Goal: Task Accomplishment & Management: Manage account settings

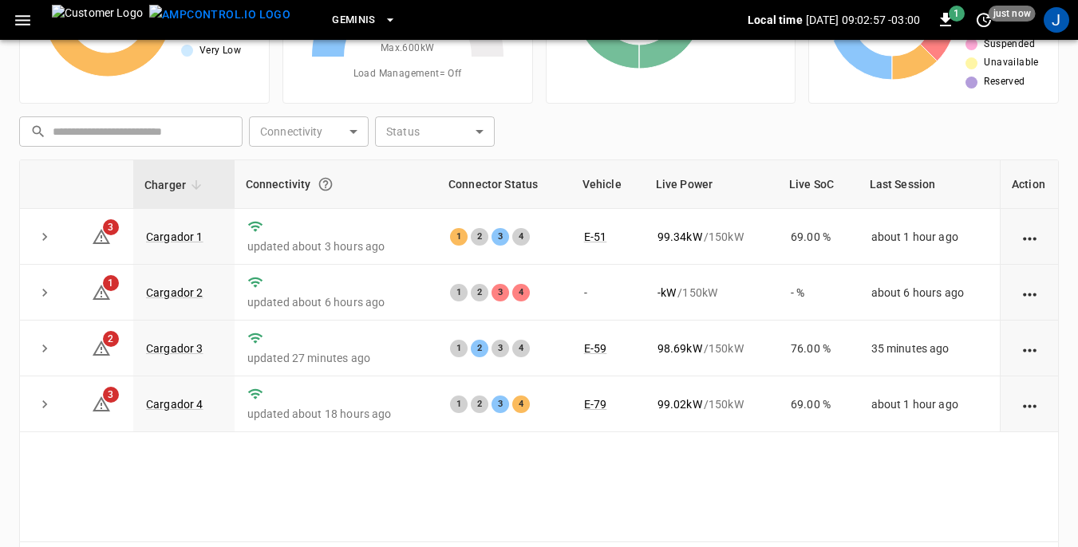
scroll to position [160, 0]
click at [191, 295] on link "Cargador 2" at bounding box center [175, 292] width 64 height 19
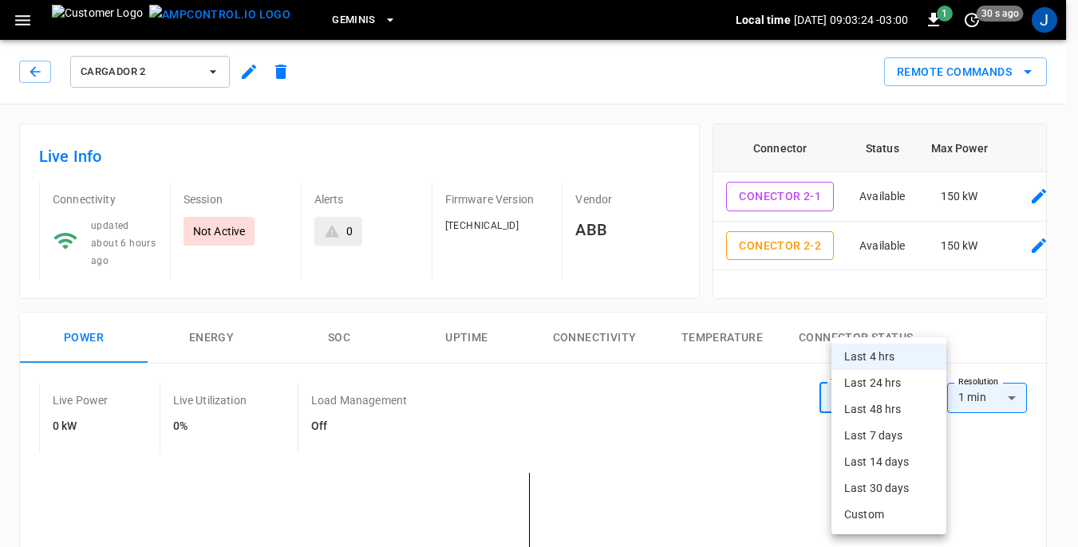
click at [933, 373] on div "Last 4 hrs Last 24 hrs Last 48 hrs Last 7 days Last 14 days Last 30 days Custom" at bounding box center [539, 273] width 1078 height 547
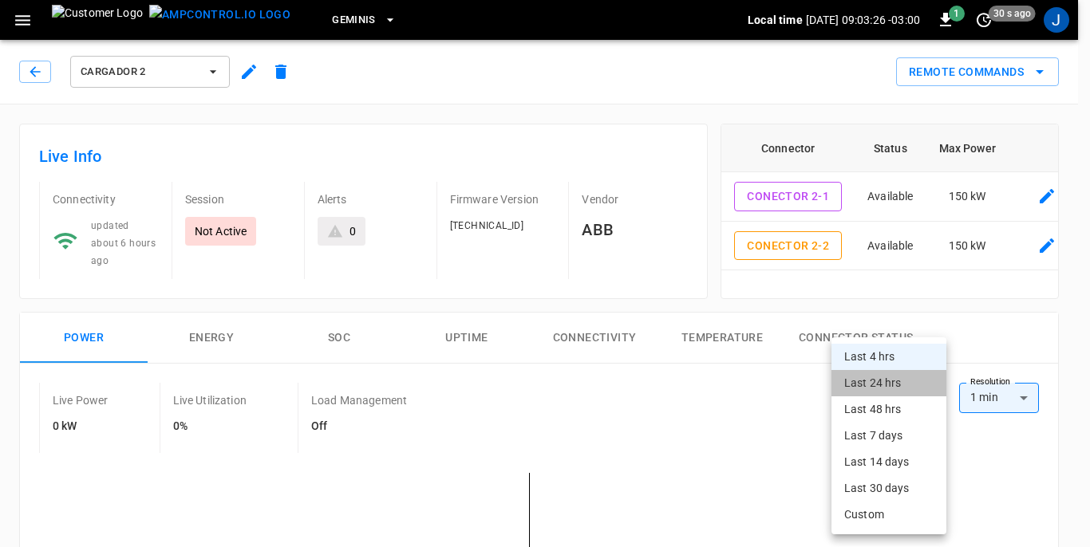
drag, startPoint x: 933, startPoint y: 373, endPoint x: 891, endPoint y: 384, distance: 43.0
click at [891, 384] on li "Last 24 hrs" at bounding box center [889, 383] width 115 height 26
type input "**********"
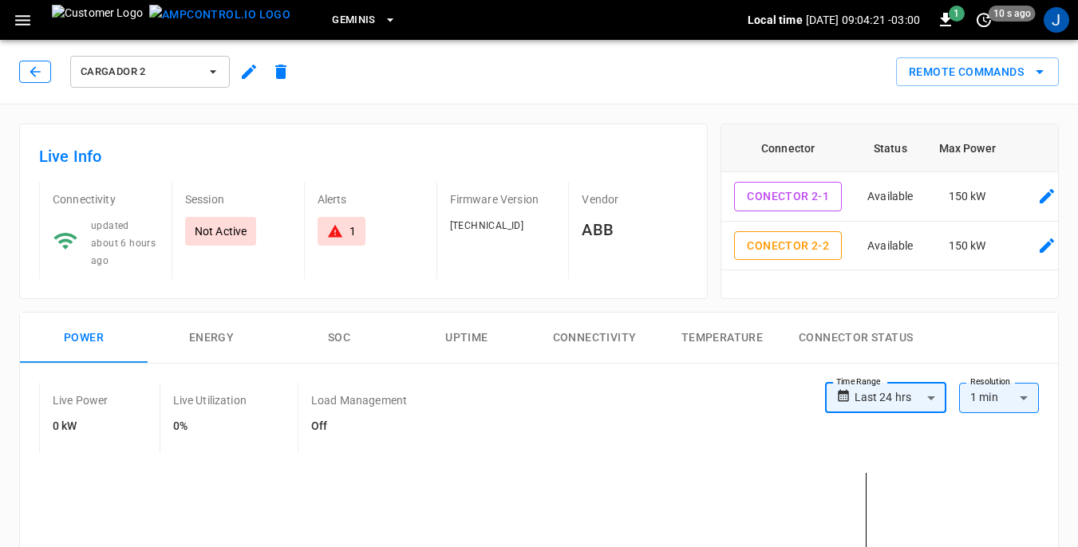
click at [34, 70] on icon "button" at bounding box center [35, 72] width 16 height 16
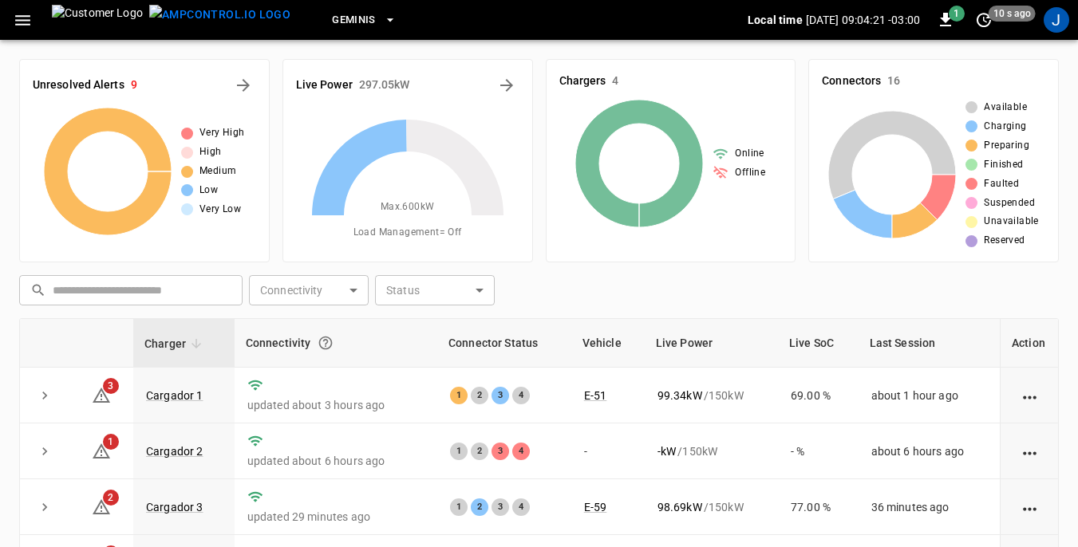
scroll to position [160, 0]
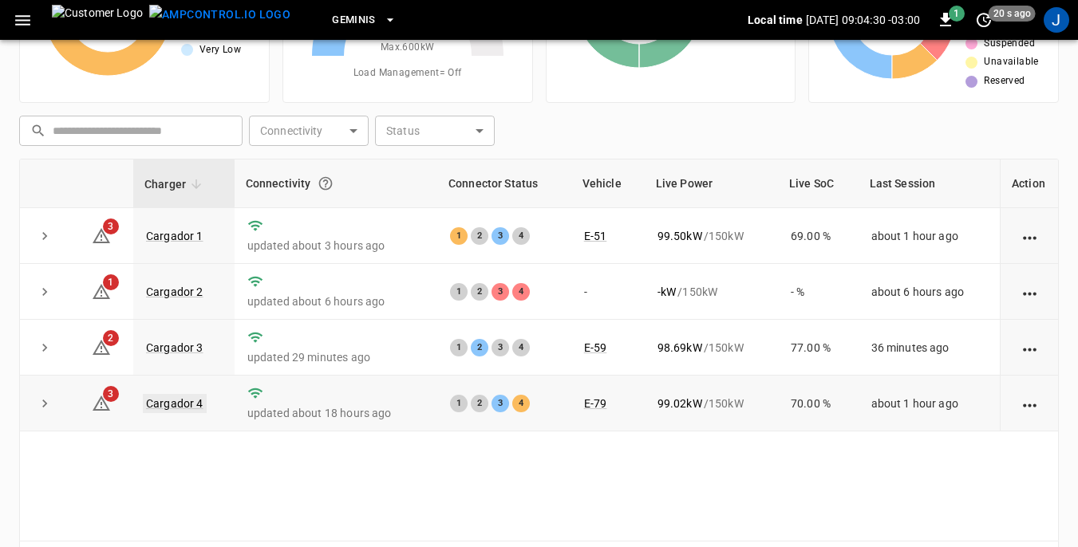
click at [176, 404] on link "Cargador 4" at bounding box center [175, 403] width 64 height 19
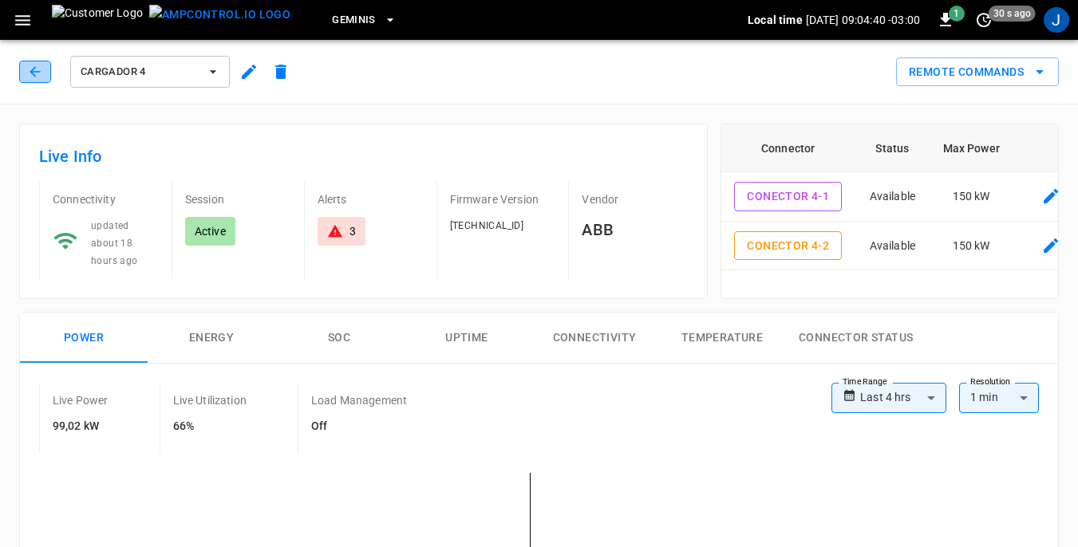
click at [36, 68] on icon "button" at bounding box center [35, 72] width 16 height 16
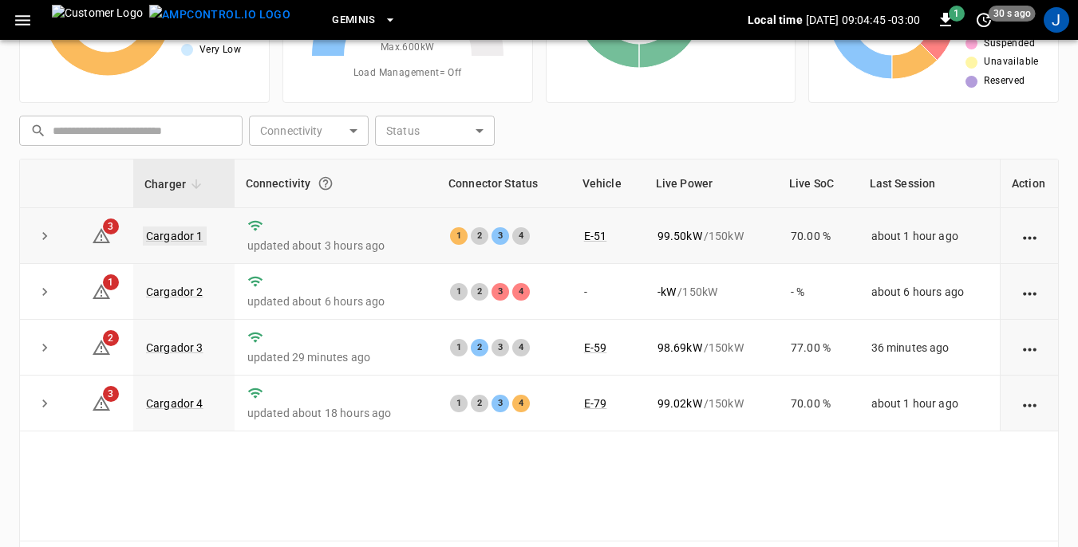
click at [172, 238] on link "Cargador 1" at bounding box center [175, 236] width 64 height 19
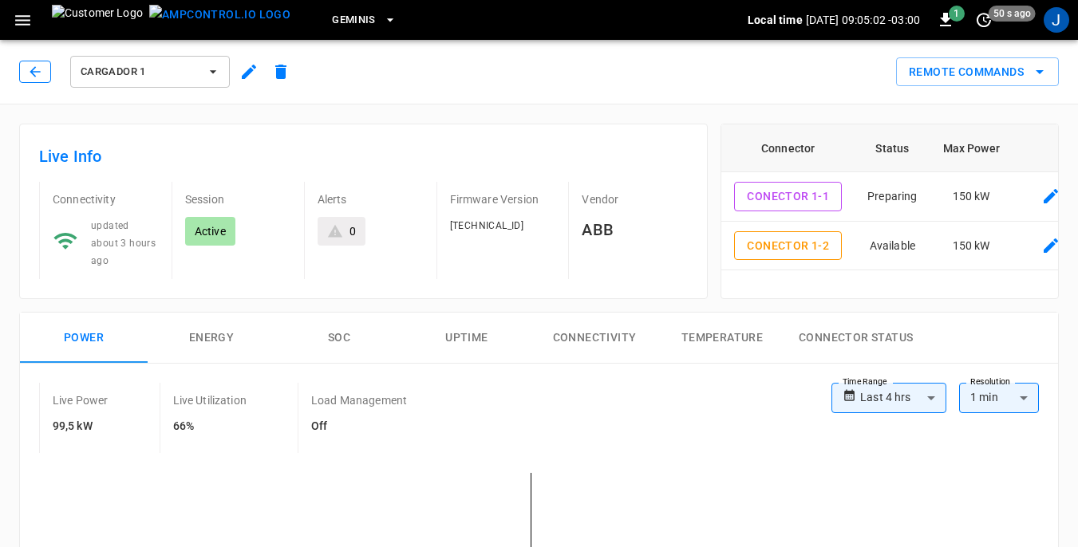
click at [35, 73] on icon "button" at bounding box center [35, 72] width 16 height 16
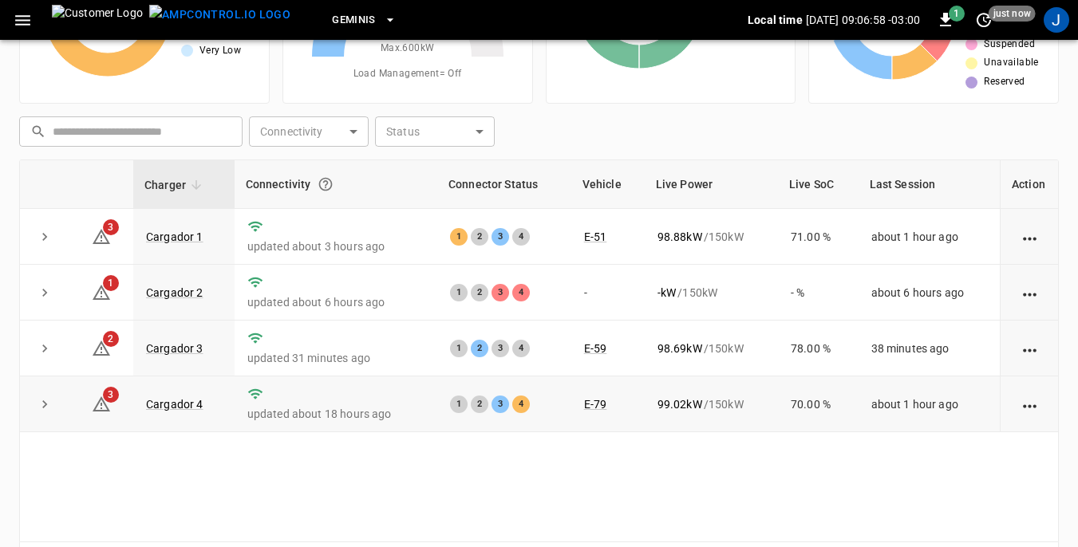
scroll to position [160, 0]
click at [186, 290] on link "Cargador 2" at bounding box center [175, 292] width 64 height 19
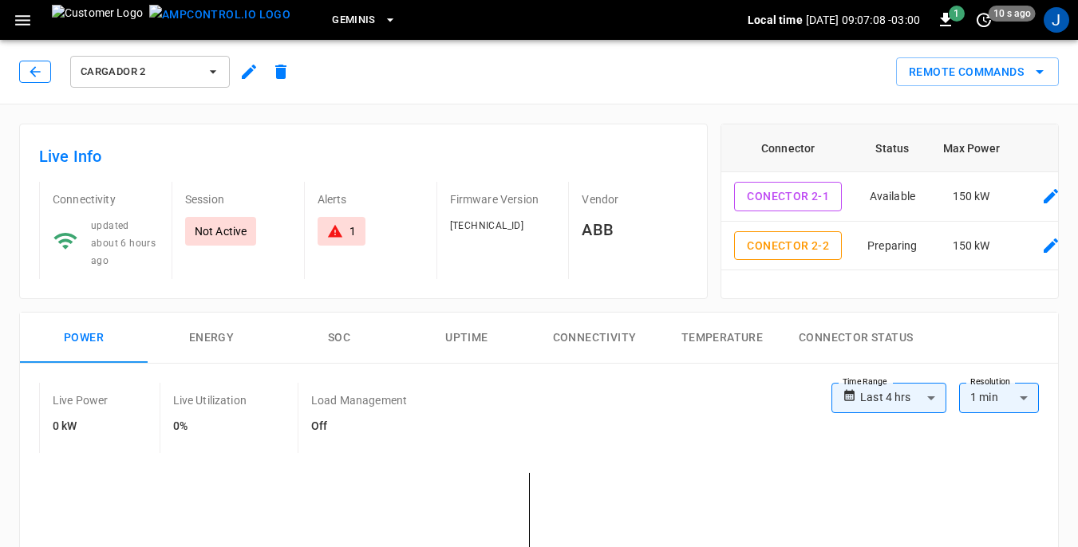
click at [38, 68] on icon "button" at bounding box center [35, 72] width 16 height 16
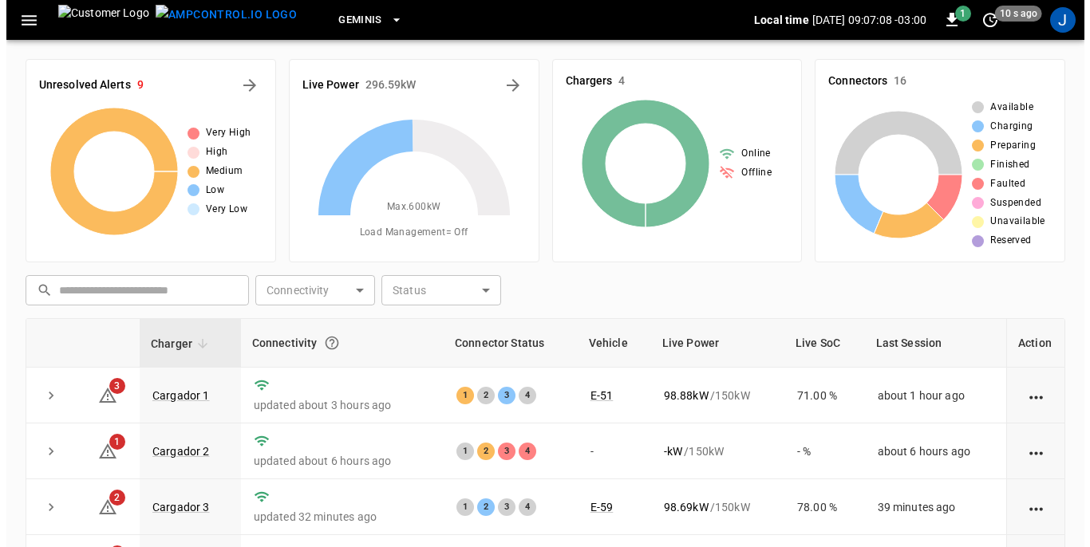
scroll to position [160, 0]
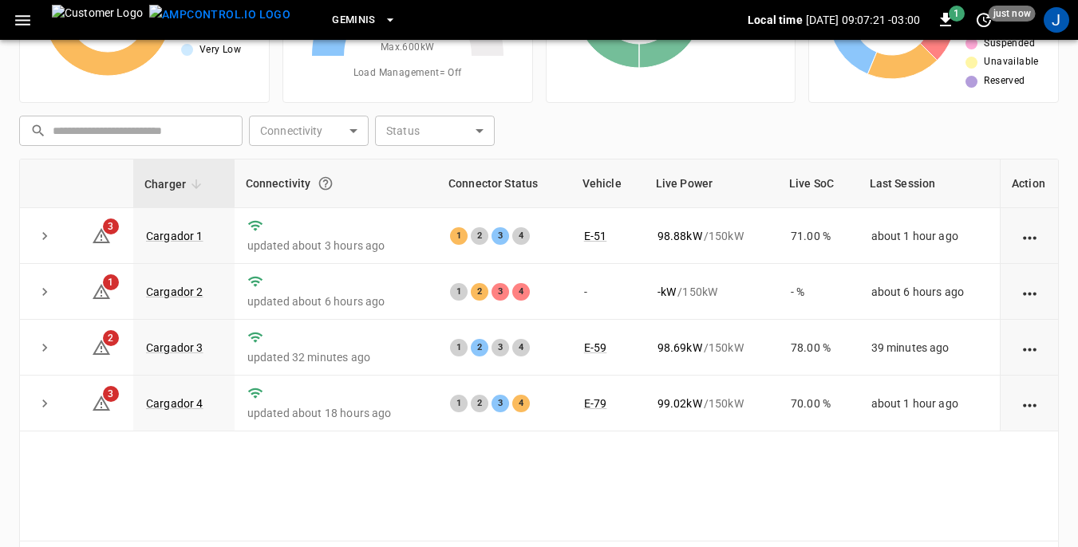
click at [28, 13] on icon "button" at bounding box center [23, 20] width 20 height 20
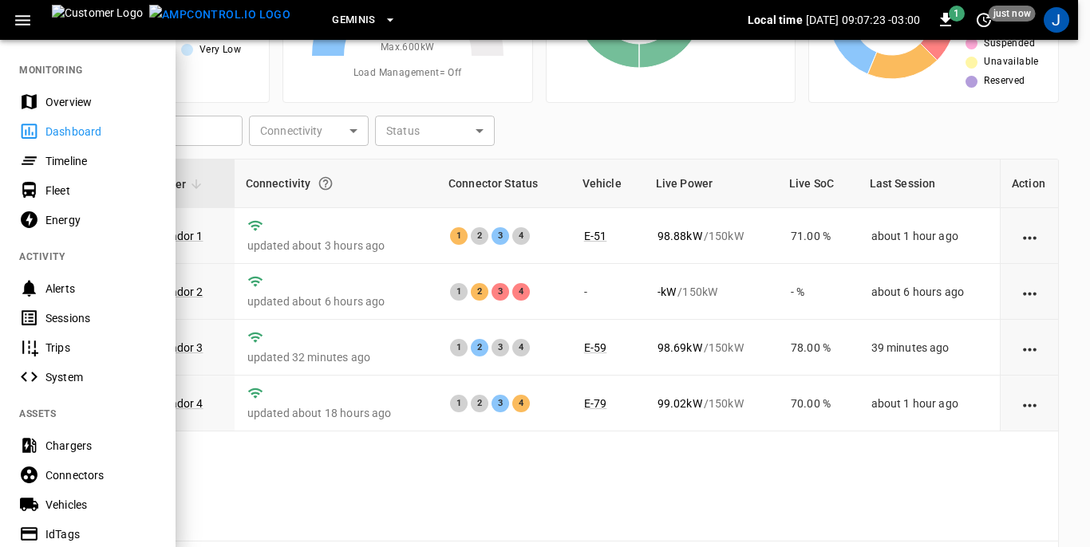
click at [62, 318] on div "Sessions" at bounding box center [100, 318] width 111 height 16
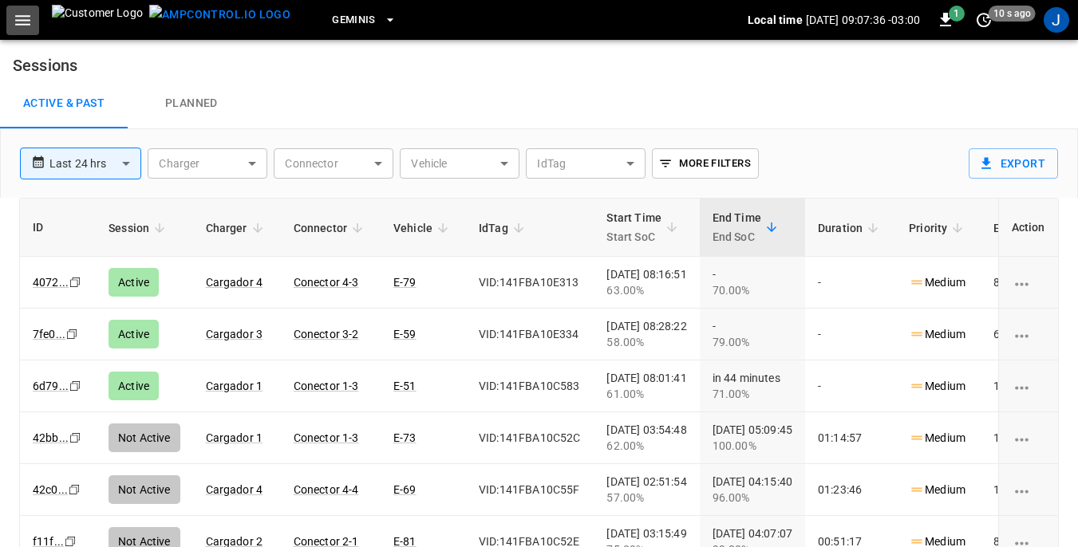
click at [28, 18] on icon "button" at bounding box center [23, 20] width 20 height 20
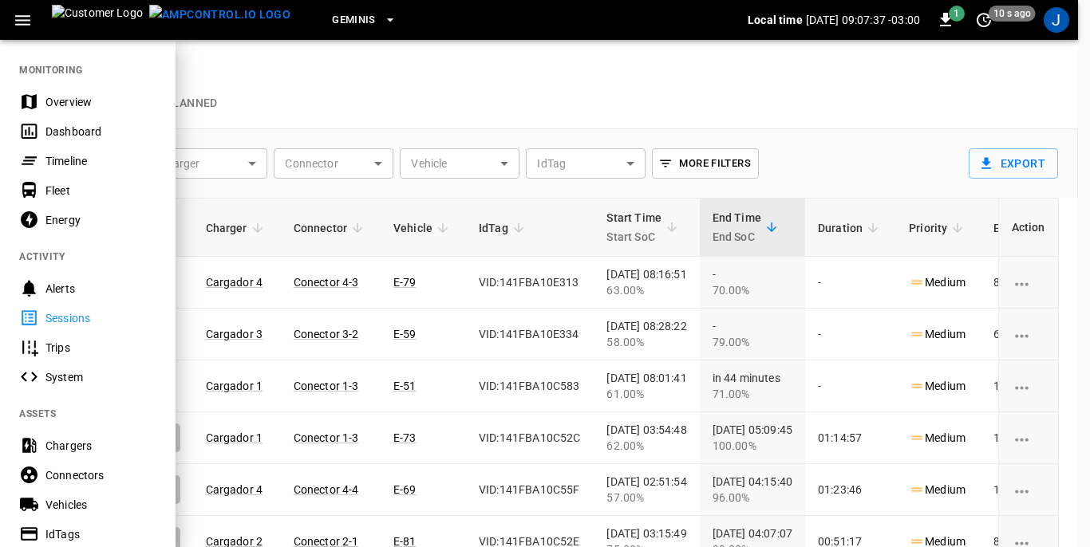
click at [68, 128] on div "Dashboard" at bounding box center [100, 132] width 111 height 16
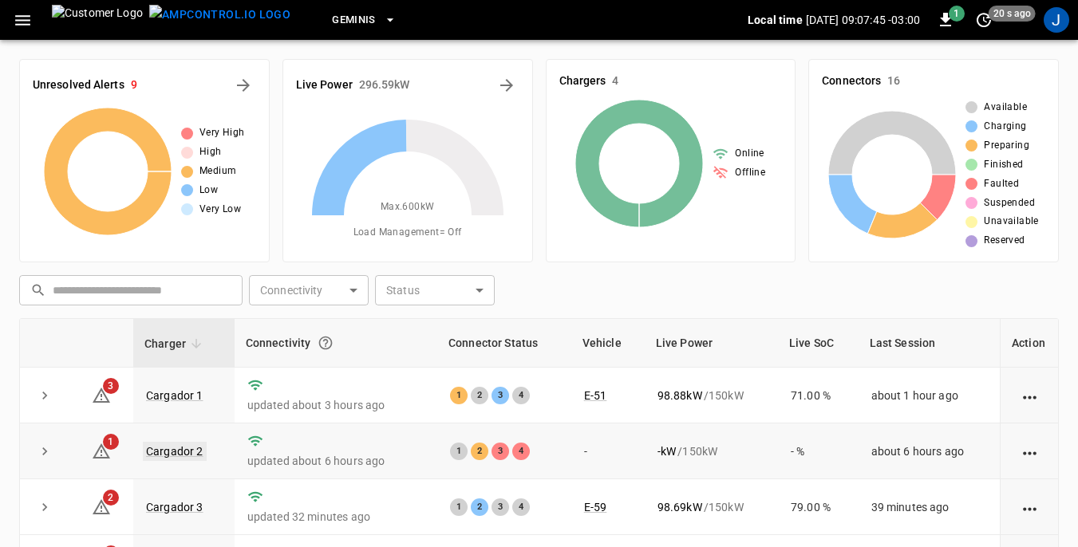
click at [157, 449] on link "Cargador 2" at bounding box center [175, 451] width 64 height 19
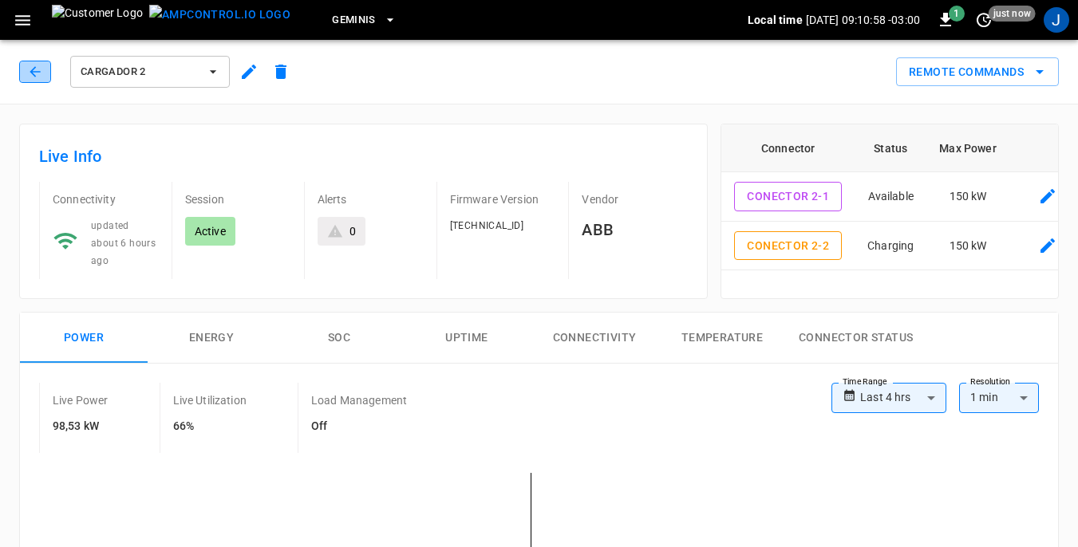
click at [39, 69] on icon "button" at bounding box center [35, 72] width 16 height 16
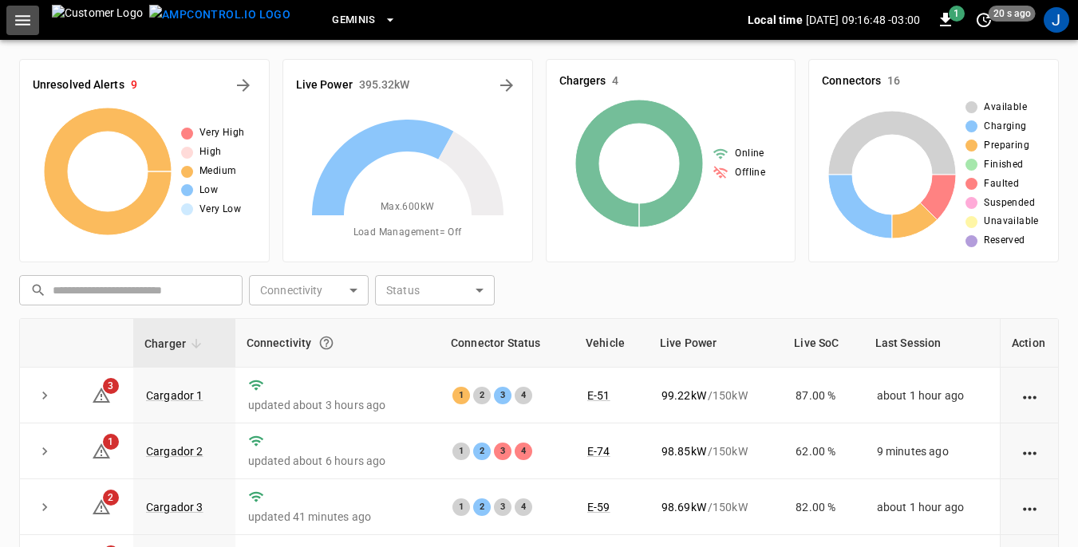
click at [26, 18] on icon "button" at bounding box center [23, 20] width 20 height 20
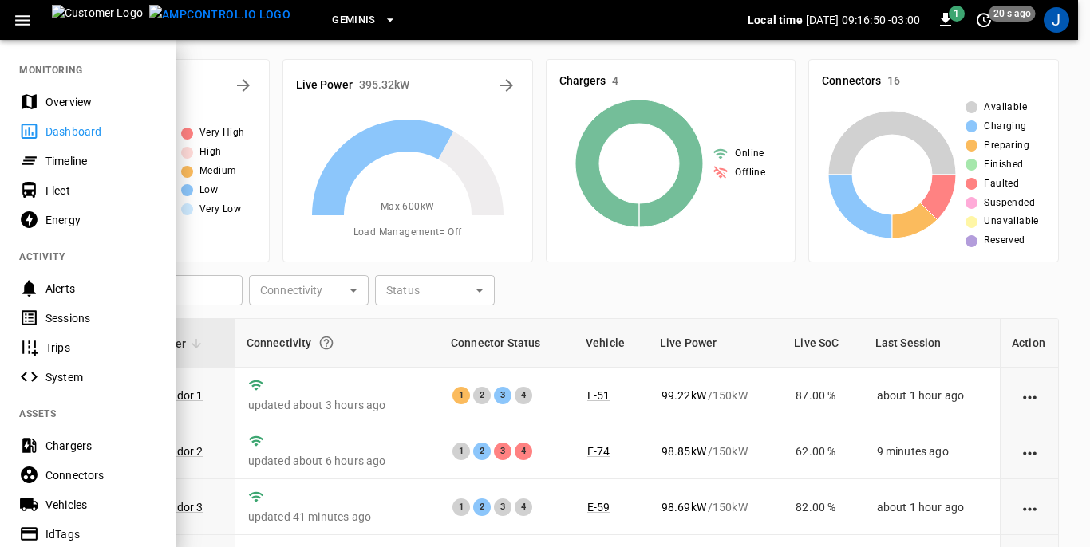
click at [49, 314] on div "Sessions" at bounding box center [100, 318] width 111 height 16
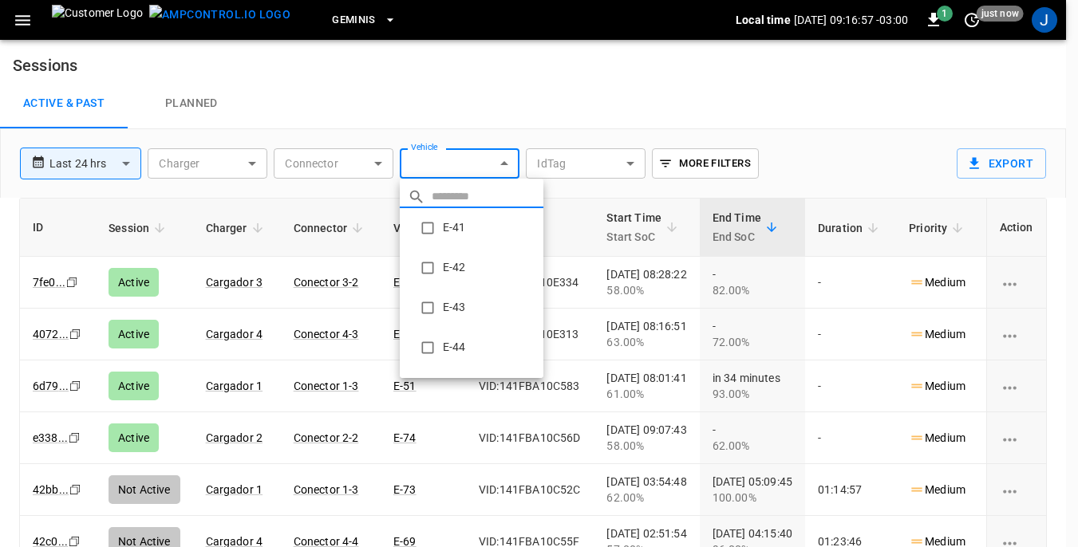
click at [504, 162] on body "**********" at bounding box center [539, 312] width 1078 height 624
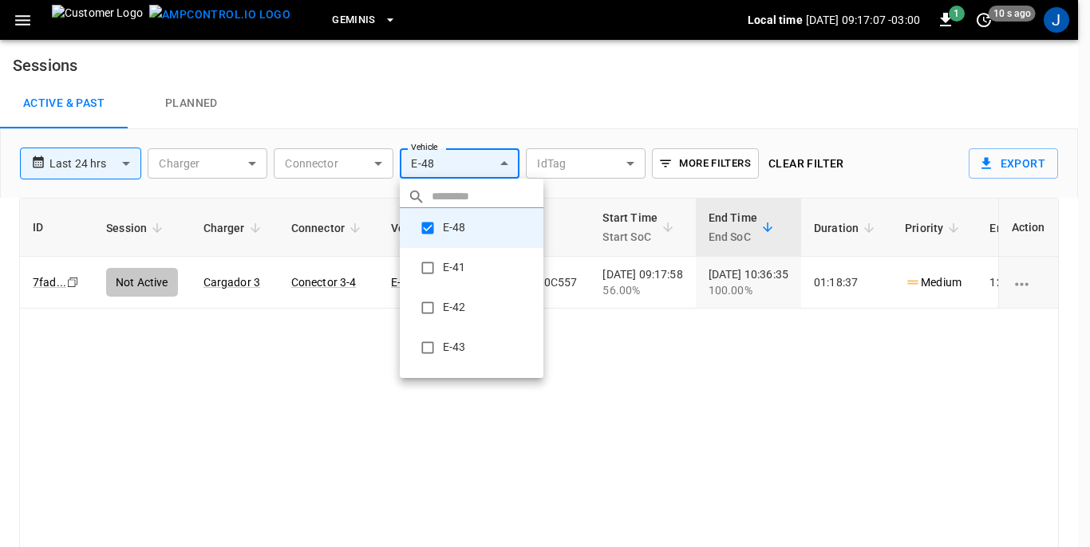
click at [693, 353] on div at bounding box center [545, 273] width 1090 height 547
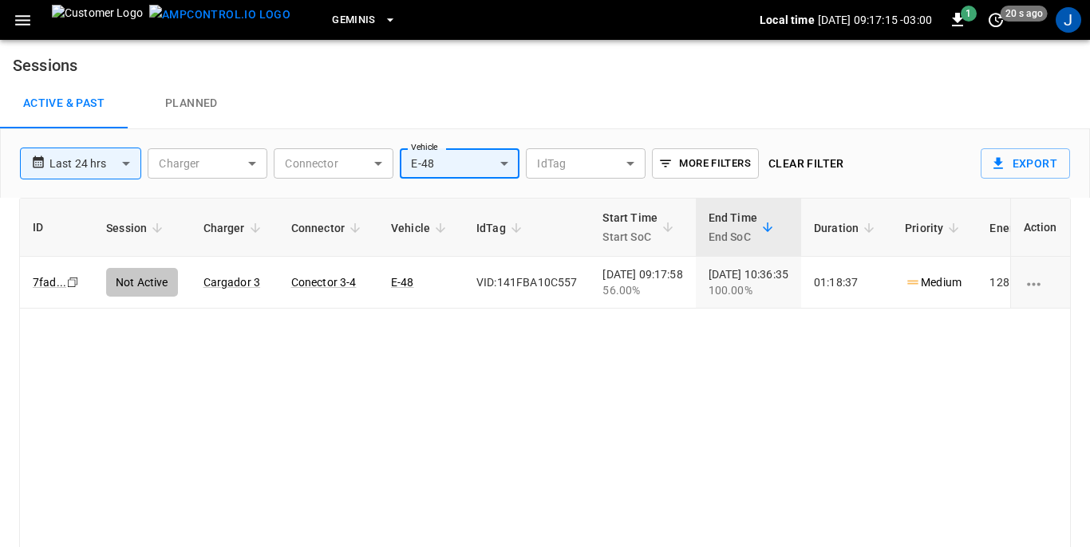
click at [505, 160] on body "**********" at bounding box center [545, 312] width 1090 height 624
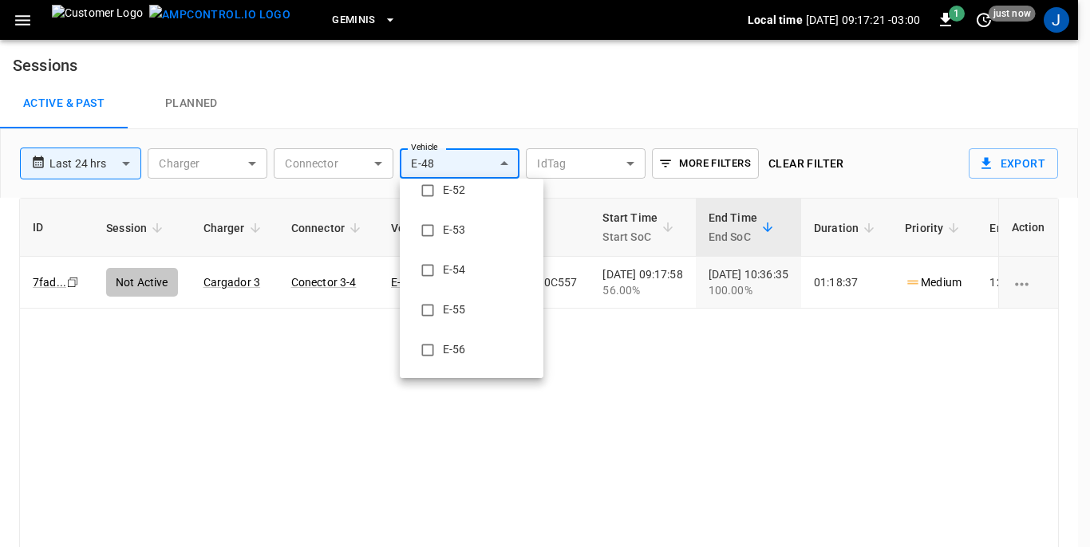
scroll to position [479, 0]
type input "**********"
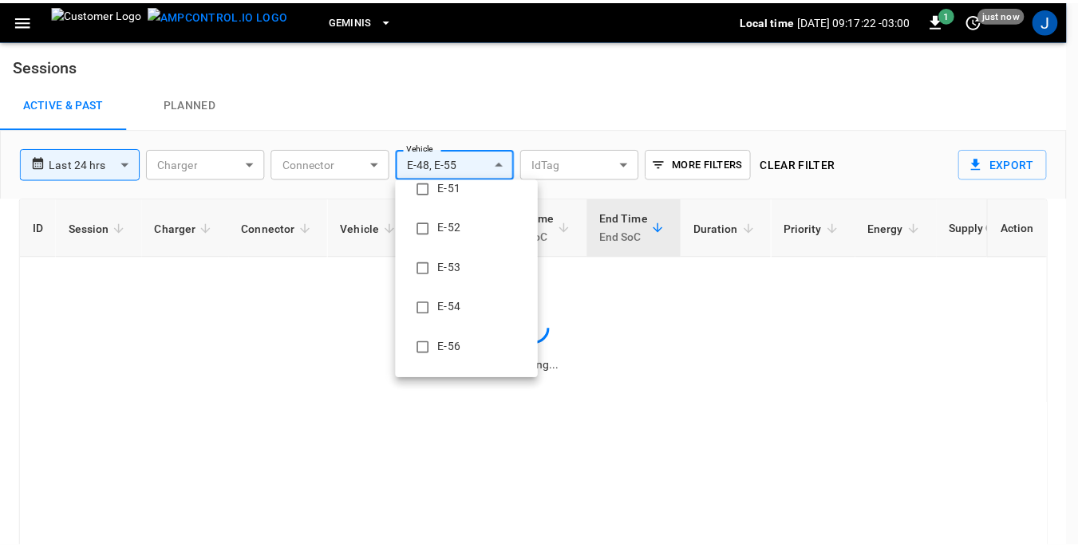
scroll to position [0, 0]
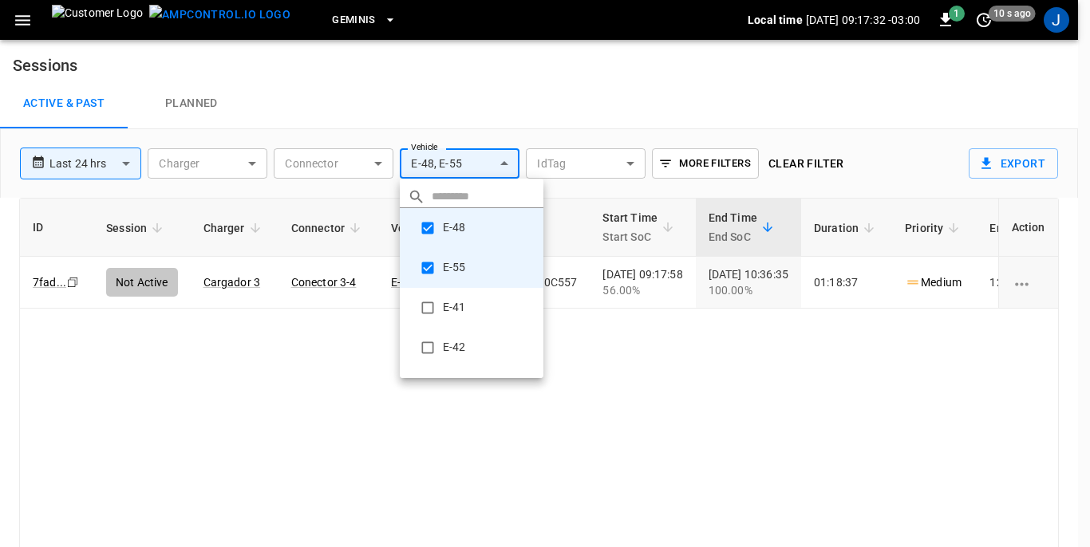
click at [674, 452] on div at bounding box center [545, 273] width 1090 height 547
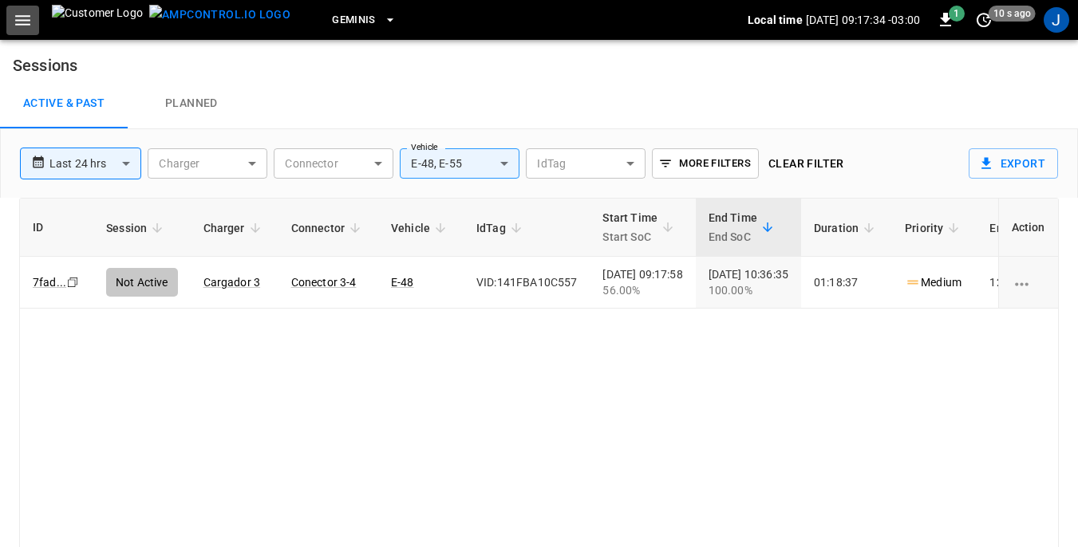
click at [18, 23] on icon "button" at bounding box center [23, 20] width 20 height 20
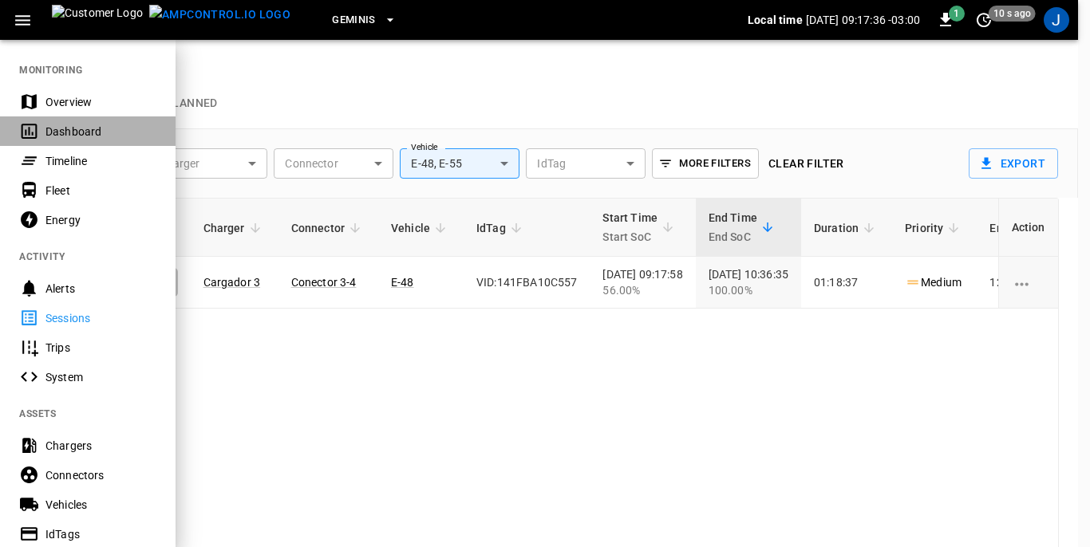
click at [45, 126] on div "Dashboard" at bounding box center [88, 132] width 176 height 30
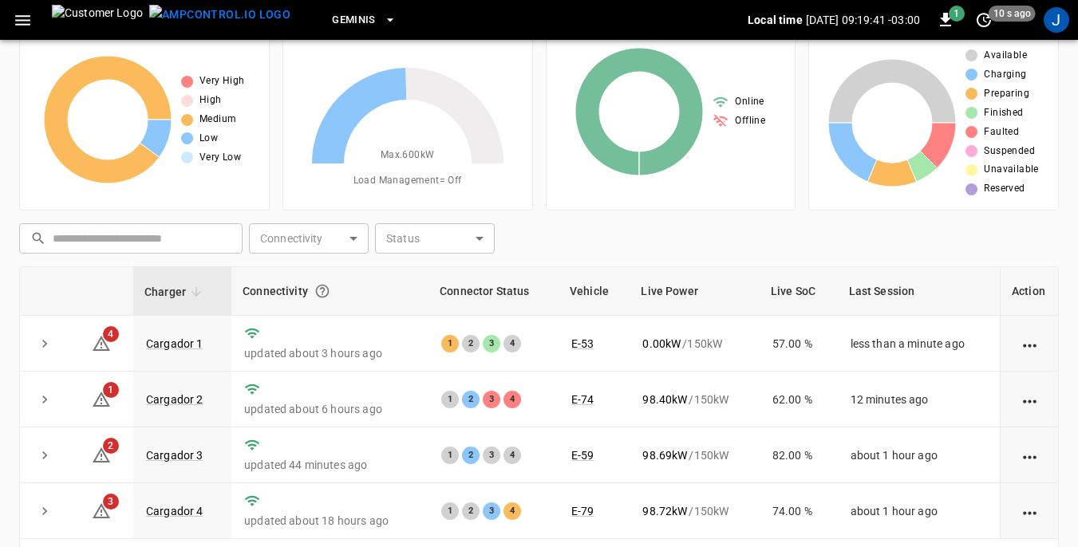
scroll to position [80, 0]
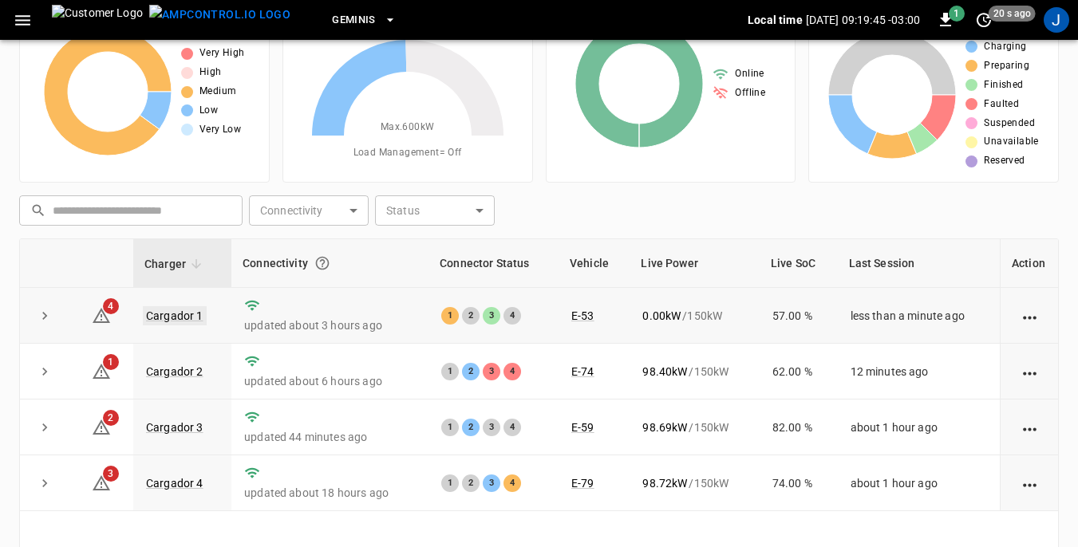
click at [191, 312] on link "Cargador 1" at bounding box center [175, 315] width 64 height 19
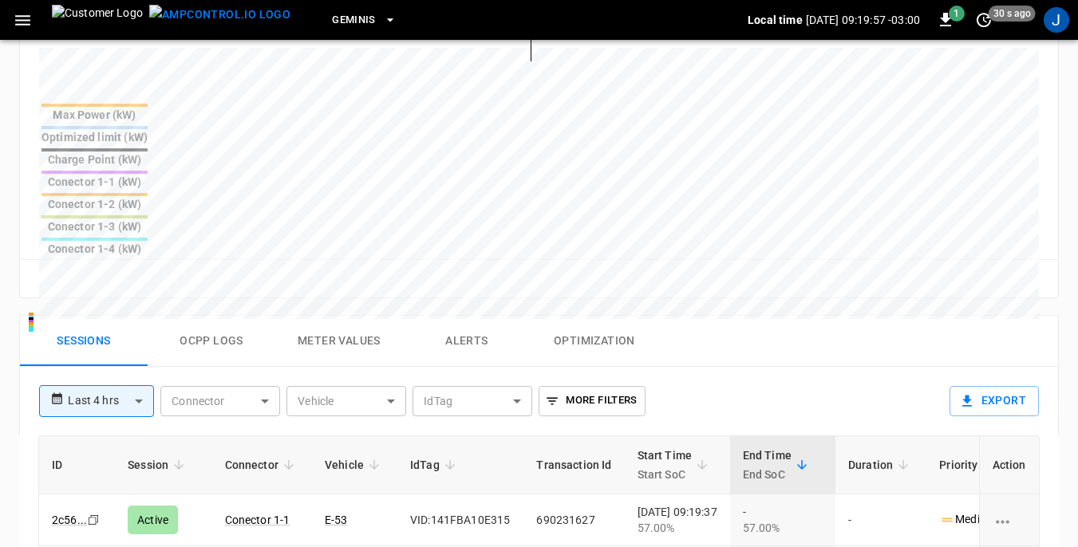
scroll to position [718, 0]
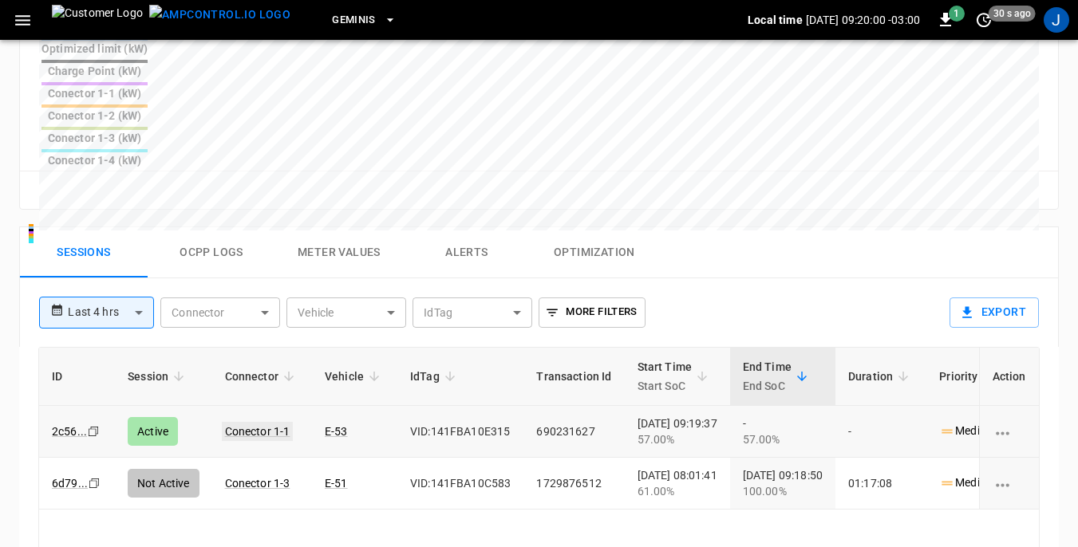
click at [267, 422] on link "Conector 1-1" at bounding box center [258, 431] width 72 height 19
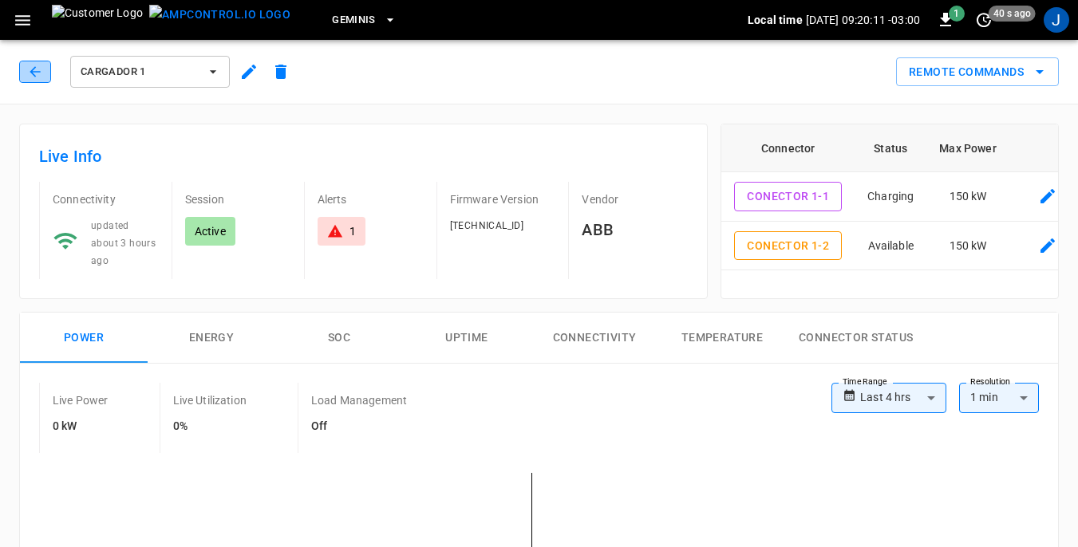
click at [38, 73] on icon "button" at bounding box center [35, 72] width 16 height 16
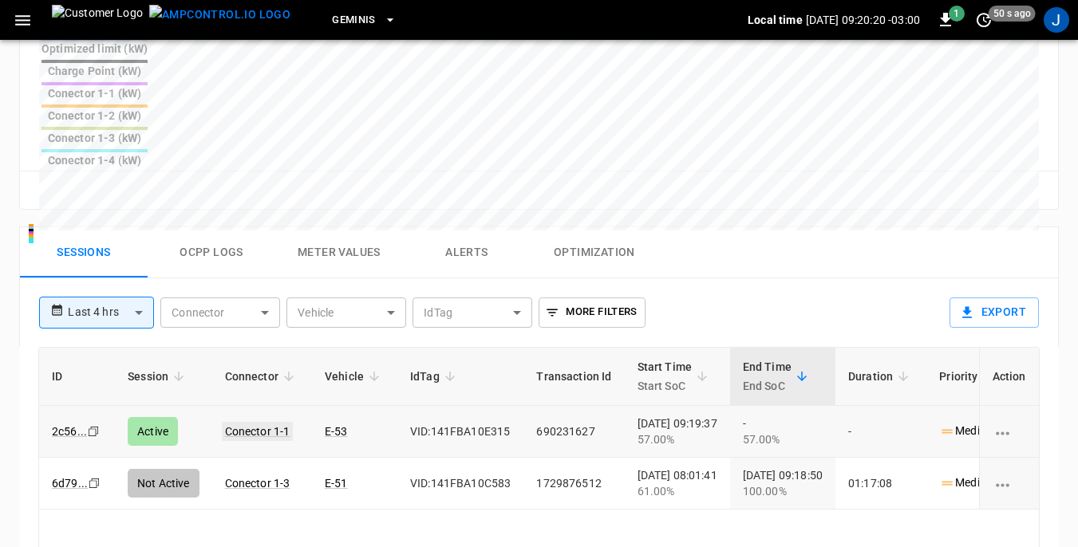
click at [256, 422] on link "Conector 1-1" at bounding box center [258, 431] width 72 height 19
click at [256, 425] on link "Conector 1-1" at bounding box center [257, 431] width 65 height 13
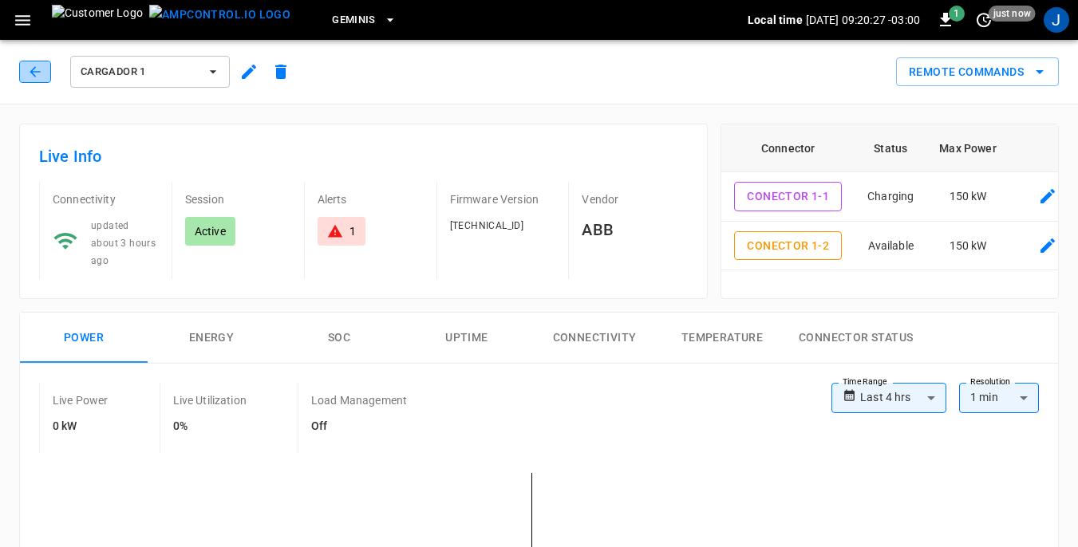
click at [32, 73] on icon "button" at bounding box center [35, 71] width 10 height 10
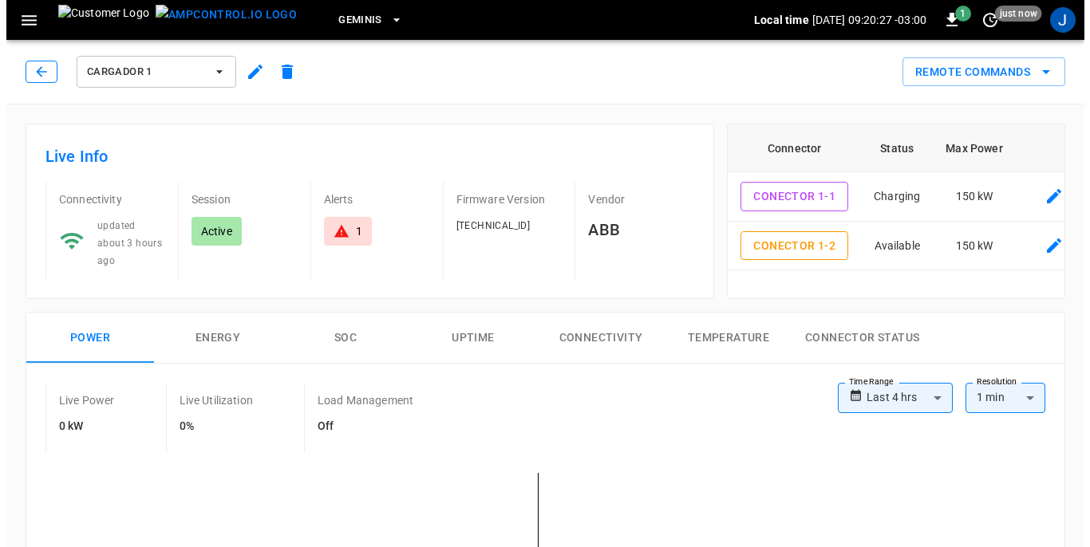
scroll to position [718, 0]
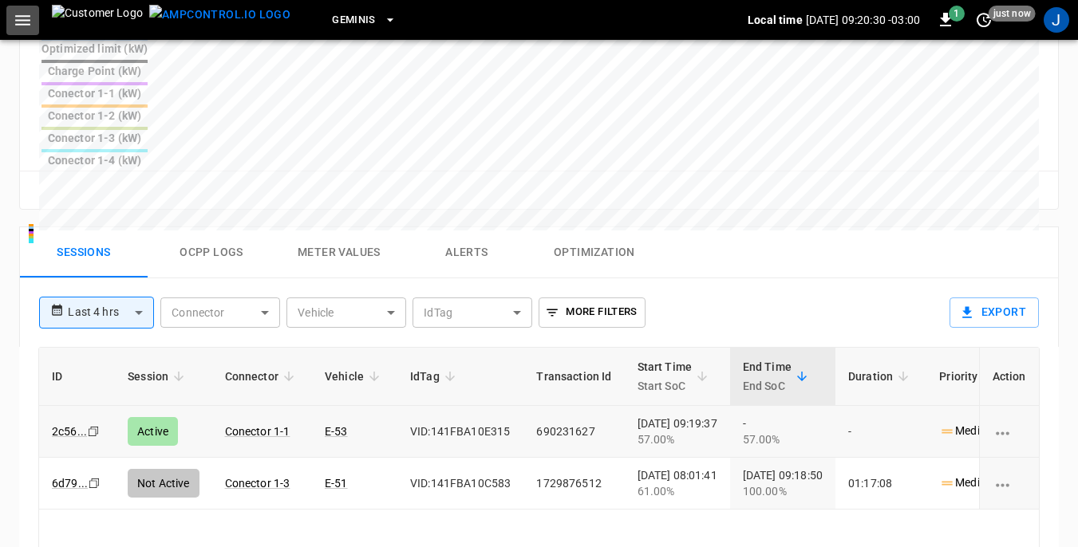
click at [16, 26] on icon "button" at bounding box center [23, 20] width 20 height 20
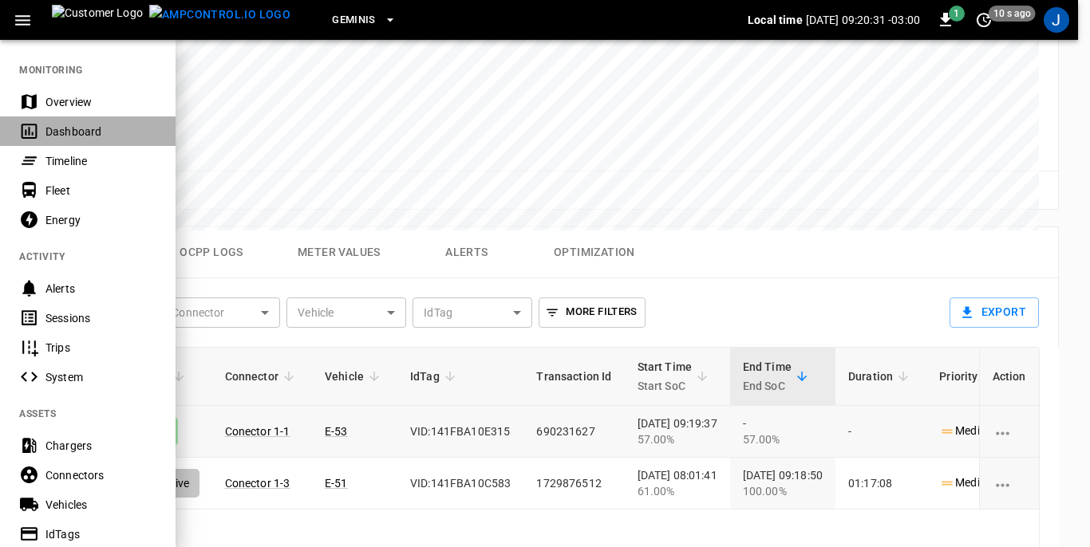
click at [56, 132] on div "Dashboard" at bounding box center [100, 132] width 111 height 16
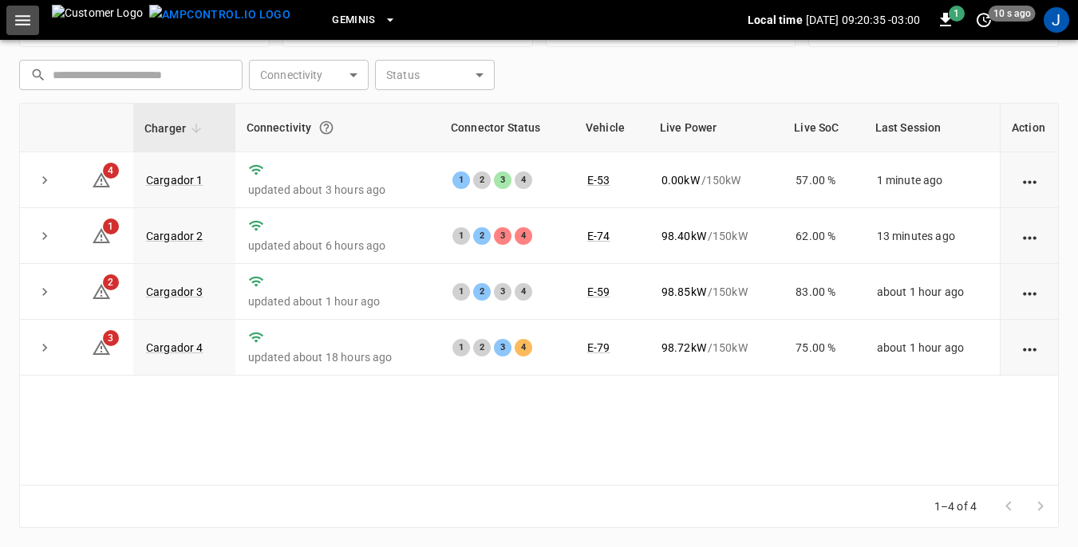
click at [25, 21] on icon "button" at bounding box center [22, 20] width 15 height 10
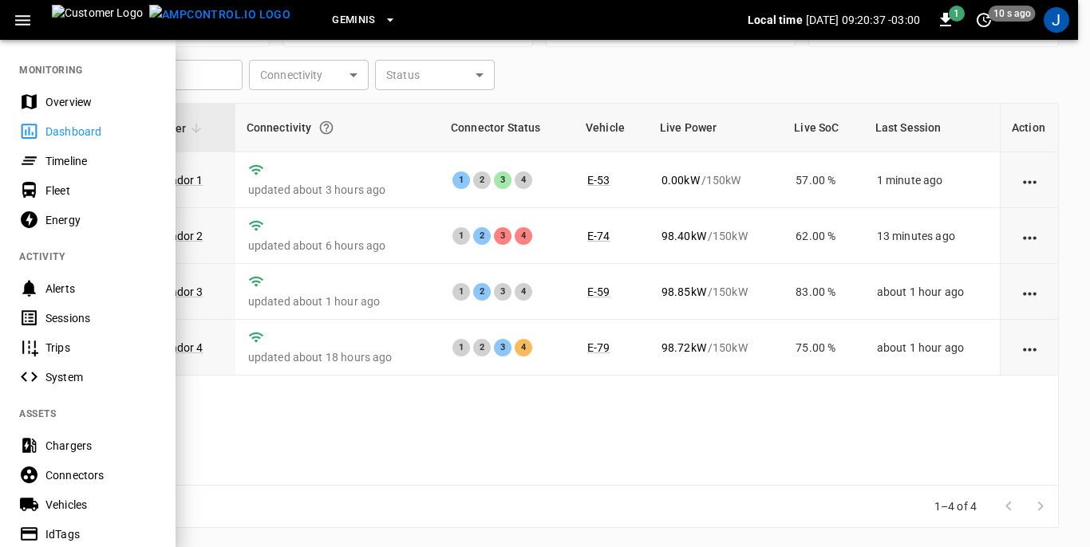
click at [67, 320] on div "Sessions" at bounding box center [100, 318] width 111 height 16
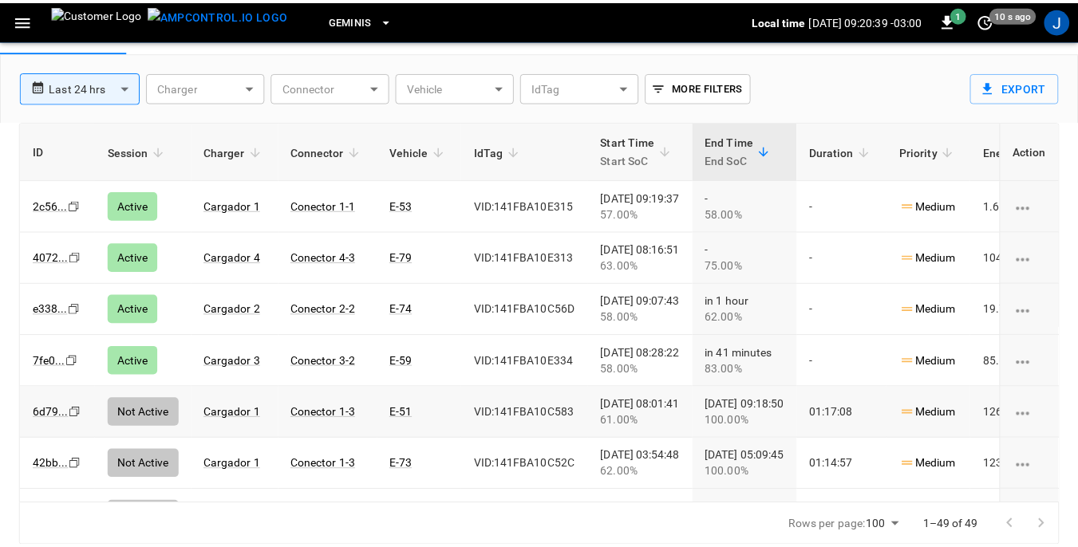
scroll to position [77, 0]
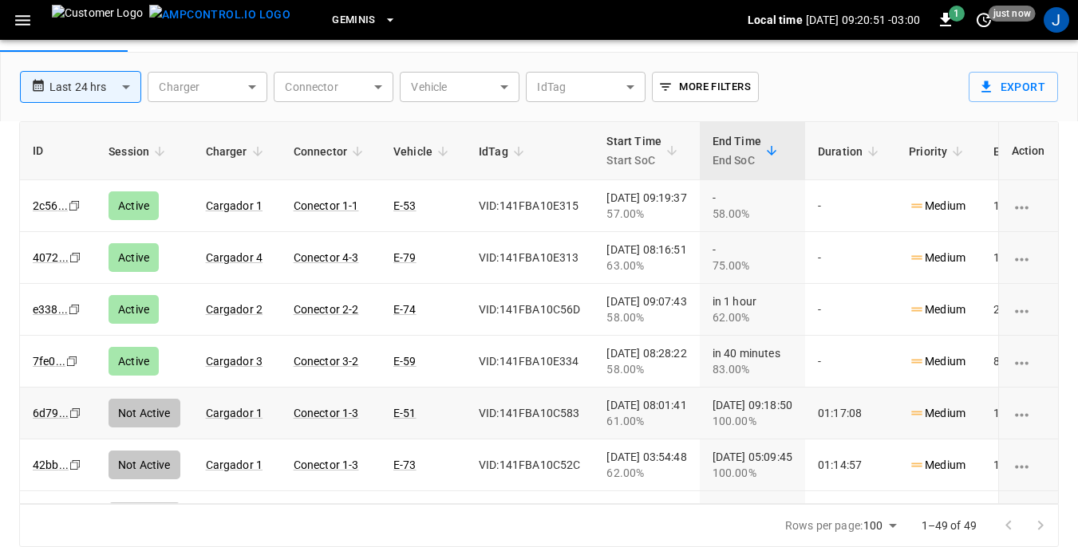
click at [232, 203] on link "Cargador 1" at bounding box center [234, 206] width 57 height 13
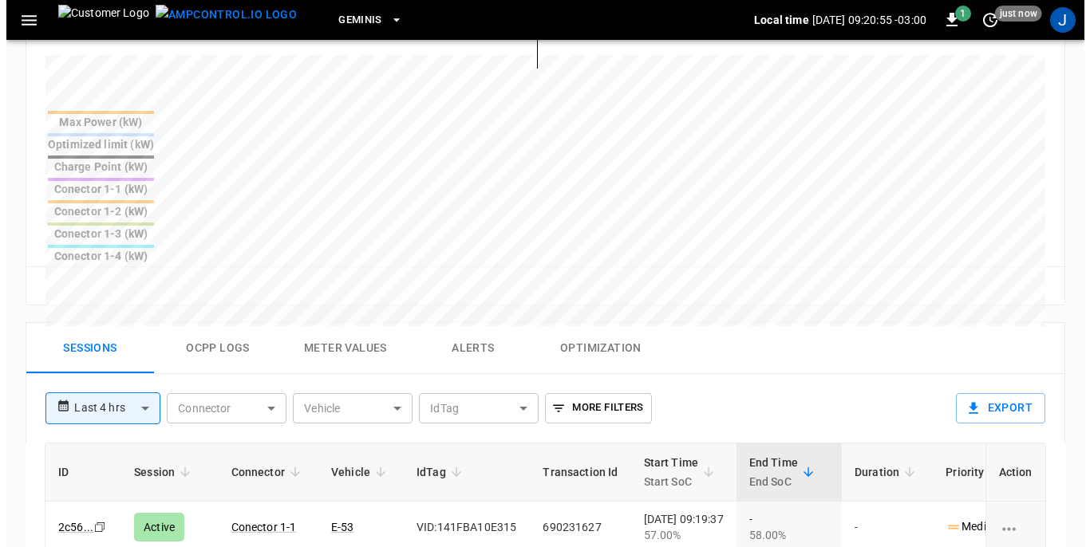
scroll to position [718, 0]
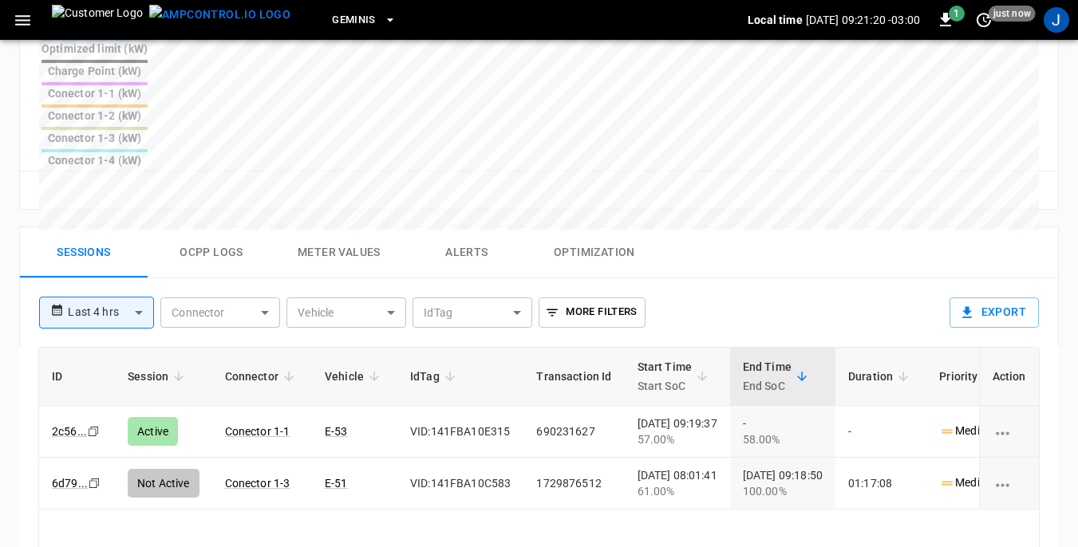
click at [20, 18] on icon "button" at bounding box center [23, 20] width 20 height 20
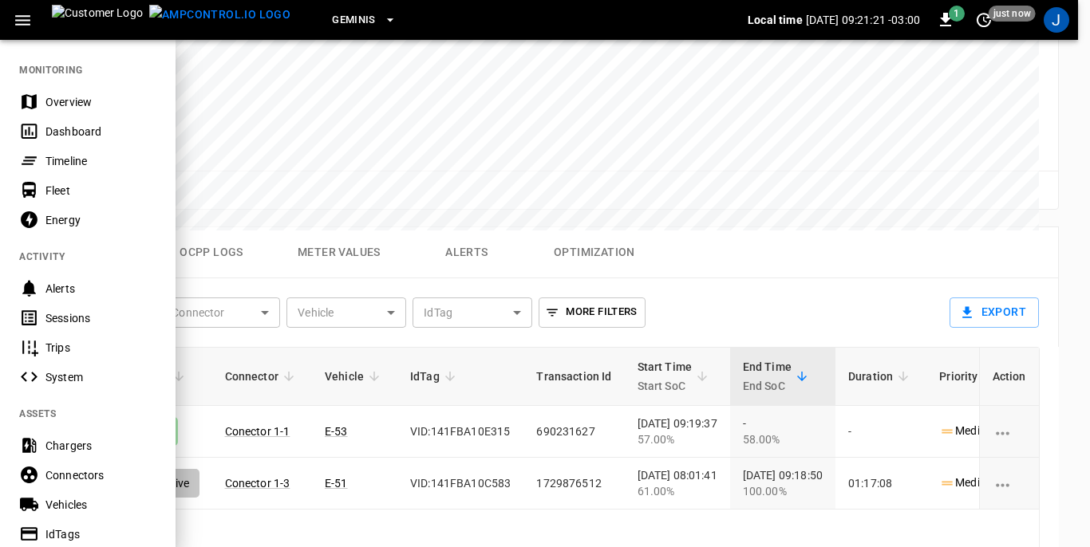
click at [72, 125] on div "Dashboard" at bounding box center [100, 132] width 111 height 16
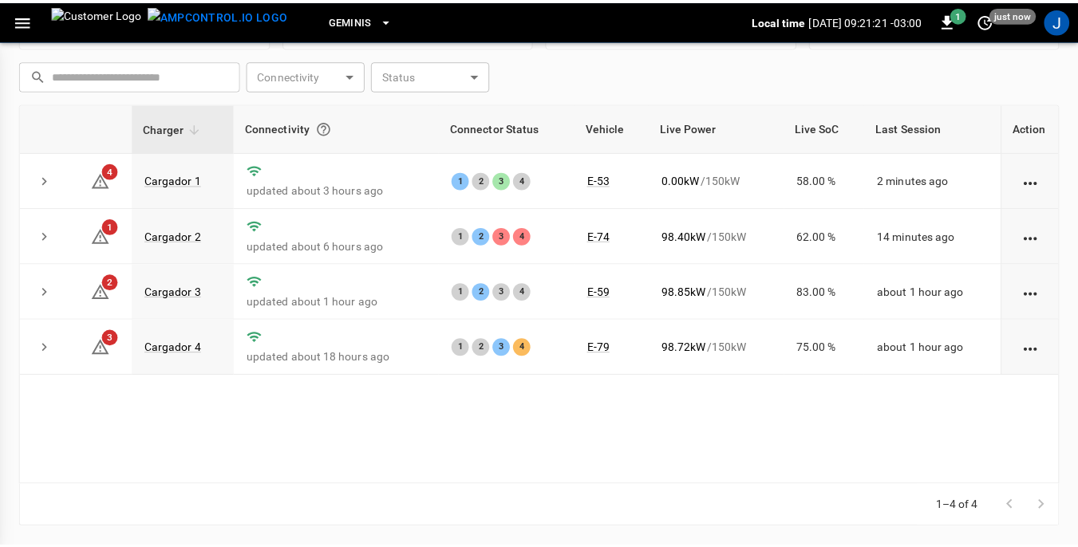
scroll to position [215, 0]
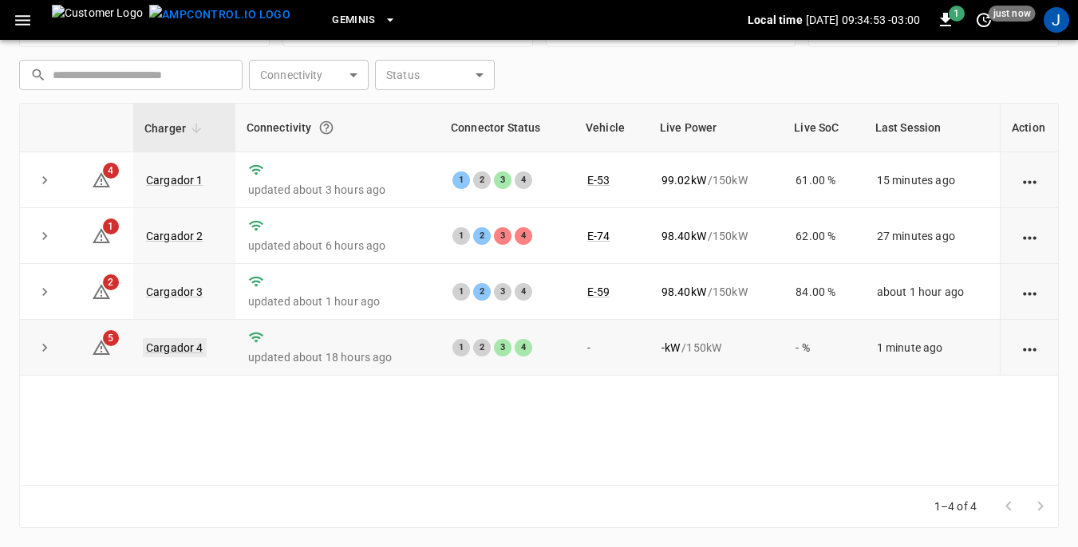
click at [175, 351] on link "Cargador 4" at bounding box center [175, 347] width 64 height 19
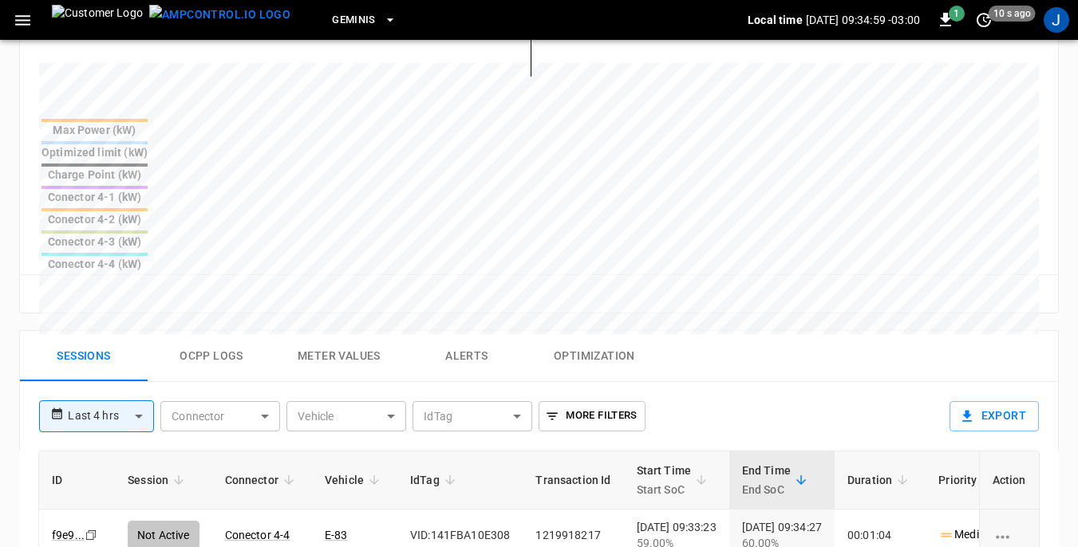
scroll to position [638, 0]
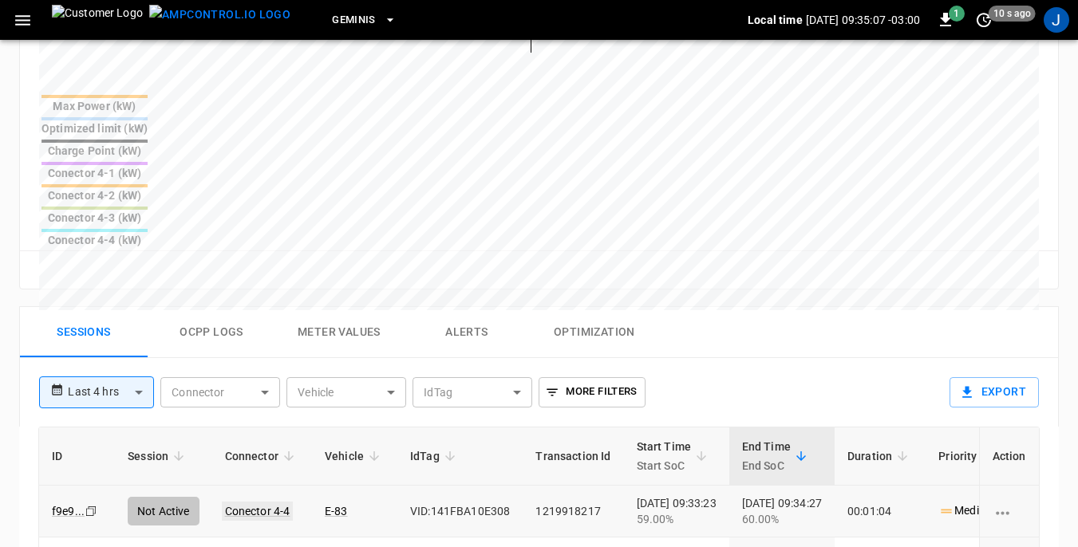
click at [264, 502] on link "Conector 4-4" at bounding box center [258, 511] width 72 height 19
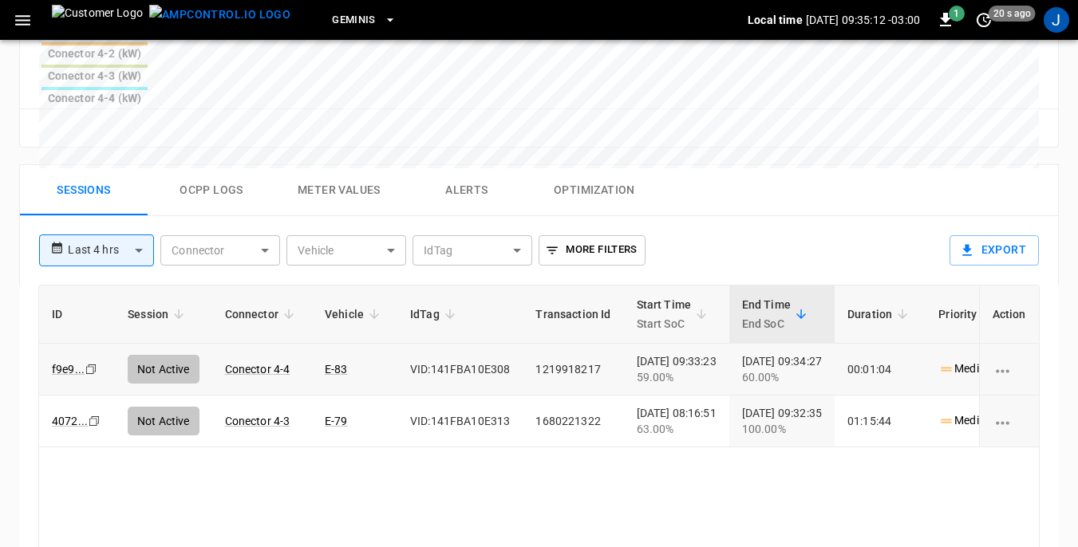
scroll to position [798, 0]
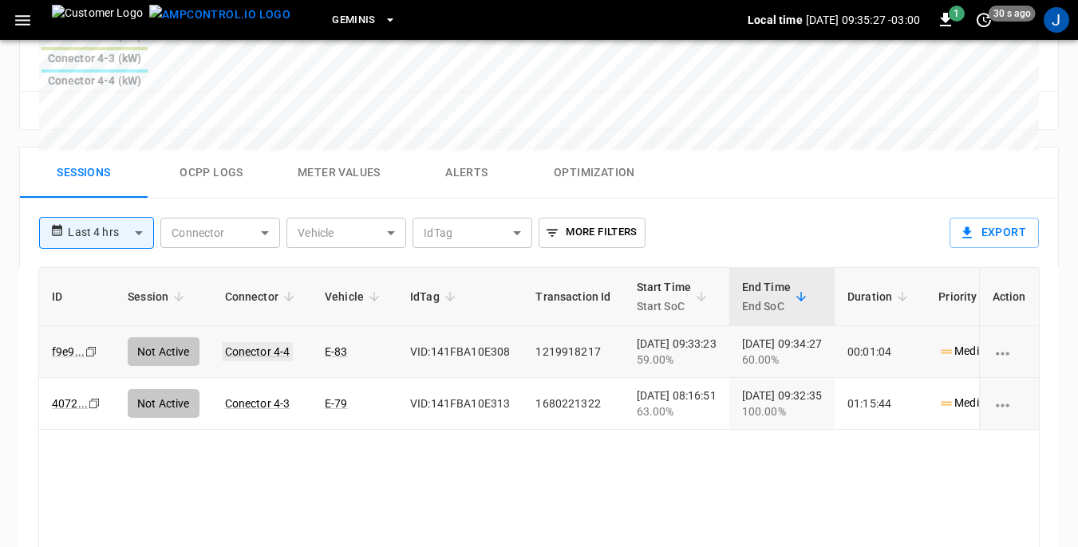
click at [254, 342] on link "Conector 4-4" at bounding box center [258, 351] width 72 height 19
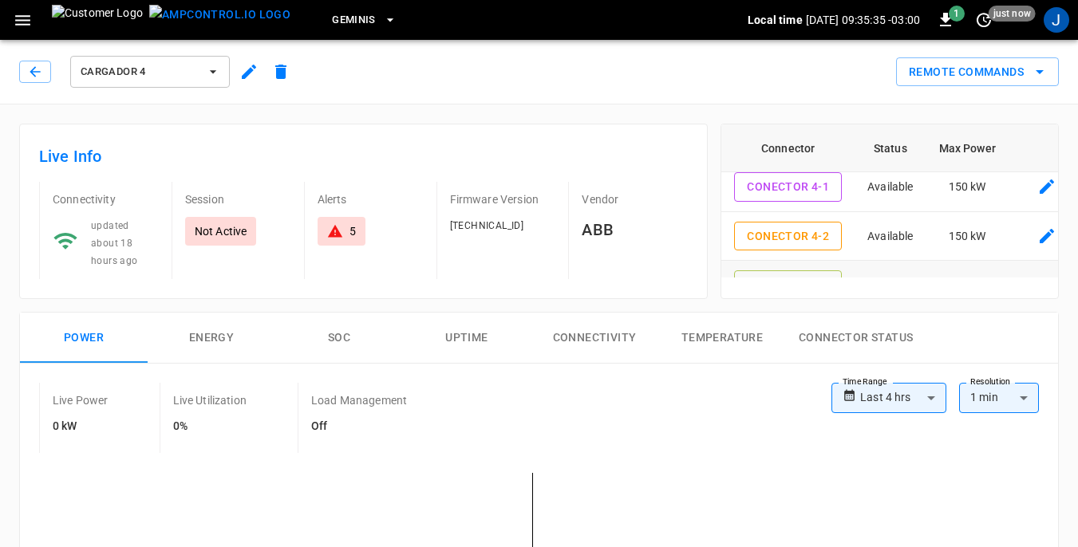
scroll to position [0, 0]
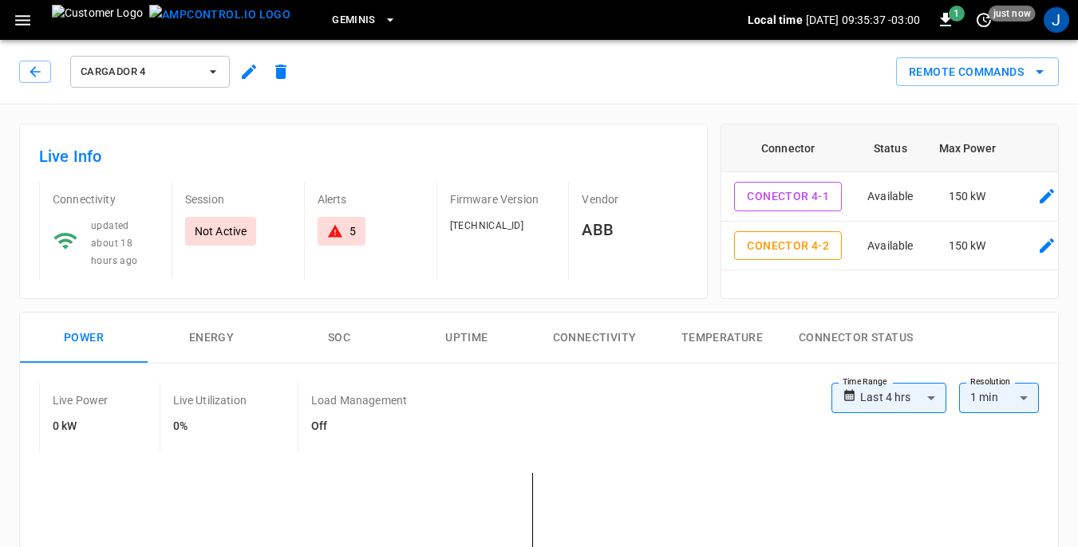
click at [334, 234] on icon at bounding box center [335, 231] width 14 height 13
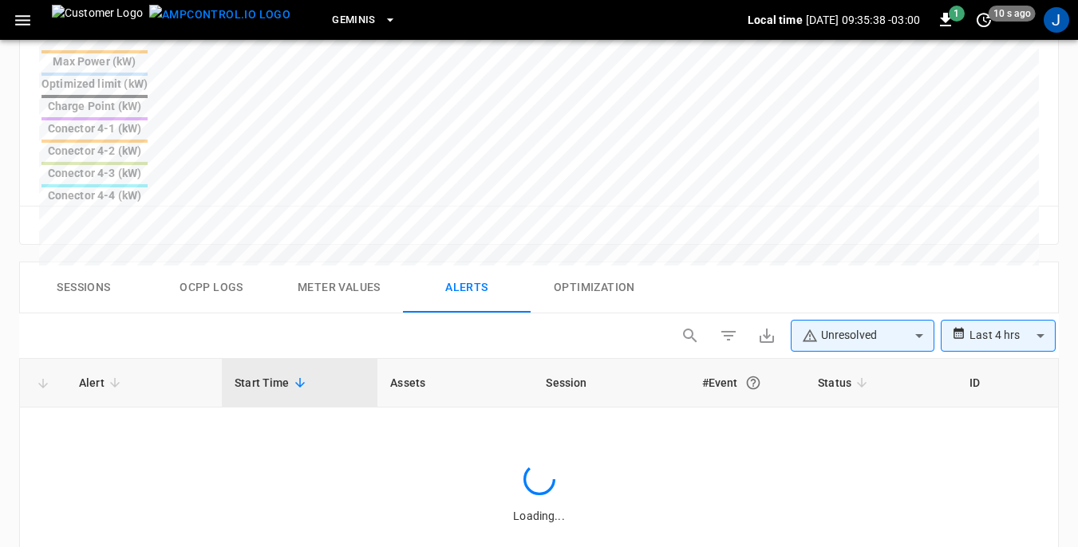
scroll to position [760, 0]
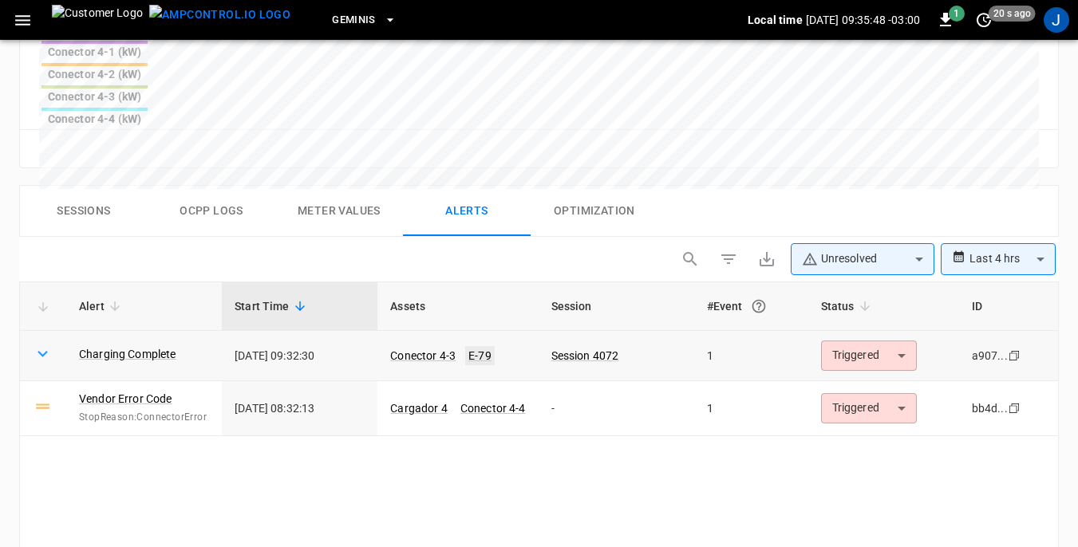
click at [476, 346] on link "E-79" at bounding box center [480, 355] width 30 height 19
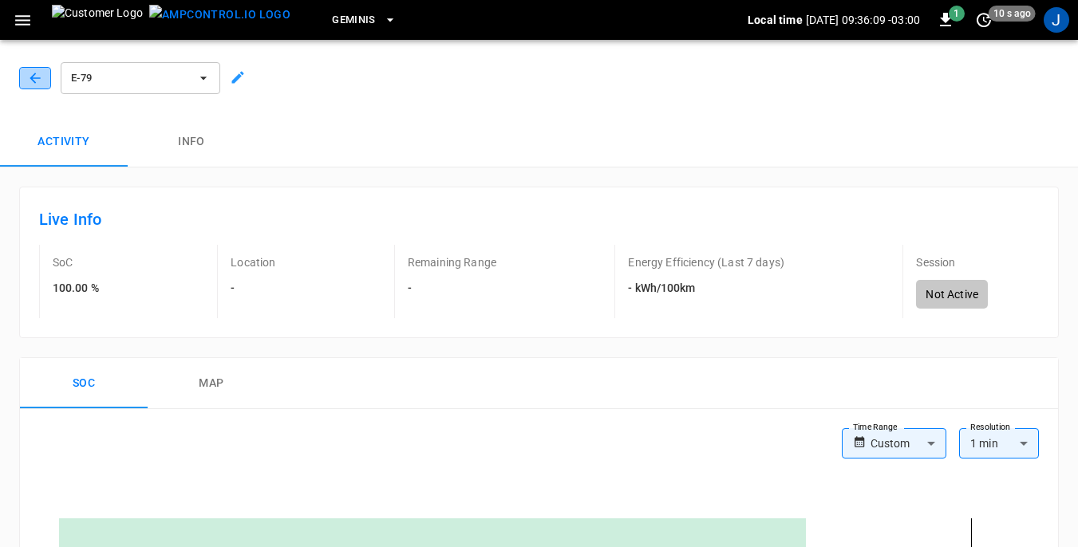
click at [30, 79] on icon "button" at bounding box center [35, 78] width 16 height 16
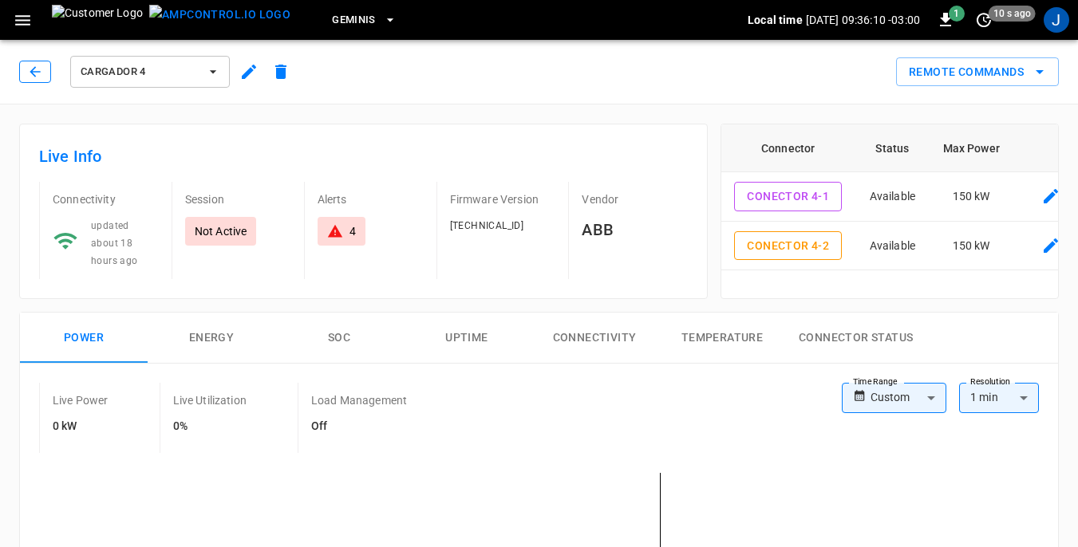
click at [38, 61] on div "Cargador 4" at bounding box center [158, 72] width 278 height 38
click at [34, 69] on icon "button" at bounding box center [35, 71] width 10 height 10
click at [30, 77] on icon "button" at bounding box center [35, 72] width 16 height 16
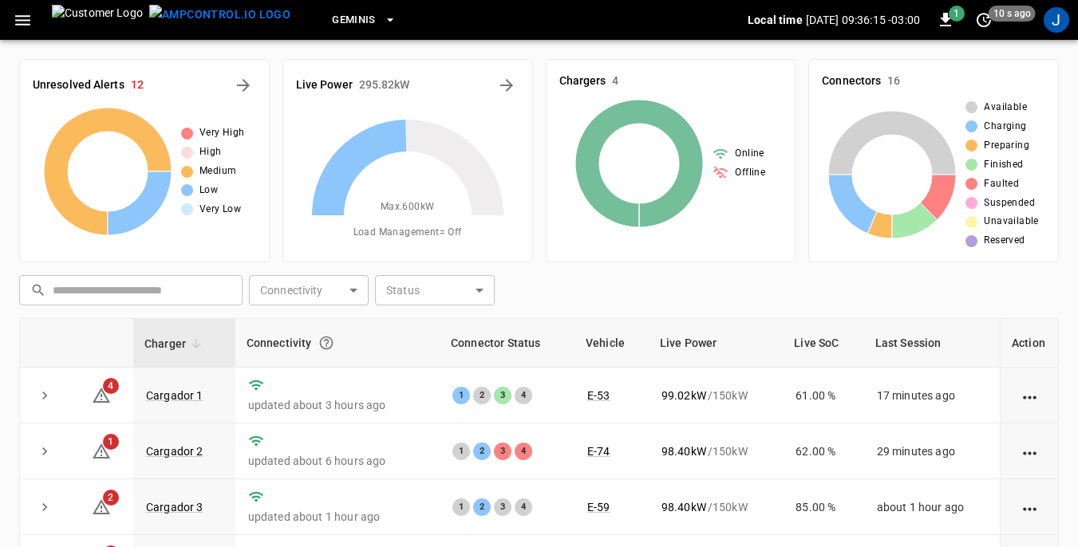
scroll to position [215, 0]
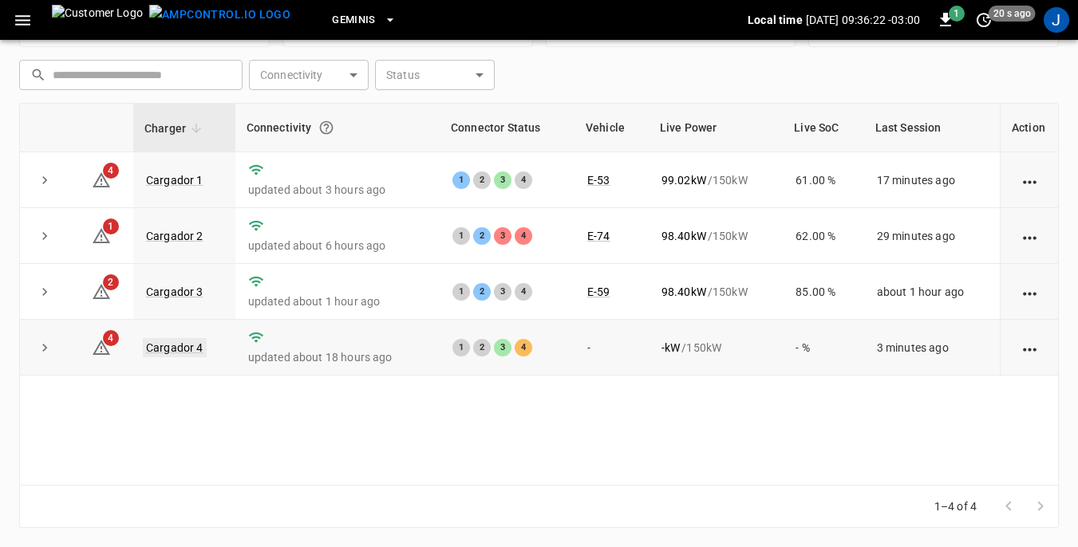
click at [173, 346] on link "Cargador 4" at bounding box center [175, 347] width 64 height 19
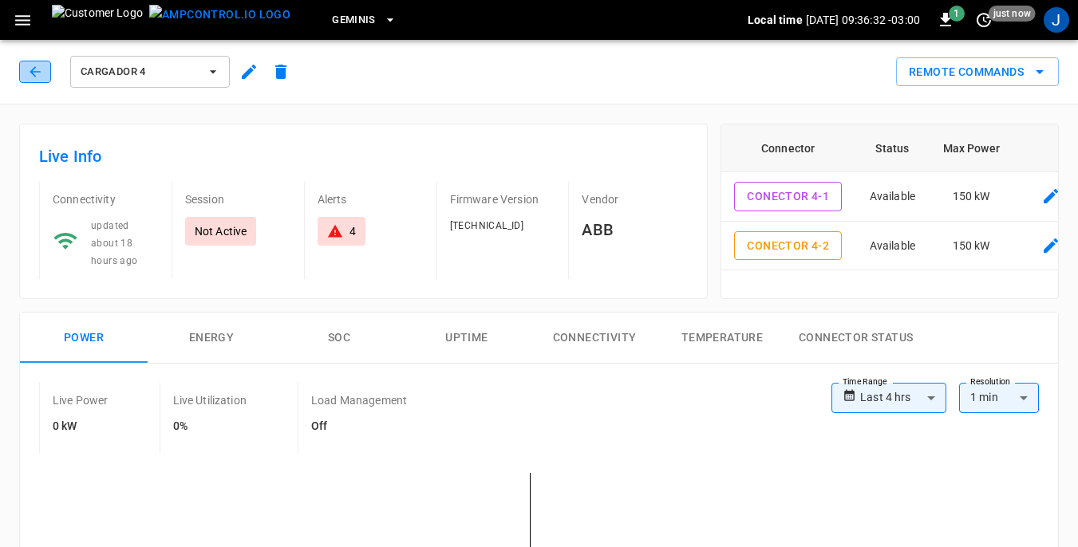
click at [32, 75] on icon "button" at bounding box center [35, 72] width 16 height 16
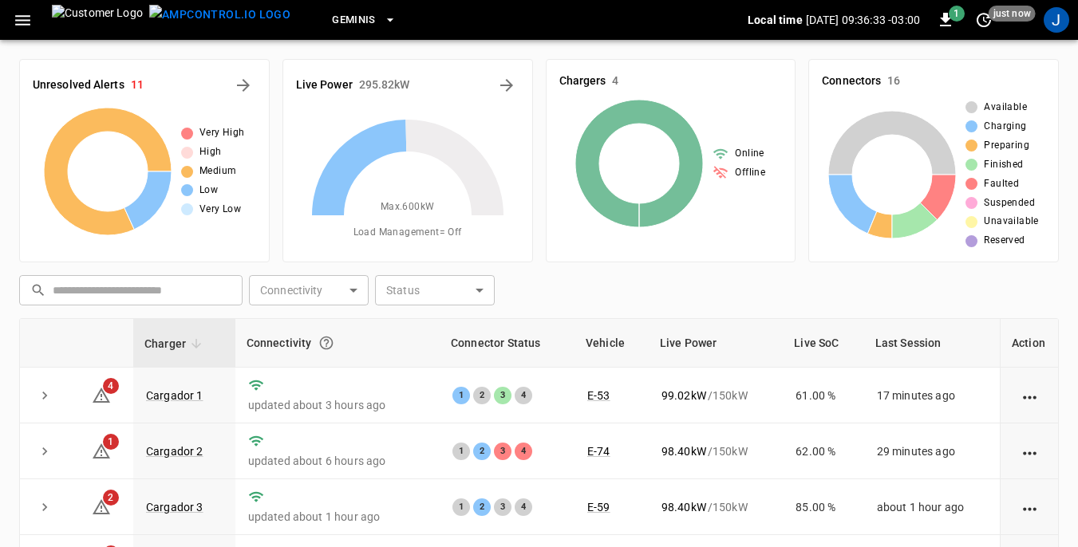
scroll to position [215, 0]
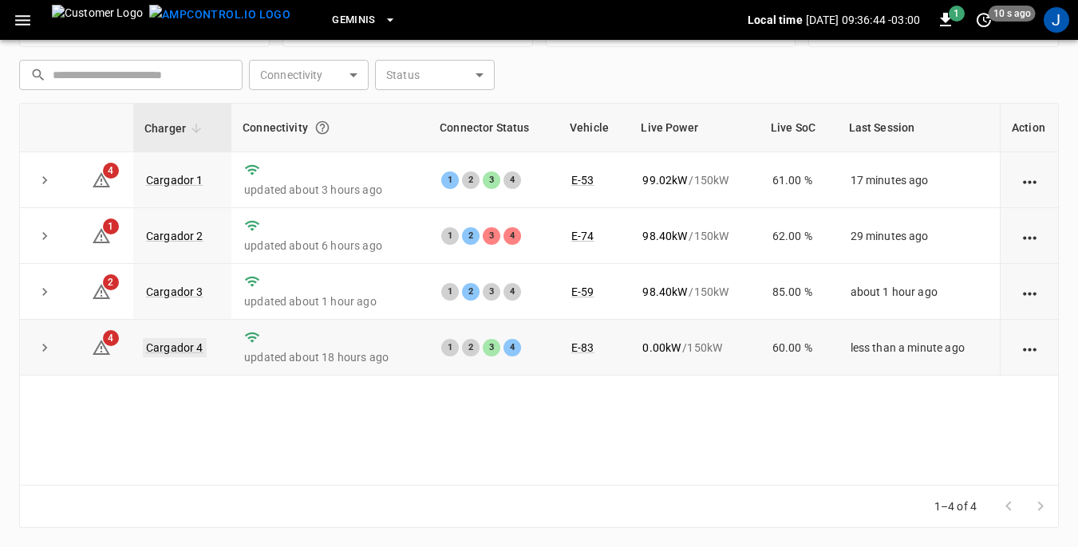
click at [170, 351] on link "Cargador 4" at bounding box center [175, 347] width 64 height 19
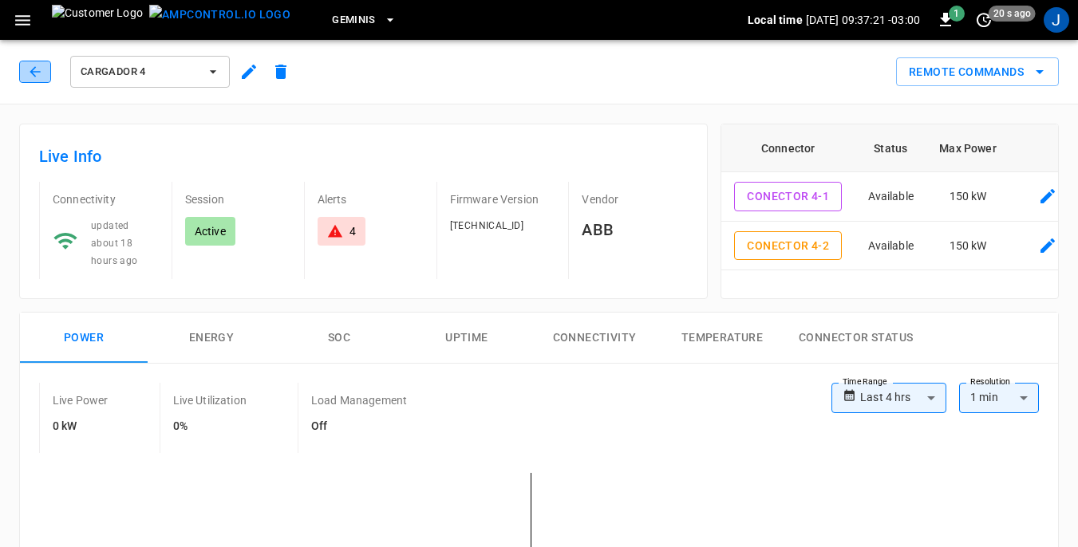
click at [44, 69] on button "button" at bounding box center [35, 72] width 32 height 22
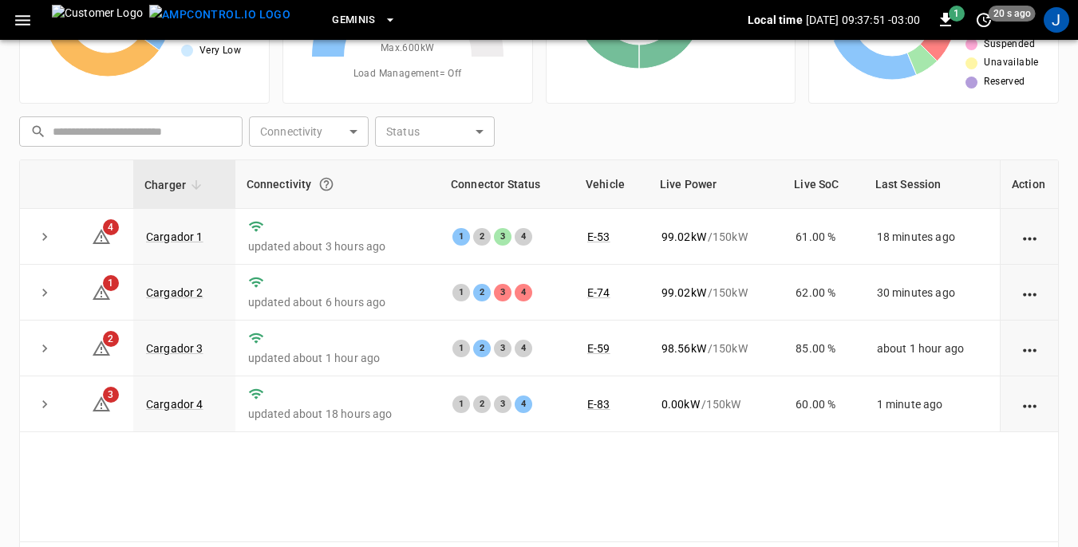
scroll to position [160, 0]
click at [184, 408] on link "Cargador 4" at bounding box center [175, 403] width 64 height 19
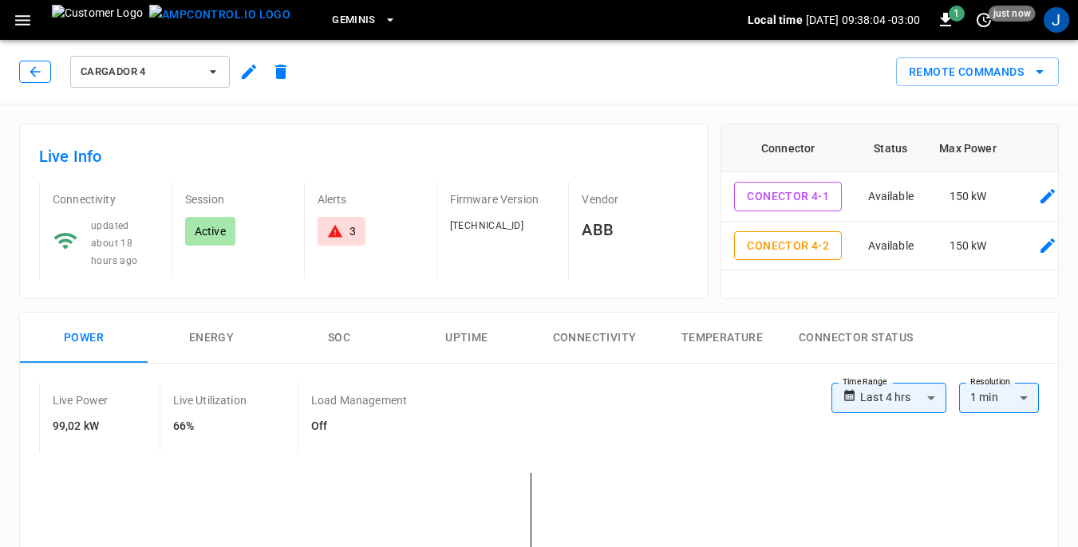
click at [33, 65] on icon "button" at bounding box center [35, 72] width 16 height 16
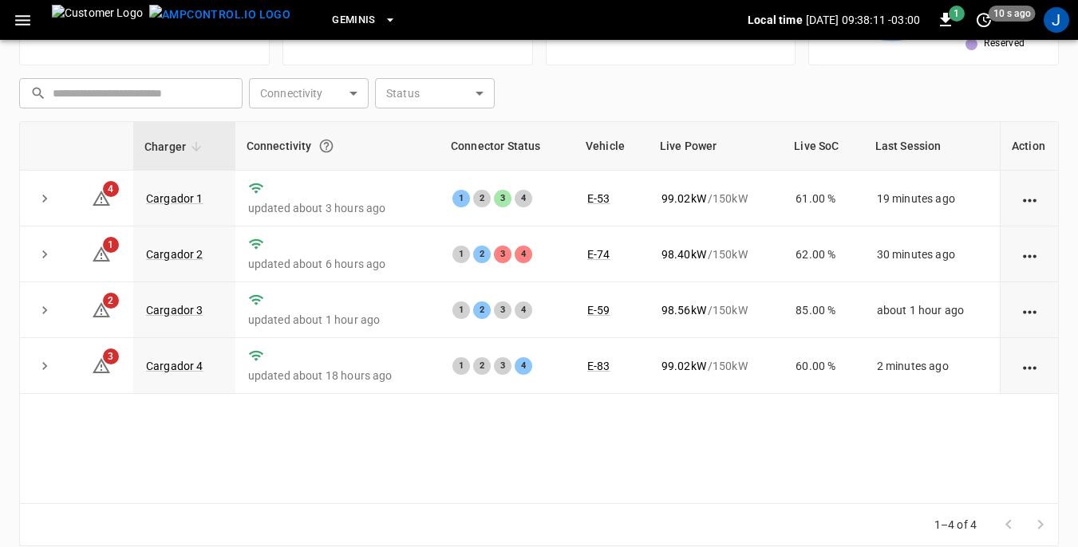
scroll to position [215, 0]
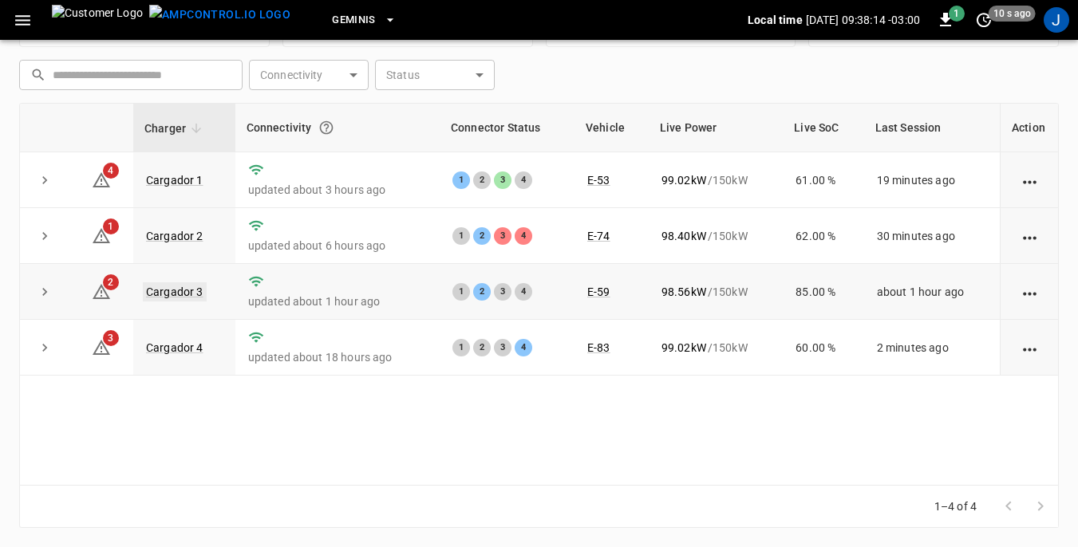
click at [172, 290] on link "Cargador 3" at bounding box center [175, 292] width 64 height 19
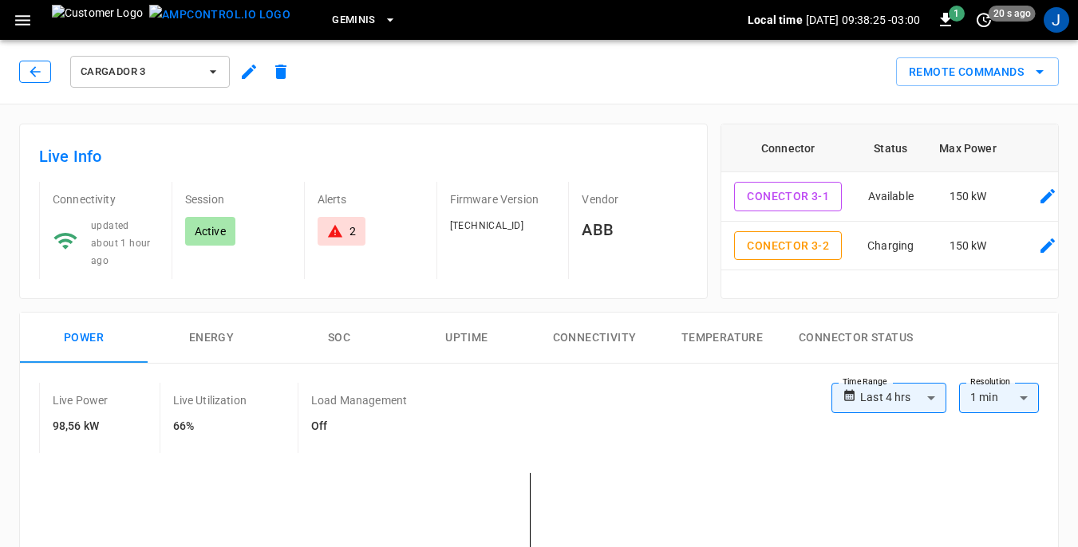
click at [30, 71] on icon "button" at bounding box center [35, 72] width 16 height 16
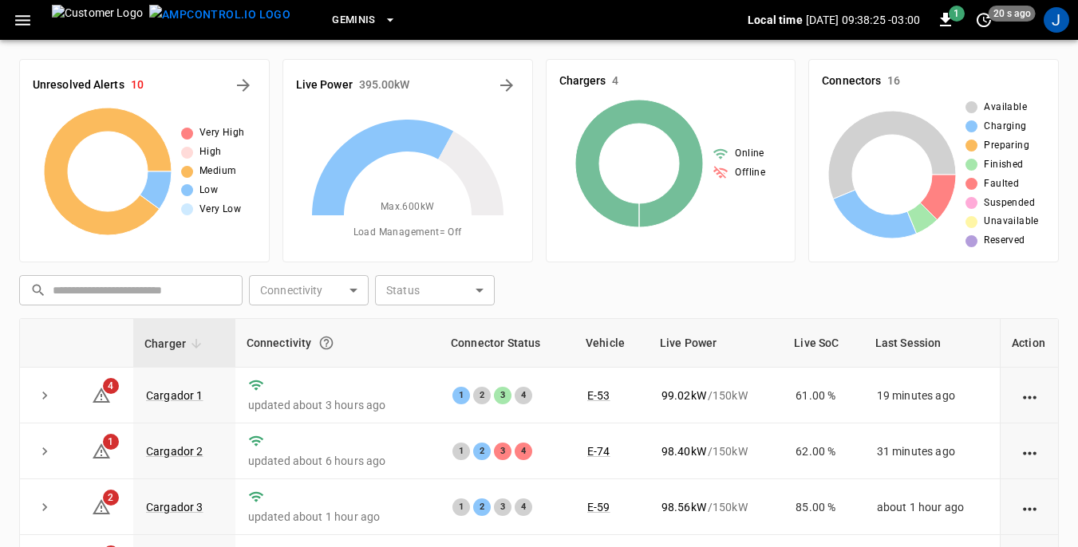
scroll to position [215, 0]
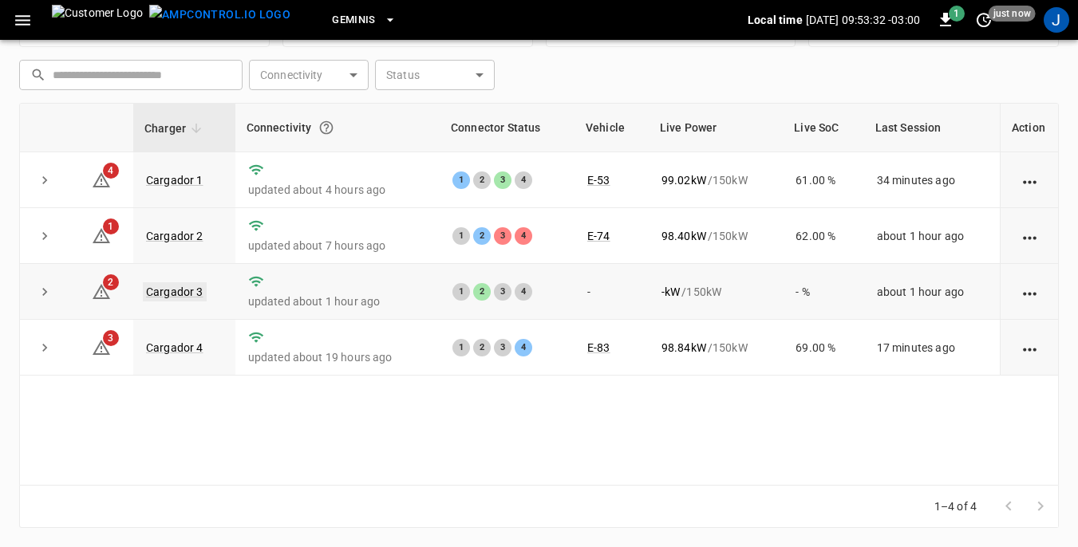
click at [179, 293] on link "Cargador 3" at bounding box center [175, 292] width 64 height 19
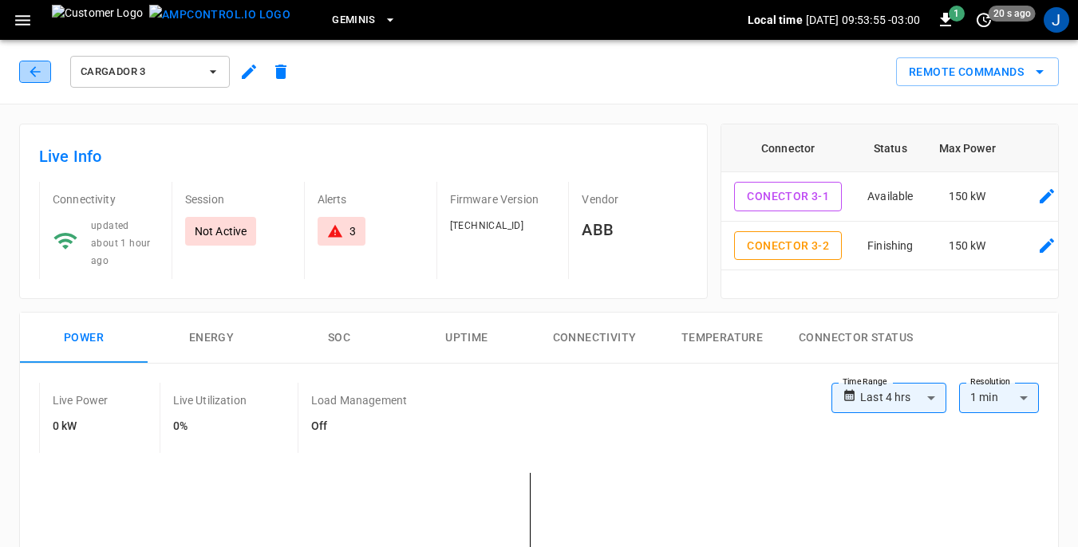
click at [40, 69] on icon "button" at bounding box center [35, 72] width 16 height 16
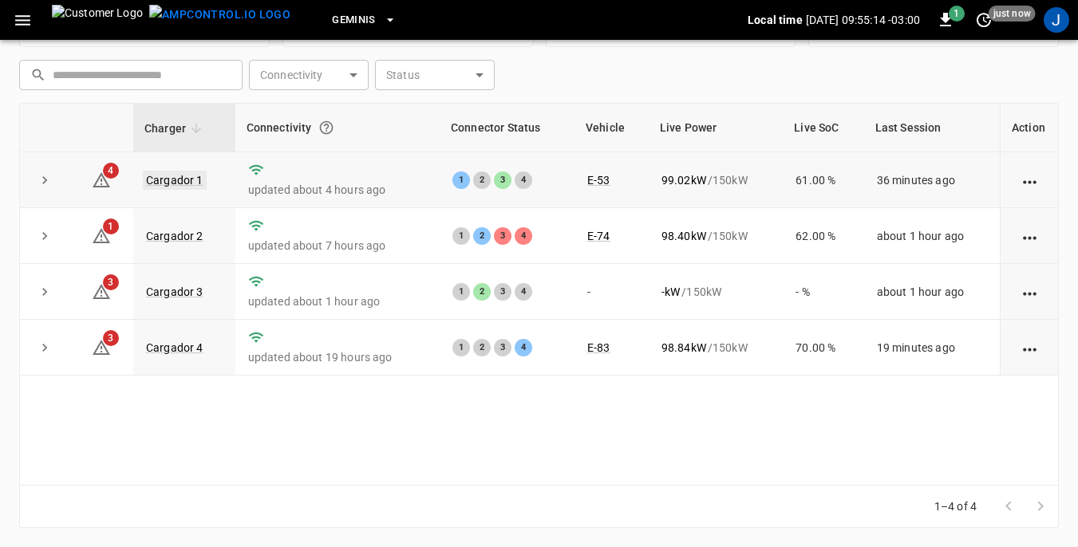
click at [177, 180] on link "Cargador 1" at bounding box center [175, 180] width 64 height 19
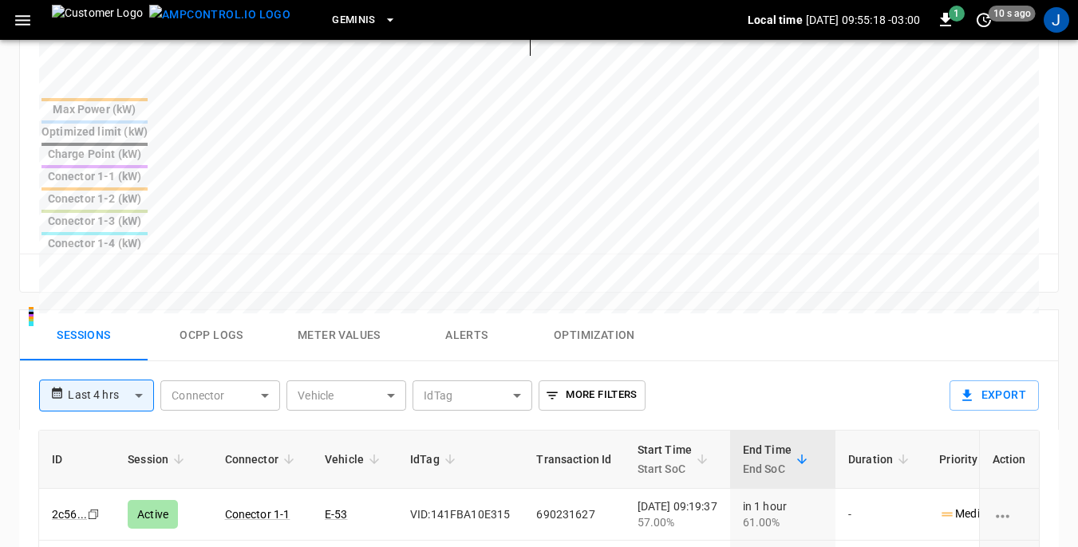
scroll to position [718, 0]
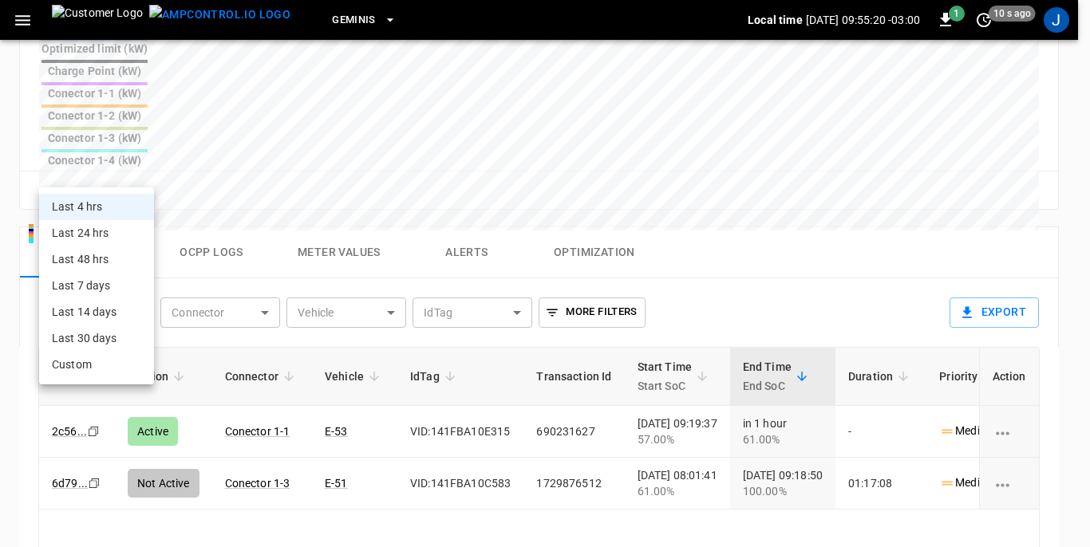
click at [137, 172] on body "**********" at bounding box center [545, 37] width 1090 height 1511
click at [93, 234] on li "Last 24 hrs" at bounding box center [96, 233] width 115 height 26
type input "******"
type input "**********"
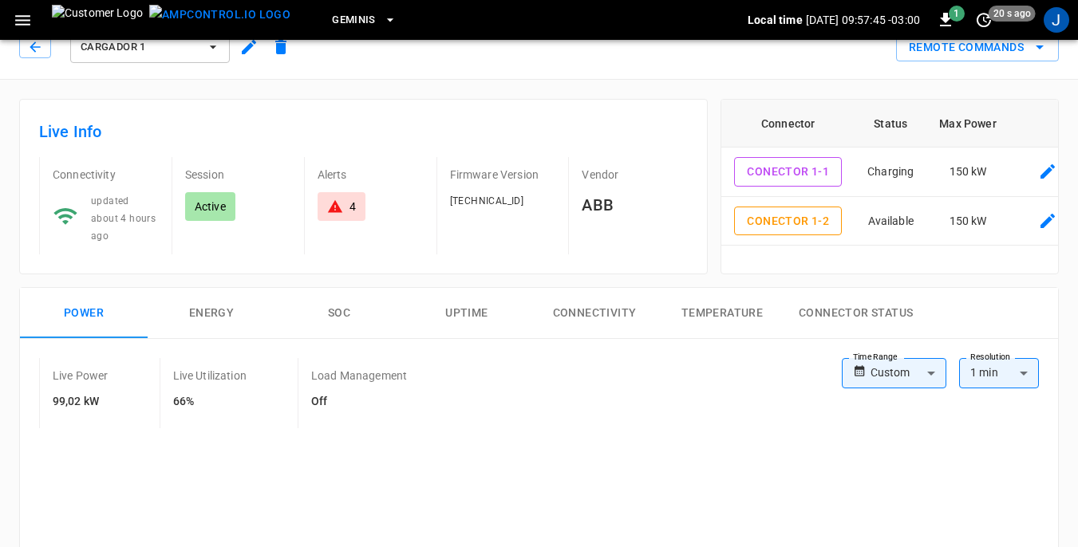
scroll to position [0, 0]
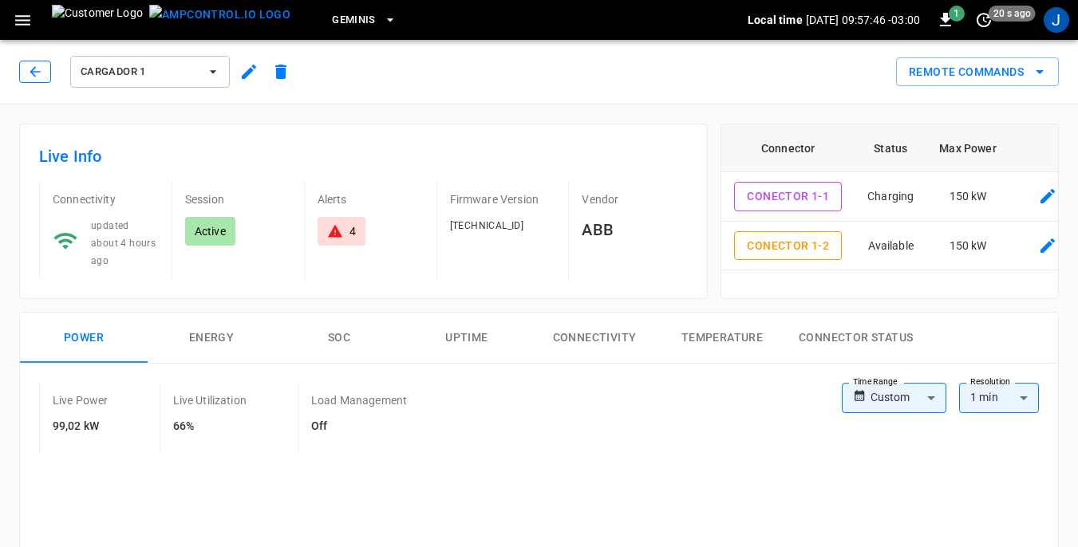
click at [38, 69] on icon "button" at bounding box center [35, 72] width 16 height 16
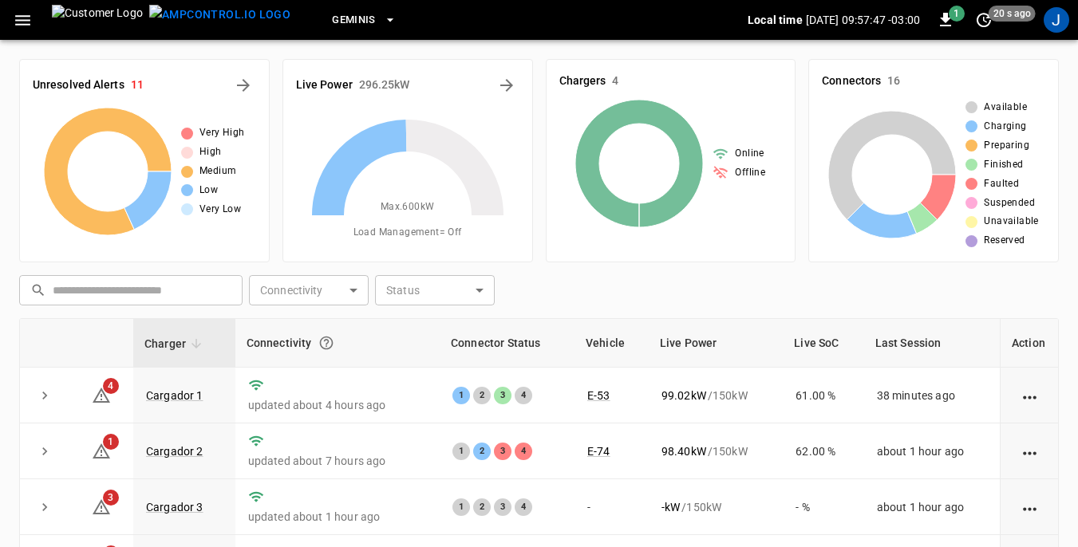
scroll to position [215, 0]
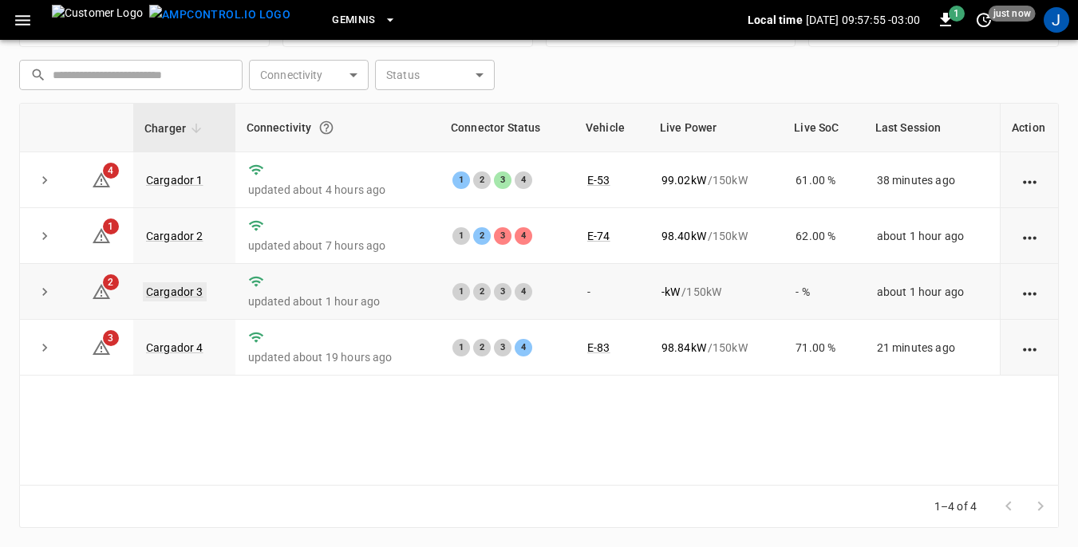
click at [182, 293] on link "Cargador 3" at bounding box center [175, 292] width 64 height 19
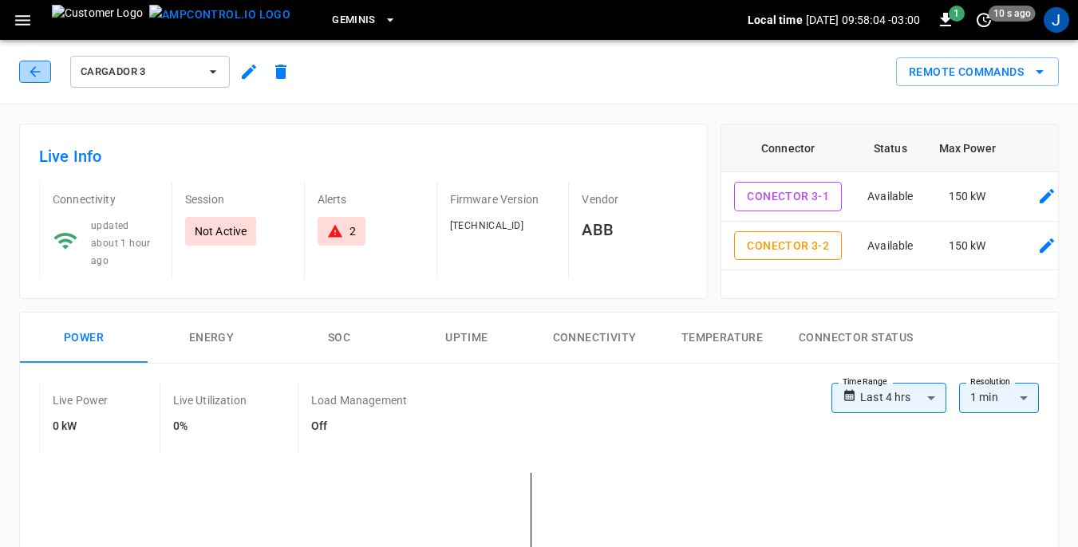
click at [41, 74] on icon "button" at bounding box center [35, 72] width 16 height 16
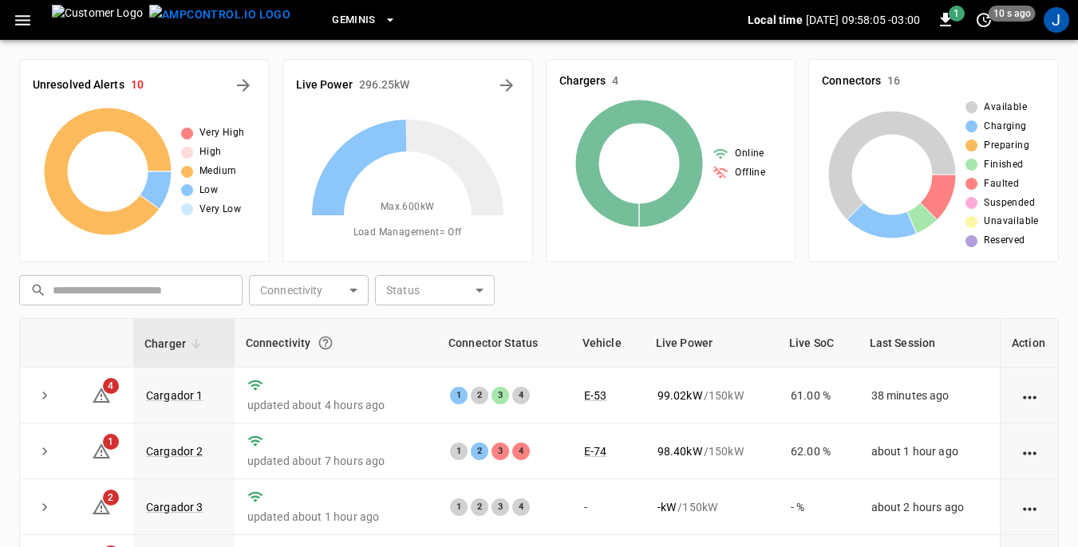
scroll to position [215, 0]
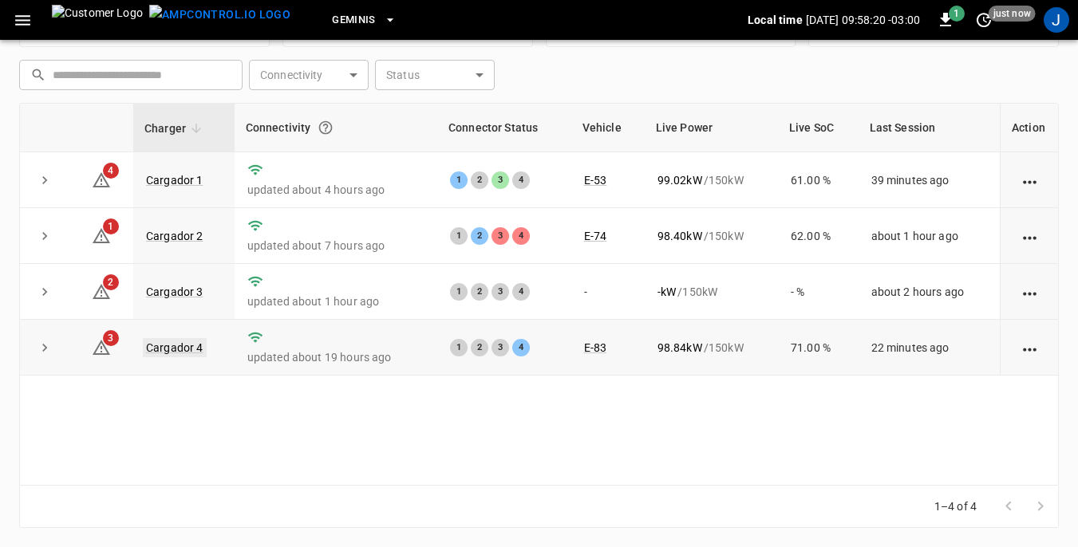
click at [171, 351] on link "Cargador 4" at bounding box center [175, 347] width 64 height 19
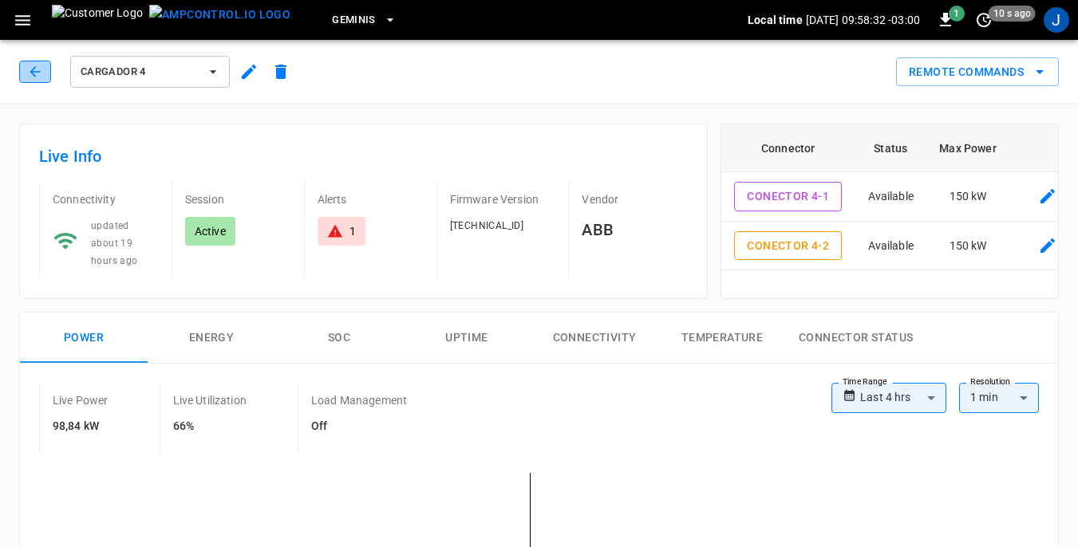
click at [37, 65] on icon "button" at bounding box center [35, 72] width 16 height 16
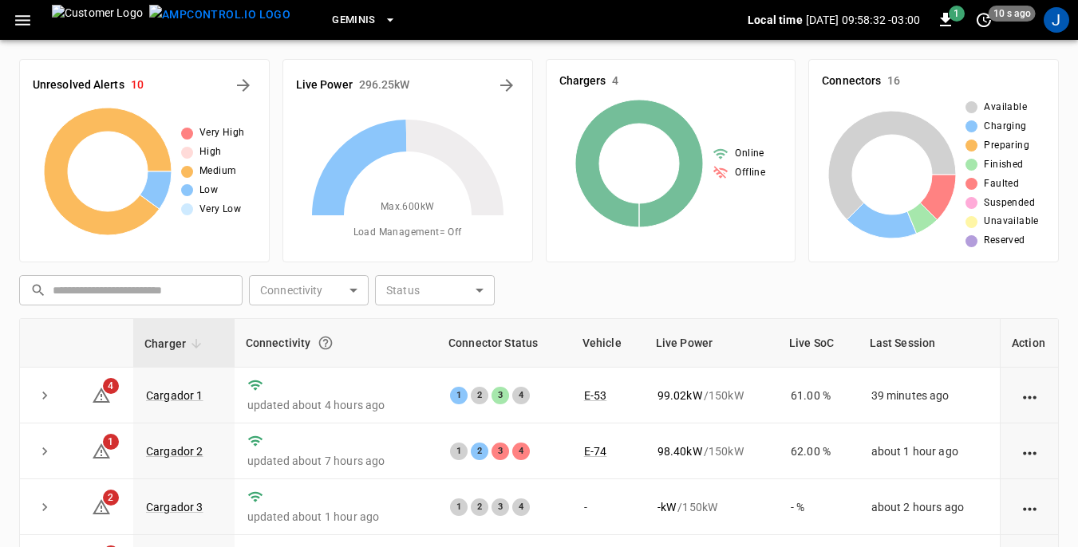
scroll to position [215, 0]
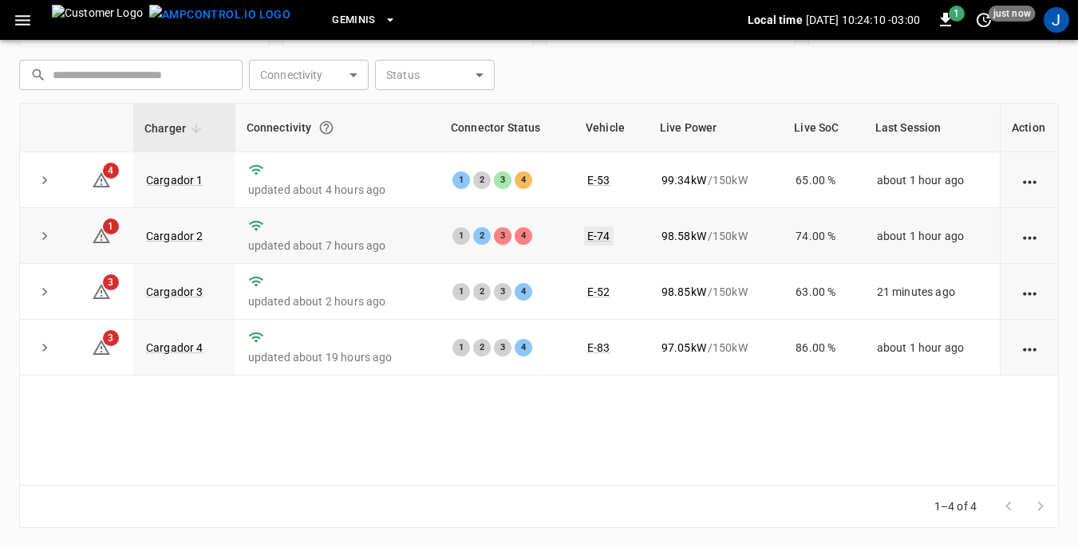
click at [596, 236] on link "E-74" at bounding box center [599, 236] width 30 height 19
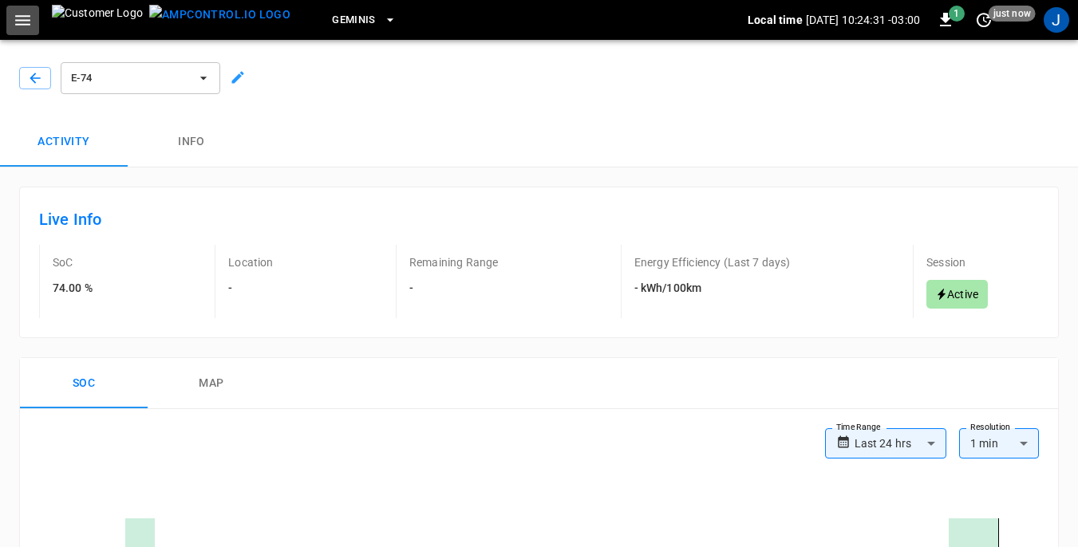
click at [23, 25] on icon "button" at bounding box center [22, 20] width 15 height 10
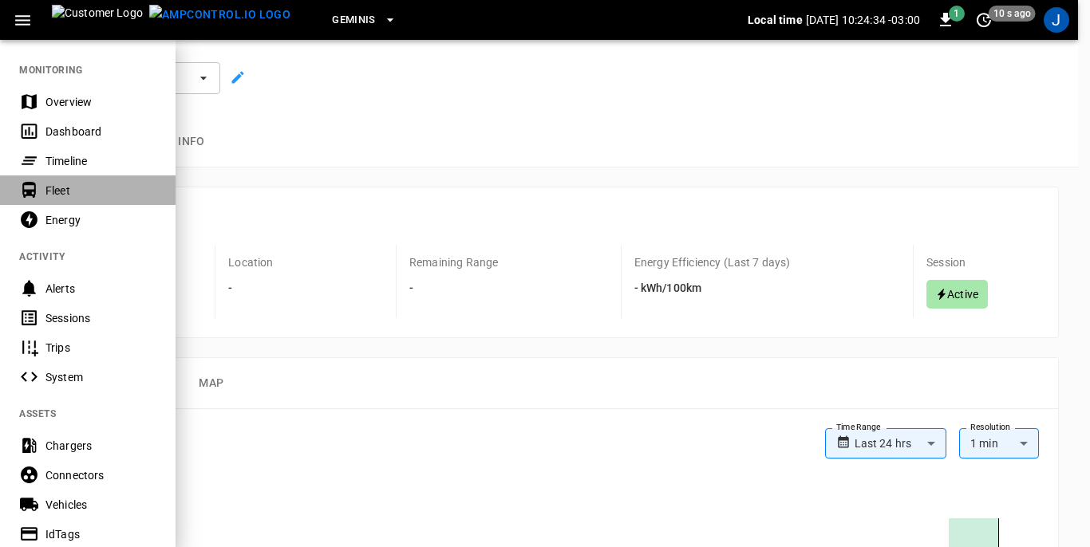
click at [53, 192] on div "Fleet" at bounding box center [100, 191] width 111 height 16
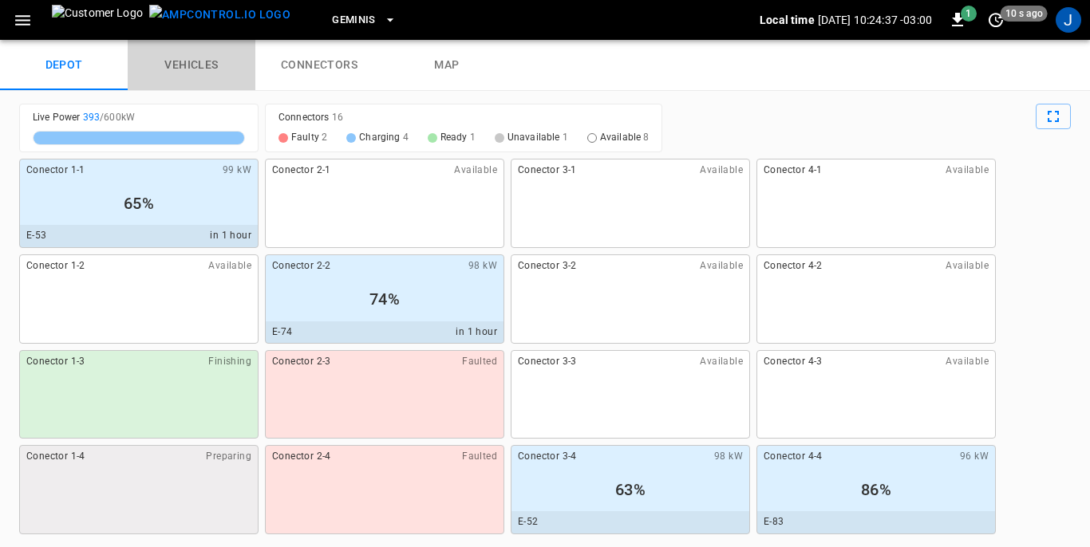
click at [193, 57] on link "vehicles" at bounding box center [192, 65] width 128 height 51
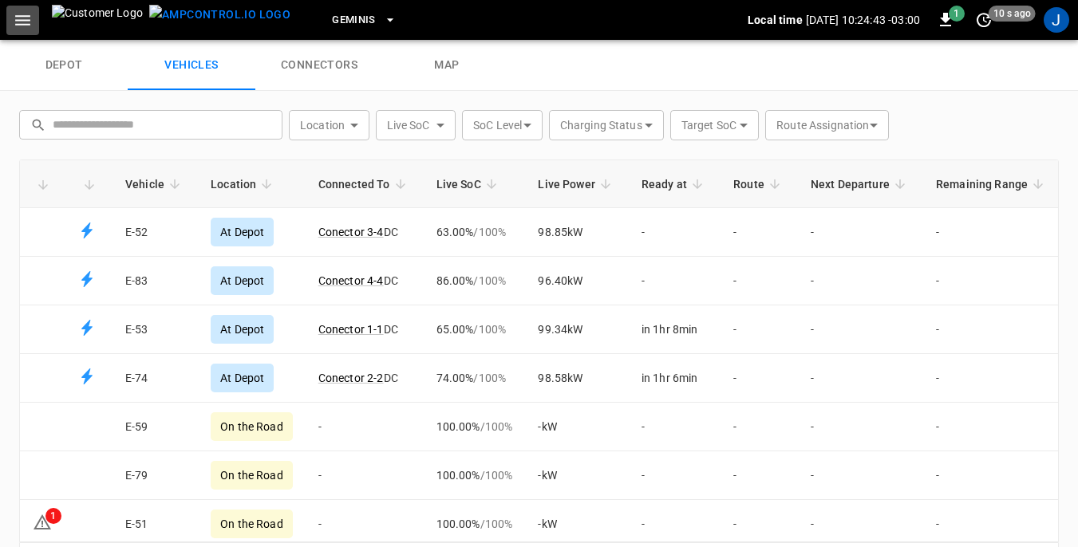
click at [22, 26] on icon "button" at bounding box center [23, 20] width 20 height 20
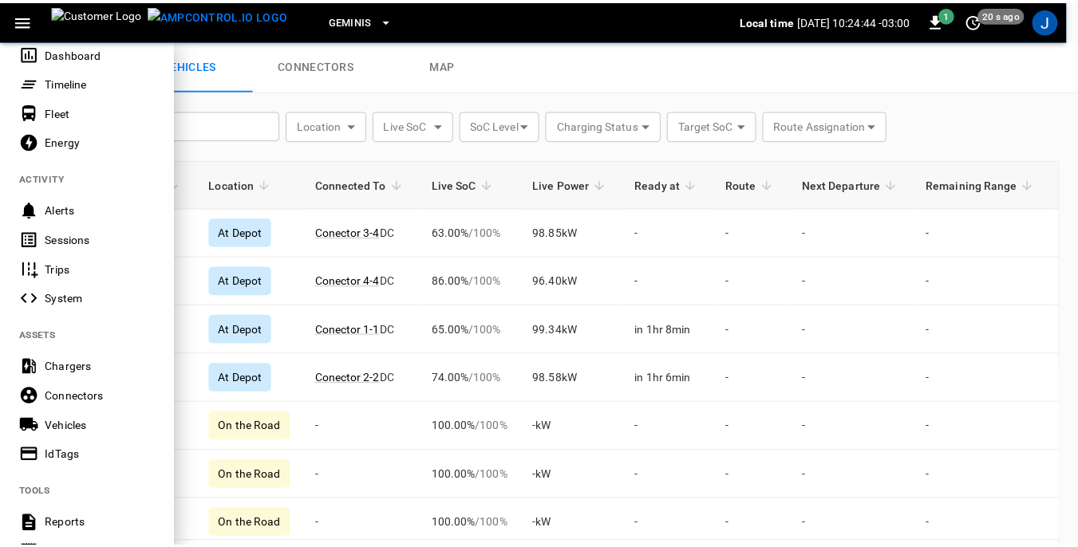
scroll to position [80, 0]
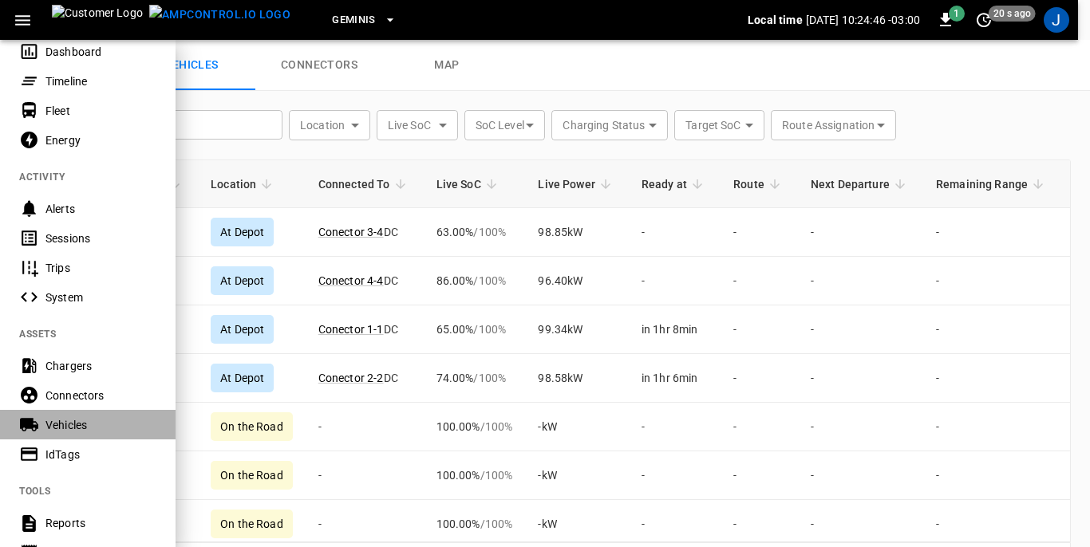
click at [72, 422] on div "Vehicles" at bounding box center [100, 425] width 111 height 16
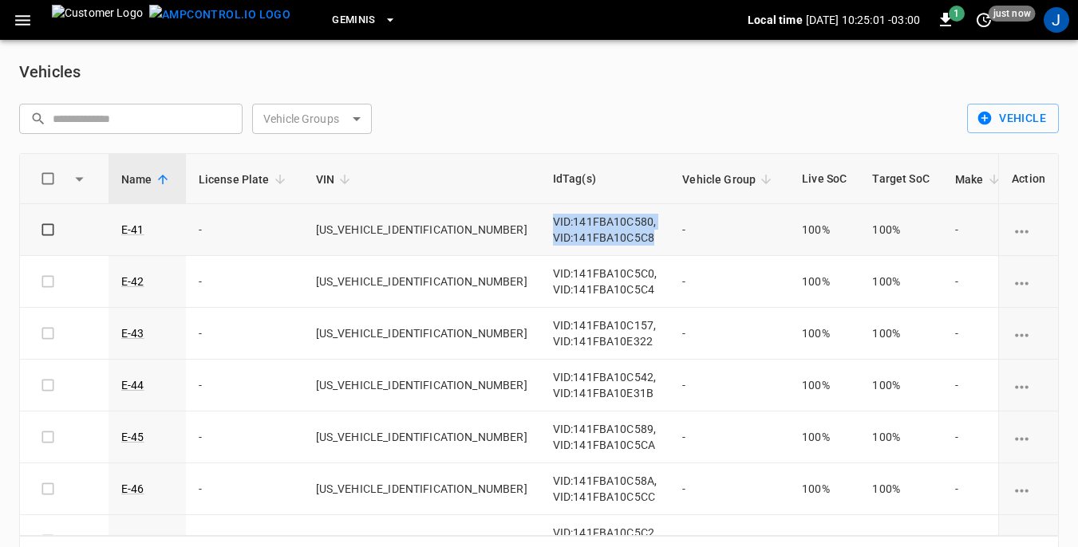
drag, startPoint x: 452, startPoint y: 217, endPoint x: 549, endPoint y: 234, distance: 98.0
click at [553, 234] on span "VID:141FBA10C580, VID:141FBA10C5C8" at bounding box center [605, 229] width 104 height 29
copy span "VID:141FBA10C580, VID:141FBA10C5C8"
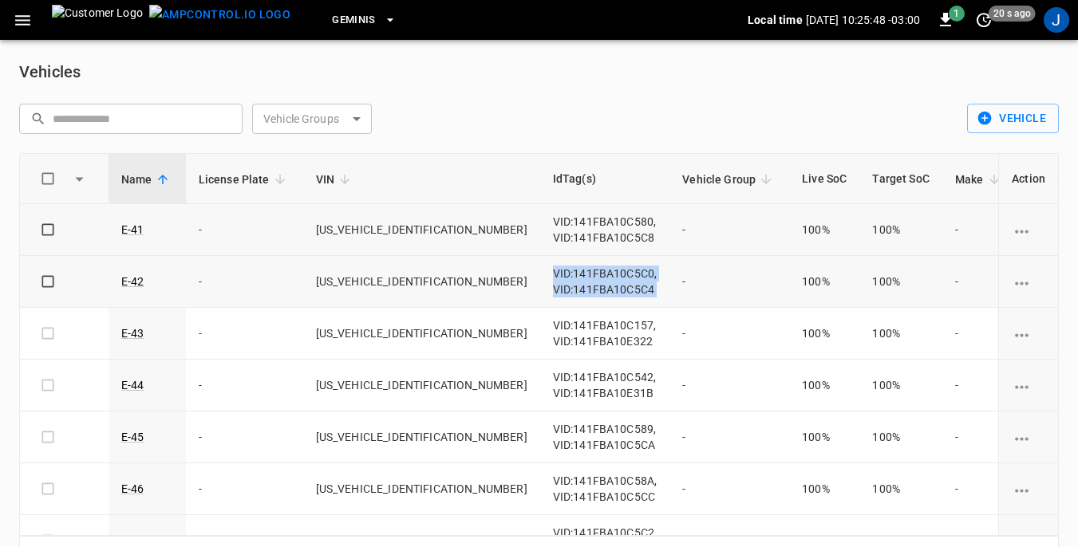
drag, startPoint x: 451, startPoint y: 272, endPoint x: 575, endPoint y: 278, distance: 123.8
click at [575, 278] on tr "E-42 - LDYECS311P0000005 VID:141FBA10C5C0, VID:141FBA10C5C4 - 100% 100% - - - 3…" at bounding box center [831, 282] width 1622 height 52
drag, startPoint x: 575, startPoint y: 278, endPoint x: 538, endPoint y: 282, distance: 36.9
copy span "VID:141FBA10C5C0, VID:141FBA10C5C4"
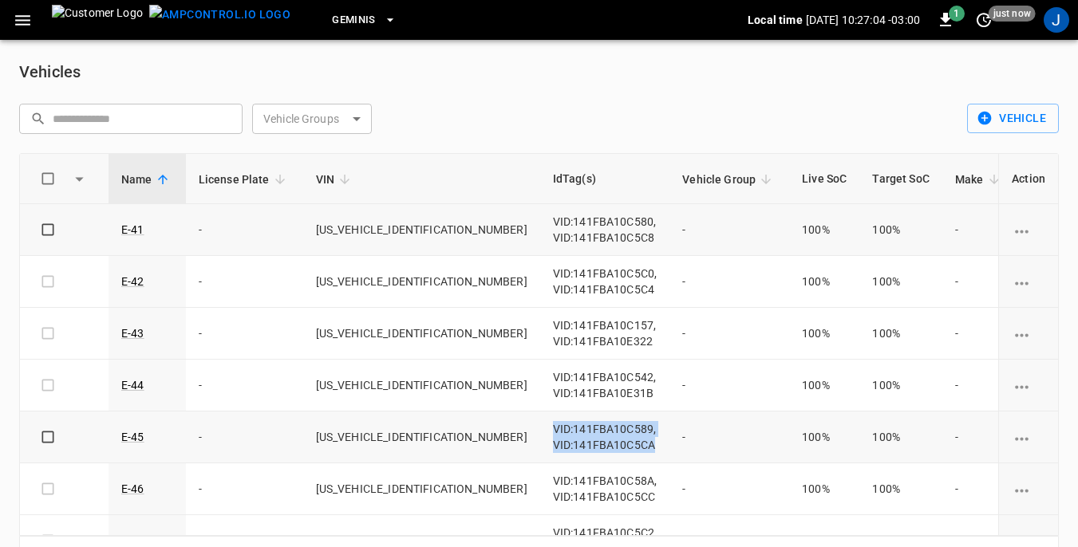
drag, startPoint x: 451, startPoint y: 427, endPoint x: 556, endPoint y: 447, distance: 107.2
click at [556, 447] on td "VID:141FBA10C589, VID:141FBA10C5CA" at bounding box center [605, 438] width 130 height 52
drag, startPoint x: 556, startPoint y: 447, endPoint x: 540, endPoint y: 438, distance: 18.2
copy span "VID:141FBA10C589, VID:141FBA10C5CA"
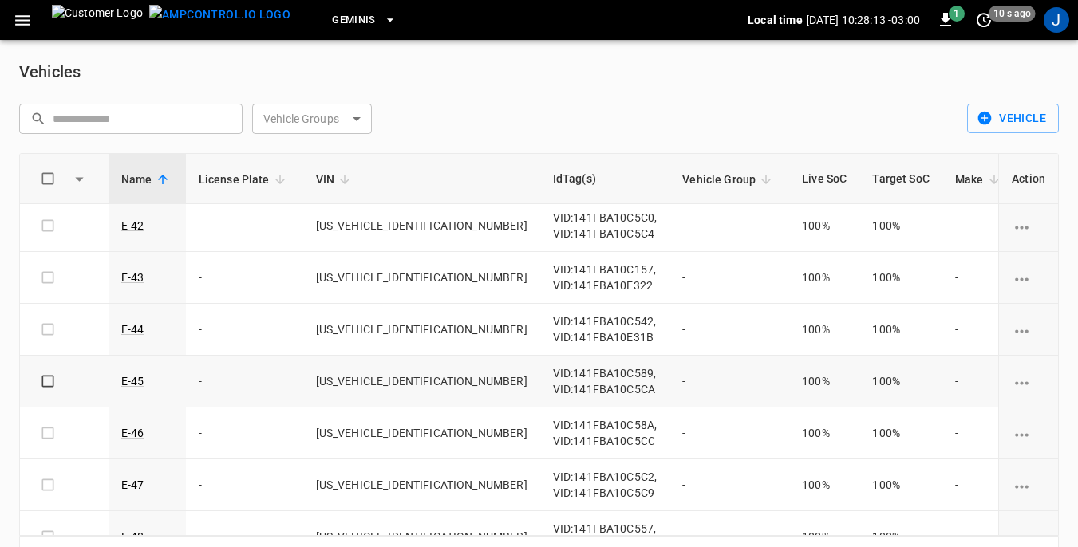
scroll to position [80, 0]
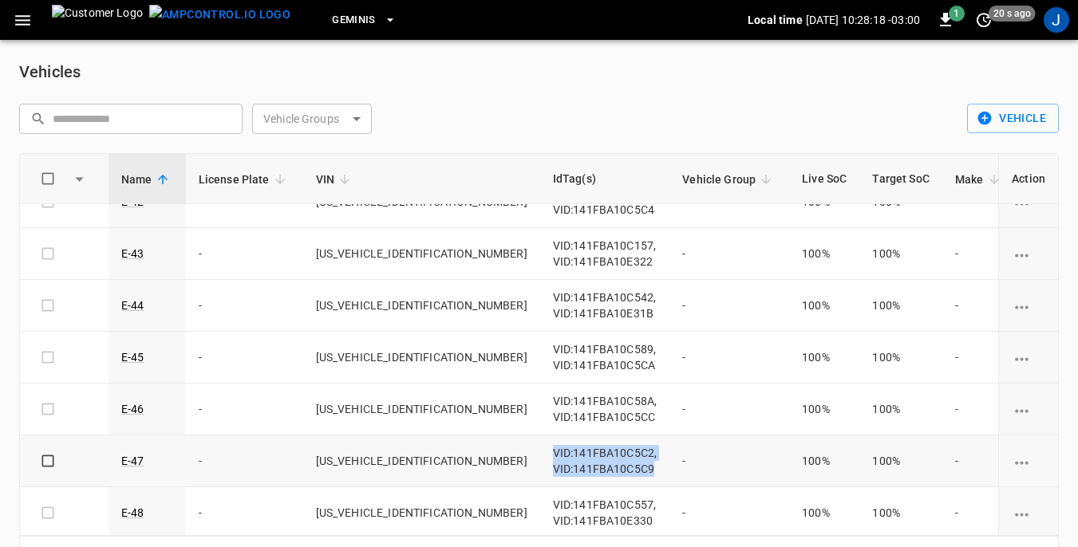
drag, startPoint x: 452, startPoint y: 454, endPoint x: 551, endPoint y: 471, distance: 99.6
click at [553, 471] on span "VID:141FBA10C5C2, VID:141FBA10C5C9" at bounding box center [605, 461] width 105 height 29
copy span "VID:141FBA10C5C2, VID:141FBA10C5C9"
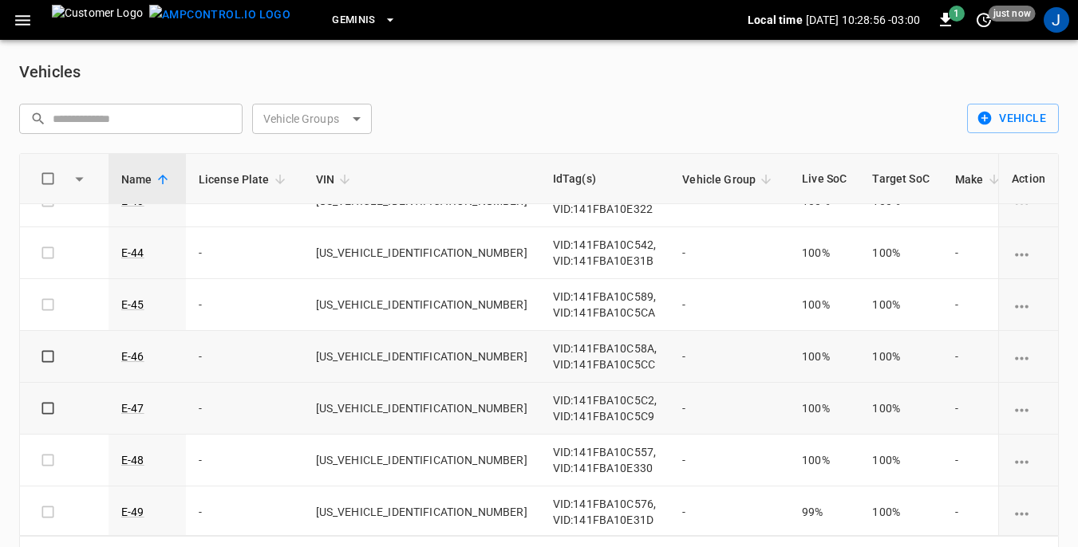
scroll to position [160, 0]
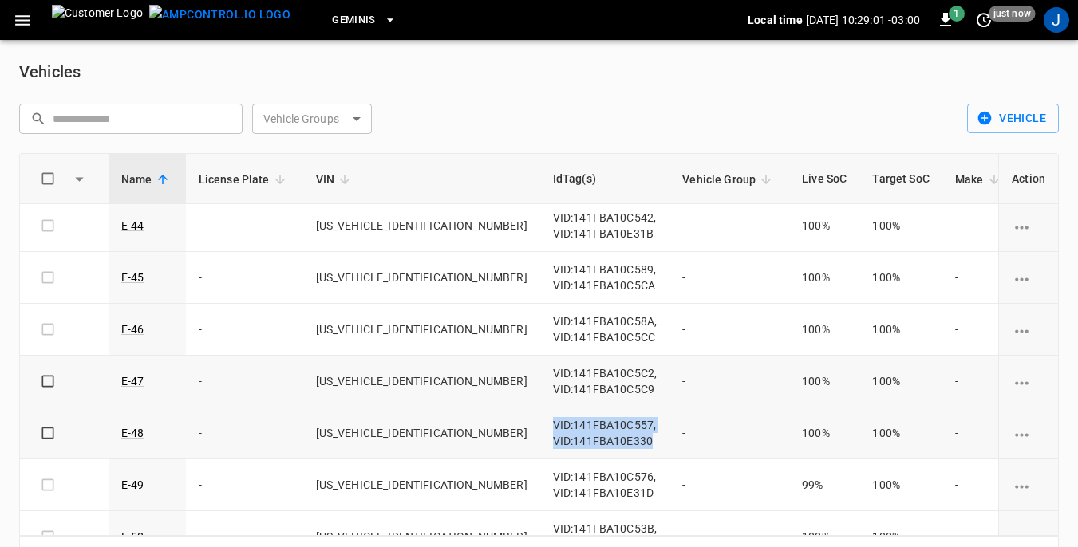
drag, startPoint x: 449, startPoint y: 424, endPoint x: 550, endPoint y: 435, distance: 101.2
click at [550, 435] on td "VID:141FBA10C557, VID:141FBA10E330" at bounding box center [605, 434] width 130 height 52
copy span "VID:141FBA10C557, VID:141FBA10E330"
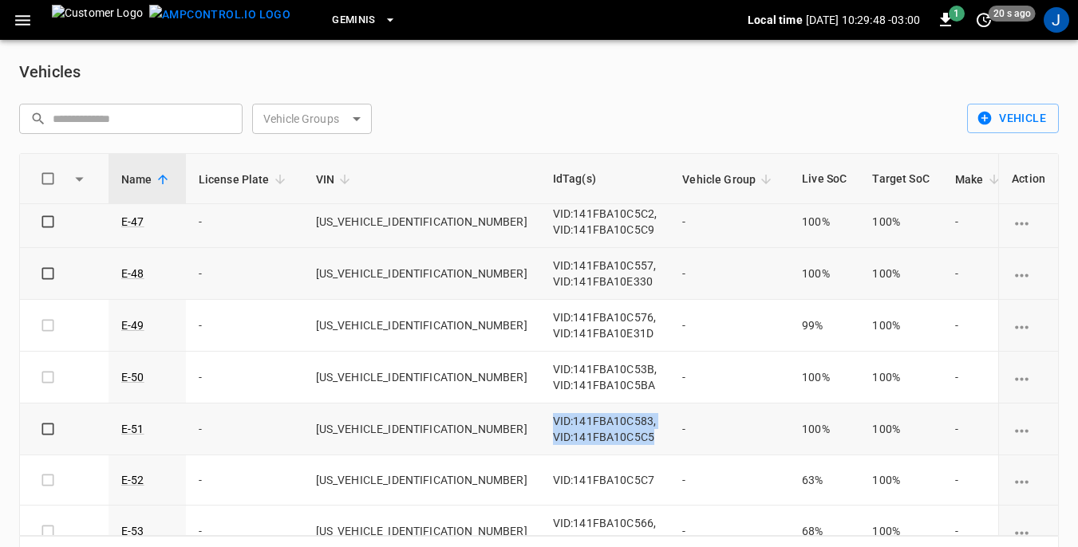
drag, startPoint x: 451, startPoint y: 418, endPoint x: 557, endPoint y: 433, distance: 107.2
click at [557, 433] on td "VID:141FBA10C583, VID:141FBA10C5C5" at bounding box center [605, 430] width 130 height 52
copy span "VID:141FBA10C583, VID:141FBA10C5C5"
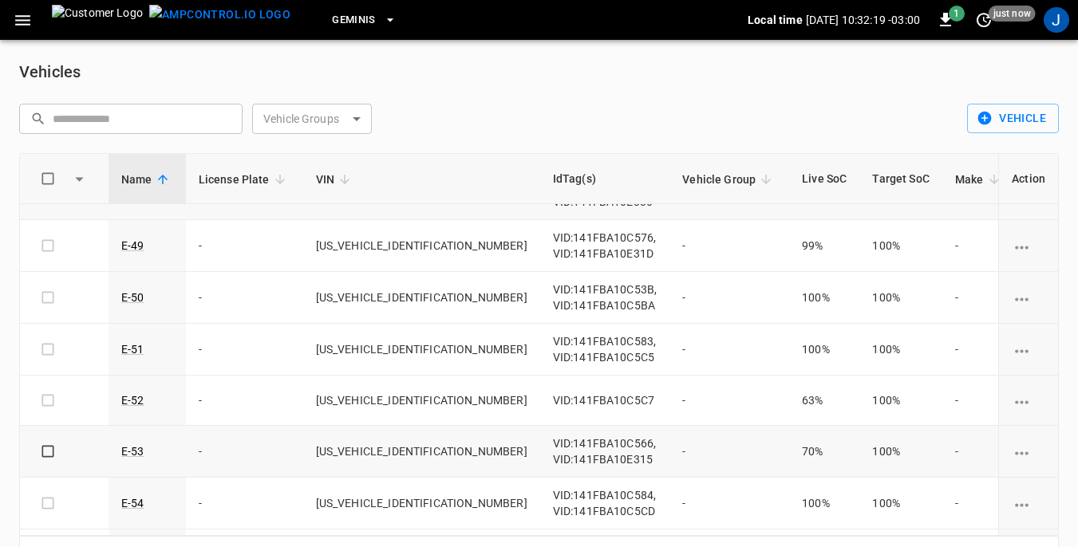
scroll to position [559, 0]
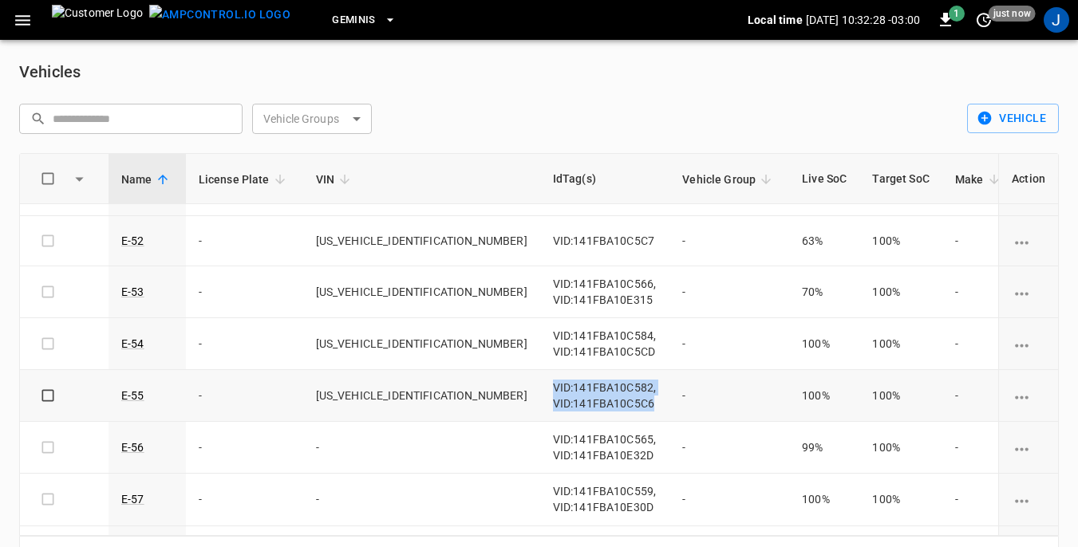
drag, startPoint x: 452, startPoint y: 385, endPoint x: 553, endPoint y: 405, distance: 102.5
click at [553, 405] on td "VID:141FBA10C582, VID:141FBA10C5C6" at bounding box center [605, 396] width 130 height 52
drag, startPoint x: 553, startPoint y: 405, endPoint x: 524, endPoint y: 389, distance: 32.9
copy span "VID:141FBA10C582, VID:141FBA10C5C6"
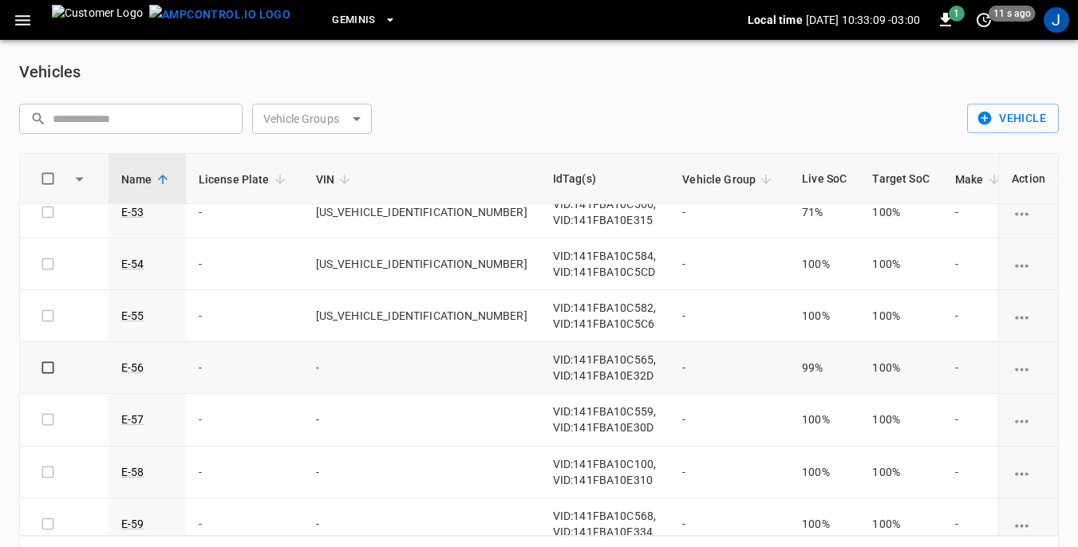
scroll to position [718, 0]
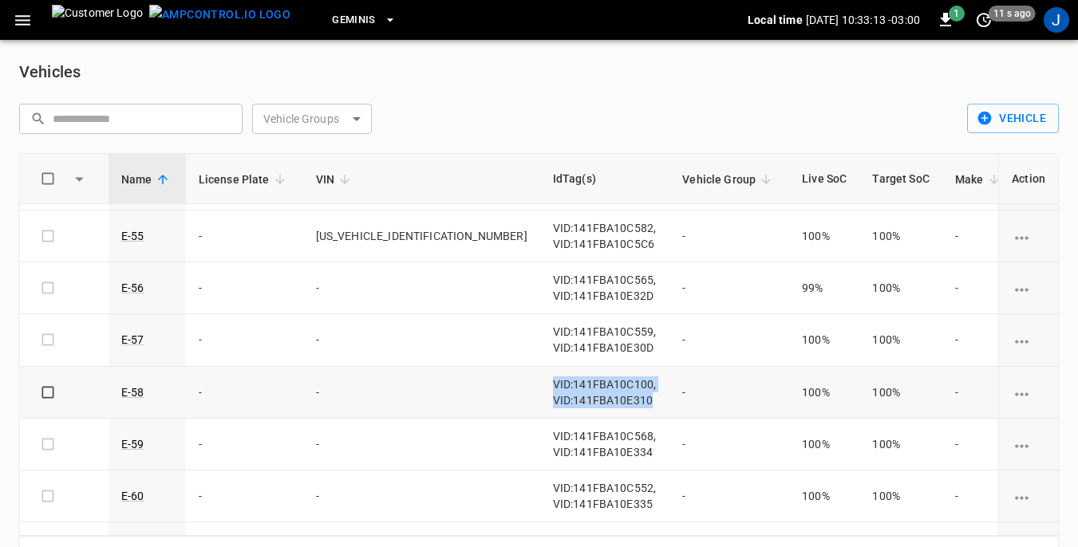
drag, startPoint x: 449, startPoint y: 380, endPoint x: 554, endPoint y: 398, distance: 106.1
click at [554, 398] on td "VID:141FBA10C100, VID:141FBA10E310" at bounding box center [605, 393] width 130 height 52
drag, startPoint x: 554, startPoint y: 398, endPoint x: 544, endPoint y: 390, distance: 12.5
copy span "VID:141FBA10C100, VID:141FBA10E310"
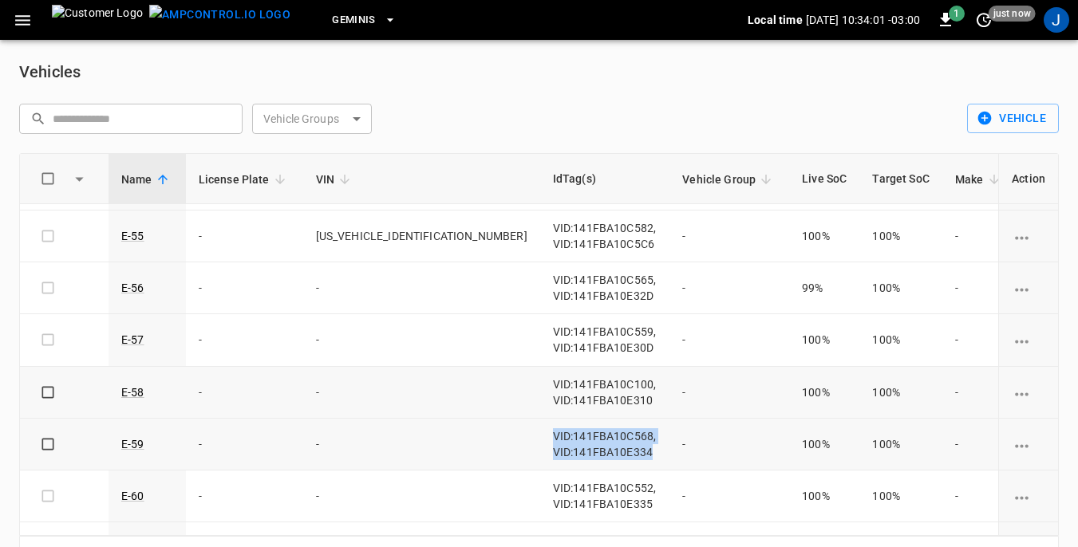
drag, startPoint x: 452, startPoint y: 431, endPoint x: 552, endPoint y: 446, distance: 101.7
click at [552, 446] on td "VID:141FBA10C568, VID:141FBA10E334" at bounding box center [605, 445] width 130 height 52
copy span "VID:141FBA10C568, VID:141FBA10E334"
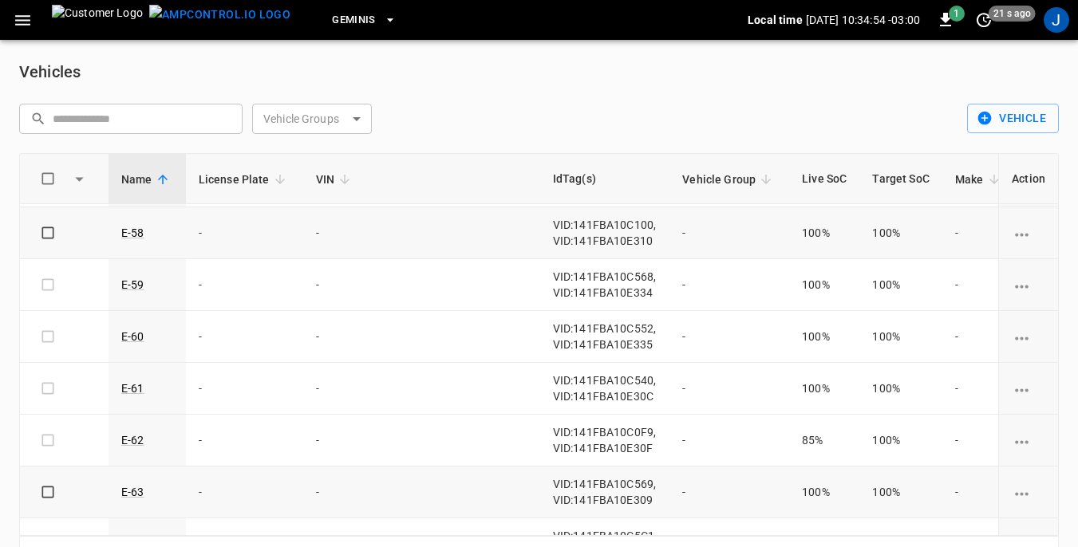
scroll to position [958, 0]
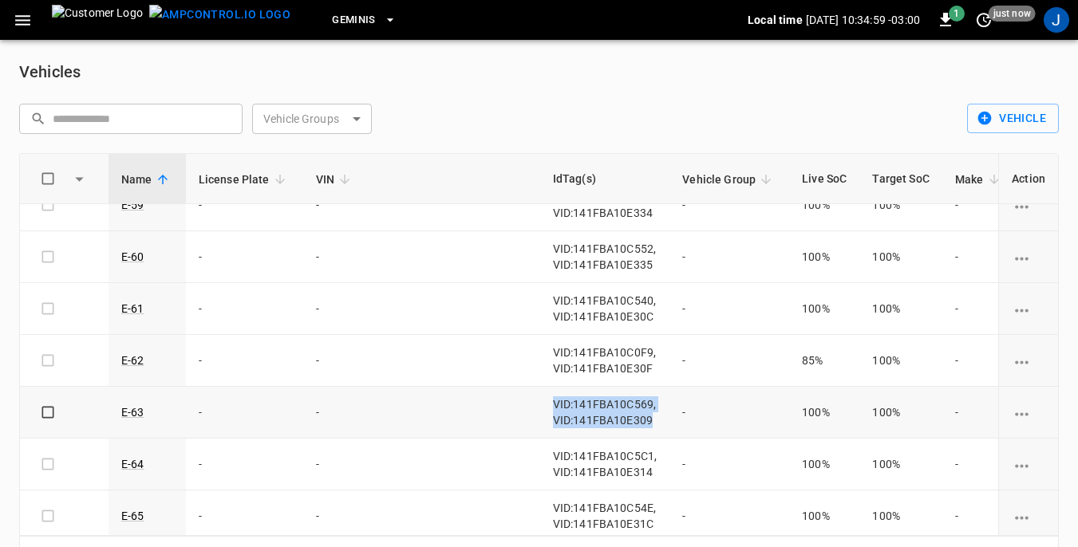
drag, startPoint x: 449, startPoint y: 404, endPoint x: 561, endPoint y: 427, distance: 114.1
click at [561, 427] on td "VID:141FBA10C569, VID:141FBA10E309" at bounding box center [605, 413] width 130 height 52
drag, startPoint x: 561, startPoint y: 427, endPoint x: 539, endPoint y: 408, distance: 29.4
copy span "VID:141FBA10C569, VID:141FBA10E309"
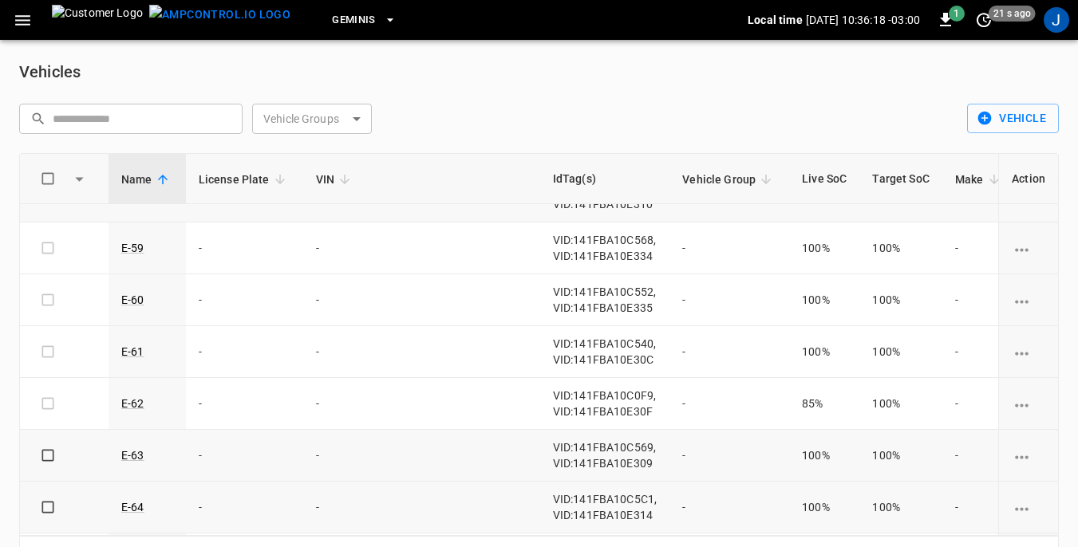
scroll to position [878, 0]
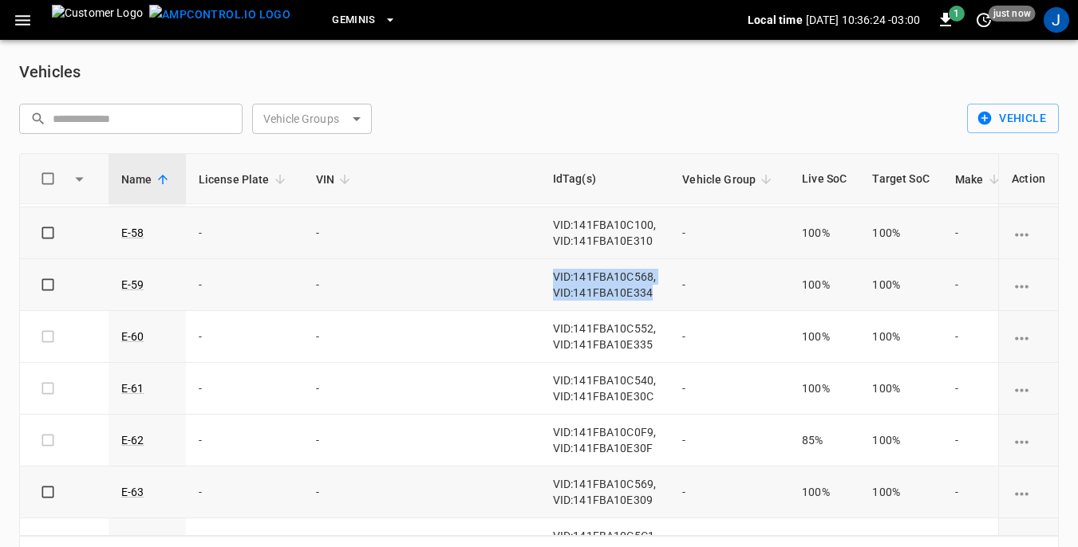
drag, startPoint x: 453, startPoint y: 271, endPoint x: 551, endPoint y: 298, distance: 101.1
drag, startPoint x: 551, startPoint y: 298, endPoint x: 535, endPoint y: 285, distance: 20.9
copy span "VID:141FBA10C568, VID:141FBA10E334"
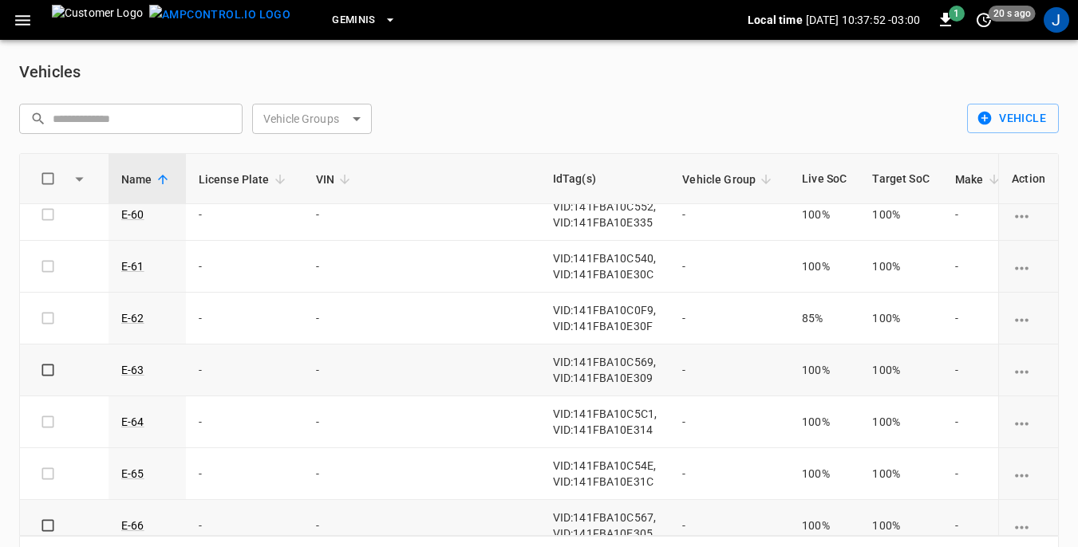
scroll to position [1117, 0]
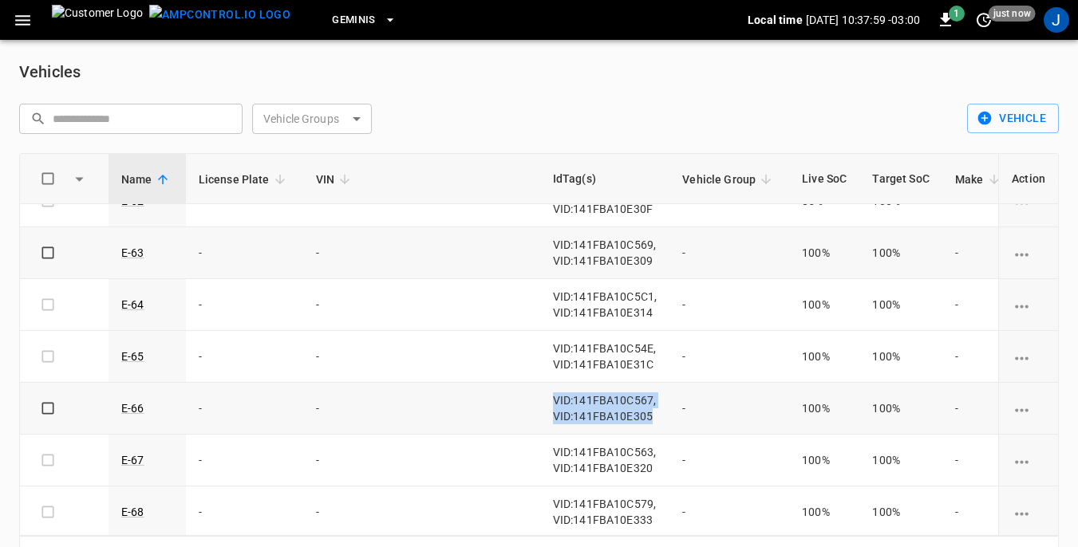
drag, startPoint x: 451, startPoint y: 399, endPoint x: 556, endPoint y: 413, distance: 106.3
click at [556, 413] on td "VID:141FBA10C567, VID:141FBA10E305" at bounding box center [605, 409] width 130 height 52
drag, startPoint x: 556, startPoint y: 413, endPoint x: 532, endPoint y: 405, distance: 25.2
copy span "VID:141FBA10C567, VID:141FBA10E305"
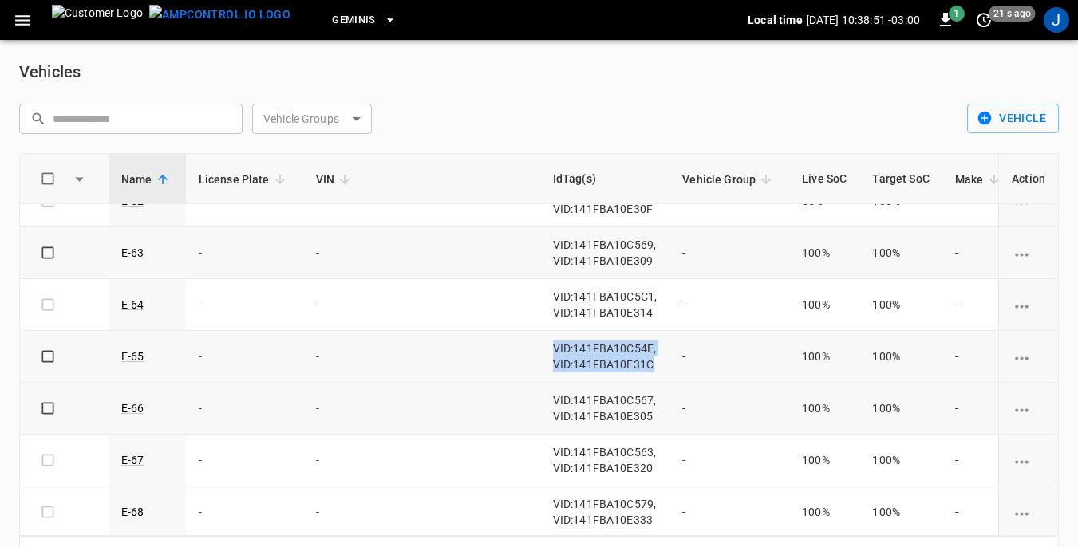
drag, startPoint x: 449, startPoint y: 345, endPoint x: 553, endPoint y: 361, distance: 105.0
click at [553, 361] on td "VID:141FBA10C54E, VID:141FBA10E31C" at bounding box center [605, 357] width 130 height 52
copy span "VID:141FBA10C54E, VID:141FBA10E31C"
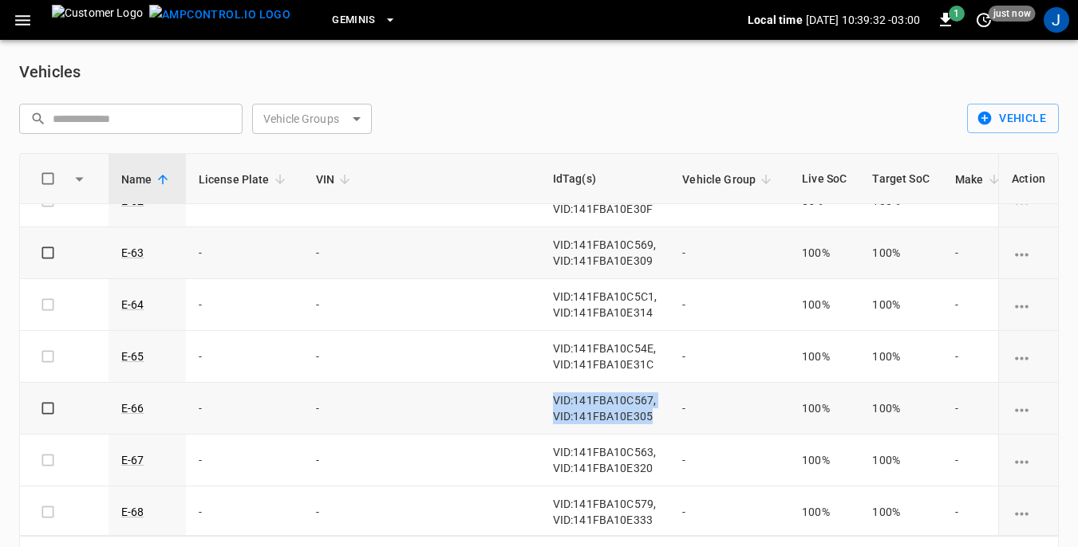
drag, startPoint x: 452, startPoint y: 397, endPoint x: 554, endPoint y: 413, distance: 103.4
click at [554, 413] on td "VID:141FBA10C567, VID:141FBA10E305" at bounding box center [605, 409] width 130 height 52
copy span "VID:141FBA10C567, VID:141FBA10E305"
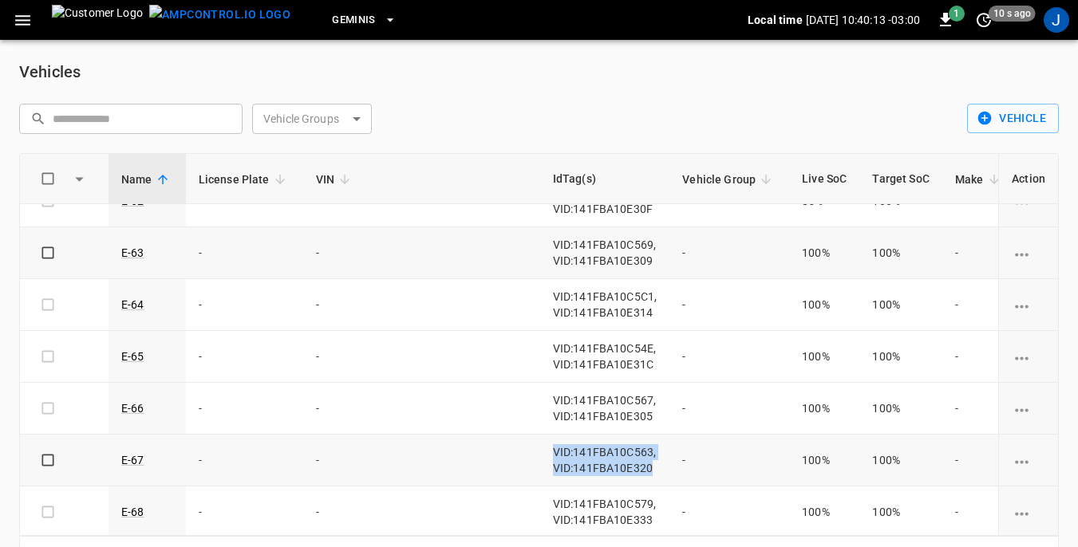
drag, startPoint x: 452, startPoint y: 446, endPoint x: 553, endPoint y: 460, distance: 102.4
click at [553, 460] on td "VID:141FBA10C563, VID:141FBA10E320" at bounding box center [605, 461] width 130 height 52
copy span "VID:141FBA10C563, VID:141FBA10E320"
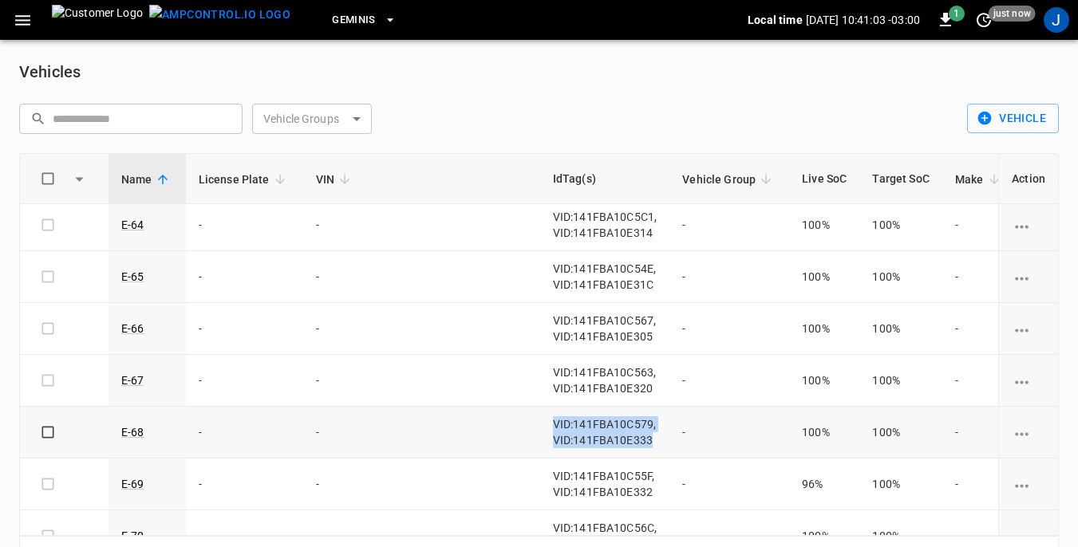
drag, startPoint x: 448, startPoint y: 421, endPoint x: 552, endPoint y: 443, distance: 106.1
click at [552, 443] on td "VID:141FBA10C579, VID:141FBA10E333" at bounding box center [605, 433] width 130 height 52
copy span "VID:141FBA10C579, VID:141FBA10E333"
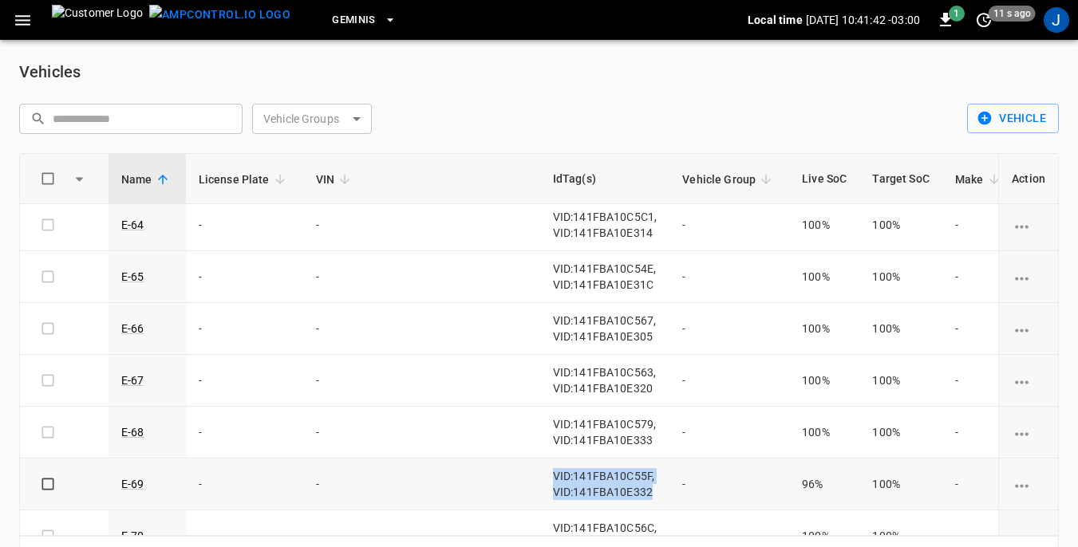
drag, startPoint x: 449, startPoint y: 471, endPoint x: 557, endPoint y: 490, distance: 109.4
click at [557, 490] on td "VID:141FBA10C55F, VID:141FBA10E332" at bounding box center [605, 485] width 130 height 52
copy span "VID:141FBA10C55F, VID:141FBA10E332"
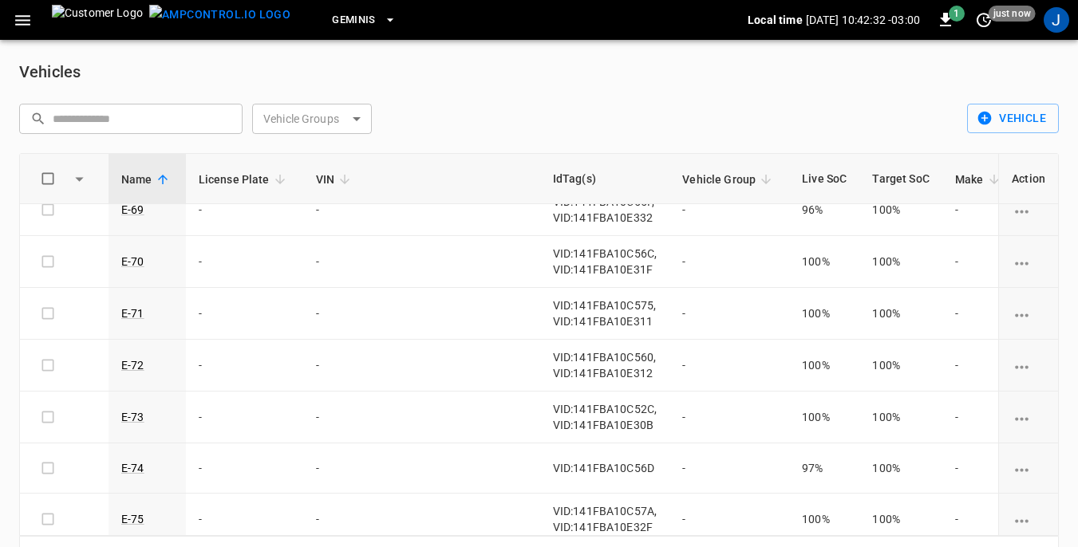
scroll to position [1516, 0]
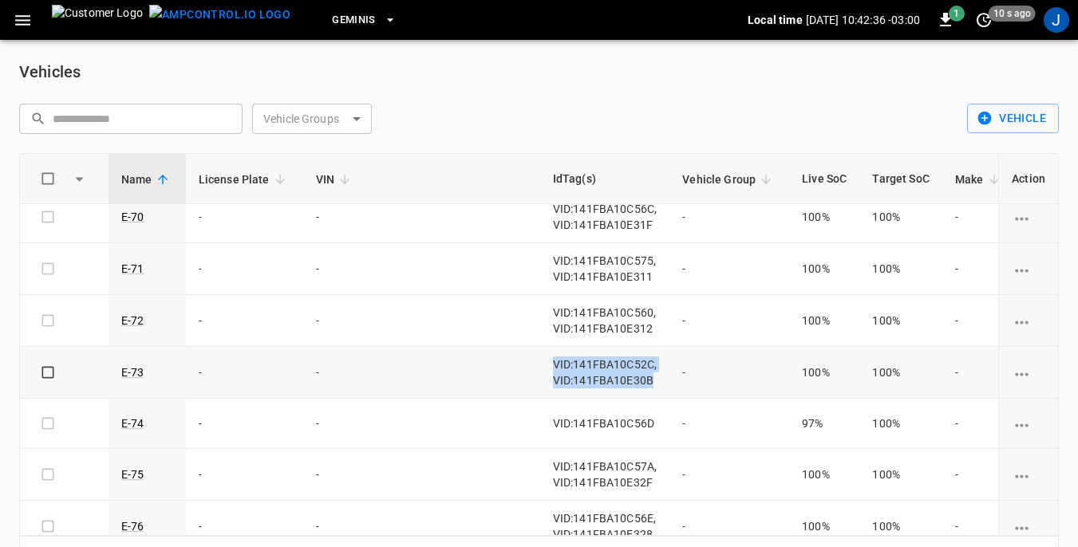
drag, startPoint x: 452, startPoint y: 362, endPoint x: 556, endPoint y: 381, distance: 106.3
click at [556, 381] on td "VID:141FBA10C52C, VID:141FBA10E30B" at bounding box center [605, 373] width 130 height 52
drag, startPoint x: 556, startPoint y: 381, endPoint x: 529, endPoint y: 364, distance: 32.3
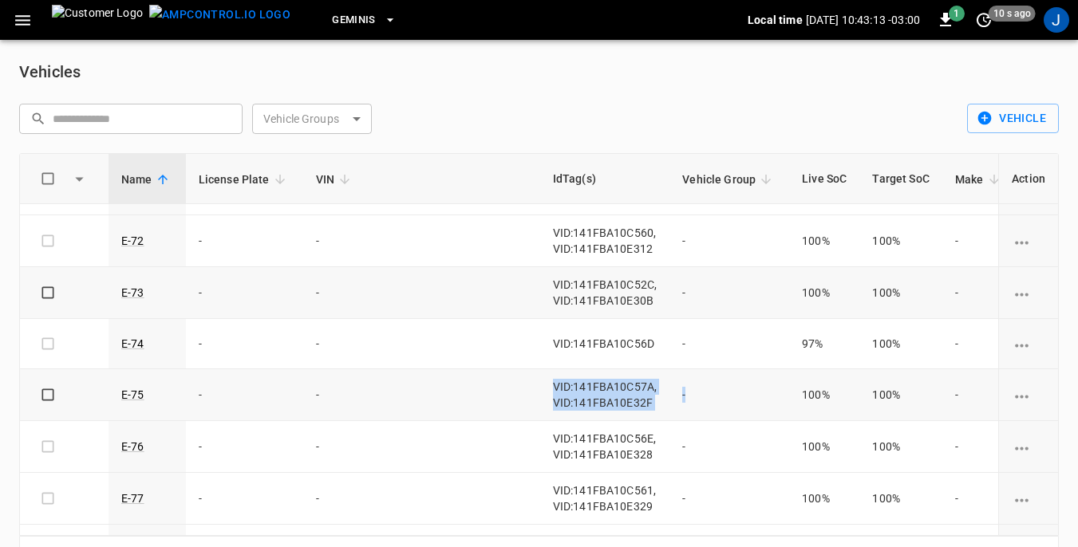
drag, startPoint x: 449, startPoint y: 385, endPoint x: 621, endPoint y: 400, distance: 172.2
click at [621, 400] on tr "E-75 - - VID:141FBA10C57A, VID:141FBA10E32F - 100% 100% - - - 351 kWh - - f223.…" at bounding box center [831, 395] width 1622 height 52
drag, startPoint x: 621, startPoint y: 400, endPoint x: 531, endPoint y: 391, distance: 89.8
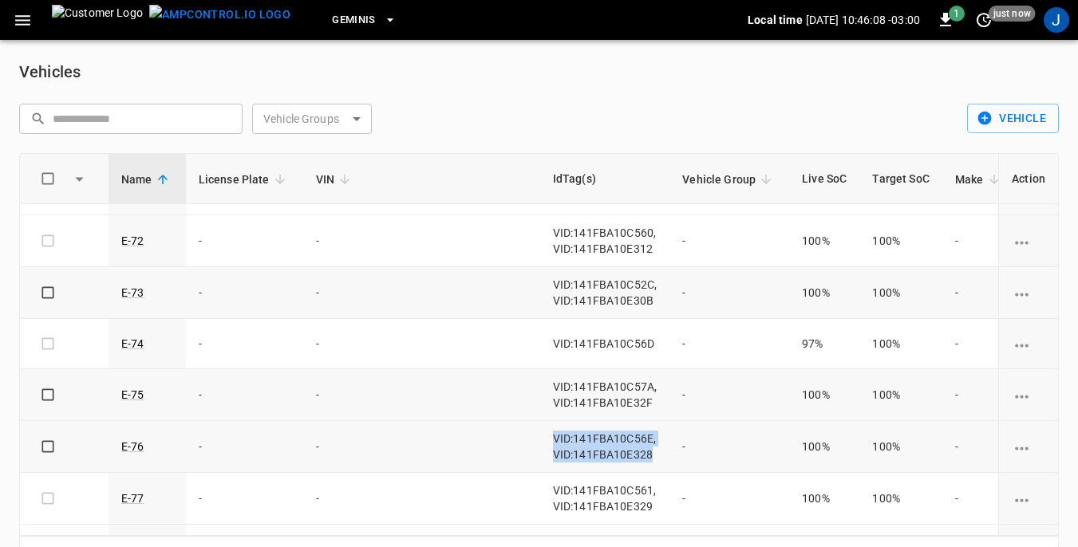
drag, startPoint x: 449, startPoint y: 438, endPoint x: 552, endPoint y: 455, distance: 104.3
click at [552, 455] on td "VID:141FBA10C56E, VID:141FBA10E328" at bounding box center [605, 447] width 130 height 52
drag, startPoint x: 552, startPoint y: 455, endPoint x: 543, endPoint y: 438, distance: 18.9
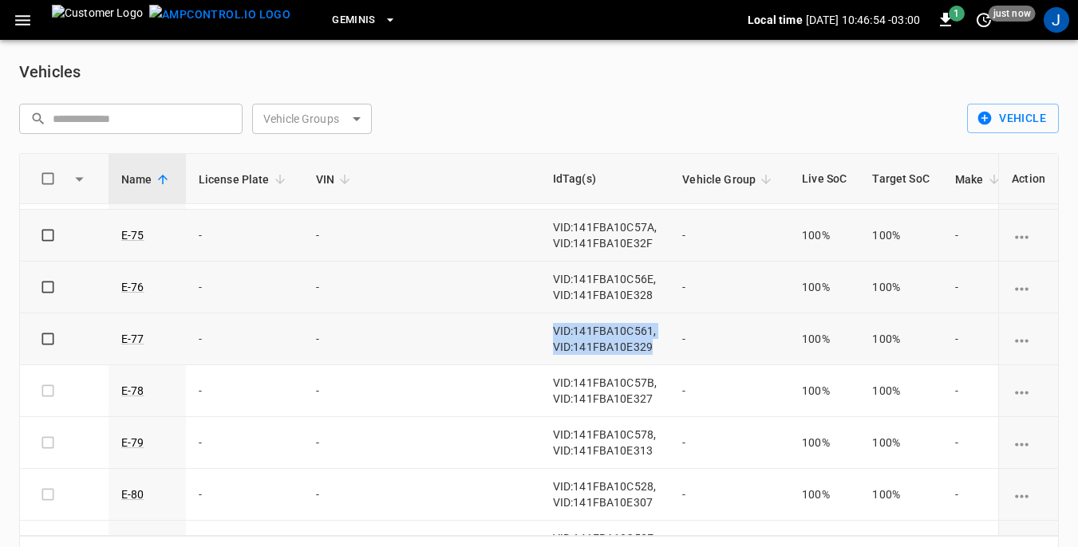
drag, startPoint x: 450, startPoint y: 329, endPoint x: 553, endPoint y: 346, distance: 104.3
click at [553, 346] on td "VID:141FBA10C561, VID:141FBA10E329" at bounding box center [605, 340] width 130 height 52
drag, startPoint x: 553, startPoint y: 346, endPoint x: 526, endPoint y: 338, distance: 28.1
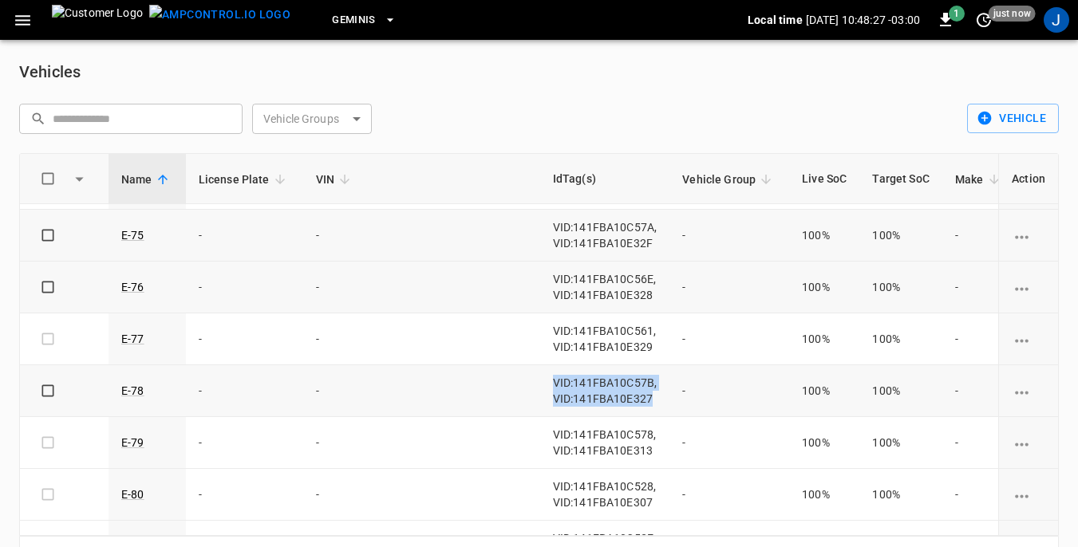
drag, startPoint x: 451, startPoint y: 381, endPoint x: 549, endPoint y: 401, distance: 100.0
click at [553, 401] on span "VID:141FBA10C57B, VID:141FBA10E327" at bounding box center [605, 391] width 105 height 29
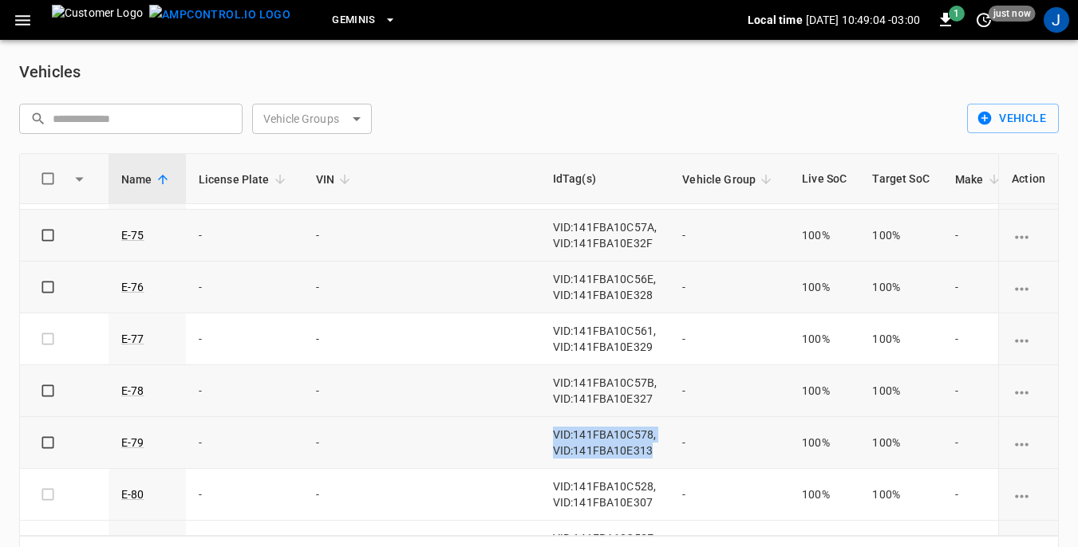
drag, startPoint x: 451, startPoint y: 429, endPoint x: 551, endPoint y: 447, distance: 101.3
click at [551, 447] on td "VID:141FBA10C578, VID:141FBA10E313" at bounding box center [605, 443] width 130 height 52
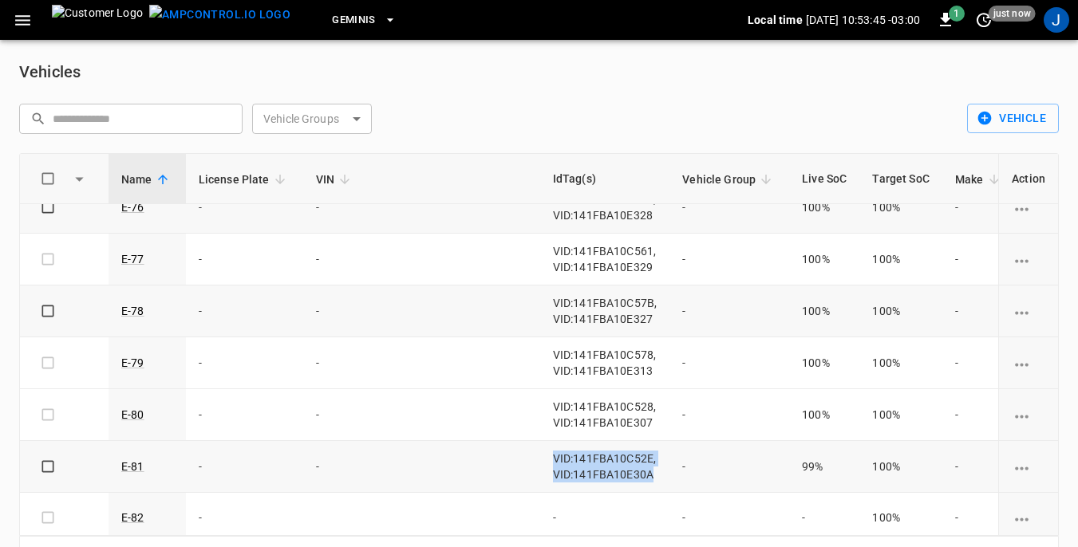
drag, startPoint x: 452, startPoint y: 455, endPoint x: 551, endPoint y: 472, distance: 100.5
click at [553, 472] on span "VID:141FBA10C52E, VID:141FBA10E30A" at bounding box center [605, 466] width 104 height 29
drag, startPoint x: 452, startPoint y: 407, endPoint x: 553, endPoint y: 425, distance: 102.1
drag, startPoint x: 451, startPoint y: 456, endPoint x: 555, endPoint y: 473, distance: 105.1
click at [555, 473] on td "VID:141FBA10C52E, VID:141FBA10E30A" at bounding box center [605, 467] width 130 height 52
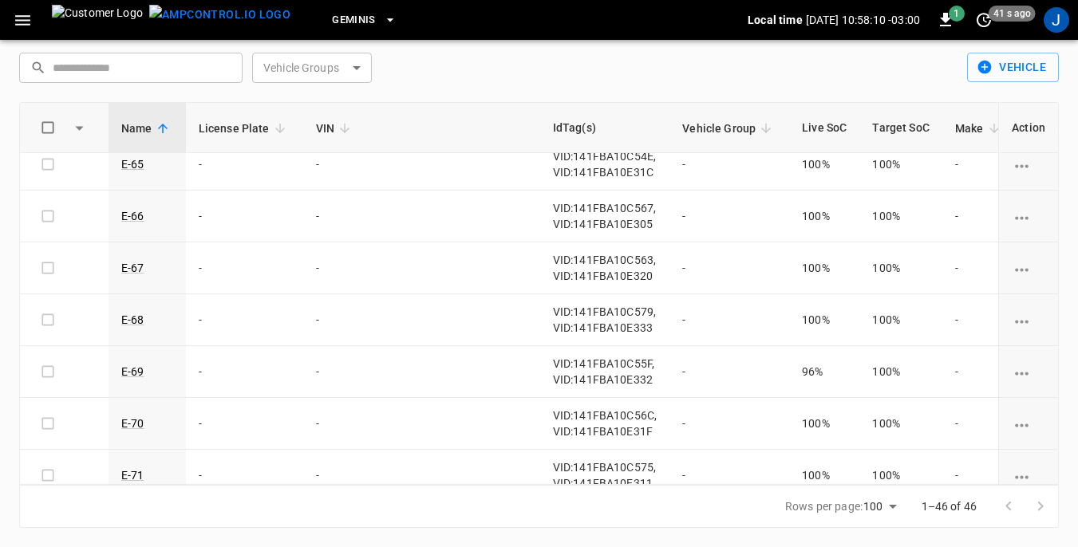
scroll to position [729, 0]
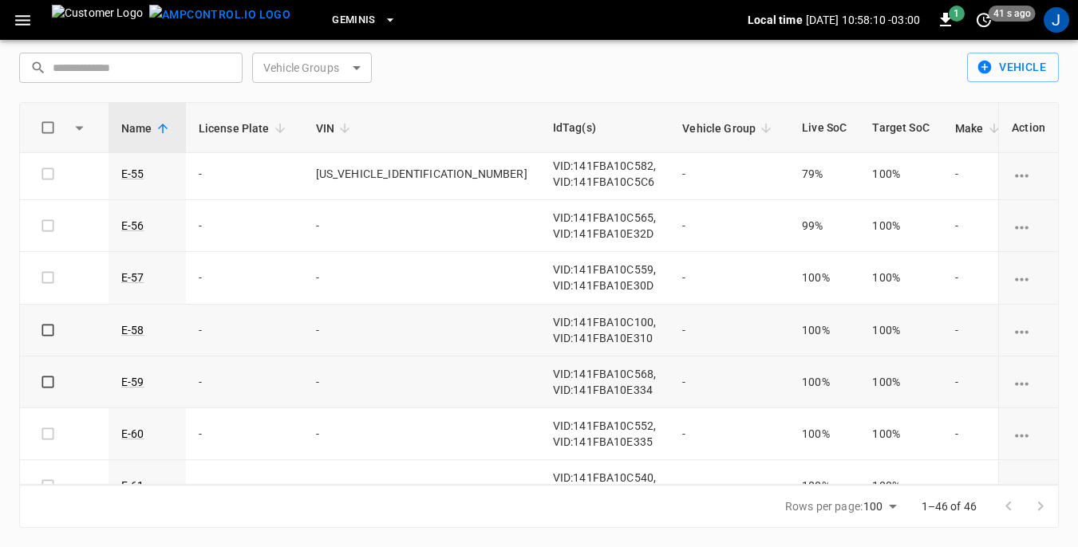
click at [24, 22] on icon "button" at bounding box center [23, 20] width 20 height 20
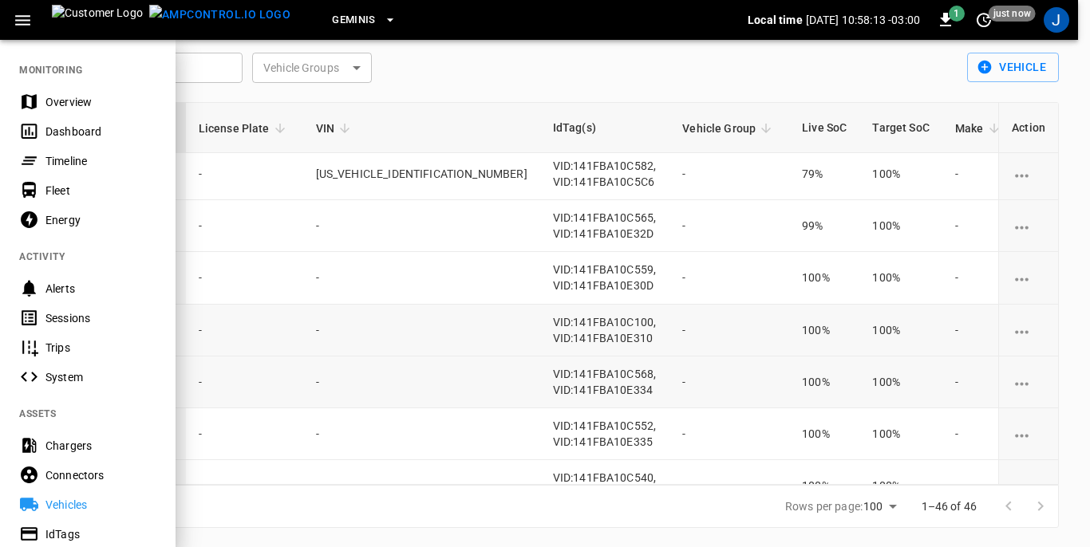
click at [67, 130] on div "Dashboard" at bounding box center [100, 132] width 111 height 16
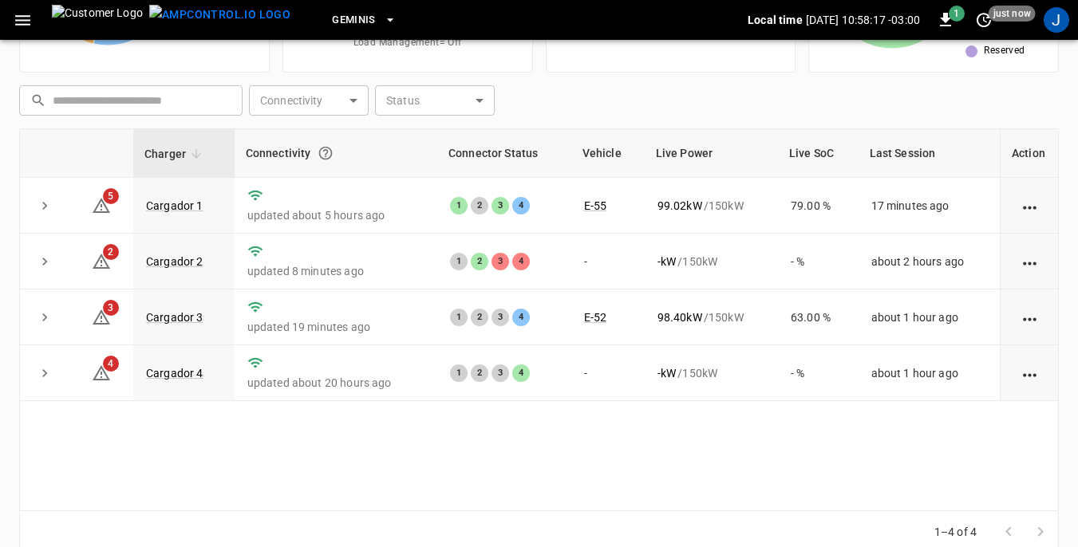
scroll to position [211, 0]
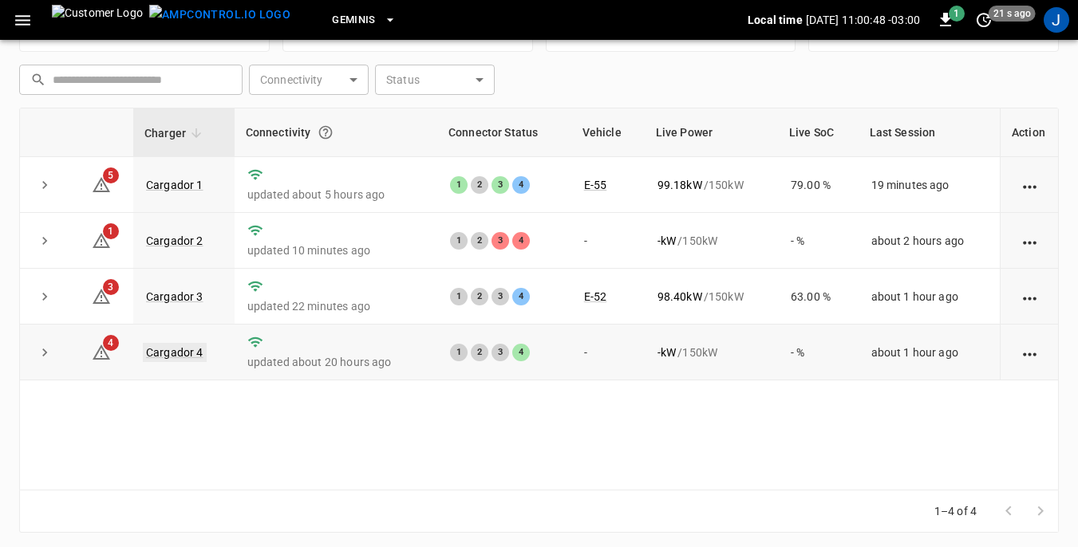
click at [175, 351] on link "Cargador 4" at bounding box center [175, 352] width 64 height 19
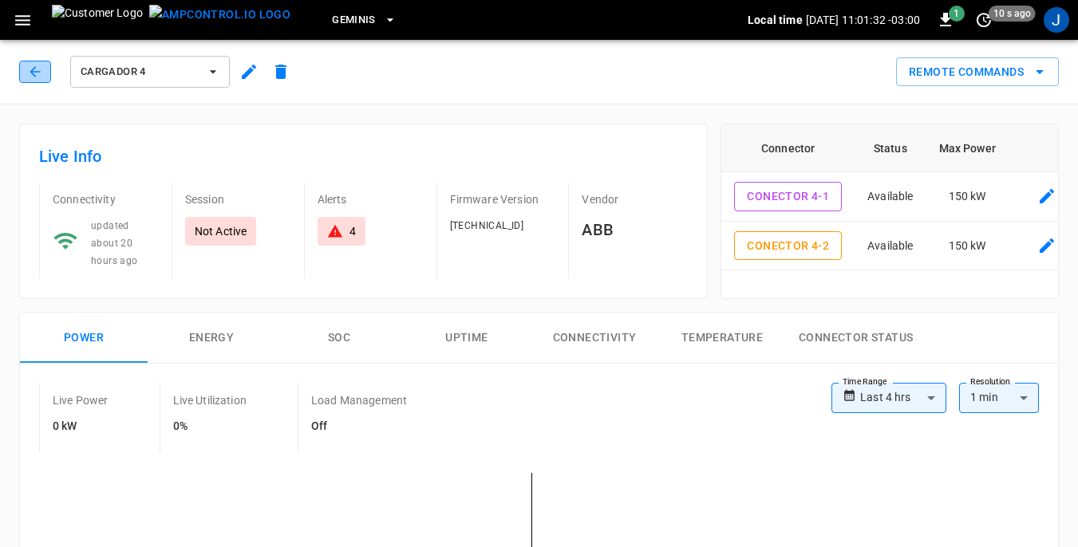
click at [41, 67] on icon "button" at bounding box center [35, 72] width 16 height 16
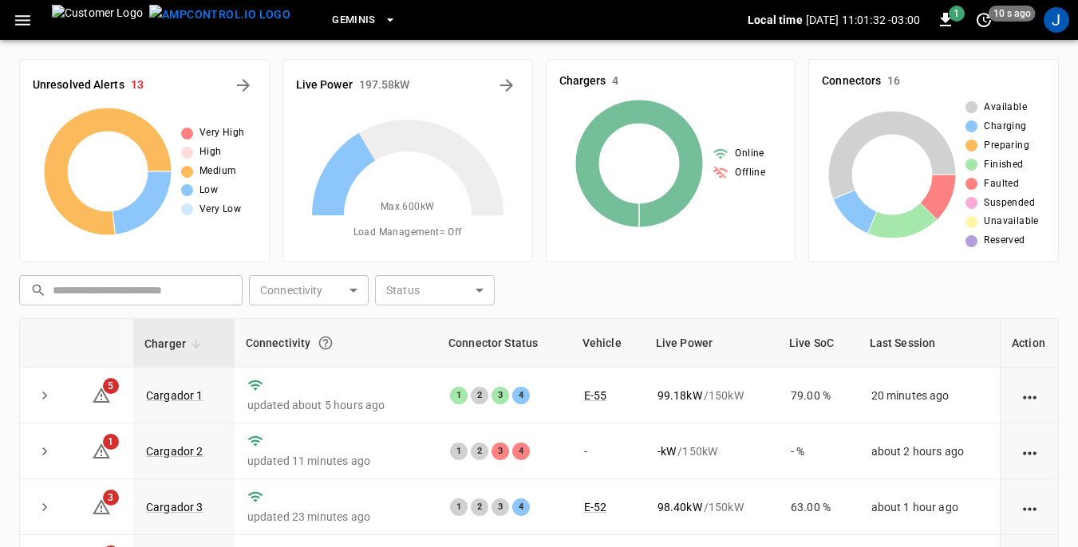
scroll to position [211, 0]
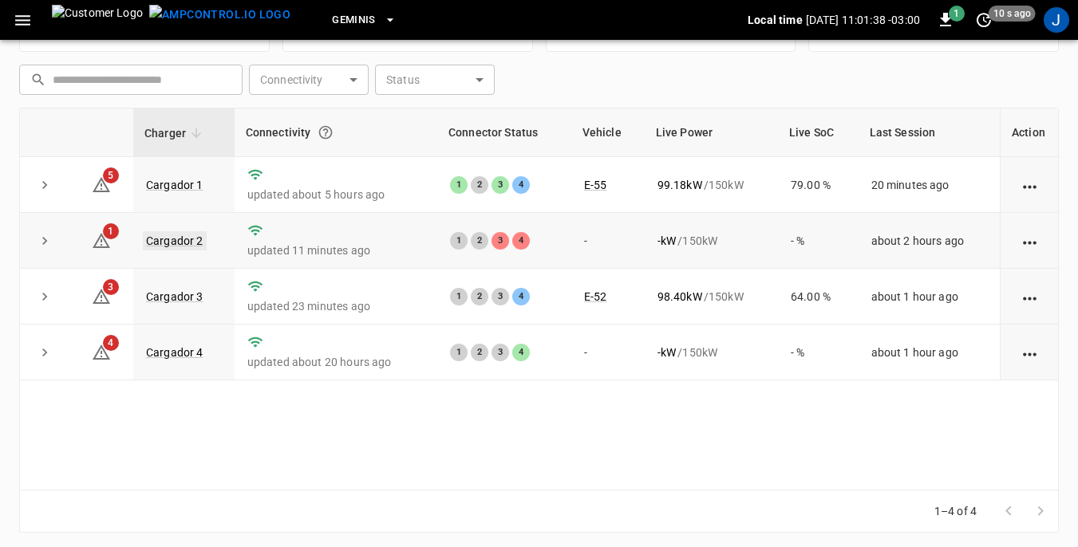
click at [183, 243] on link "Cargador 2" at bounding box center [175, 240] width 64 height 19
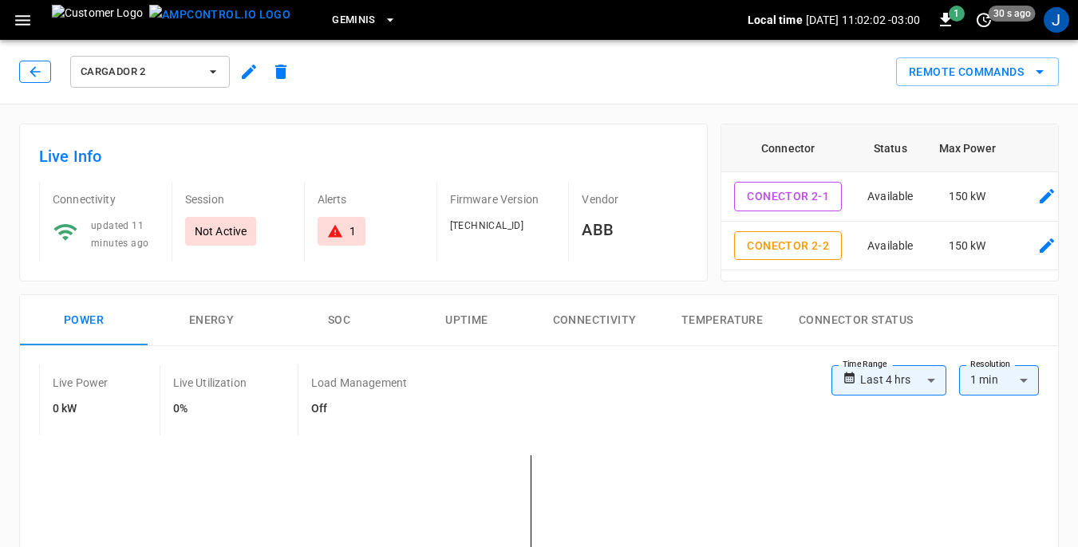
click at [33, 72] on icon "button" at bounding box center [35, 71] width 10 height 10
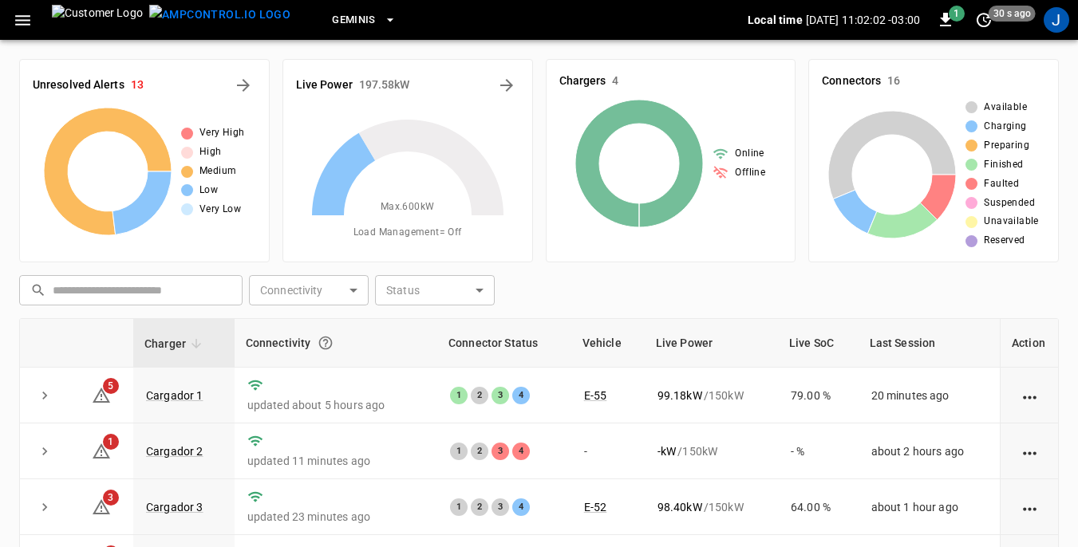
scroll to position [211, 0]
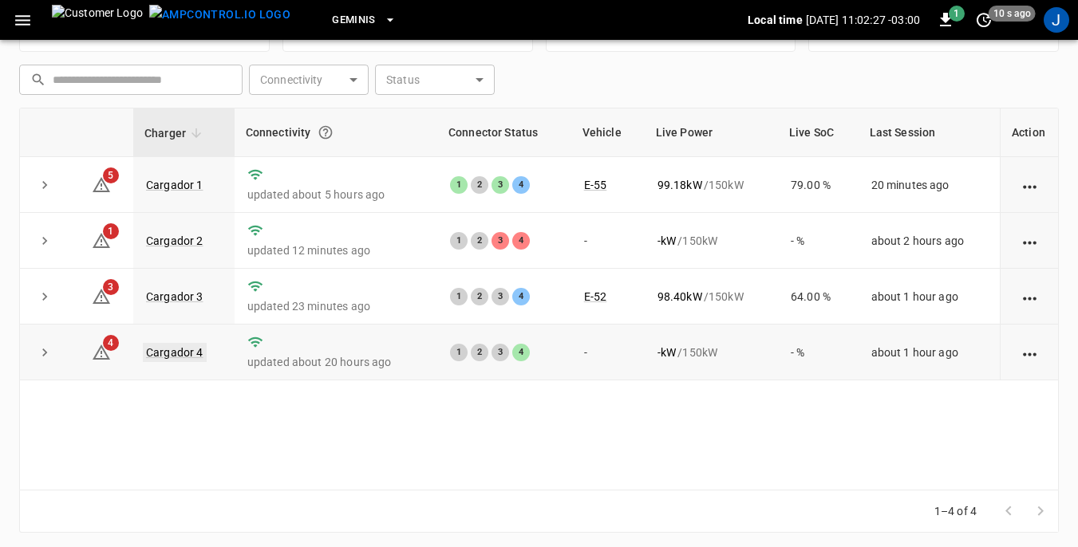
click at [175, 354] on link "Cargador 4" at bounding box center [175, 352] width 64 height 19
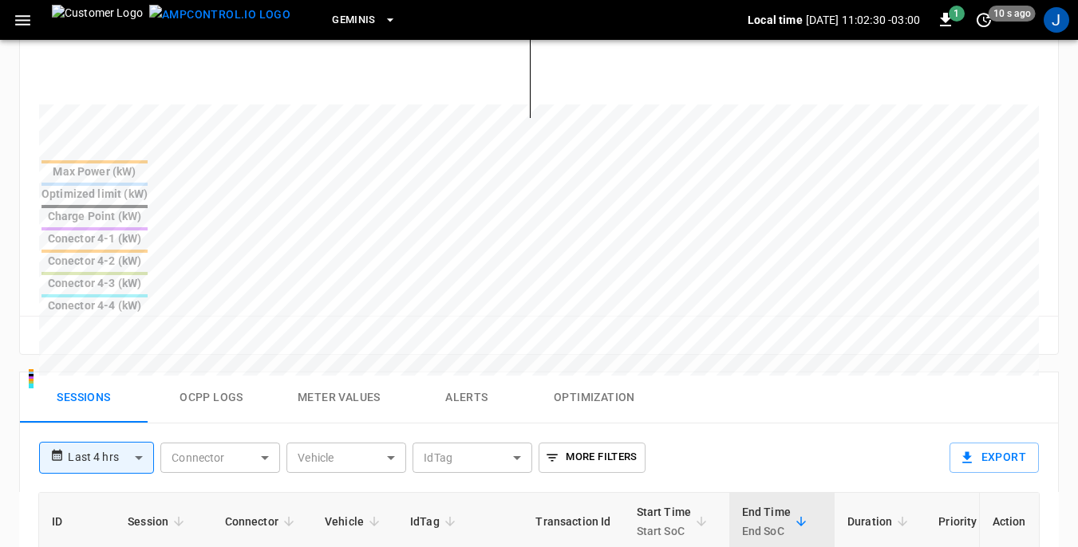
scroll to position [638, 0]
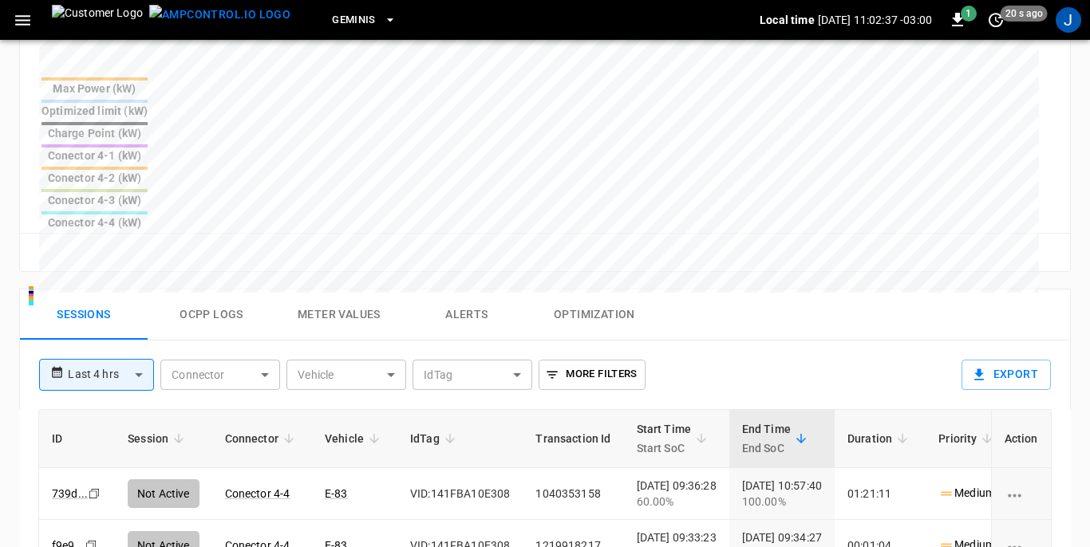
click at [144, 250] on body "**********" at bounding box center [545, 108] width 1090 height 1493
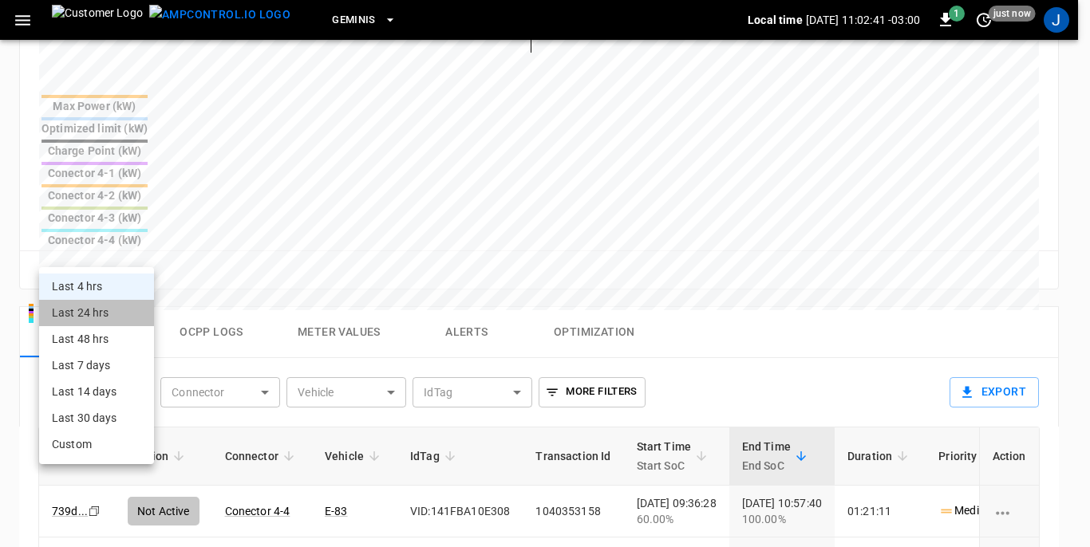
click at [103, 314] on li "Last 24 hrs" at bounding box center [96, 313] width 115 height 26
type input "**********"
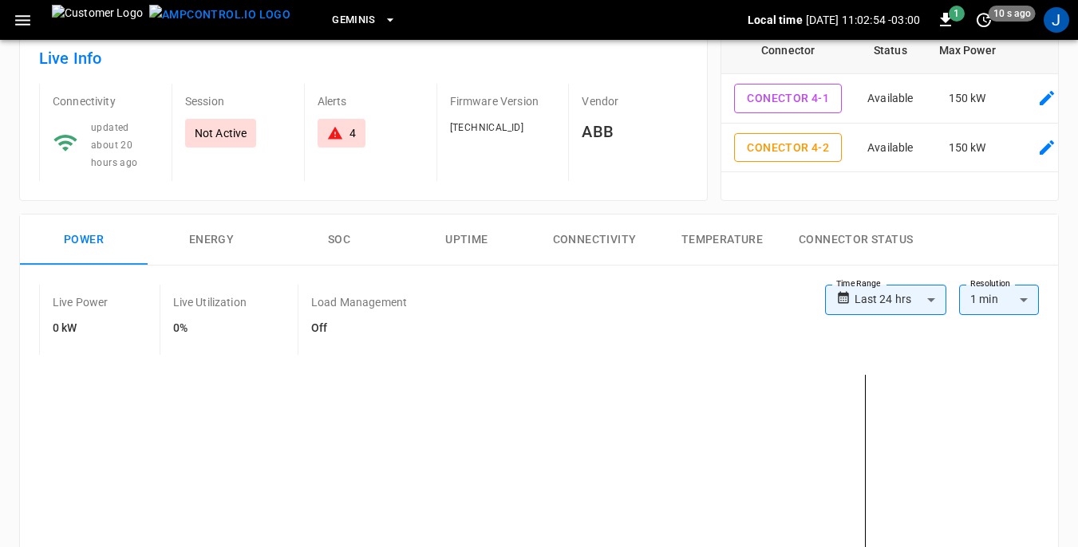
scroll to position [0, 0]
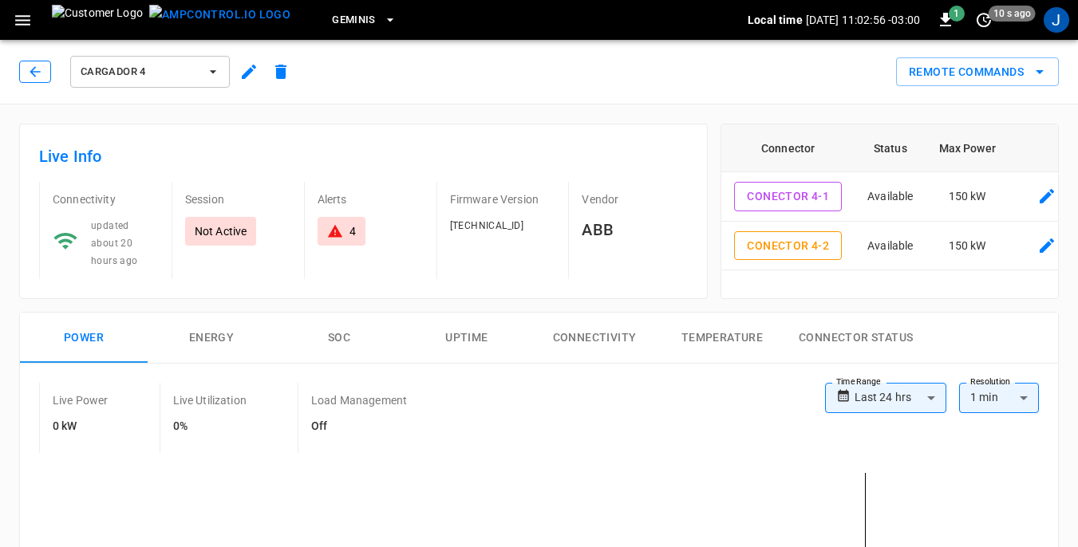
click at [35, 73] on icon "button" at bounding box center [35, 72] width 16 height 16
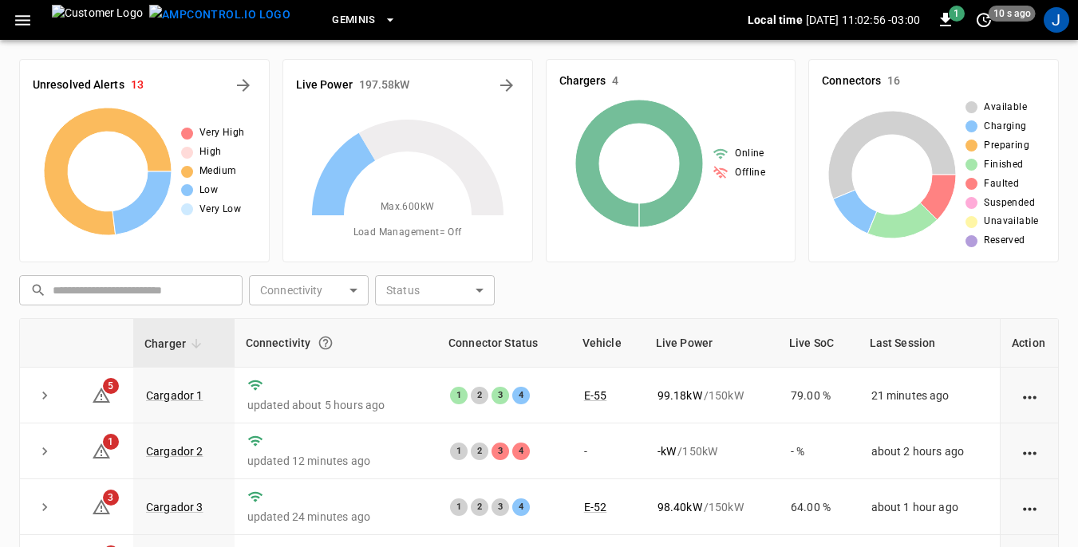
scroll to position [211, 0]
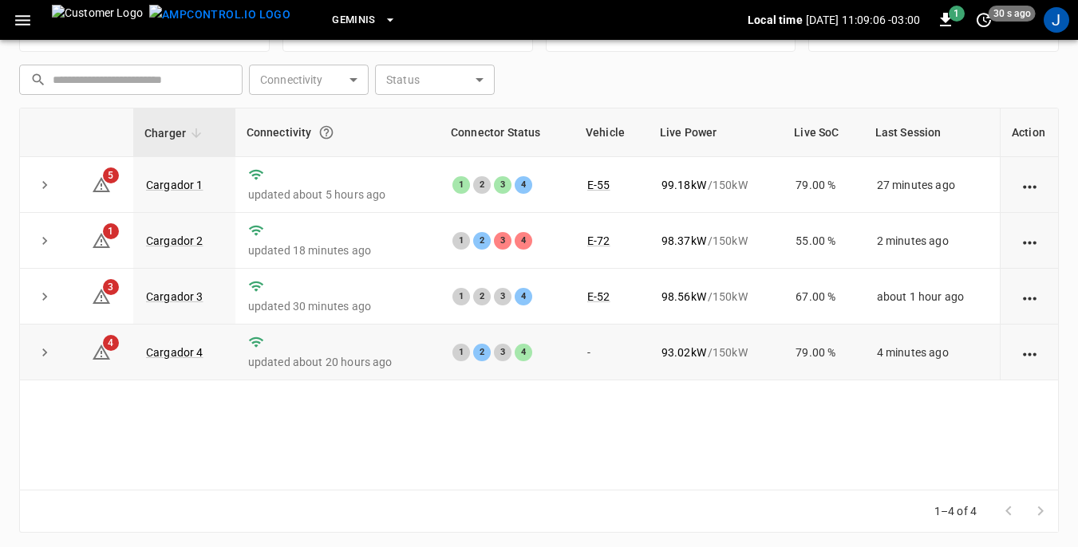
click at [365, 381] on td "updated about 20 hours ago" at bounding box center [337, 353] width 204 height 56
click at [180, 354] on link "Cargador 4" at bounding box center [175, 352] width 64 height 19
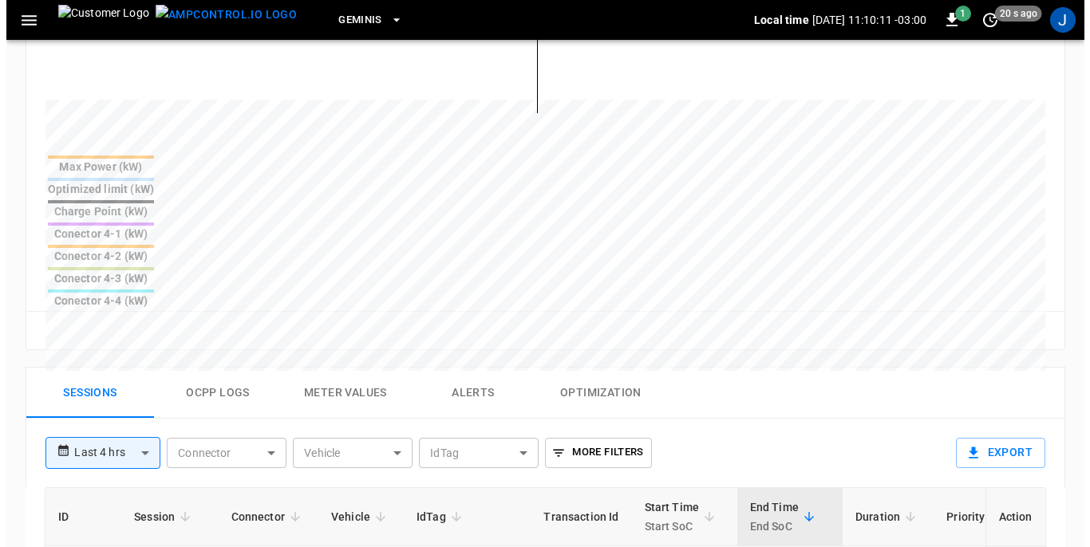
scroll to position [559, 0]
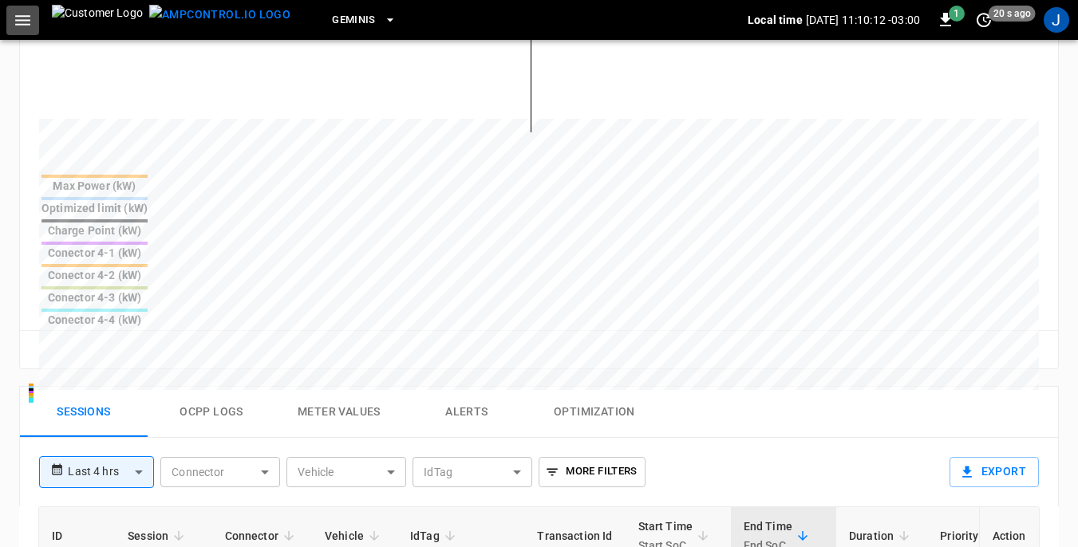
click at [22, 21] on icon "button" at bounding box center [22, 20] width 15 height 10
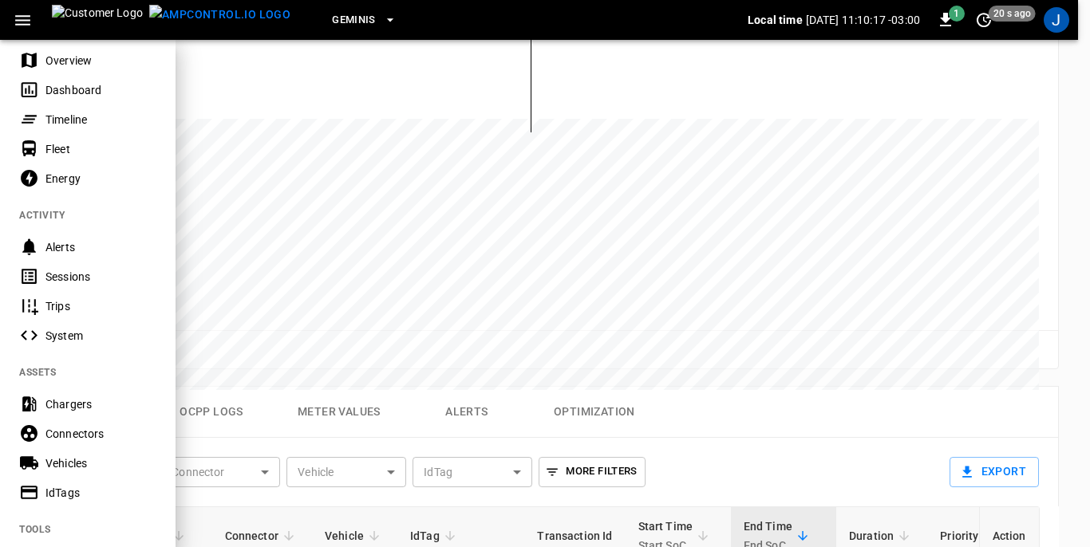
scroll to position [80, 0]
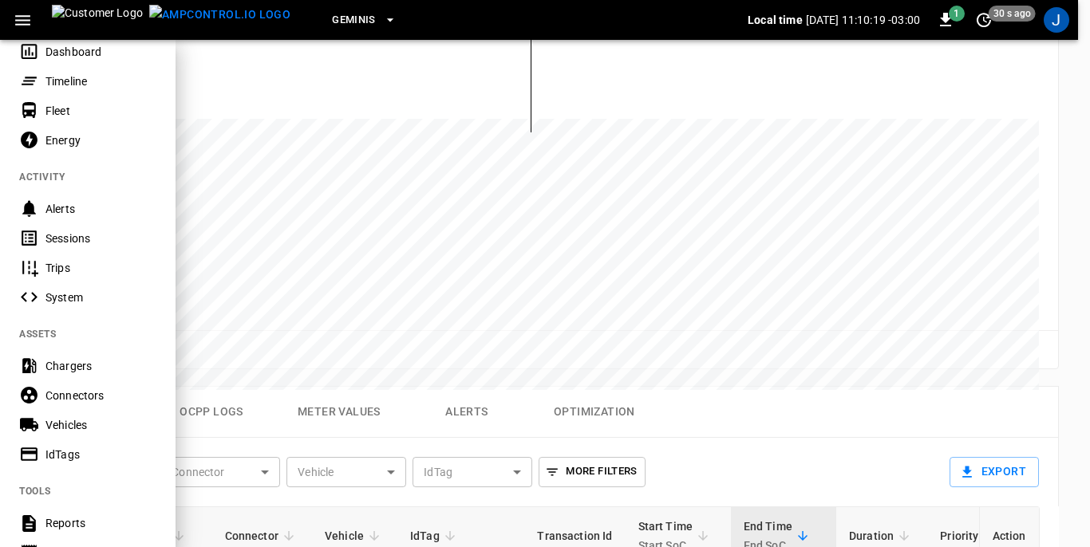
click at [62, 423] on div "Vehicles" at bounding box center [100, 425] width 111 height 16
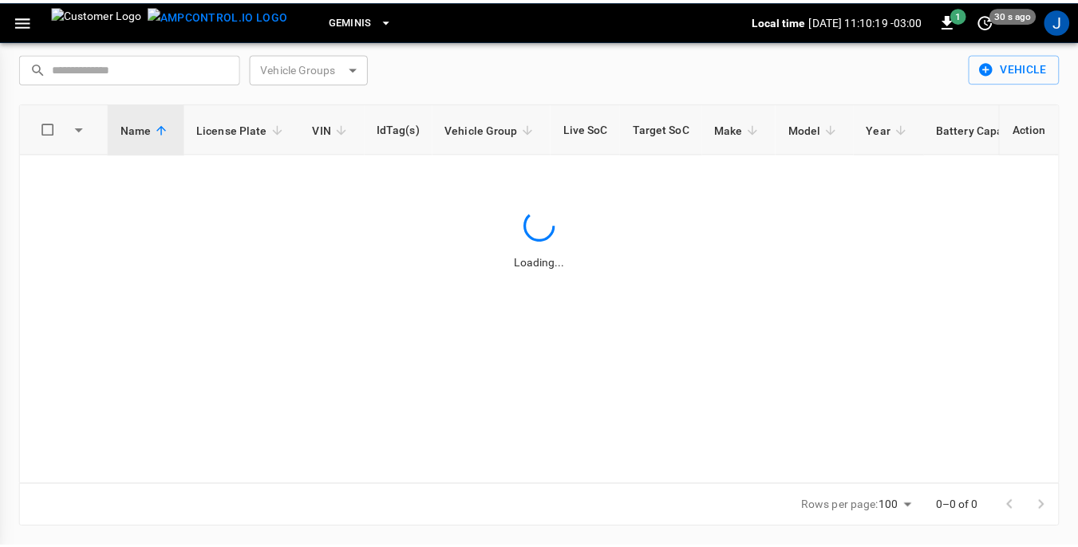
scroll to position [51, 0]
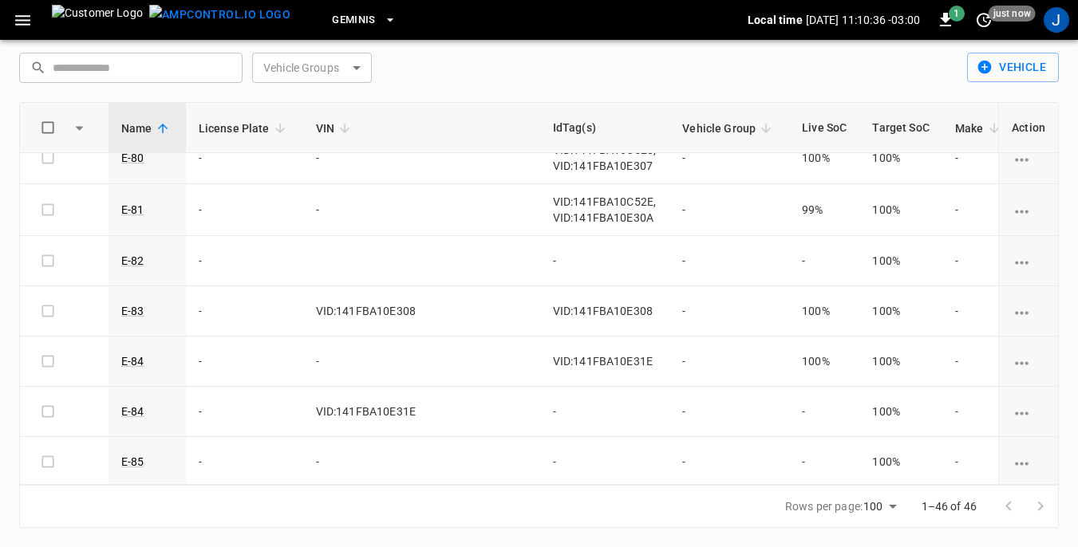
scroll to position [2057, 0]
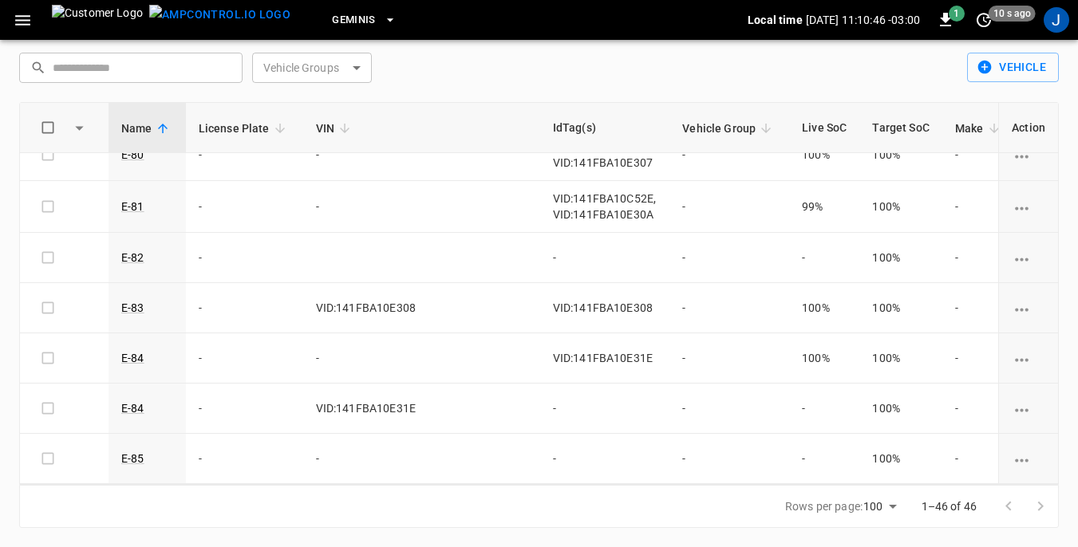
click at [24, 15] on icon "button" at bounding box center [22, 20] width 15 height 10
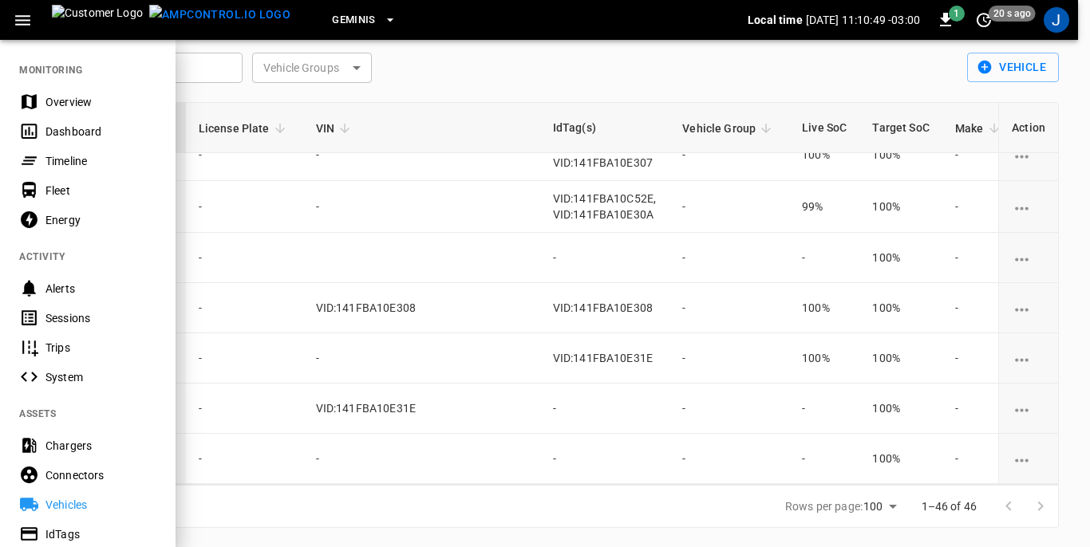
click at [78, 131] on div "Dashboard" at bounding box center [100, 132] width 111 height 16
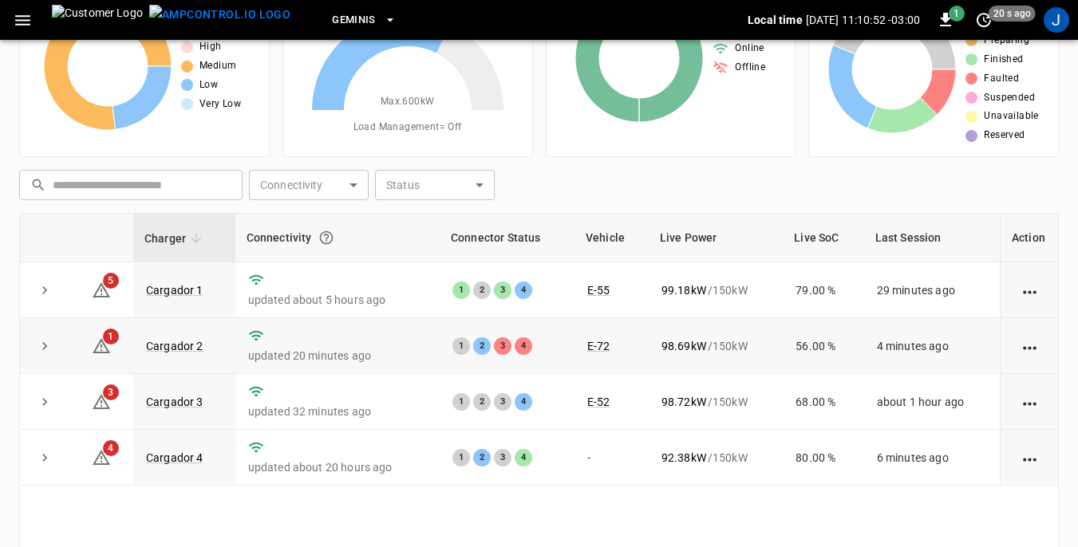
scroll to position [131, 0]
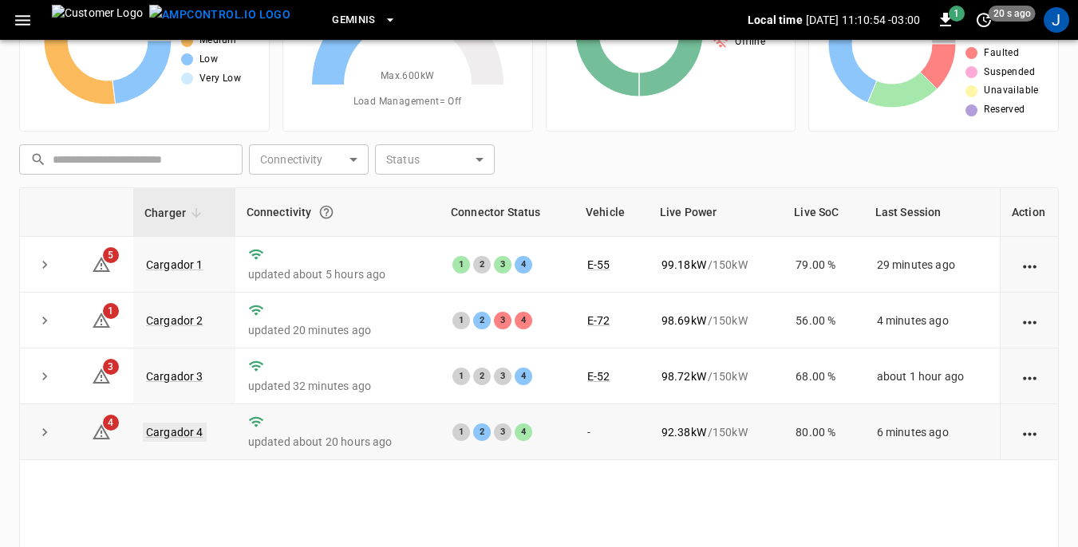
click at [172, 429] on link "Cargador 4" at bounding box center [175, 432] width 64 height 19
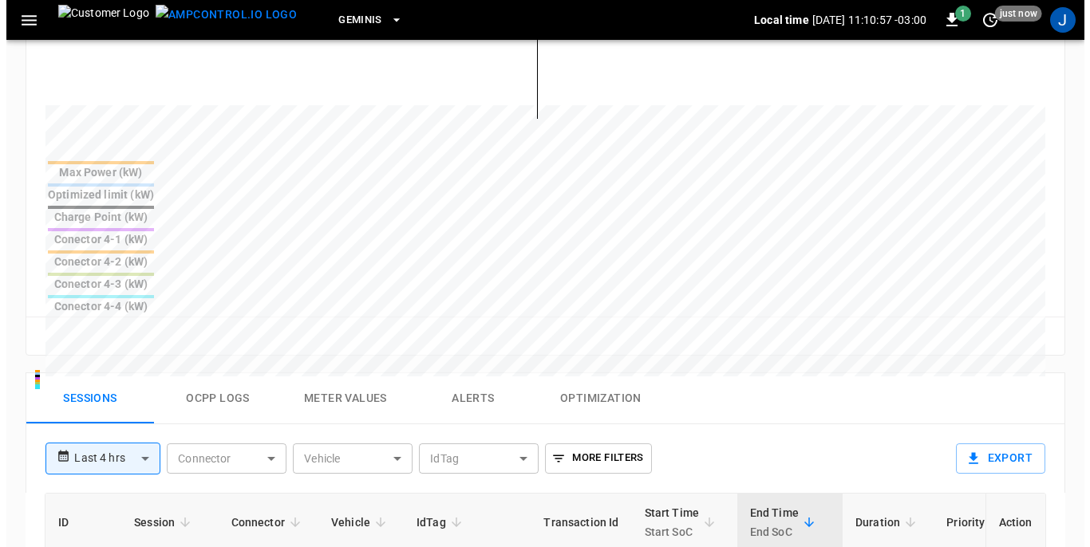
scroll to position [638, 0]
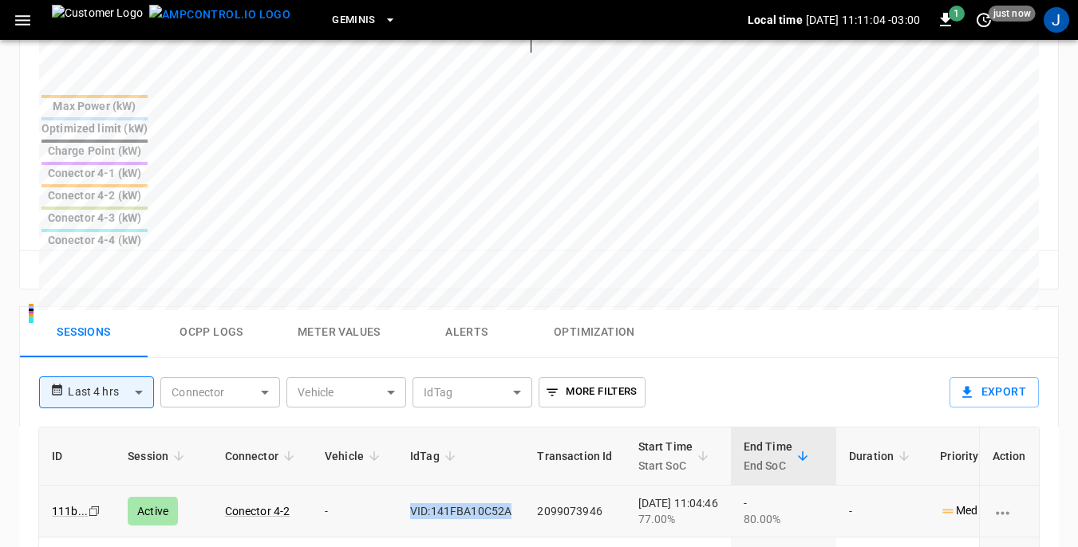
drag, startPoint x: 406, startPoint y: 365, endPoint x: 505, endPoint y: 369, distance: 99.0
click at [505, 486] on td "VID:141FBA10C52A" at bounding box center [460, 512] width 127 height 52
copy td "VID:141FBA10C52A"
click at [26, 22] on icon "button" at bounding box center [23, 20] width 20 height 20
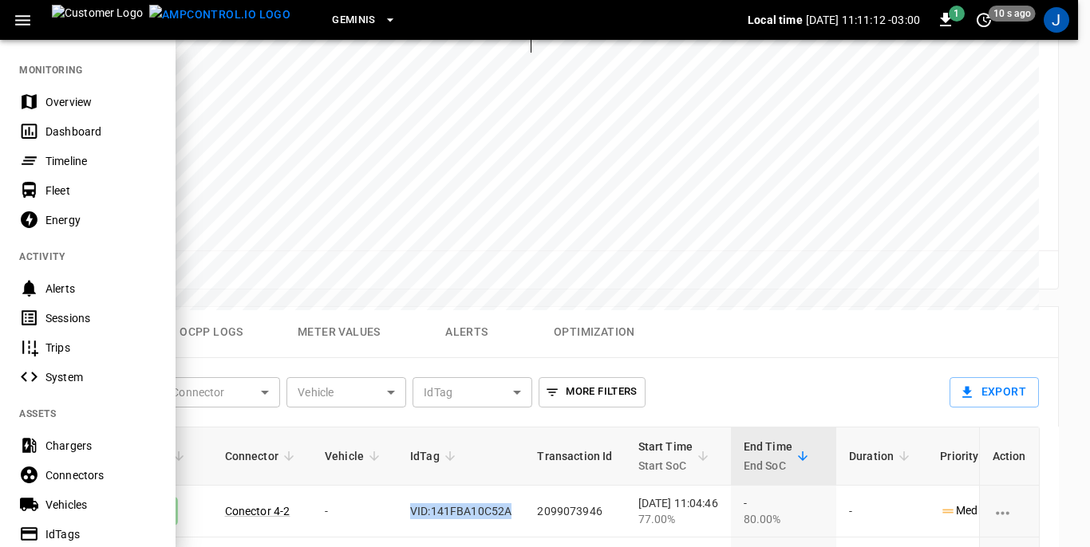
scroll to position [80, 0]
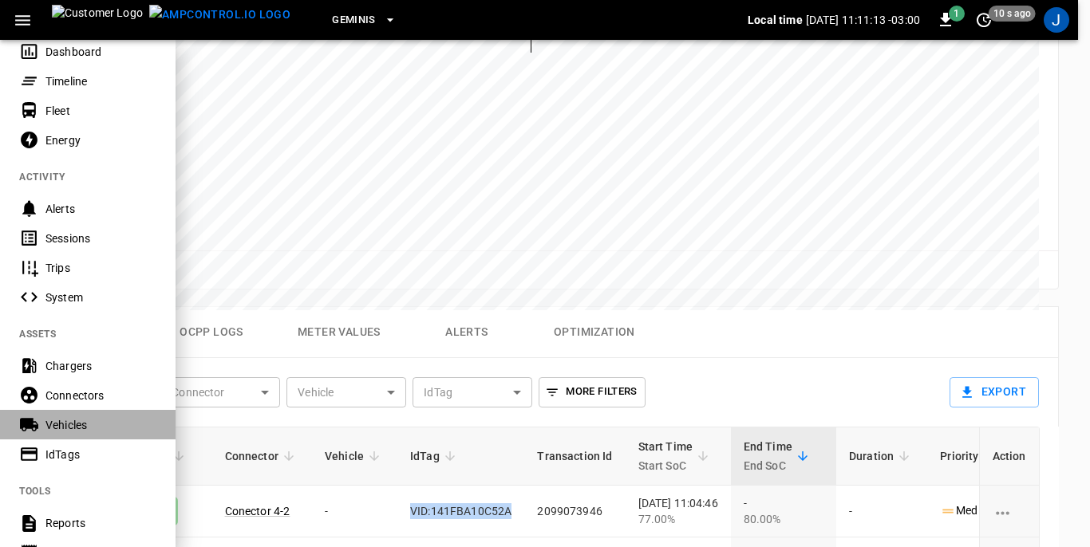
click at [65, 424] on div "Vehicles" at bounding box center [100, 425] width 111 height 16
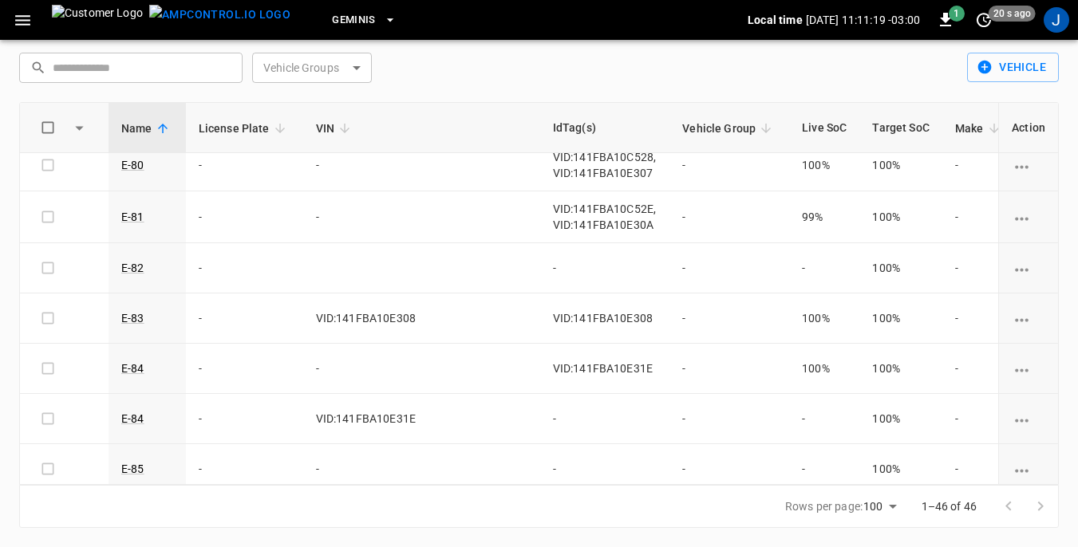
scroll to position [2057, 0]
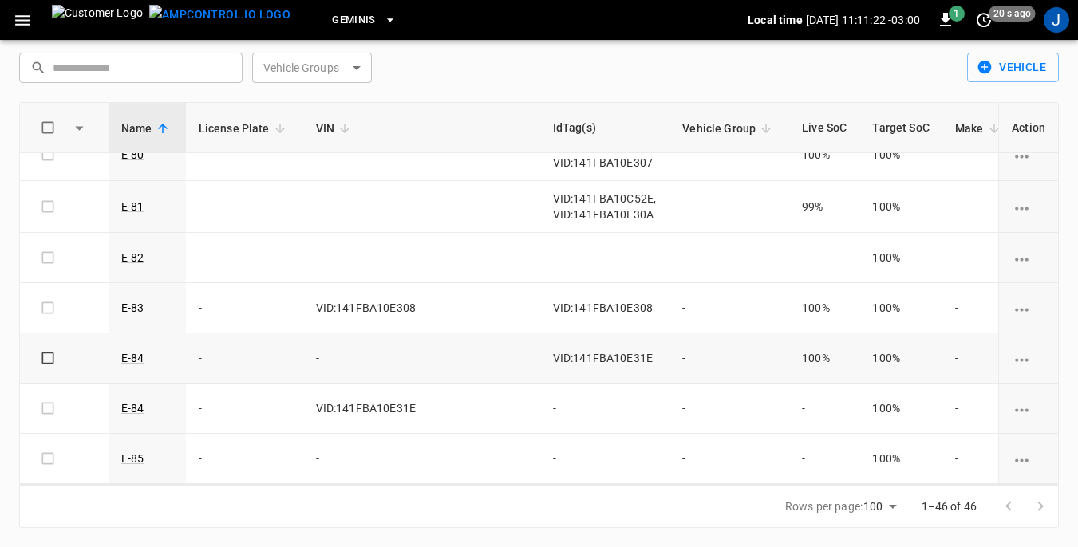
click at [1017, 350] on icon "vehicle options" at bounding box center [1022, 360] width 20 height 20
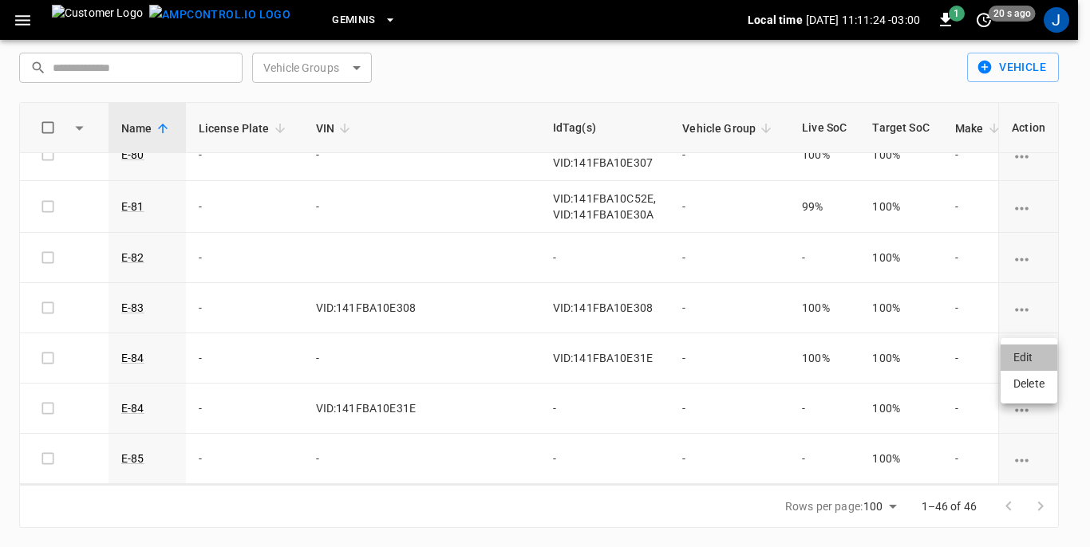
click at [1026, 355] on li "Edit" at bounding box center [1029, 358] width 57 height 26
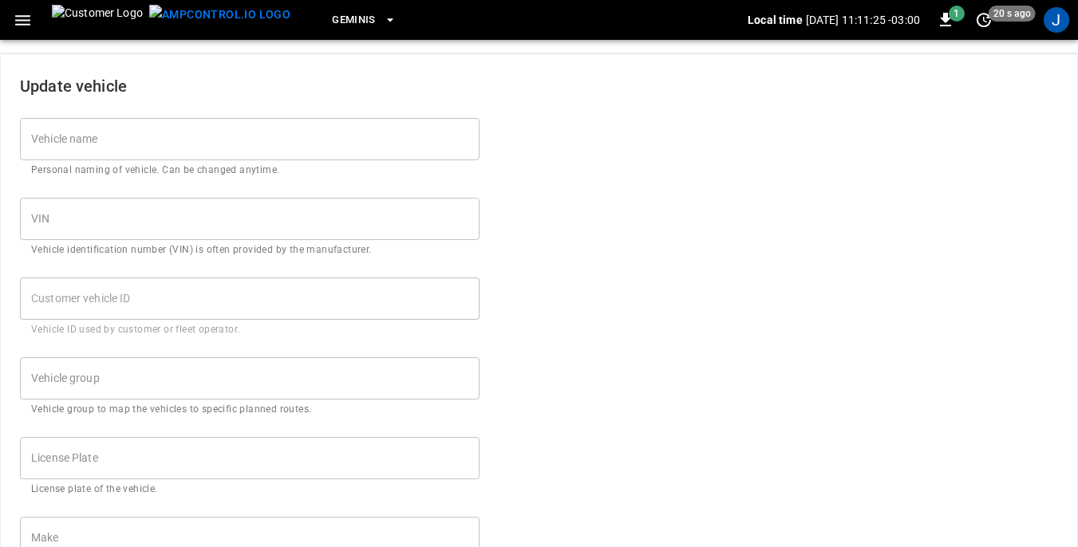
type input "****"
type input "***"
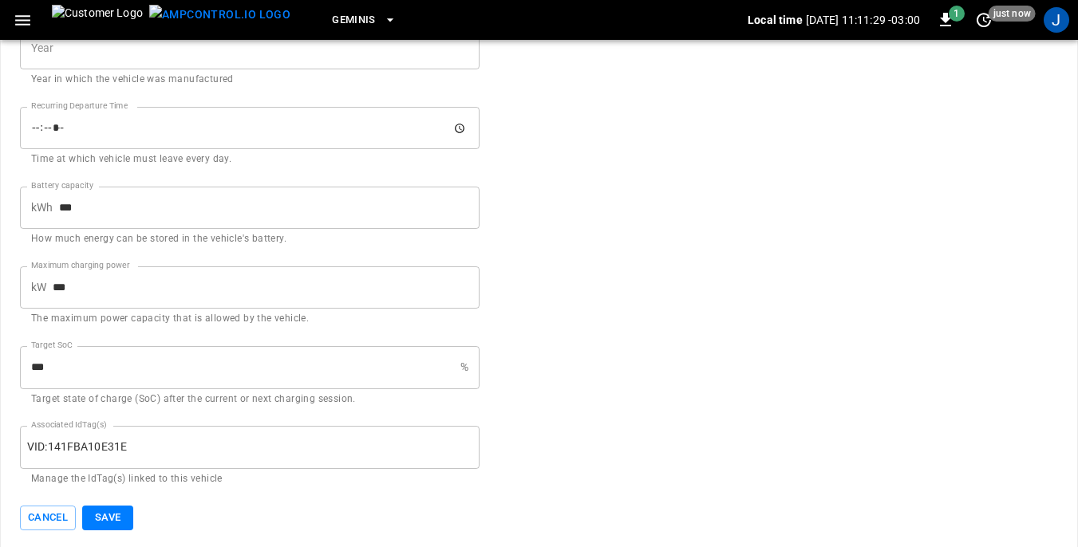
scroll to position [784, 0]
click at [136, 445] on input "Associated IdTag(s)" at bounding box center [288, 444] width 322 height 28
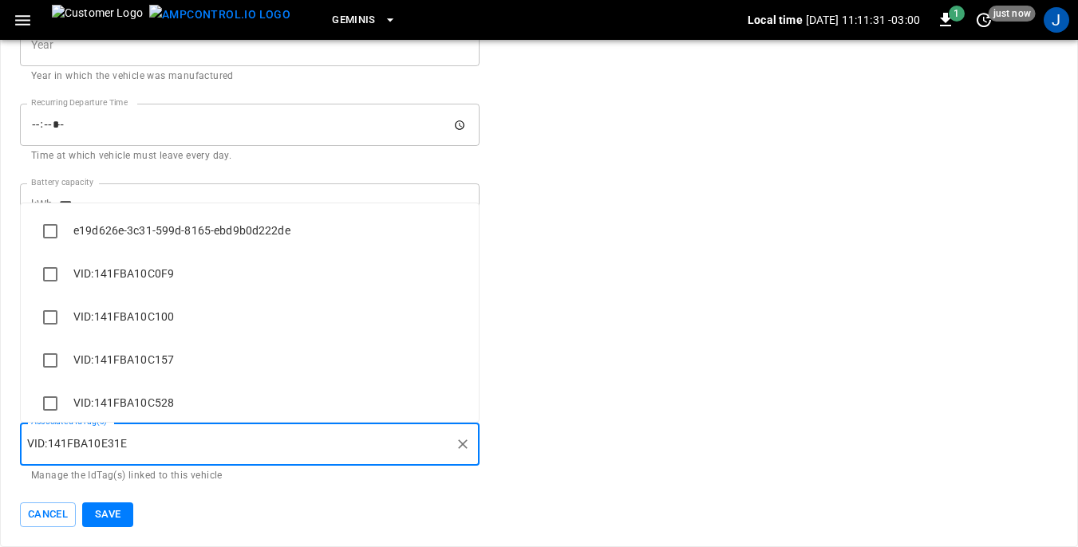
scroll to position [2804, 0]
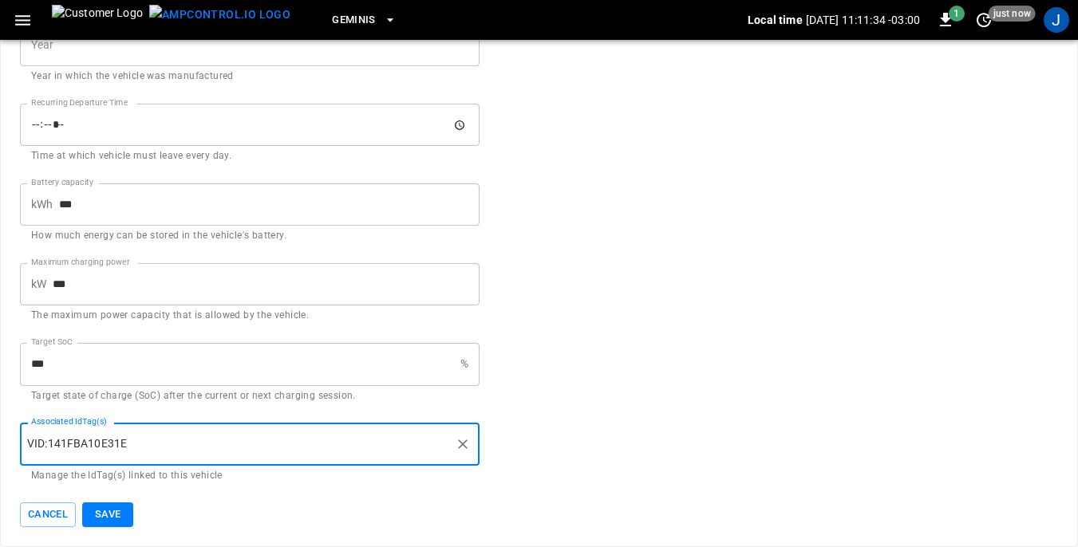
paste input "**********"
type input "**********"
click at [109, 513] on button "Save" at bounding box center [107, 515] width 51 height 25
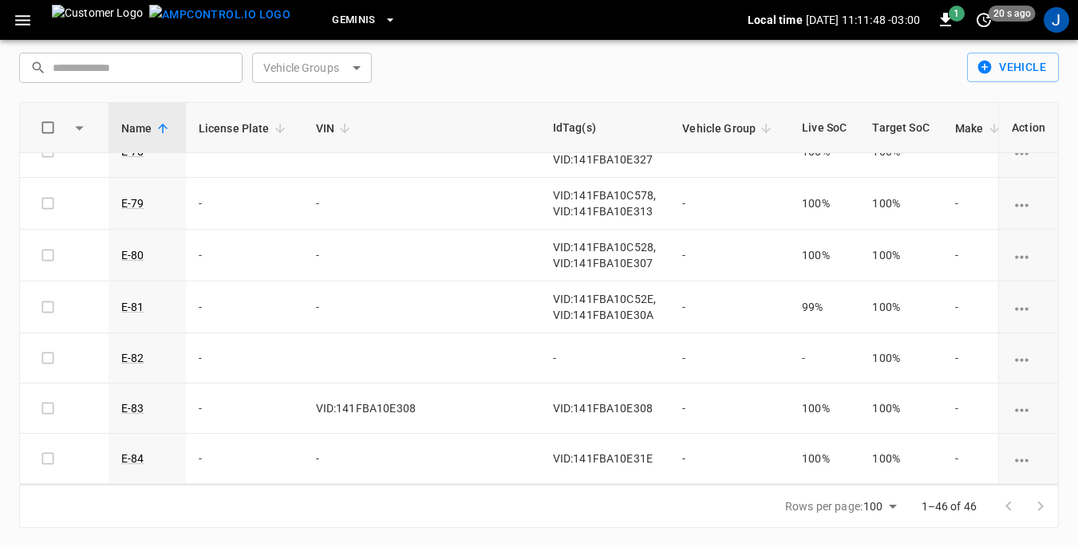
scroll to position [1995, 0]
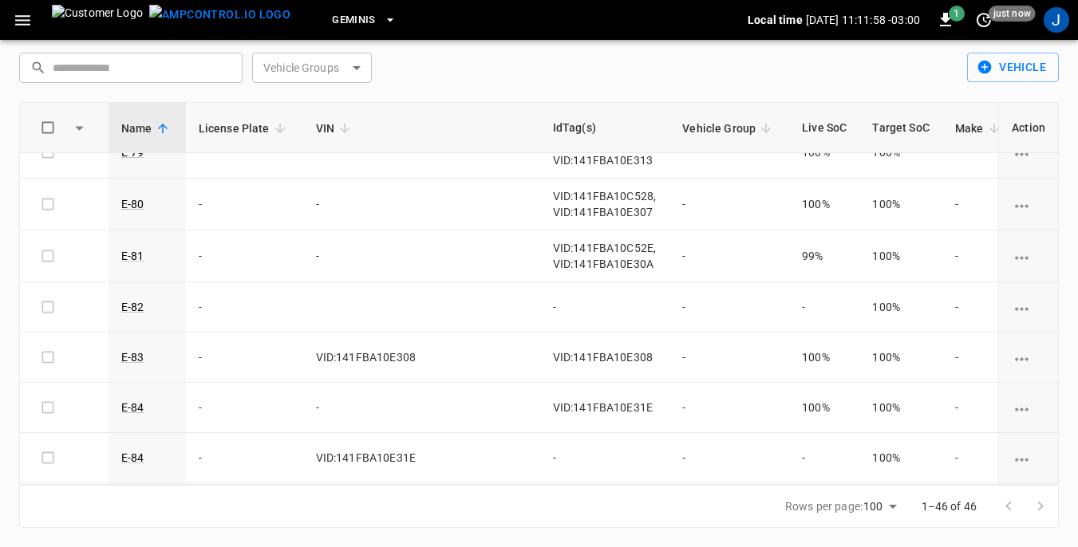
click at [1012, 411] on icon "vehicle options" at bounding box center [1022, 410] width 20 height 20
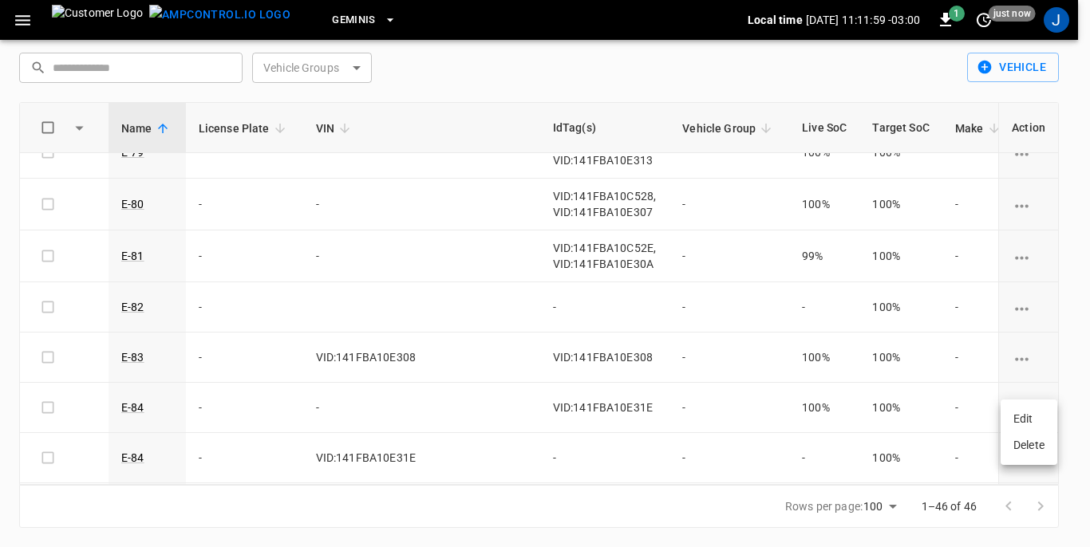
click at [1021, 417] on li "Edit" at bounding box center [1029, 419] width 57 height 26
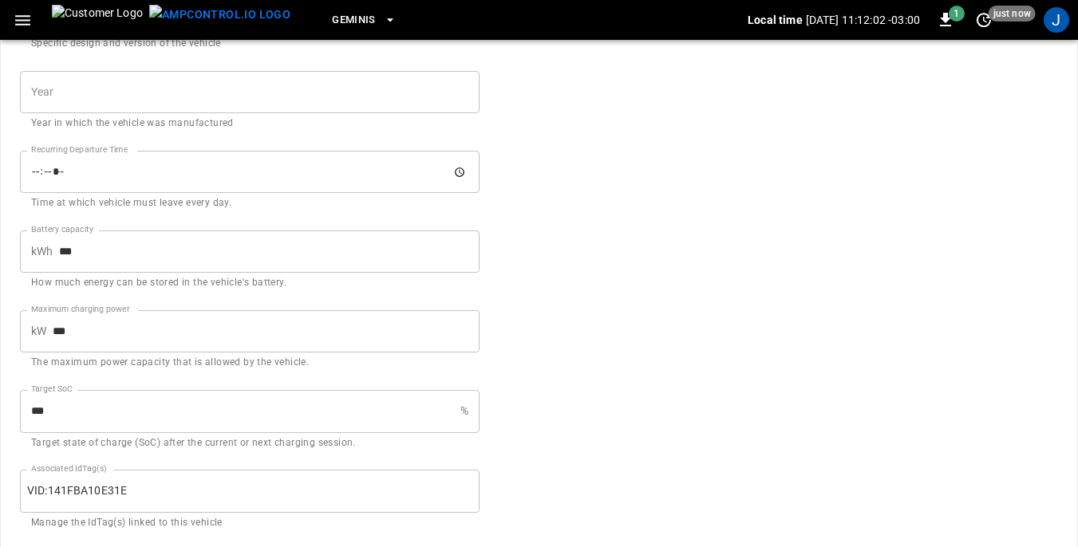
scroll to position [784, 0]
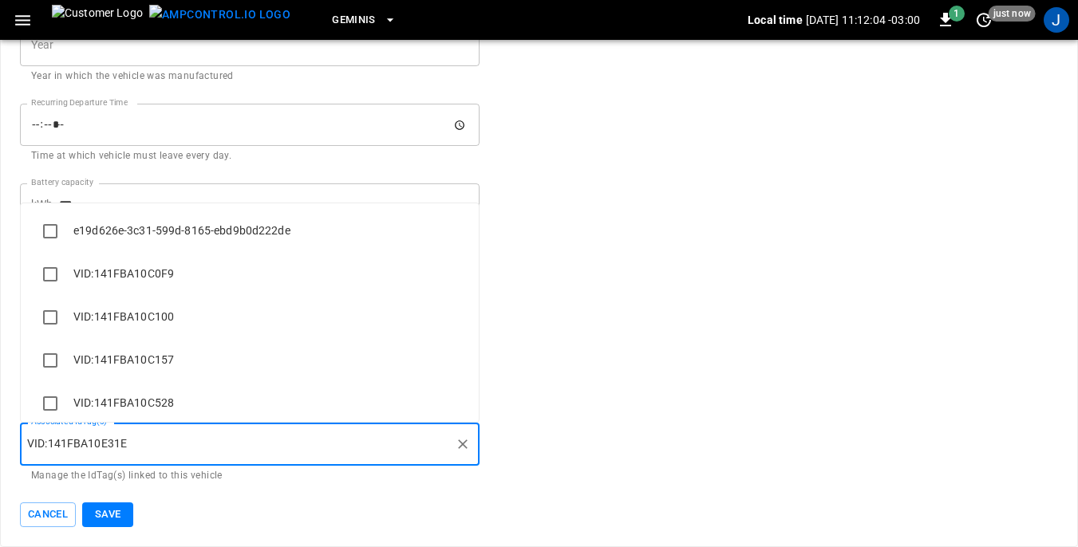
click at [135, 440] on input "Associated IdTag(s)" at bounding box center [288, 444] width 322 height 28
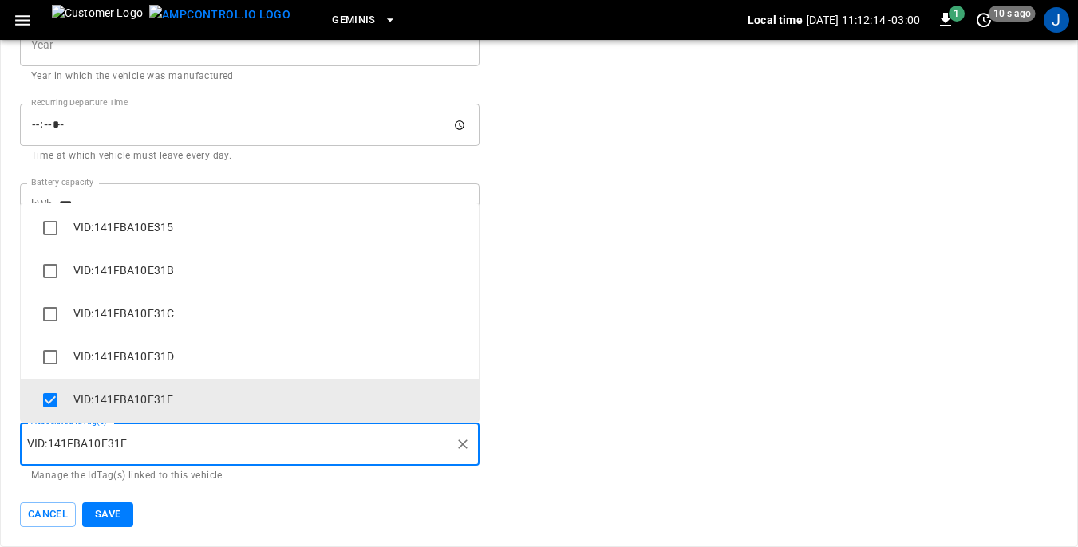
type input "*"
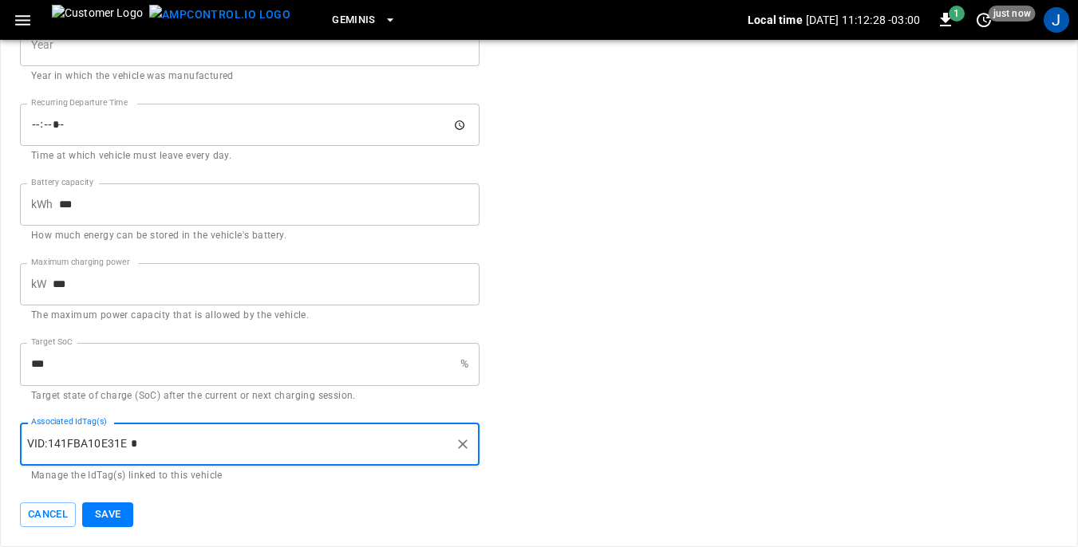
paste input "**********"
type input "**********"
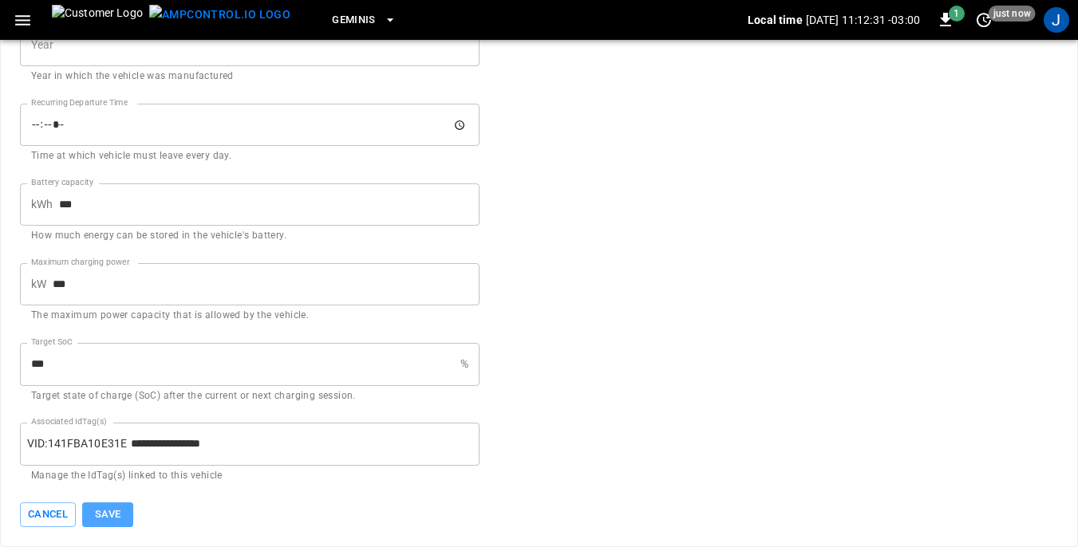
click at [107, 514] on button "Save" at bounding box center [107, 515] width 51 height 25
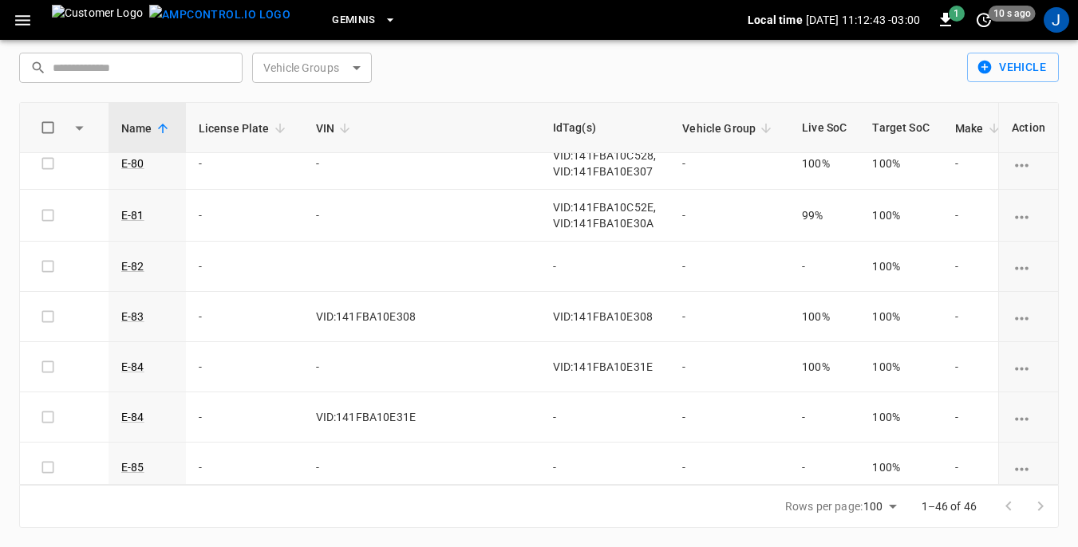
scroll to position [2057, 0]
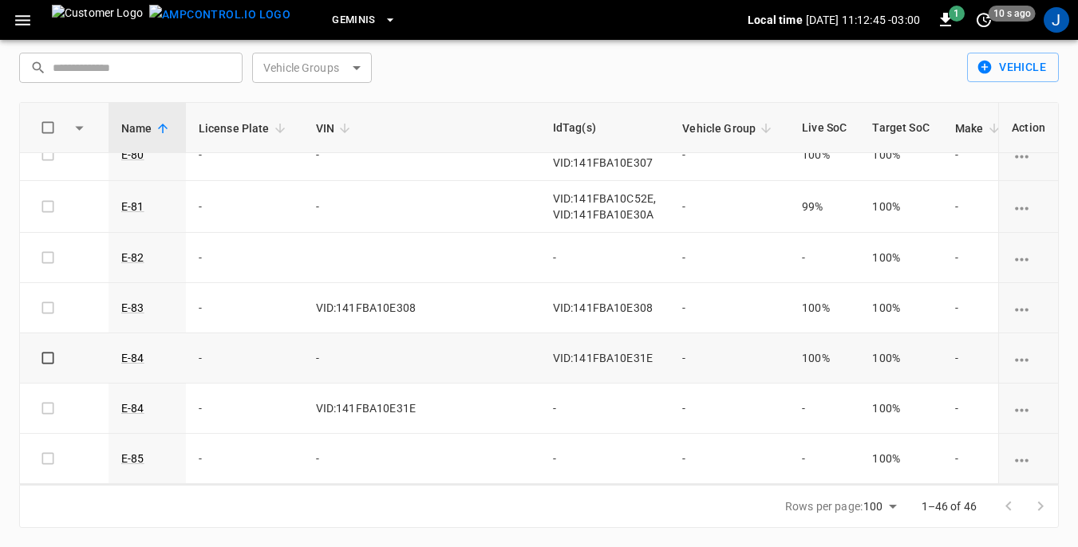
click at [553, 352] on span "VID:141FBA10E31E" at bounding box center [603, 358] width 100 height 13
click at [552, 346] on td "VID:141FBA10E31E" at bounding box center [605, 359] width 130 height 50
click at [540, 359] on td "VID:141FBA10E31E" at bounding box center [605, 359] width 130 height 50
click at [557, 348] on td "VID:141FBA10E31E" at bounding box center [605, 359] width 130 height 50
drag, startPoint x: 555, startPoint y: 347, endPoint x: 563, endPoint y: 355, distance: 11.3
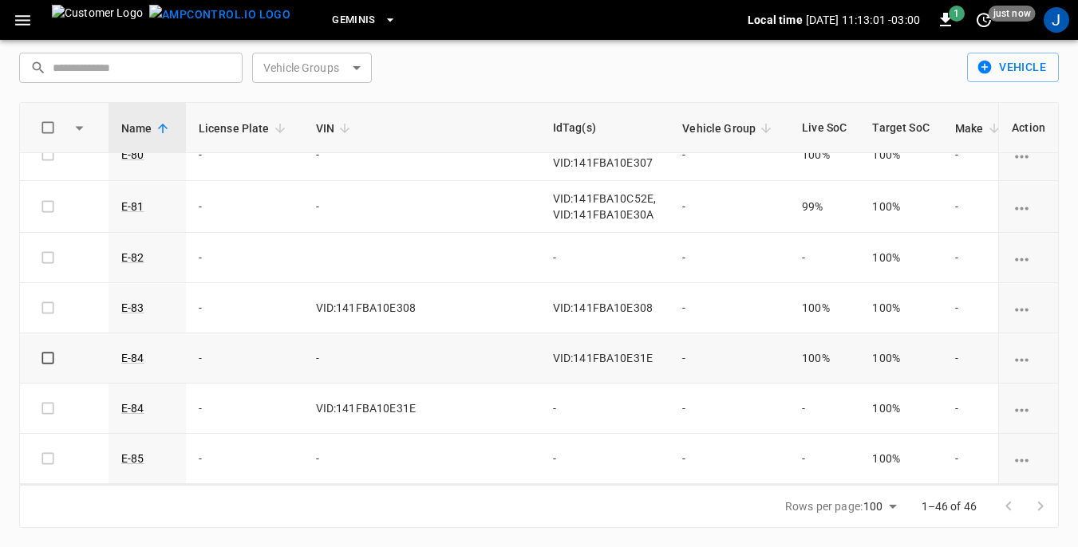
click at [563, 355] on td "VID:141FBA10E31E" at bounding box center [605, 359] width 130 height 50
click at [336, 342] on td "-" at bounding box center [421, 359] width 237 height 50
drag, startPoint x: 336, startPoint y: 342, endPoint x: 325, endPoint y: 346, distance: 11.9
click at [325, 346] on td "-" at bounding box center [421, 359] width 237 height 50
click at [1015, 350] on icon "vehicle options" at bounding box center [1022, 360] width 20 height 20
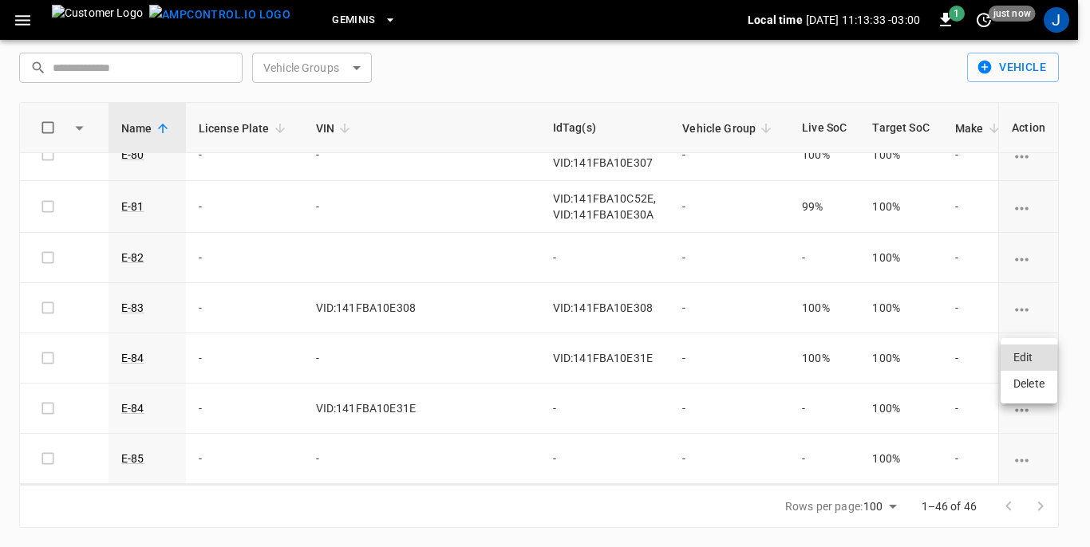
click at [1013, 356] on li "Edit" at bounding box center [1029, 358] width 57 height 26
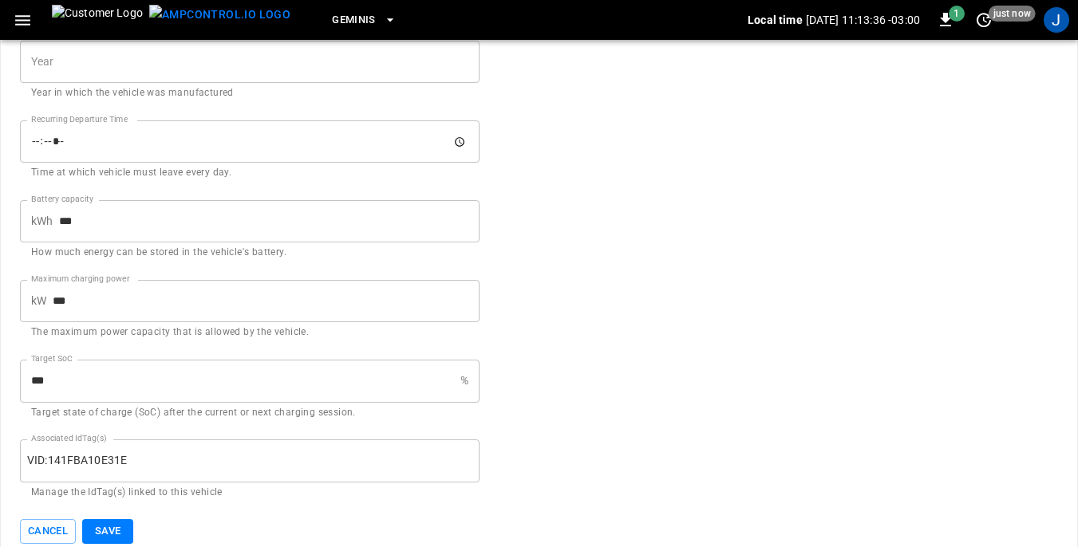
scroll to position [784, 0]
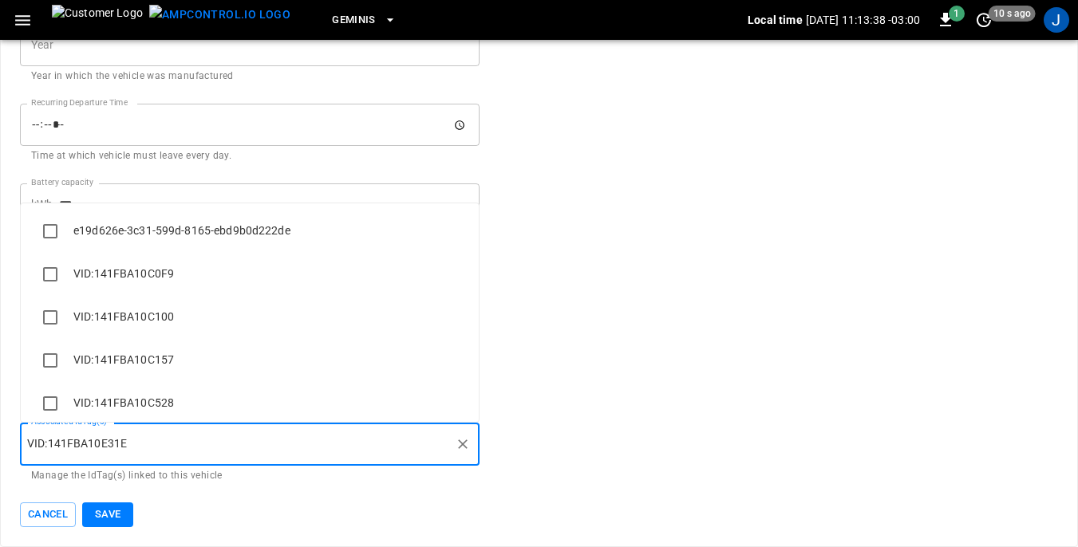
click at [151, 449] on input "Associated IdTag(s)" at bounding box center [288, 444] width 322 height 28
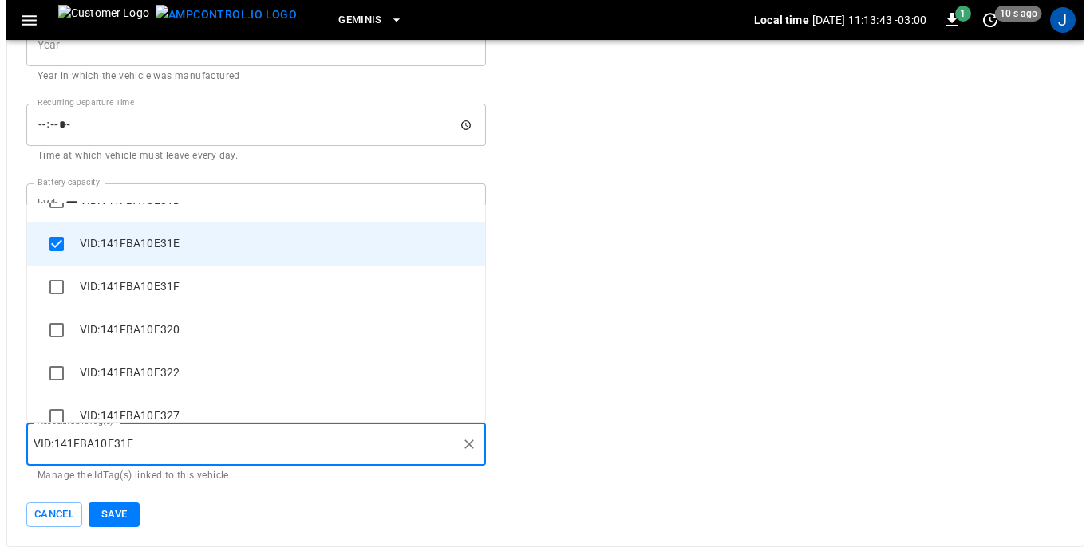
scroll to position [2964, 0]
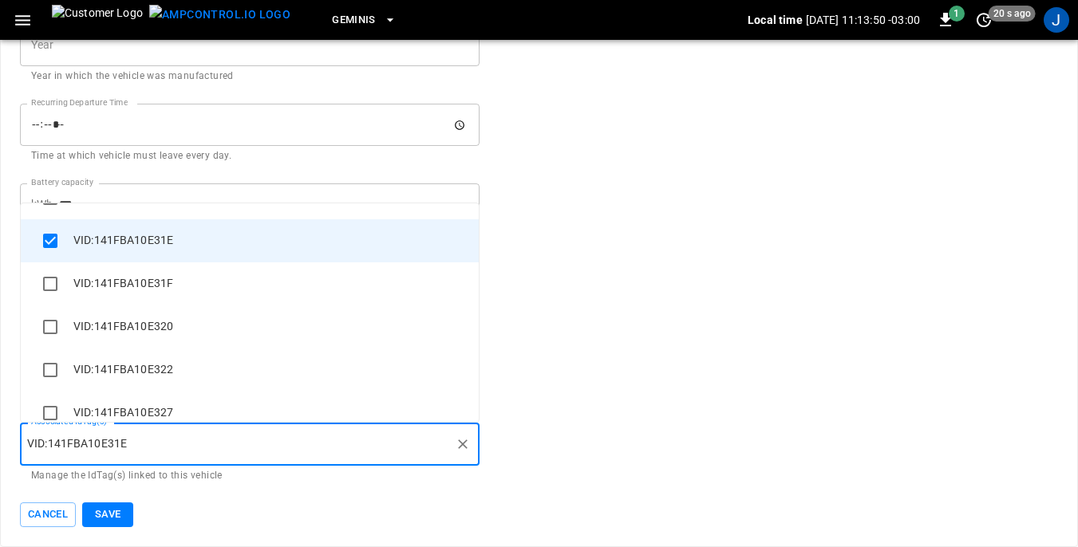
click at [25, 22] on icon "button" at bounding box center [23, 20] width 20 height 20
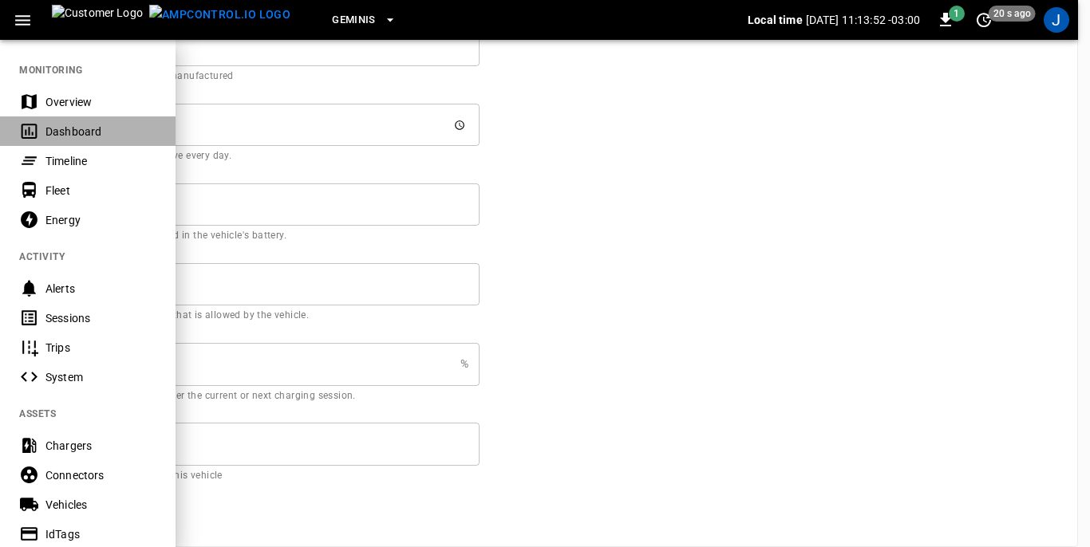
click at [53, 127] on div "Dashboard" at bounding box center [100, 132] width 111 height 16
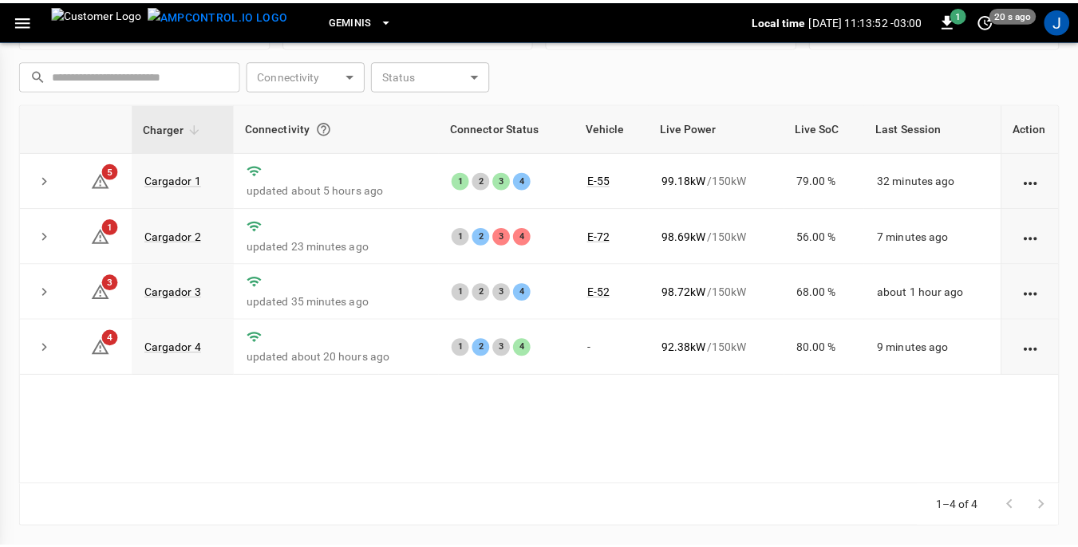
scroll to position [215, 0]
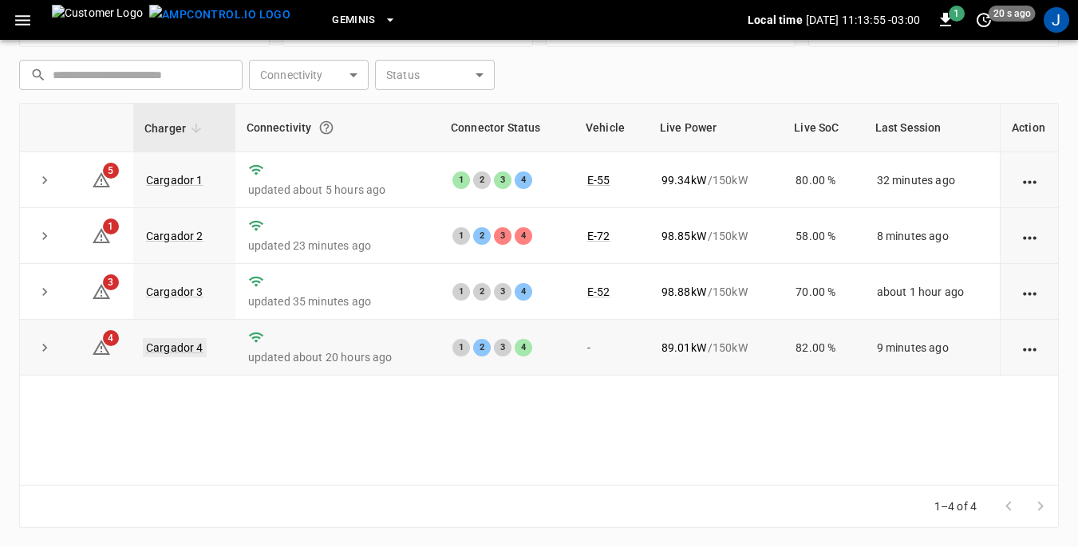
click at [180, 348] on link "Cargador 4" at bounding box center [175, 347] width 64 height 19
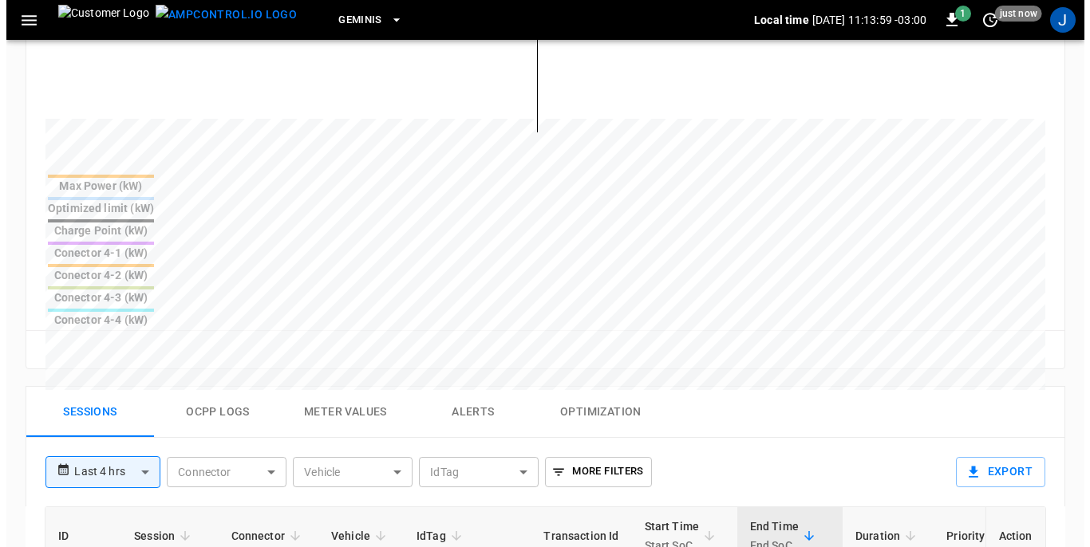
scroll to position [638, 0]
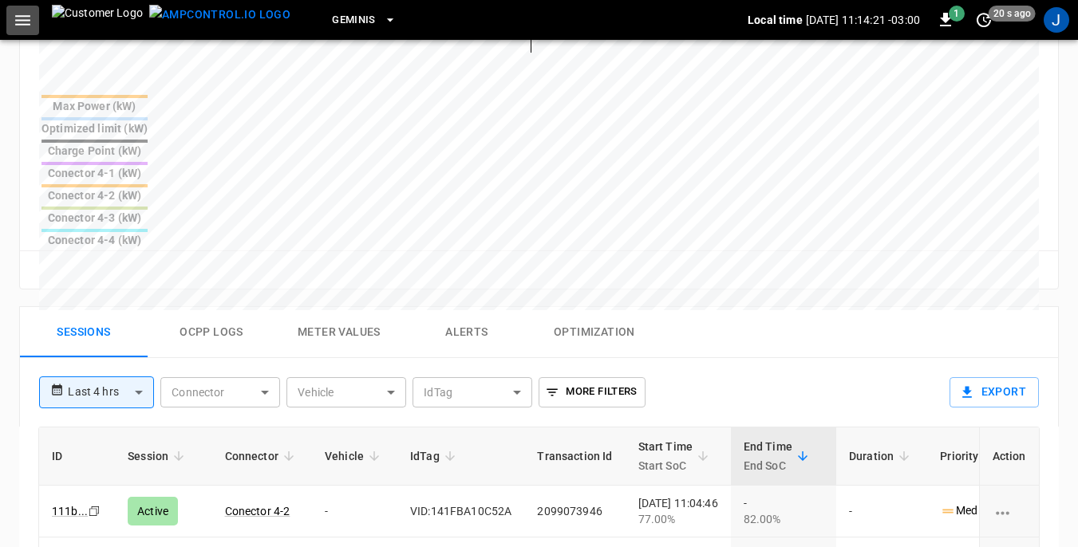
click at [19, 16] on icon "button" at bounding box center [22, 20] width 15 height 10
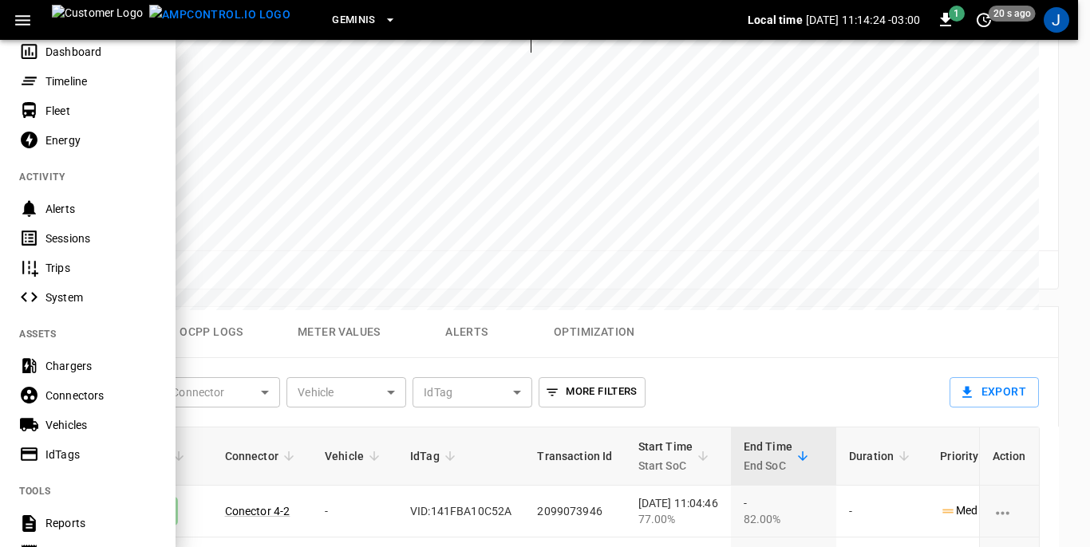
scroll to position [160, 0]
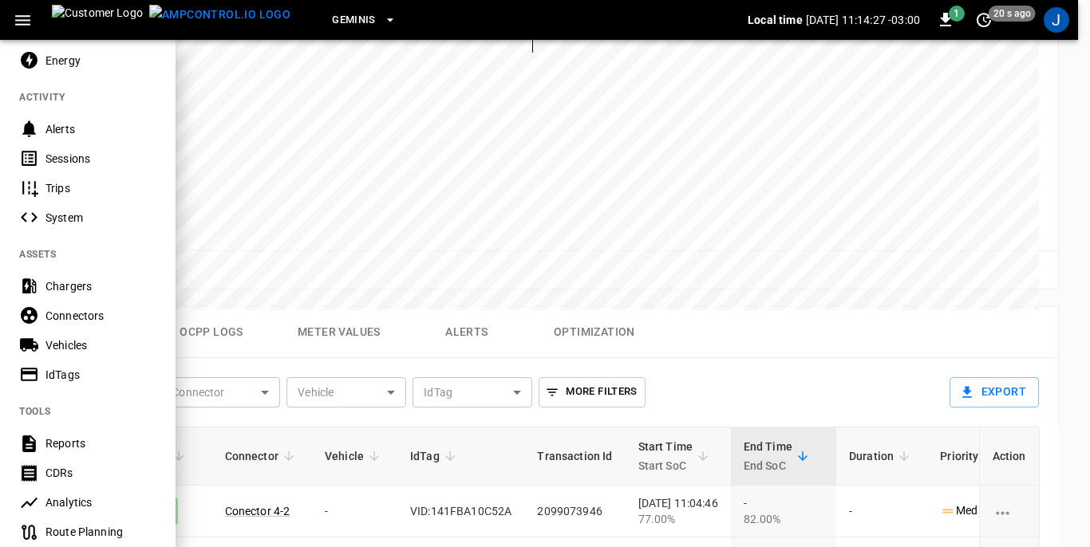
click at [61, 343] on div "Vehicles" at bounding box center [100, 346] width 111 height 16
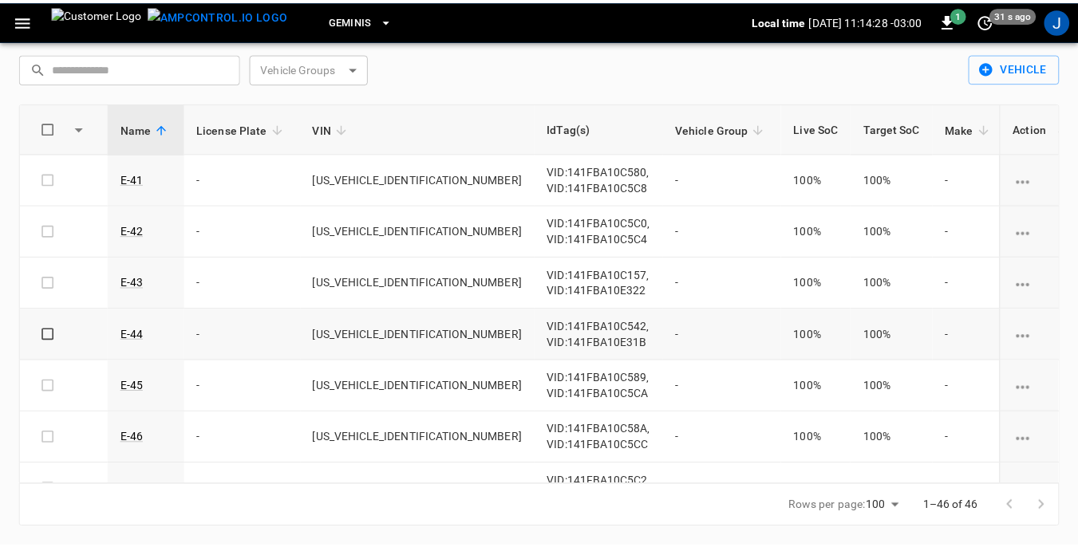
scroll to position [51, 0]
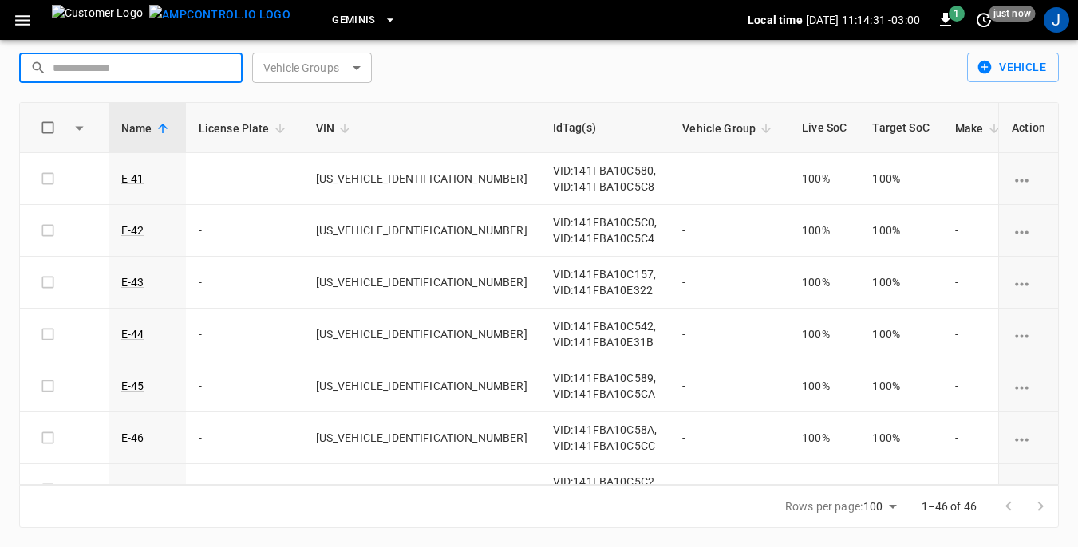
click at [207, 61] on input "text" at bounding box center [142, 68] width 179 height 30
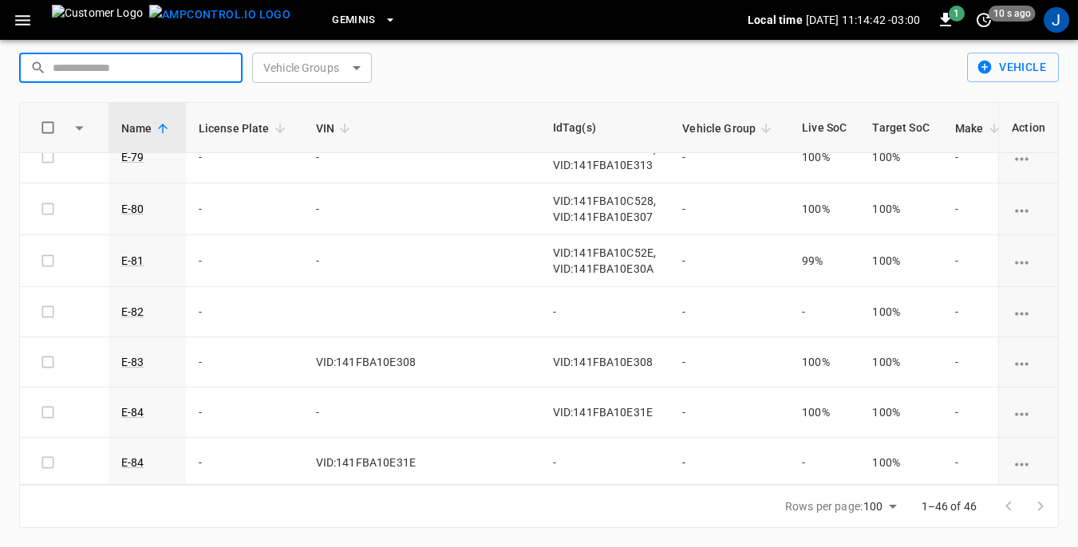
scroll to position [1995, 0]
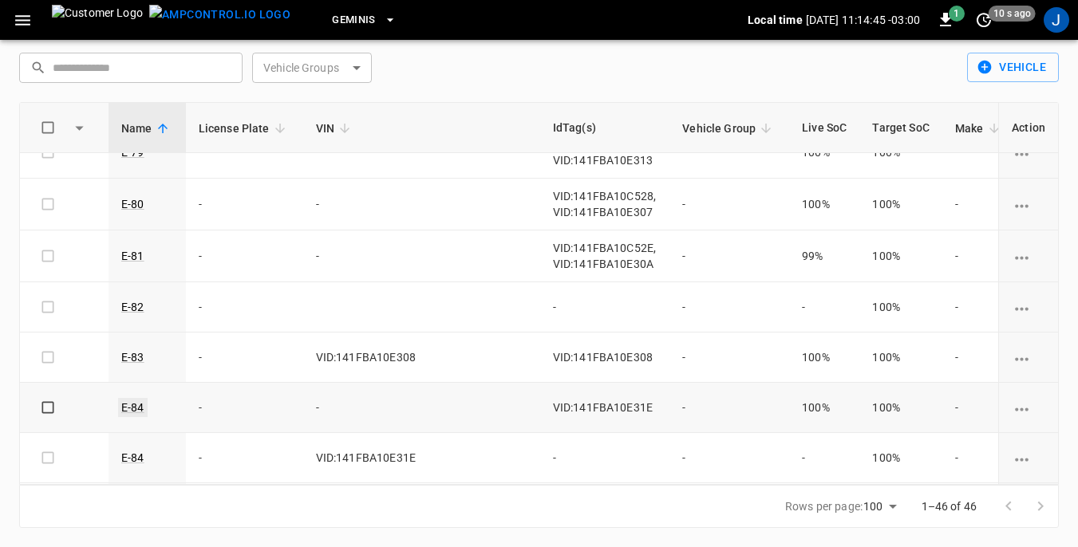
click at [135, 409] on link "E-84" at bounding box center [133, 407] width 30 height 19
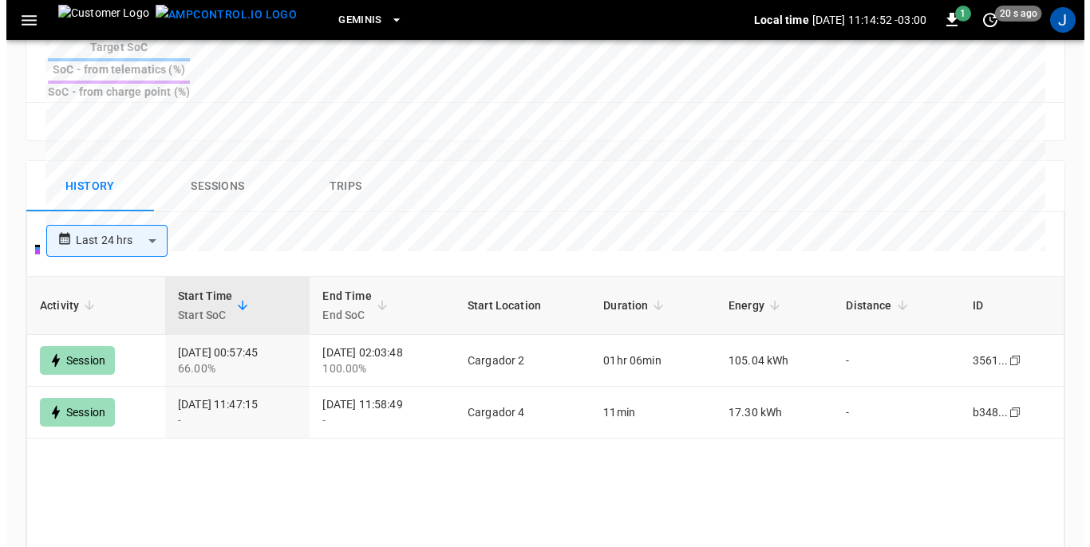
scroll to position [769, 0]
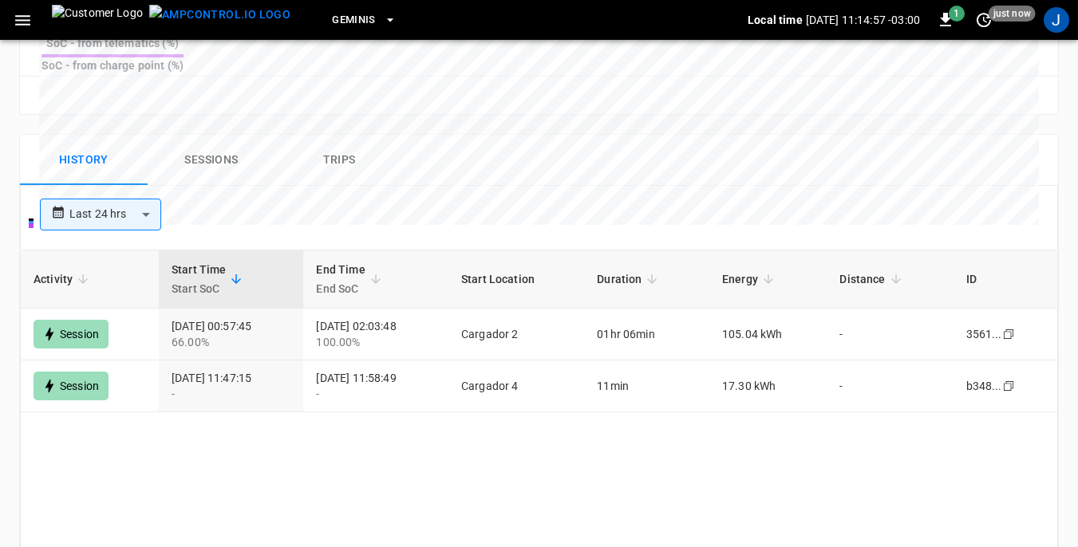
click at [210, 135] on button "Sessions" at bounding box center [212, 160] width 128 height 51
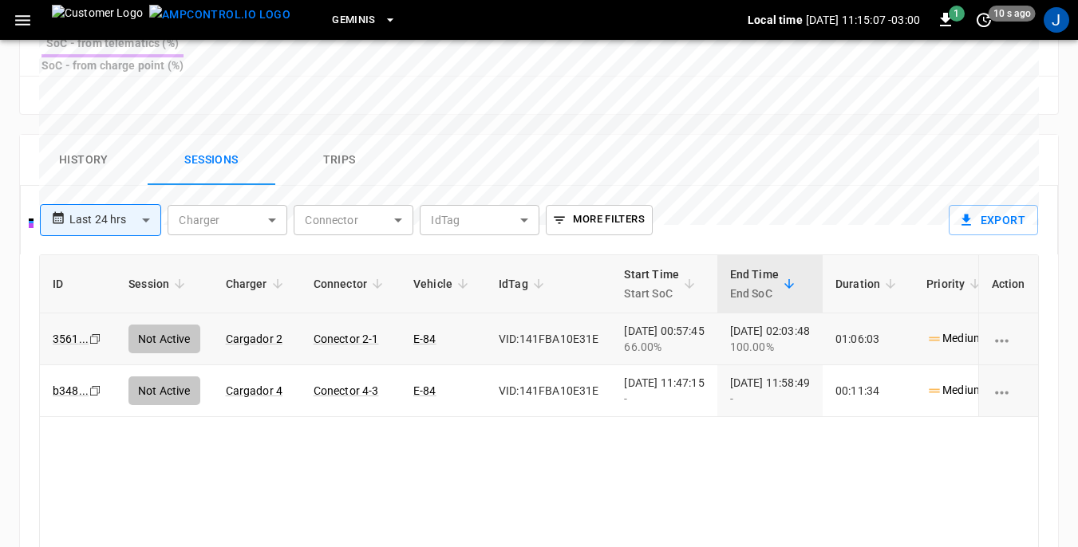
click at [537, 314] on td "VID:141FBA10E31E" at bounding box center [548, 340] width 125 height 52
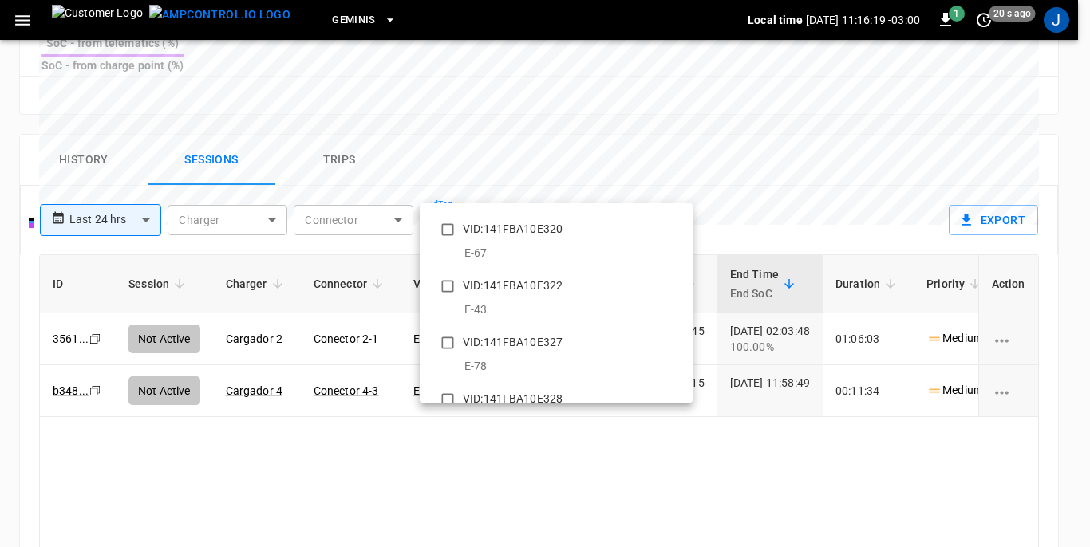
scroll to position [4070, 0]
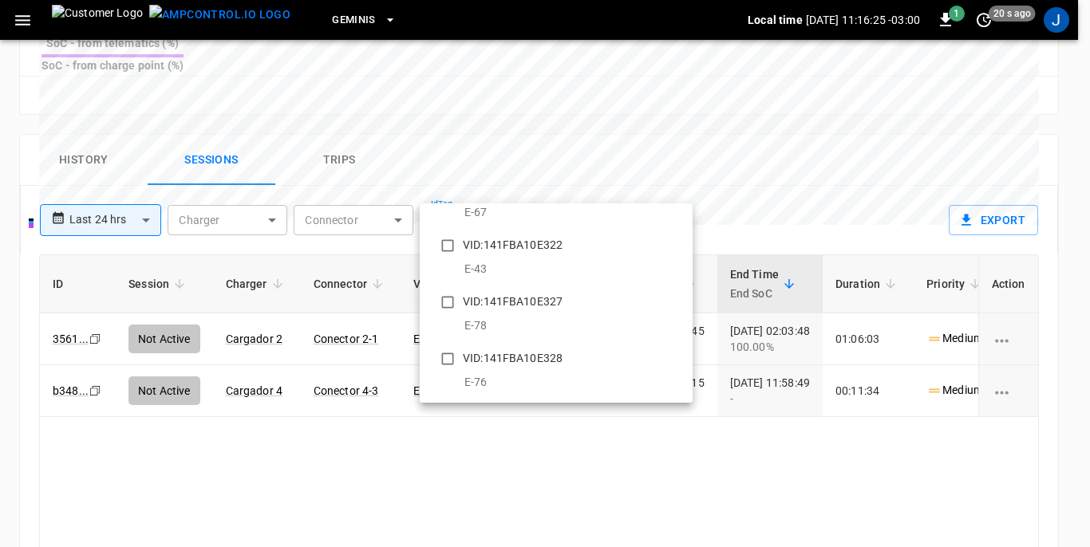
click at [593, 188] on div at bounding box center [545, 273] width 1090 height 547
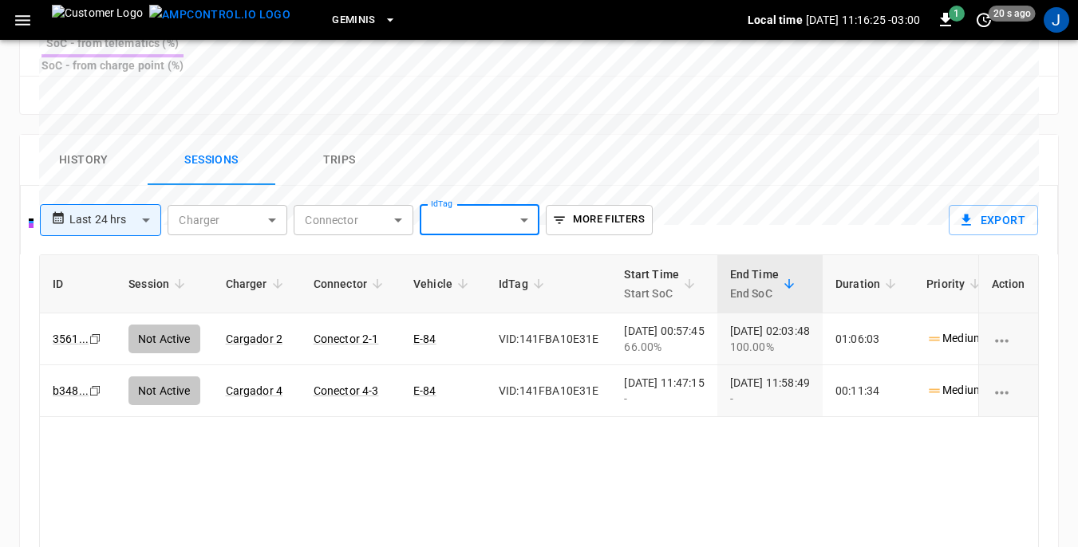
click at [593, 205] on button "More Filters" at bounding box center [599, 220] width 106 height 30
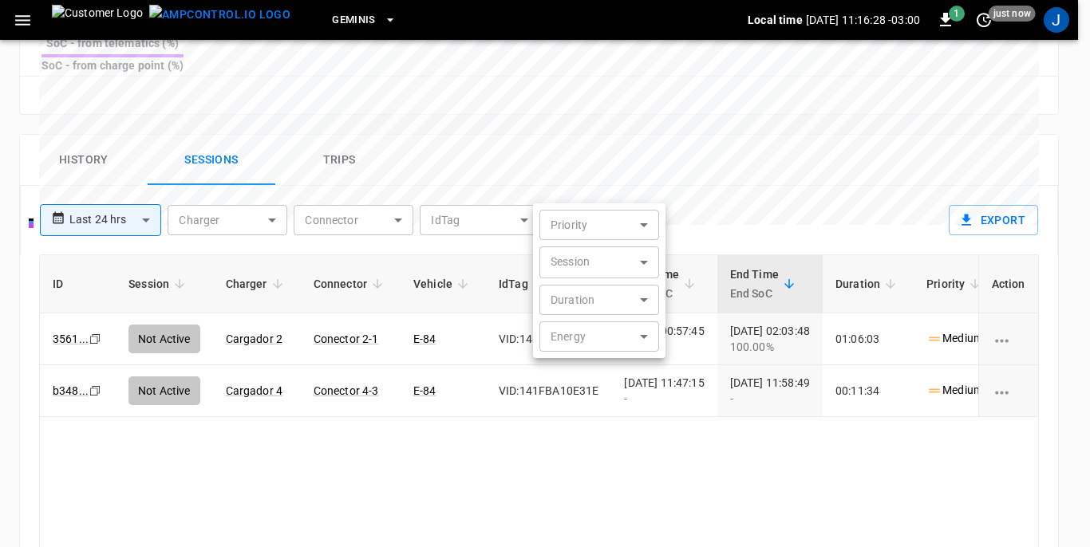
click at [747, 142] on div at bounding box center [545, 273] width 1090 height 547
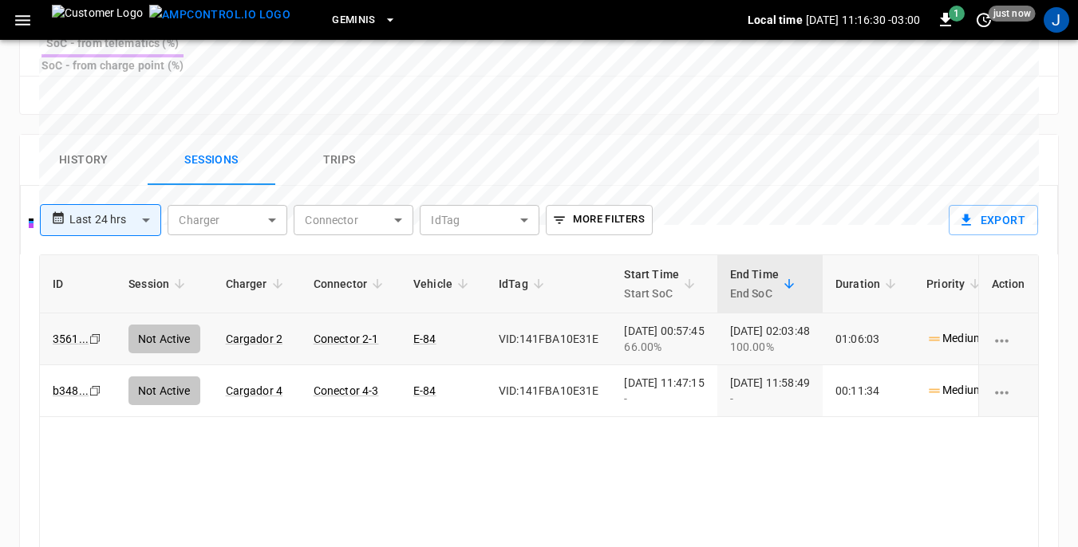
click at [1001, 331] on icon "charging session options" at bounding box center [1002, 341] width 20 height 20
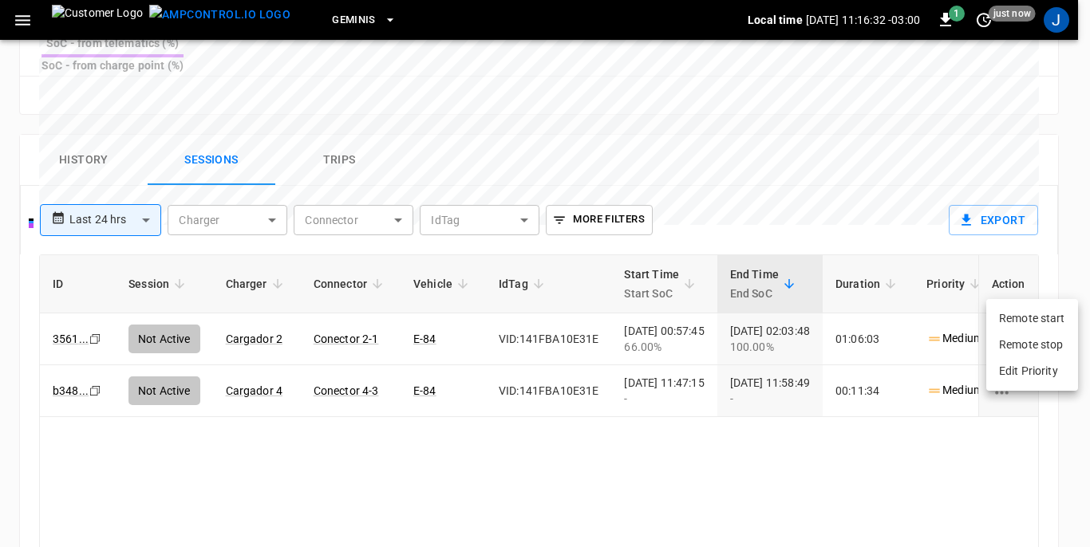
click at [401, 414] on div at bounding box center [545, 273] width 1090 height 547
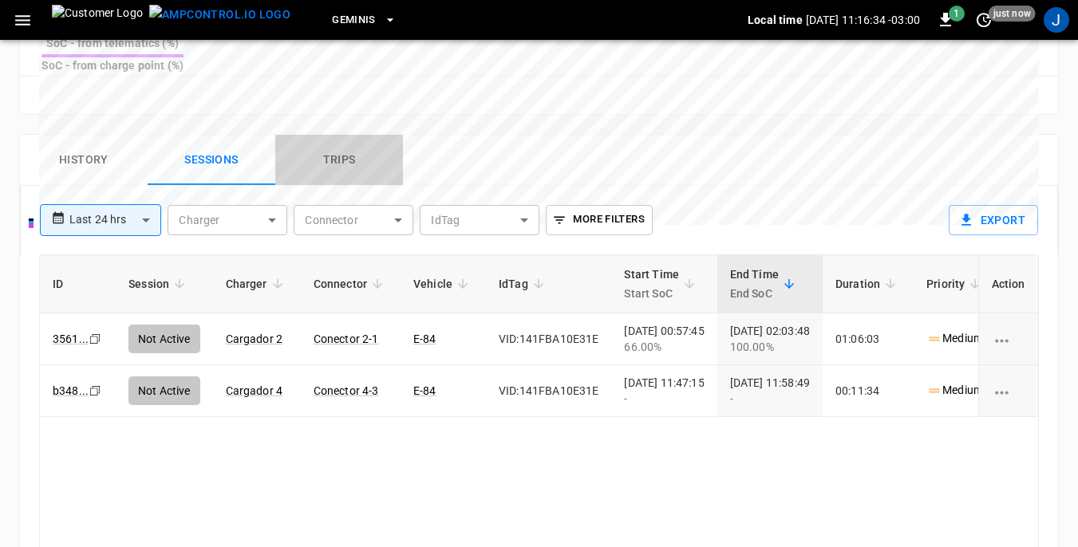
click at [332, 135] on button "Trips" at bounding box center [339, 160] width 128 height 51
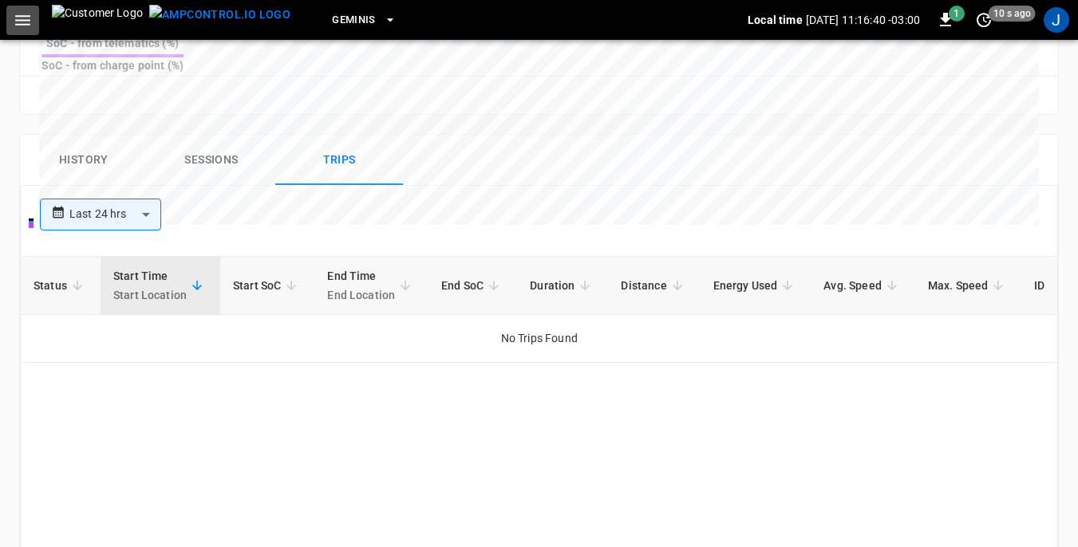
click at [26, 21] on icon "button" at bounding box center [22, 20] width 15 height 10
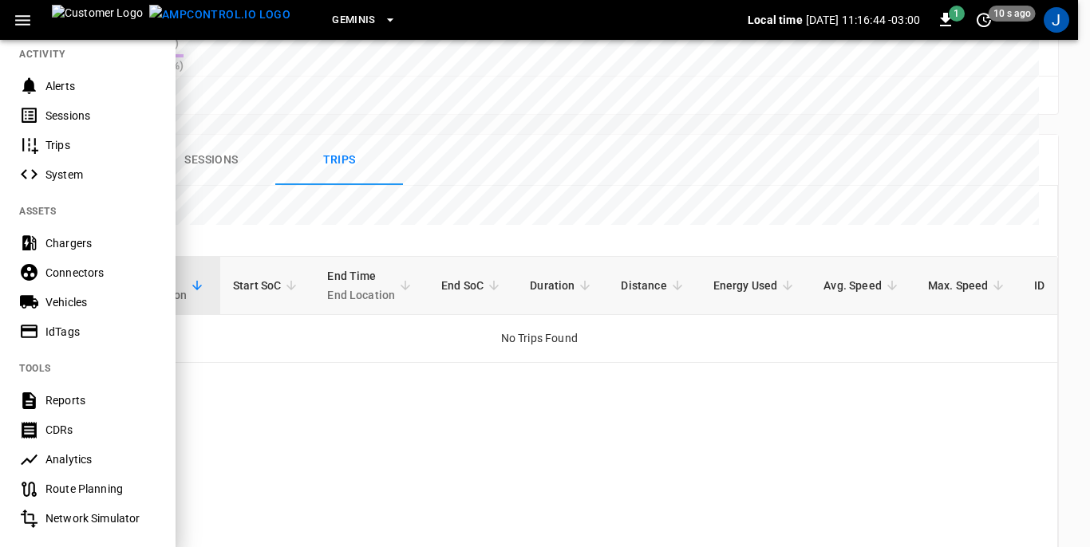
scroll to position [239, 0]
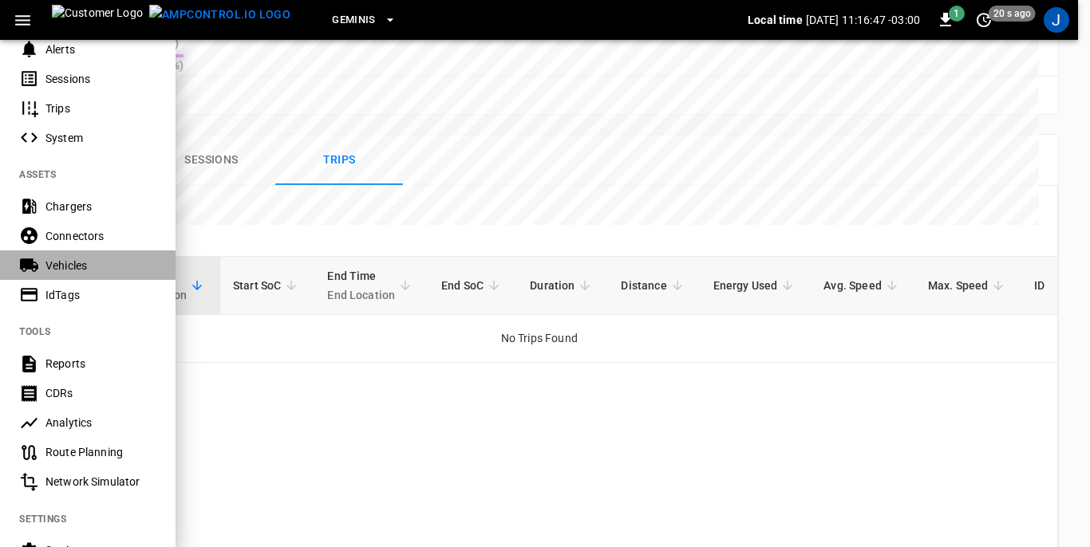
click at [70, 267] on div "Vehicles" at bounding box center [100, 266] width 111 height 16
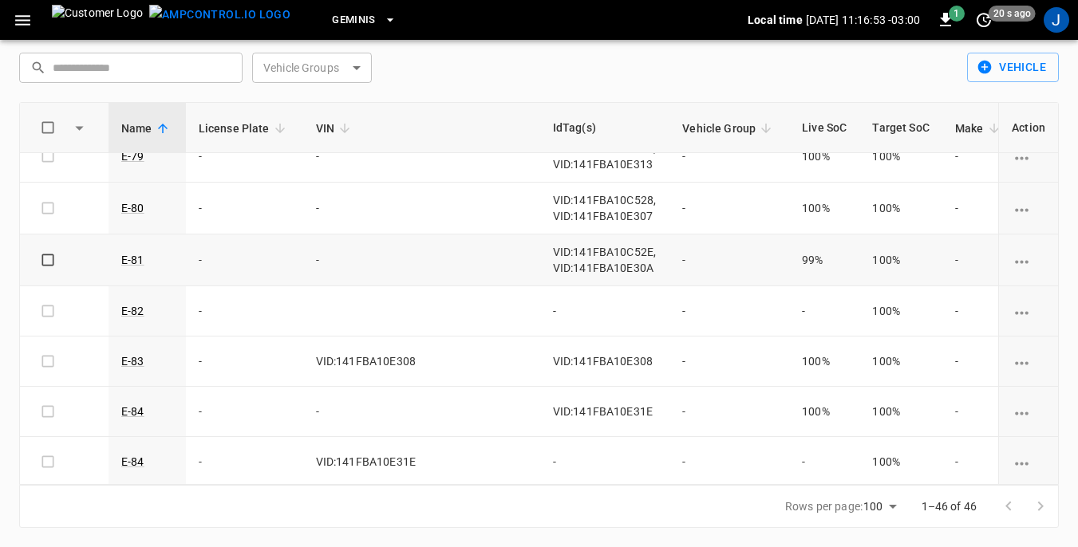
scroll to position [2057, 0]
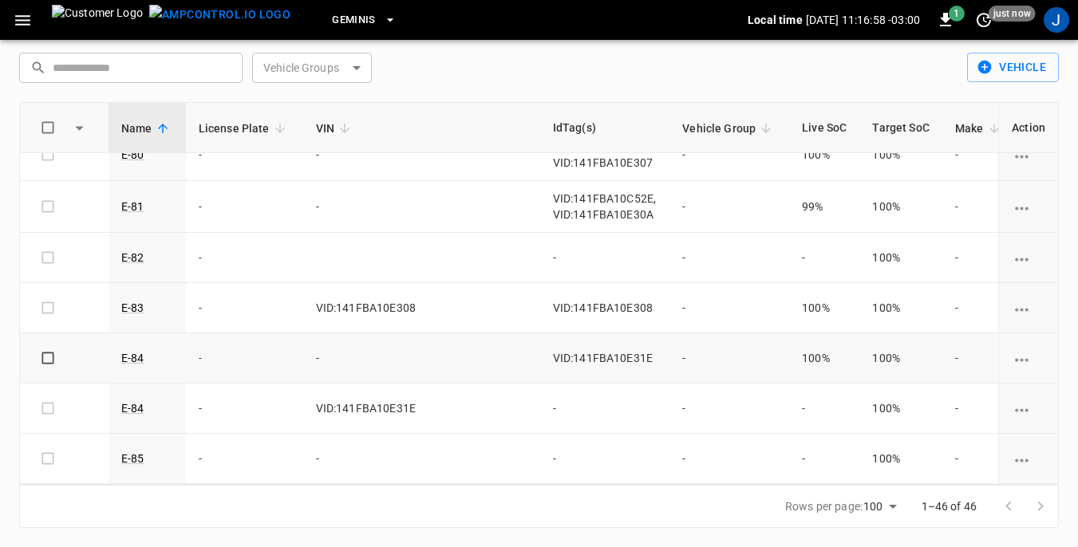
click at [1012, 350] on icon "vehicle options" at bounding box center [1022, 360] width 20 height 20
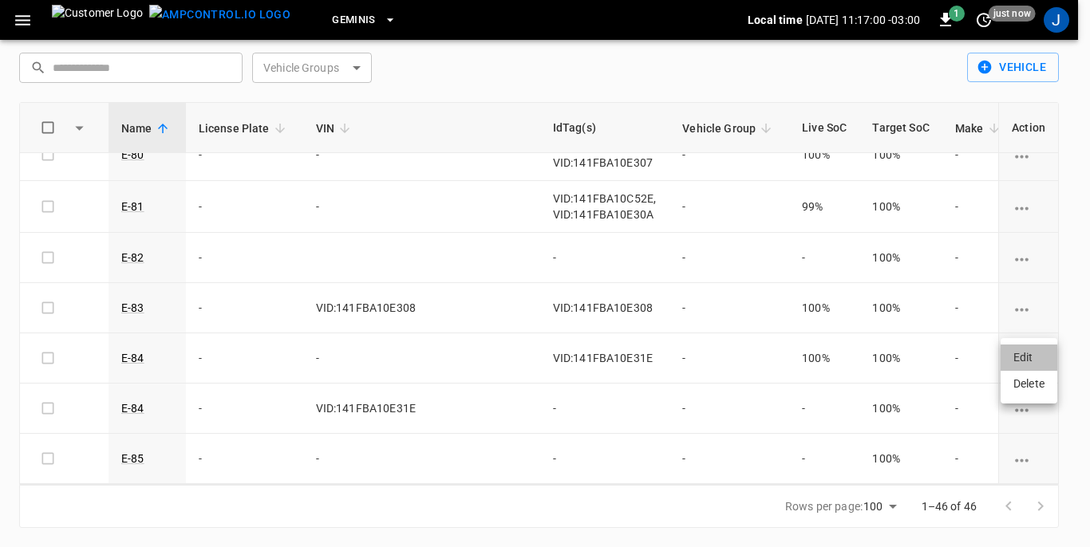
click at [1020, 356] on li "Edit" at bounding box center [1029, 358] width 57 height 26
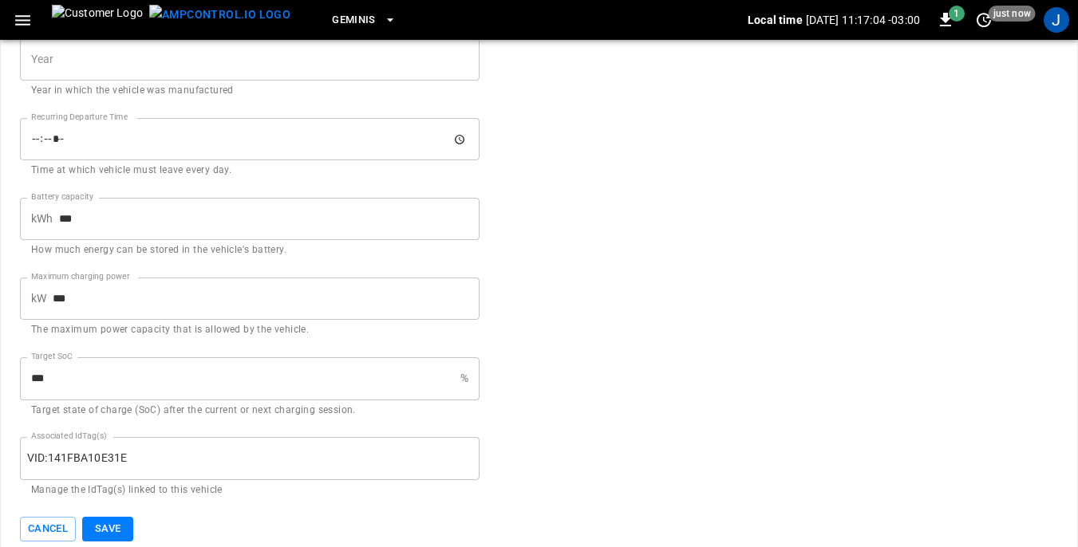
scroll to position [784, 0]
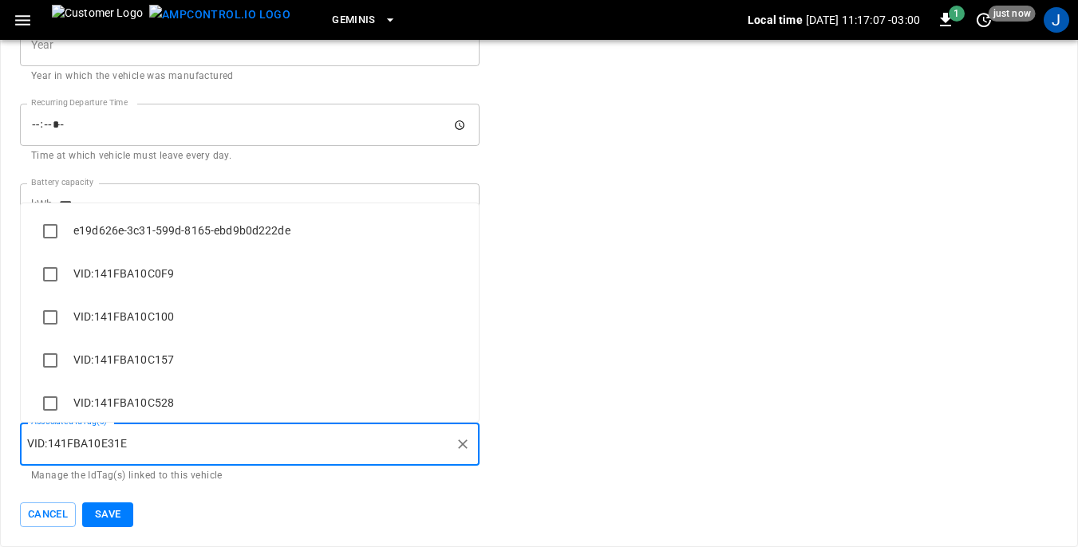
click at [160, 444] on input "Associated IdTag(s)" at bounding box center [288, 444] width 322 height 28
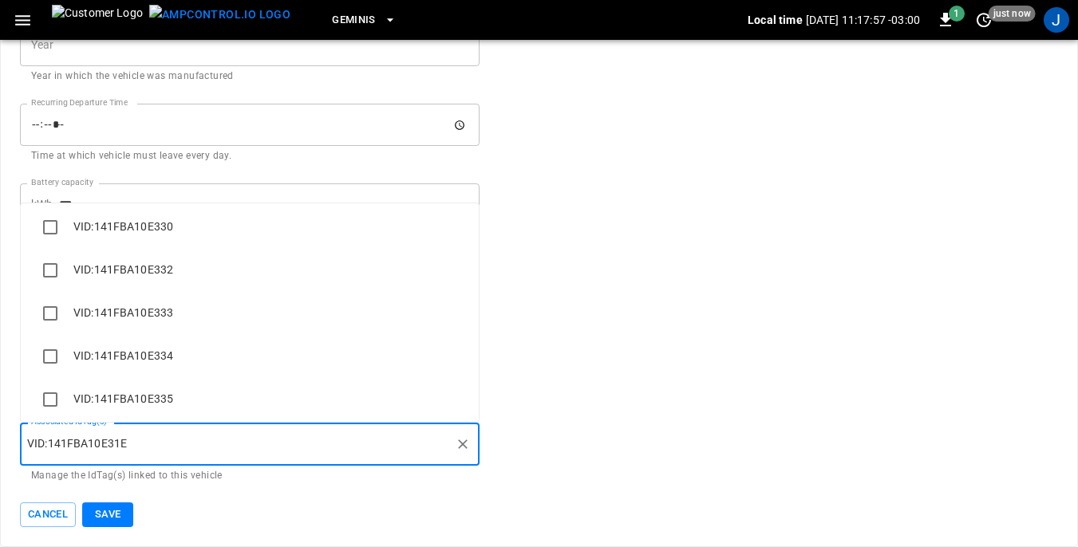
scroll to position [3371, 0]
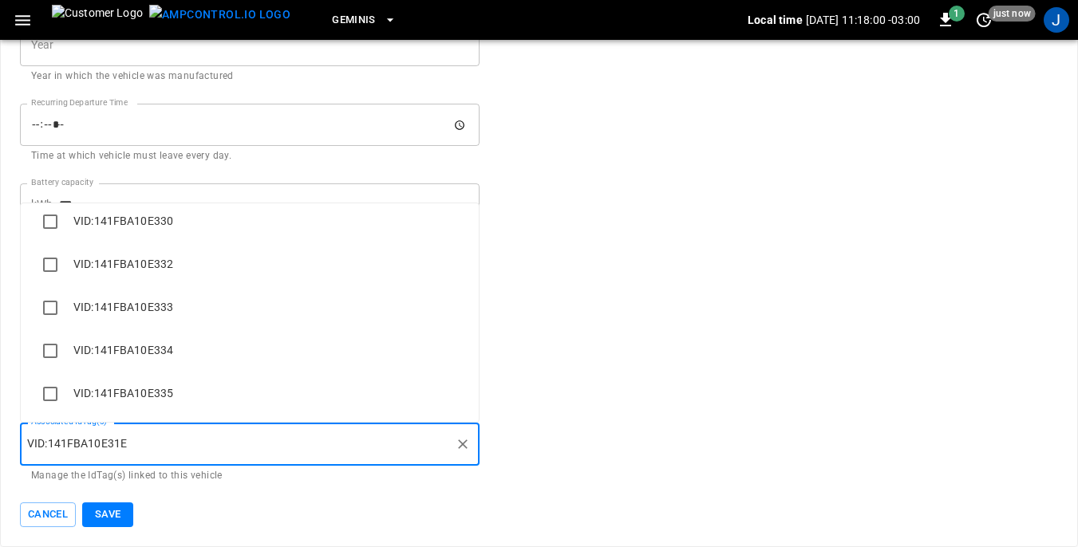
click at [168, 444] on input "Associated IdTag(s)" at bounding box center [288, 444] width 322 height 28
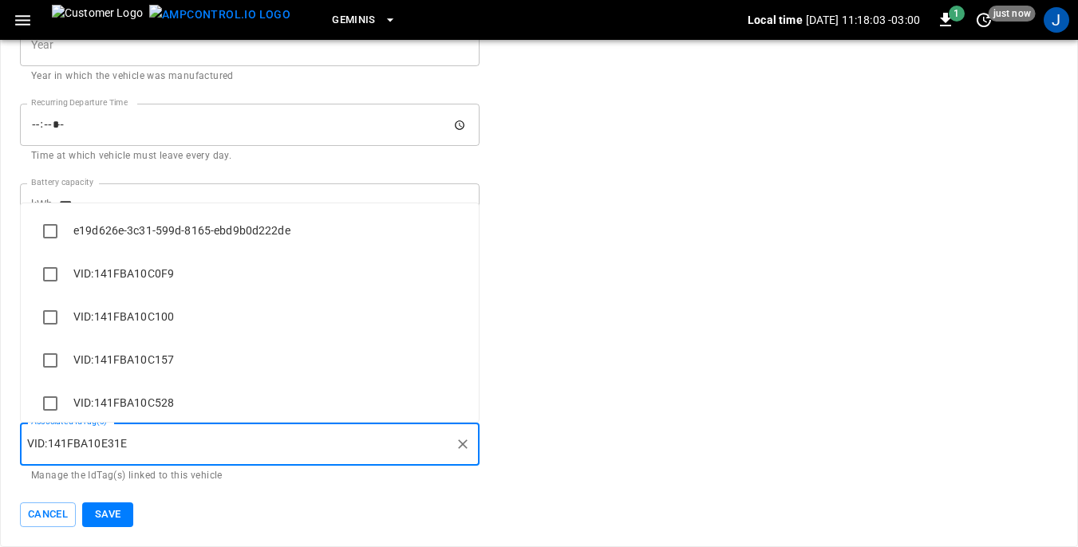
scroll to position [2804, 0]
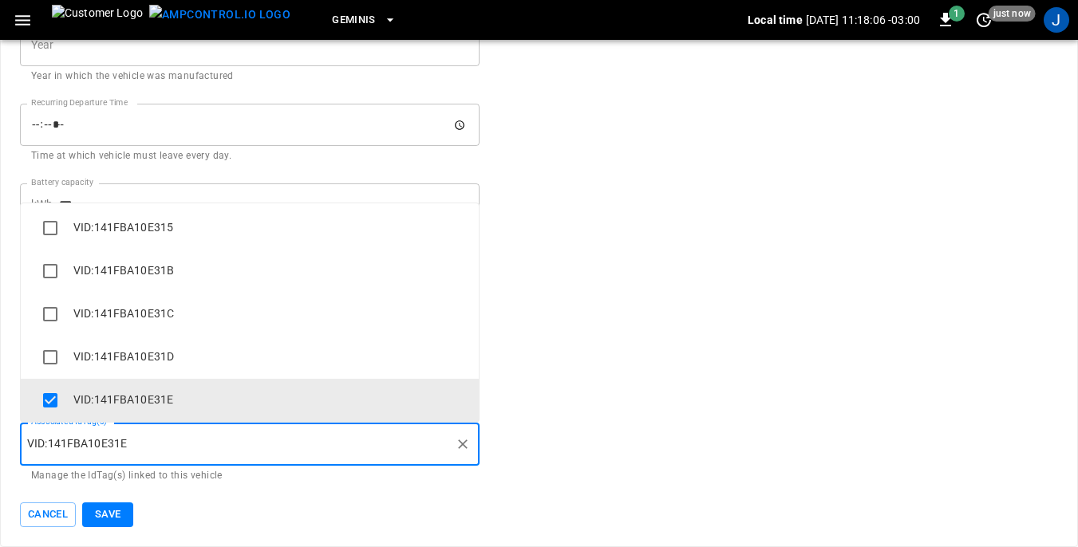
paste input "**********"
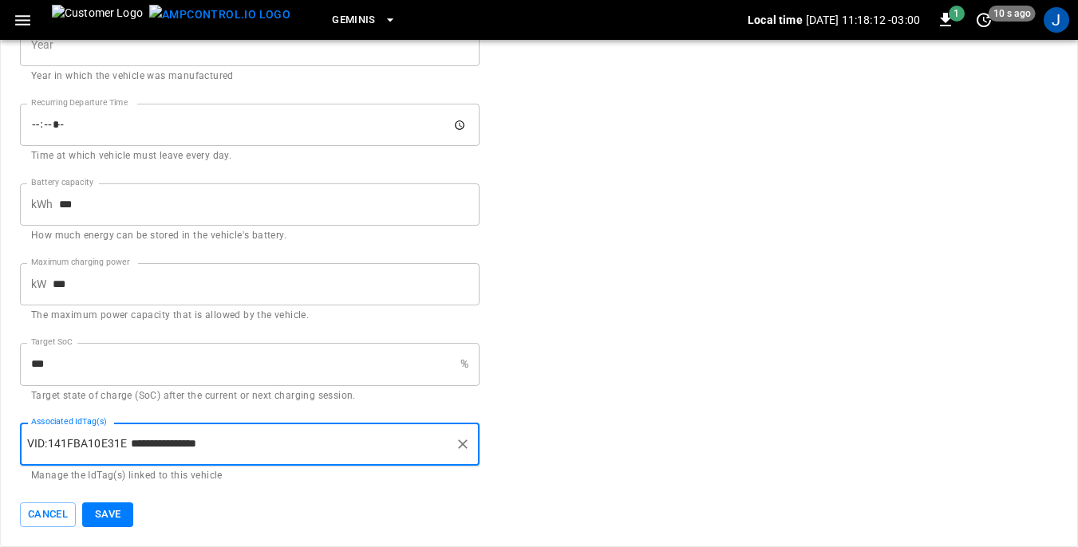
type input "**********"
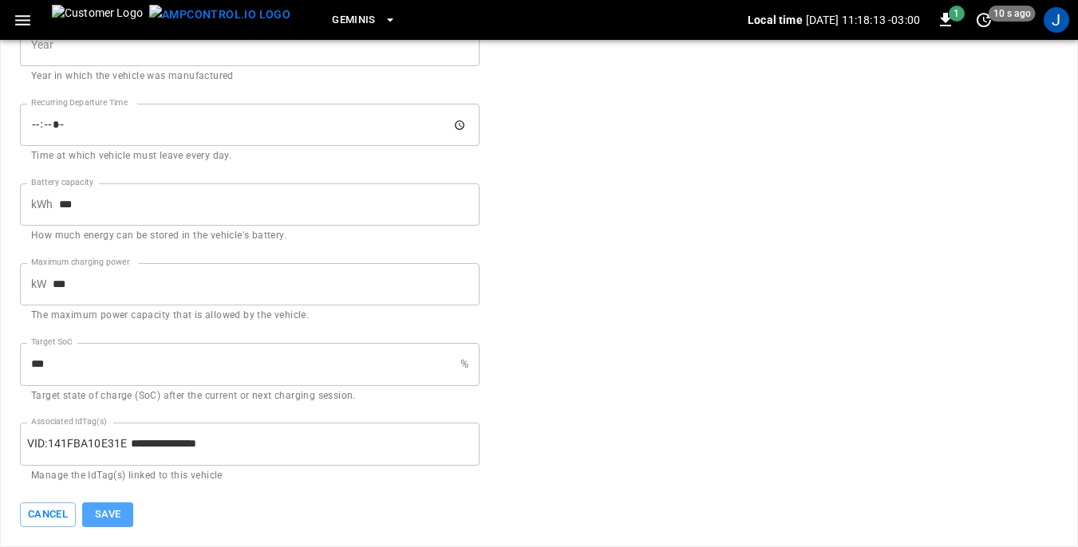
click at [111, 518] on button "Save" at bounding box center [107, 515] width 51 height 25
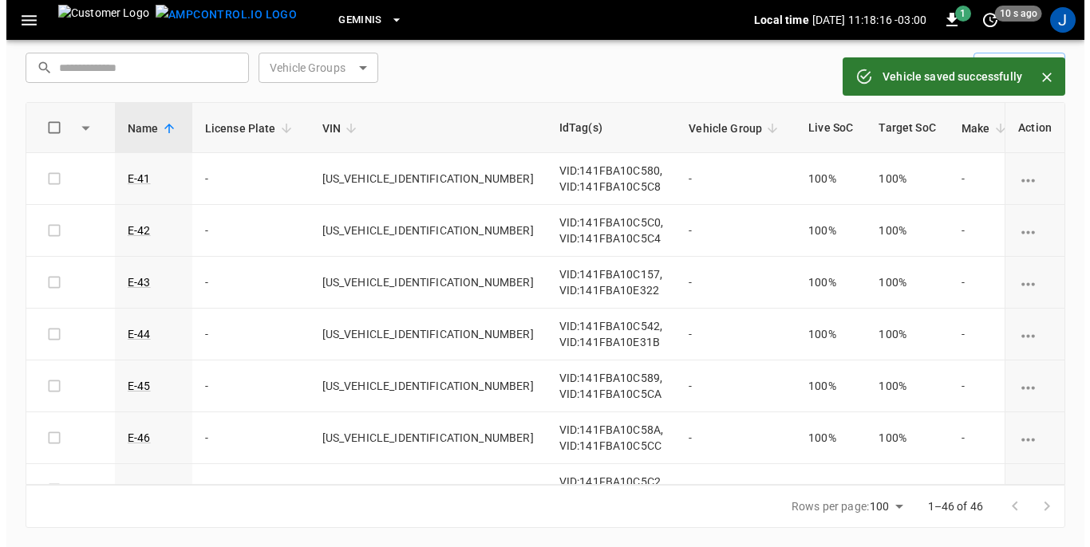
scroll to position [51, 0]
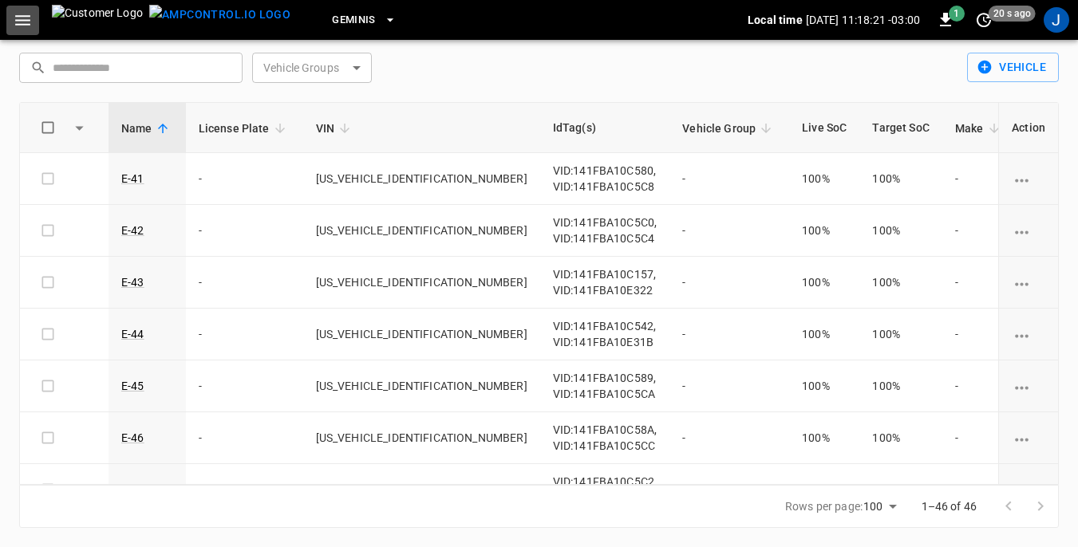
click at [23, 19] on icon "button" at bounding box center [22, 20] width 15 height 10
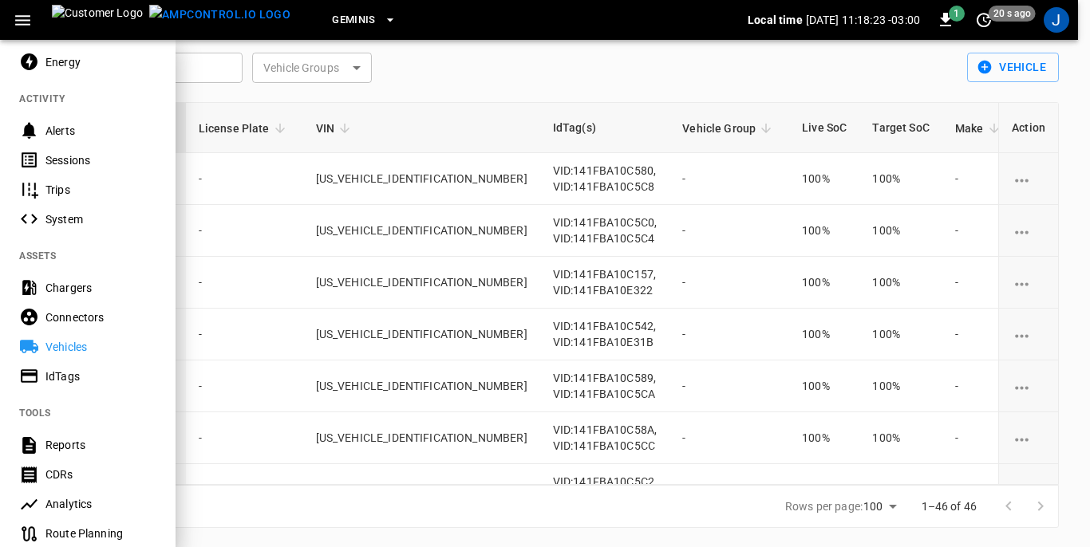
scroll to position [160, 0]
click at [63, 371] on div "IdTags" at bounding box center [100, 375] width 111 height 16
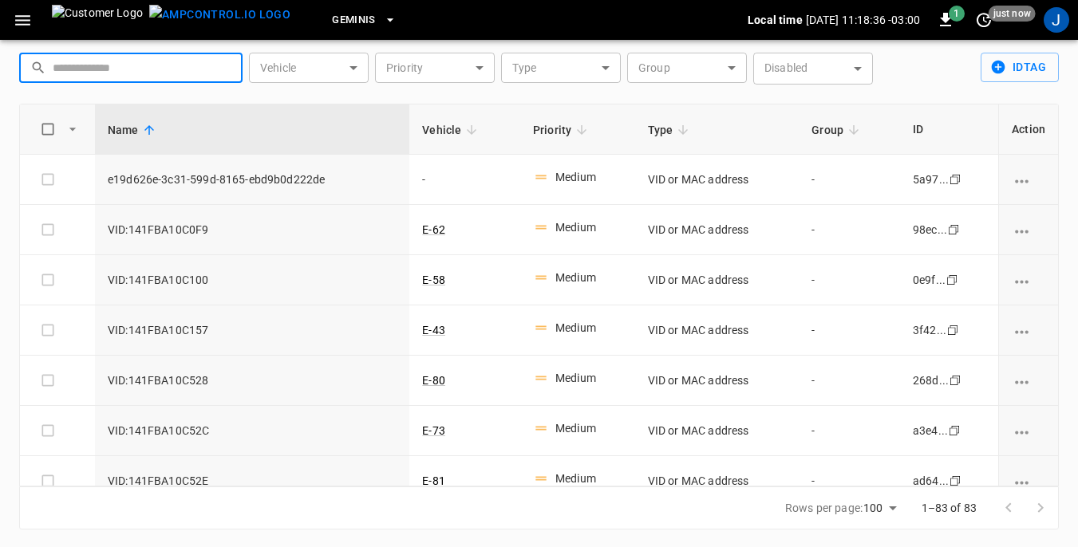
paste input "**********"
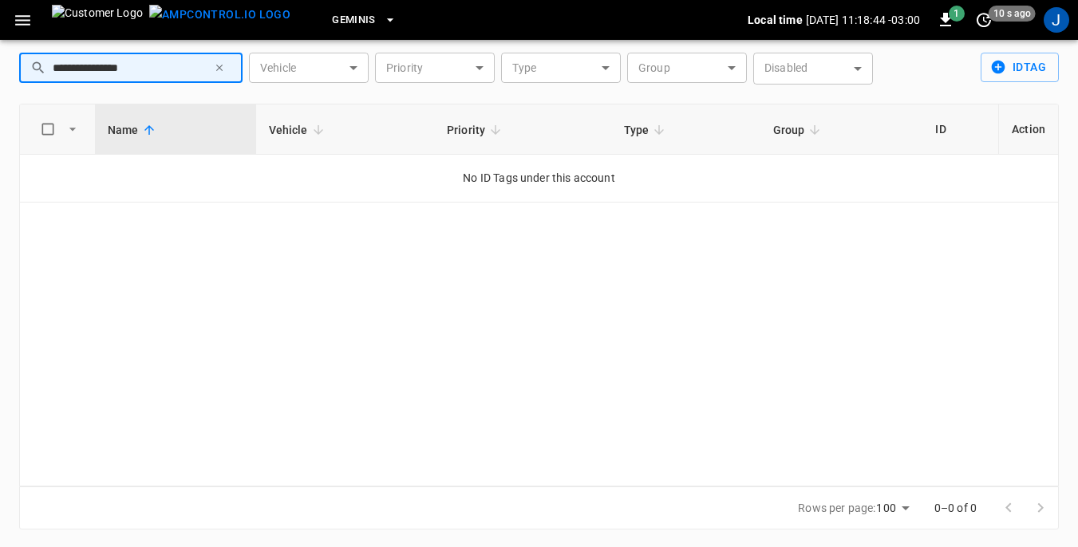
type input "**********"
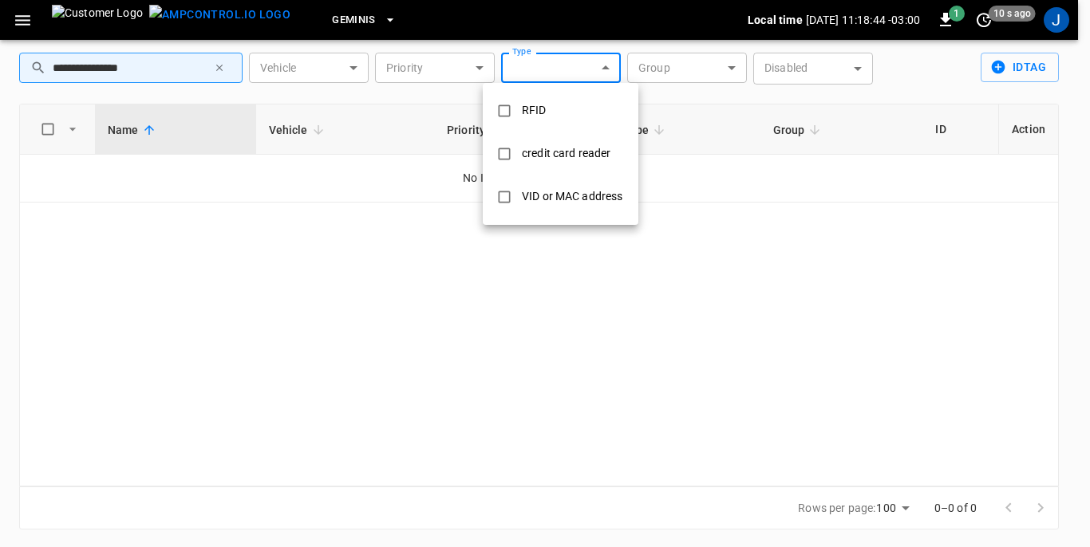
click at [605, 64] on body "**********" at bounding box center [545, 249] width 1090 height 600
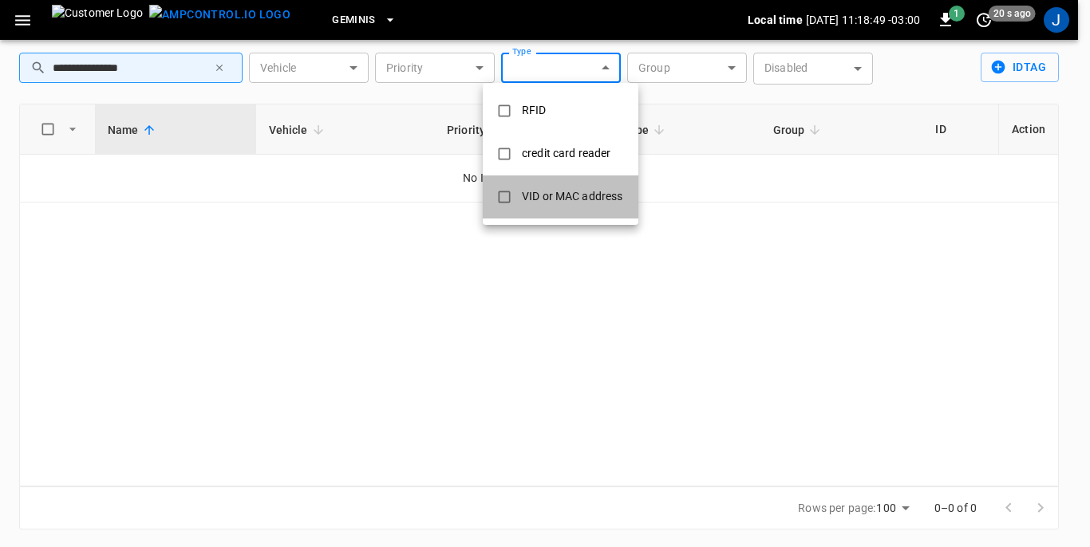
click at [563, 196] on div "VID or MAC address" at bounding box center [572, 197] width 120 height 30
type input "**********"
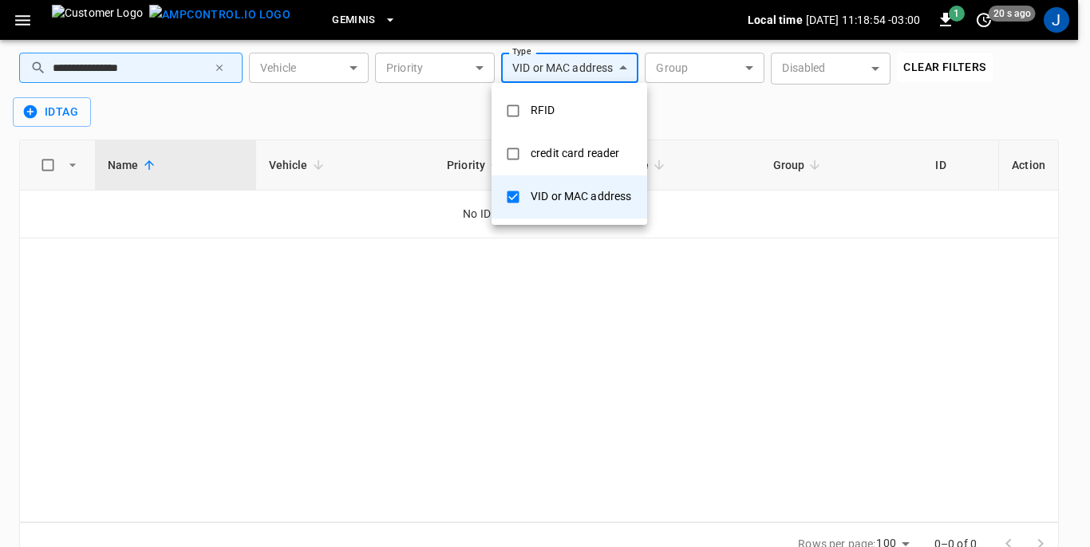
click at [56, 109] on div at bounding box center [545, 273] width 1090 height 547
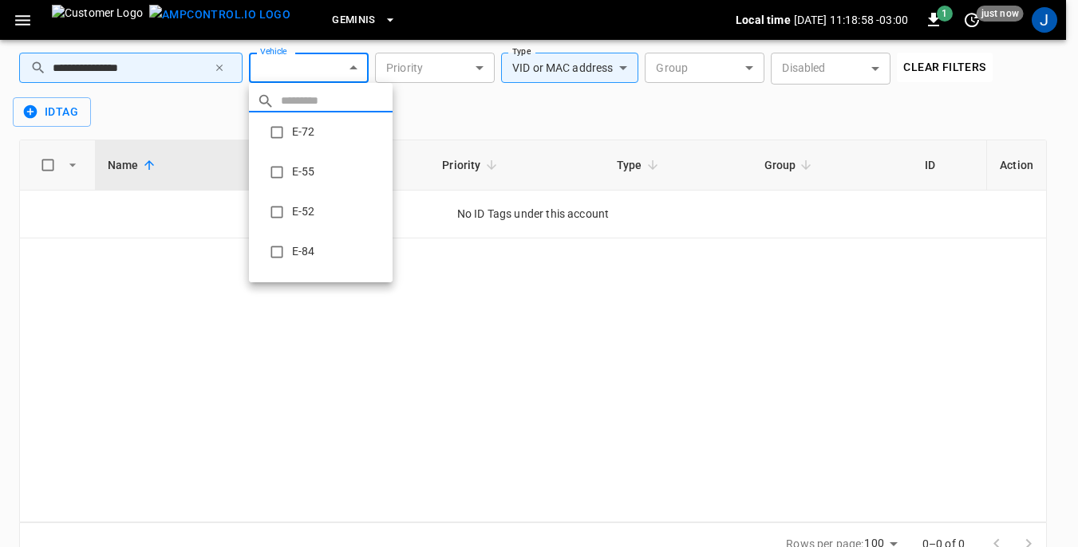
click at [352, 65] on body "**********" at bounding box center [539, 267] width 1078 height 636
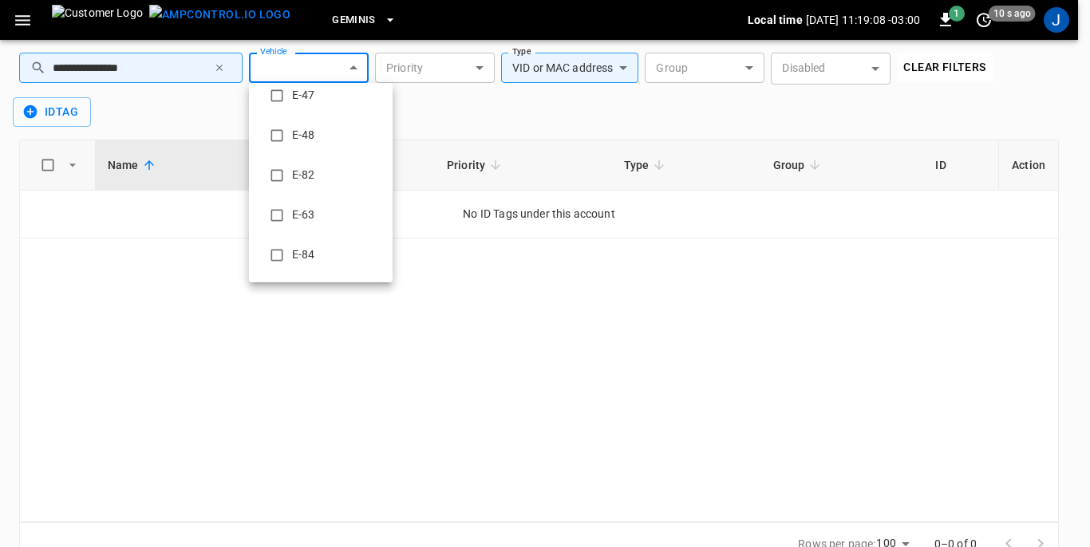
scroll to position [1672, 0]
click at [305, 216] on li "E-84" at bounding box center [321, 216] width 144 height 40
type input "**********"
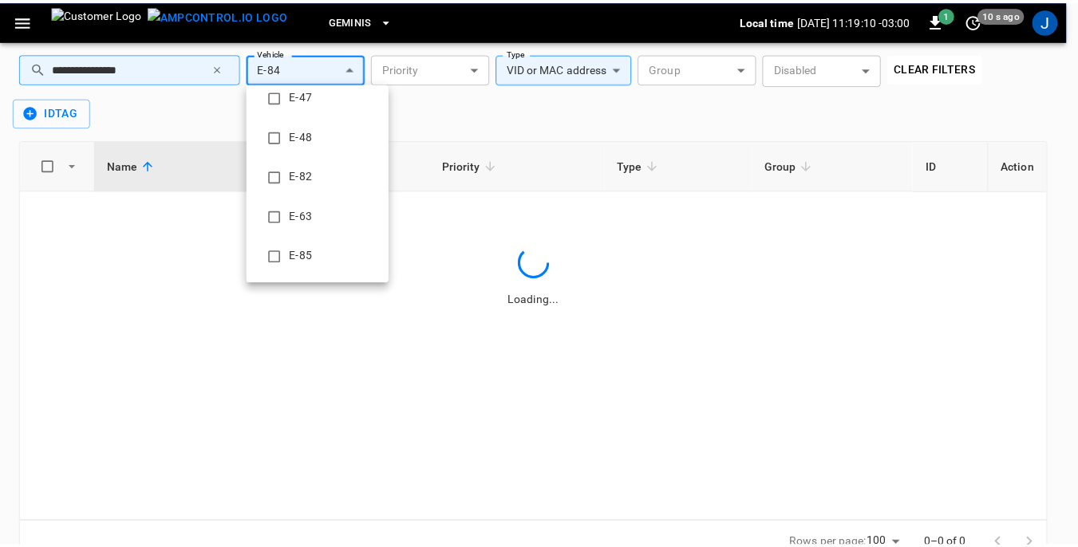
scroll to position [0, 0]
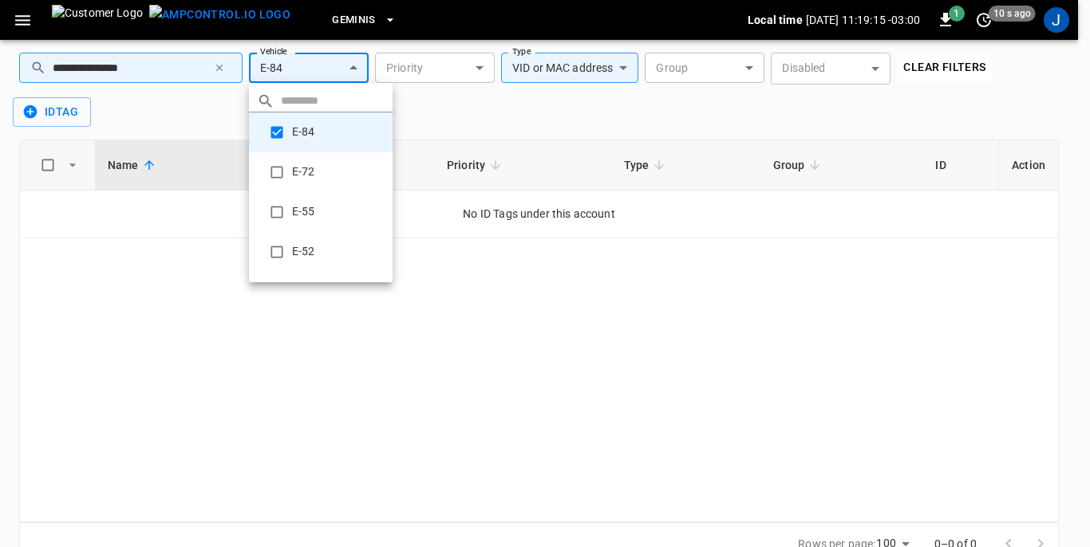
click at [881, 69] on div at bounding box center [545, 273] width 1090 height 547
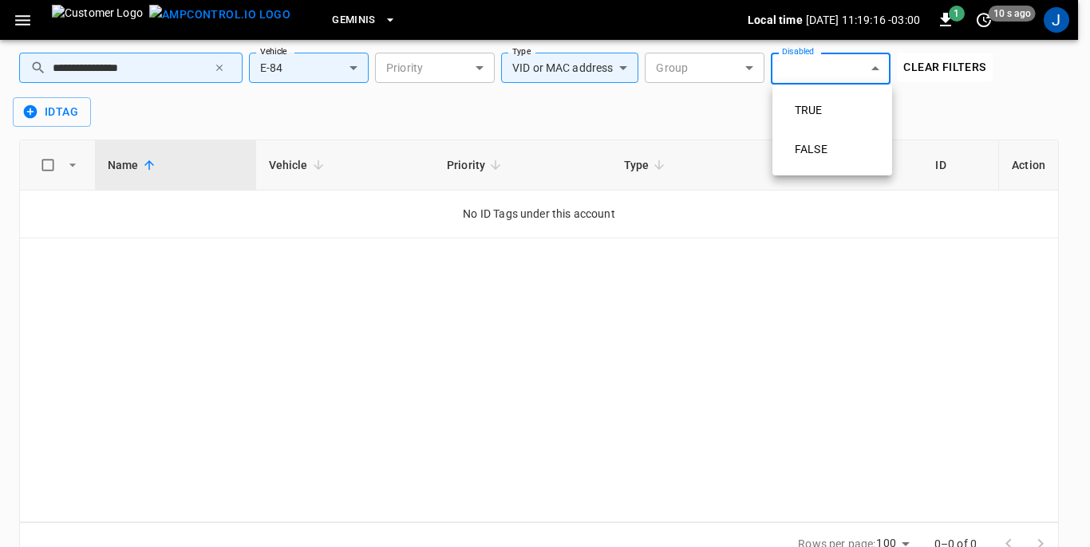
click at [881, 69] on body "**********" at bounding box center [545, 267] width 1090 height 636
click at [881, 69] on div at bounding box center [545, 273] width 1090 height 547
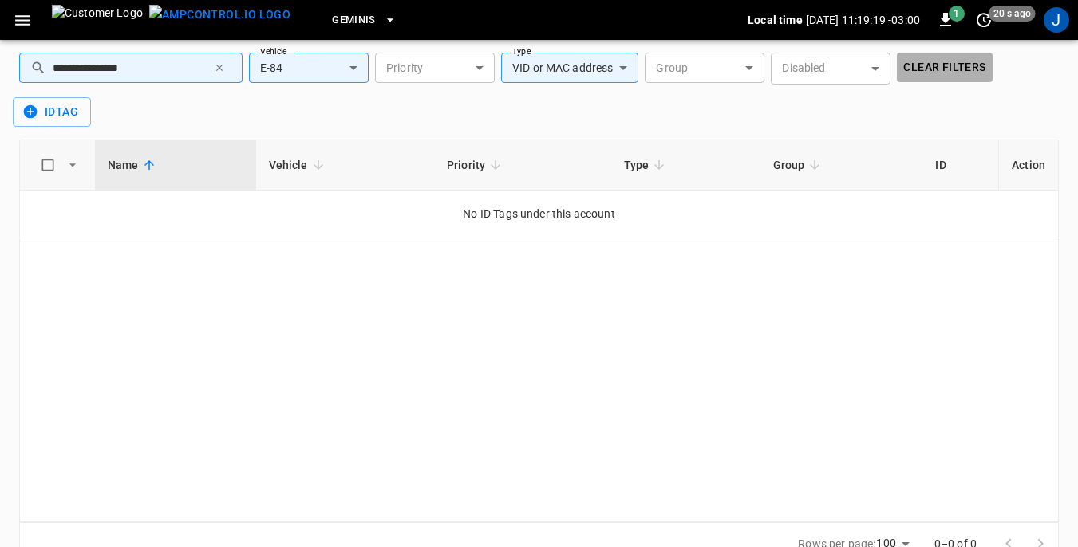
click at [923, 65] on button "Clear Filters" at bounding box center [944, 68] width 95 height 30
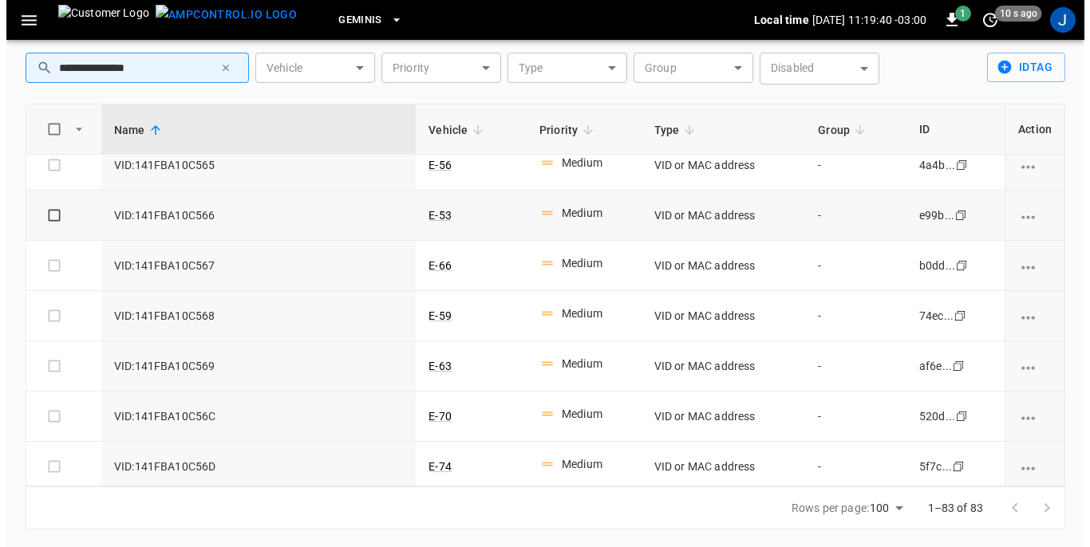
scroll to position [958, 0]
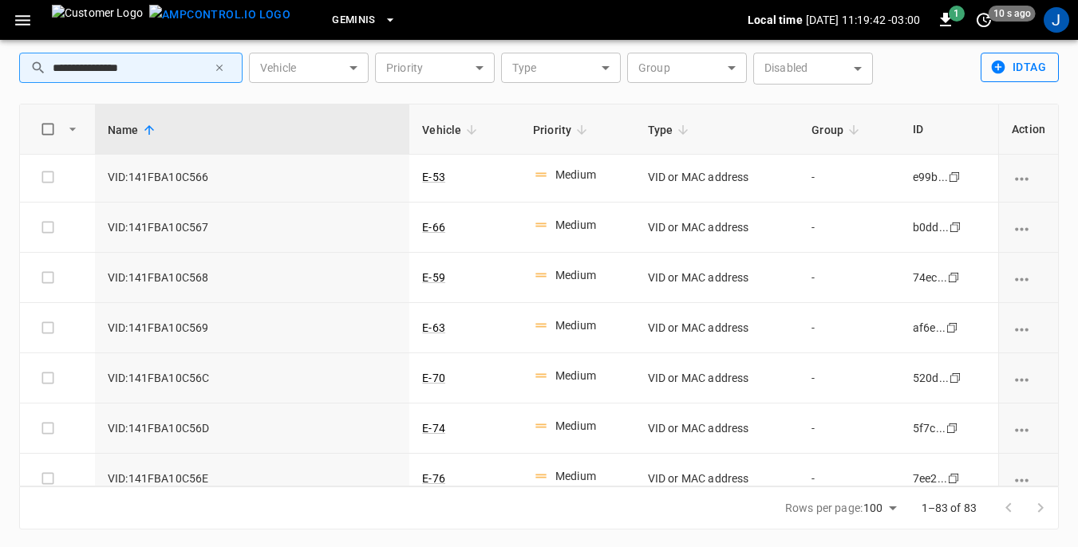
click at [1019, 68] on button "idTag" at bounding box center [1020, 68] width 78 height 30
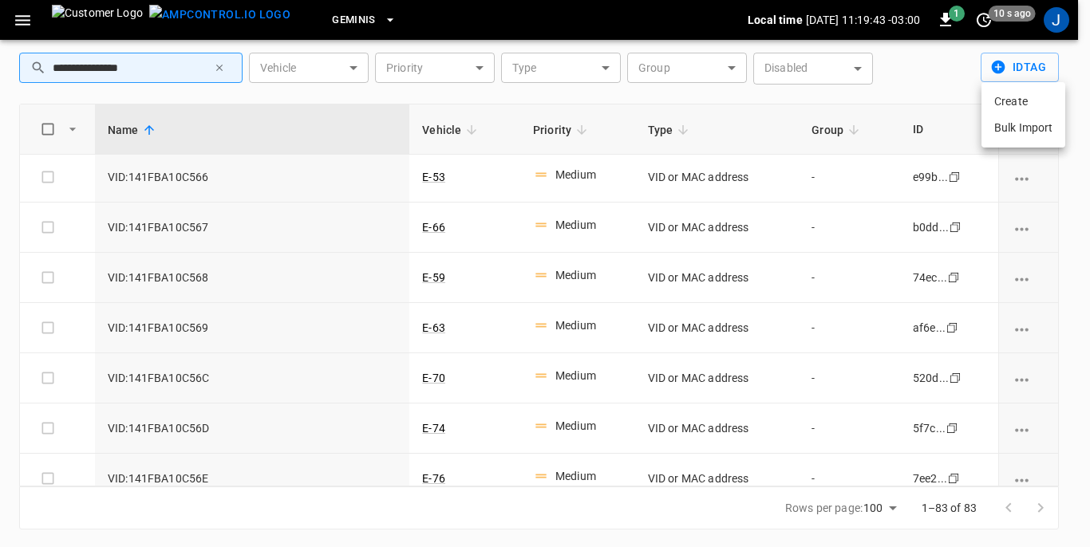
click at [1019, 100] on li "Create" at bounding box center [1024, 102] width 84 height 26
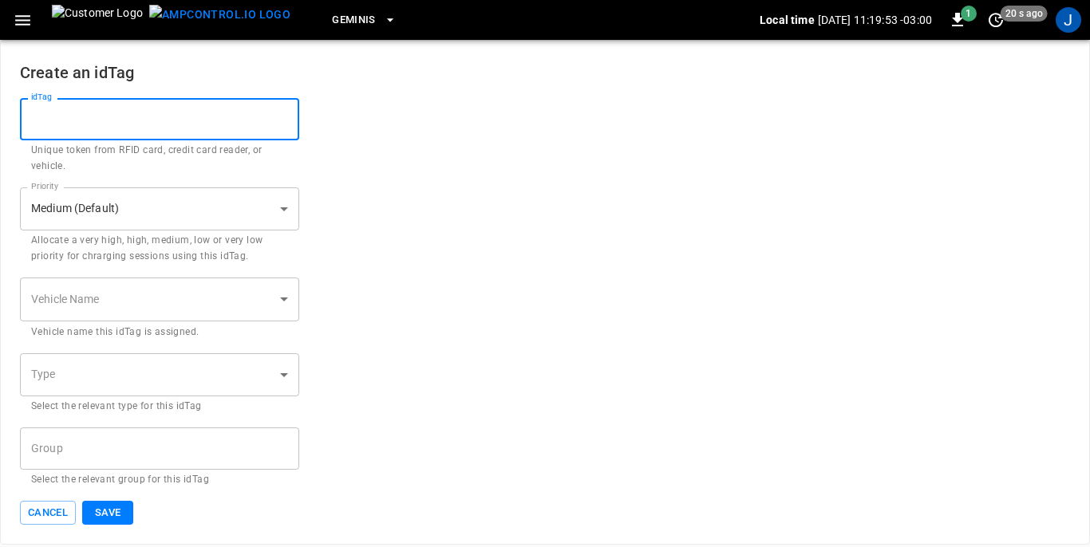
click at [81, 115] on input "idTag" at bounding box center [159, 119] width 279 height 42
drag, startPoint x: 81, startPoint y: 115, endPoint x: 37, endPoint y: 117, distance: 44.8
click at [37, 117] on input "idTag" at bounding box center [159, 119] width 279 height 42
type input "**********"
click at [287, 300] on body "**********" at bounding box center [545, 272] width 1090 height 545
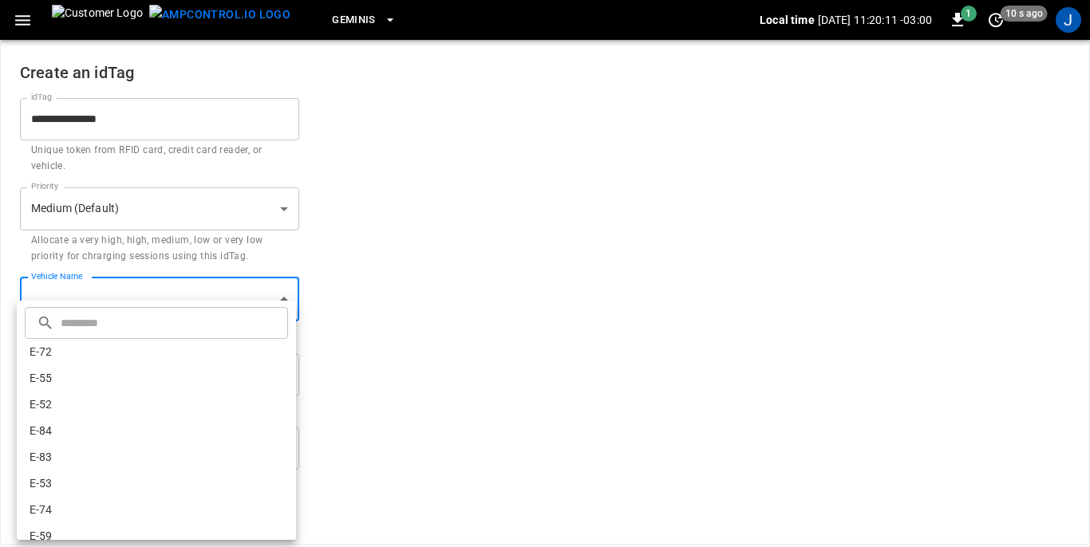
click at [41, 433] on li "E-84" at bounding box center [156, 431] width 279 height 26
type input "**********"
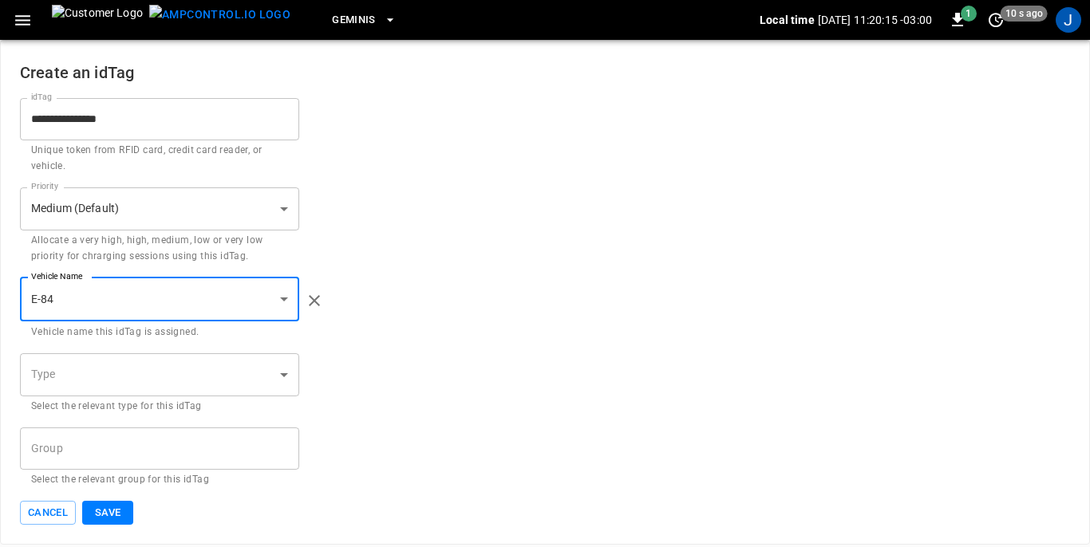
click at [114, 515] on button "Save" at bounding box center [107, 513] width 51 height 25
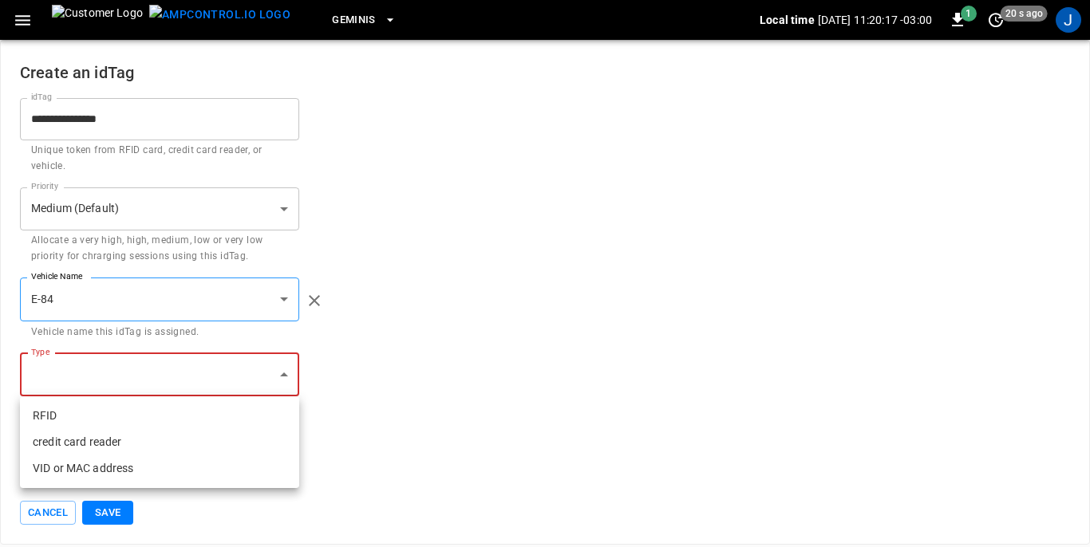
click at [284, 373] on body "**********" at bounding box center [545, 272] width 1090 height 545
click at [113, 472] on li "VID or MAC address" at bounding box center [159, 469] width 279 height 26
type input "**********"
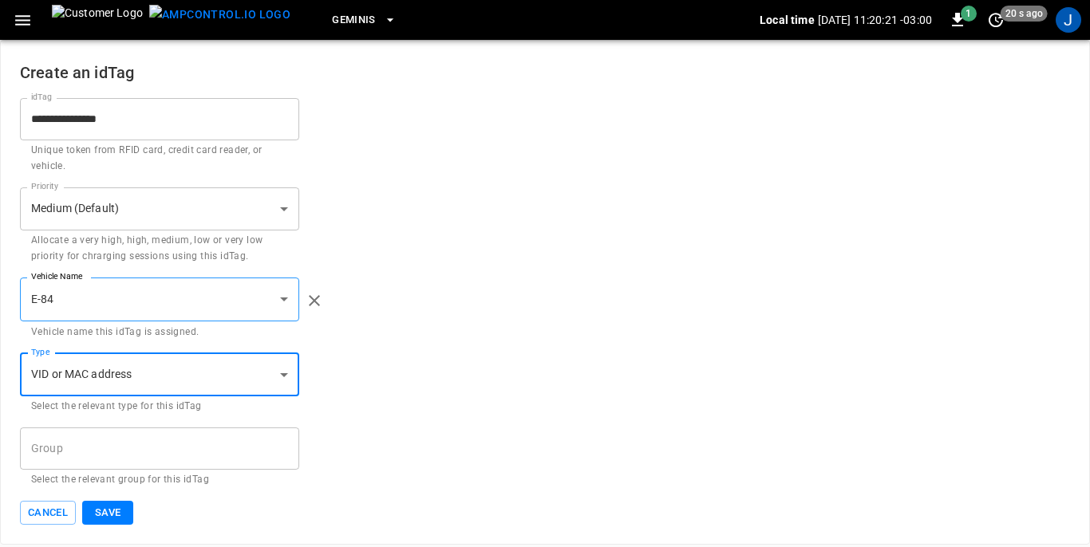
click at [109, 515] on button "Save" at bounding box center [107, 513] width 51 height 25
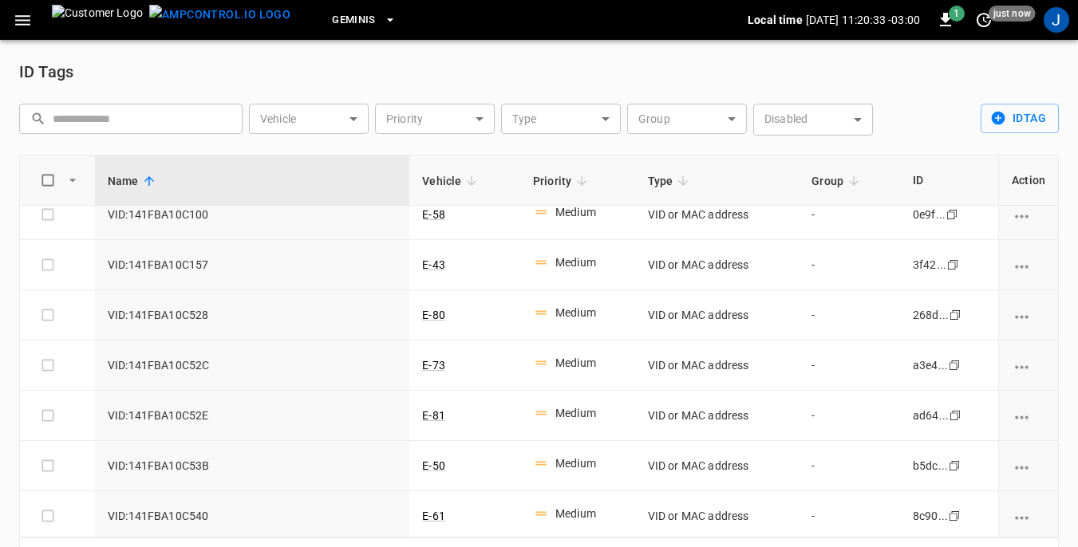
scroll to position [80, 0]
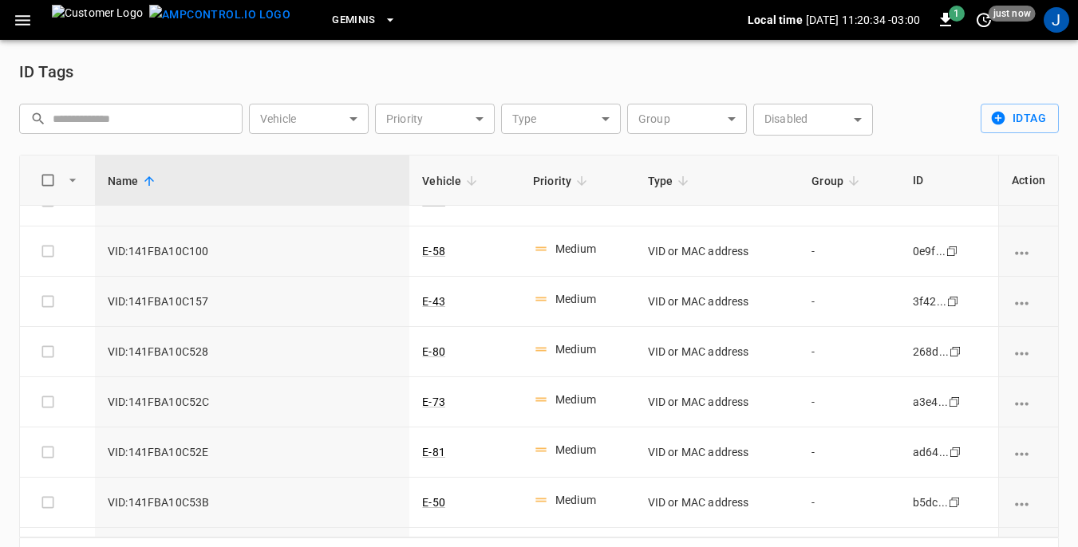
click at [24, 22] on icon "button" at bounding box center [23, 20] width 20 height 20
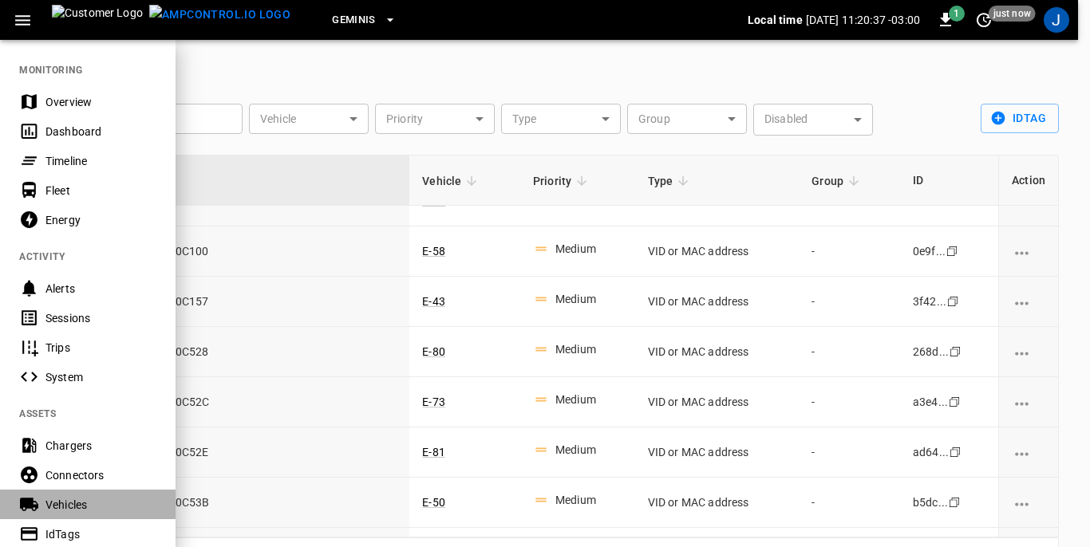
click at [60, 506] on div "Vehicles" at bounding box center [100, 505] width 111 height 16
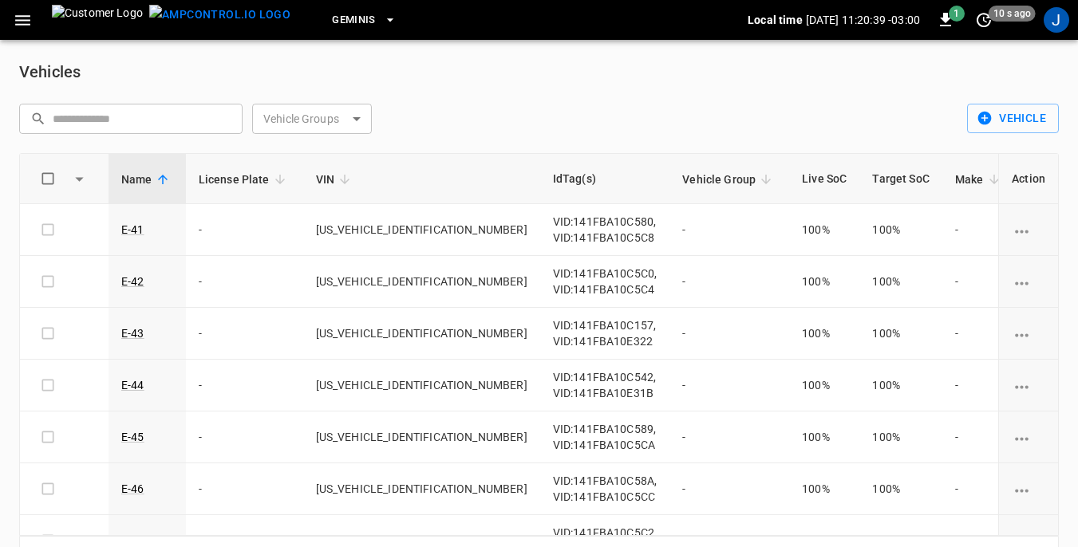
click at [184, 118] on input "text" at bounding box center [142, 119] width 179 height 30
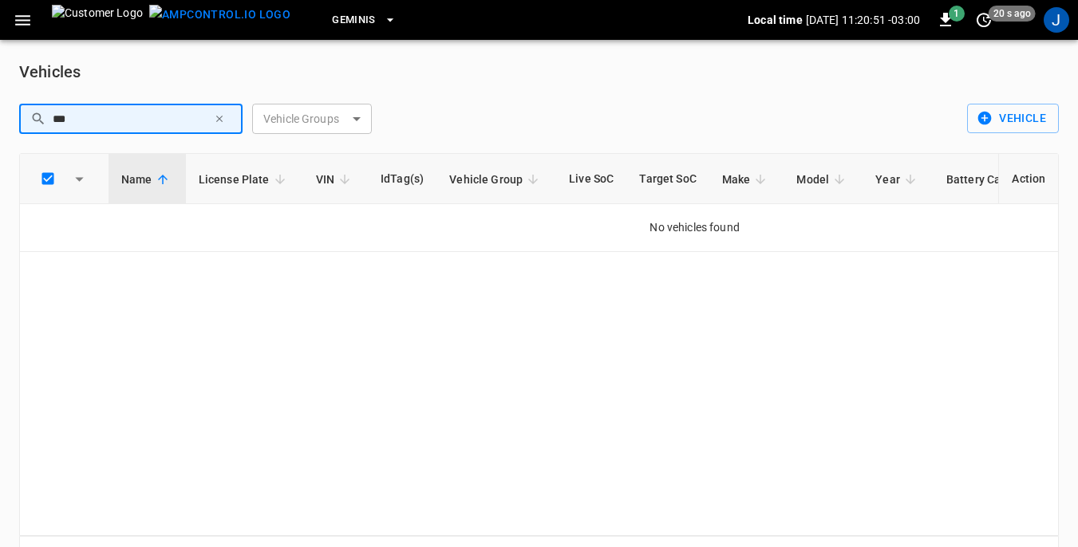
click at [148, 116] on input "***" at bounding box center [130, 119] width 155 height 30
type input "*"
click at [357, 122] on body "Geminis Local time 2025-10-14 11:20:53 -03:00 1 20 s ago J Vehicles ​ ​ Vehicle…" at bounding box center [539, 299] width 1078 height 599
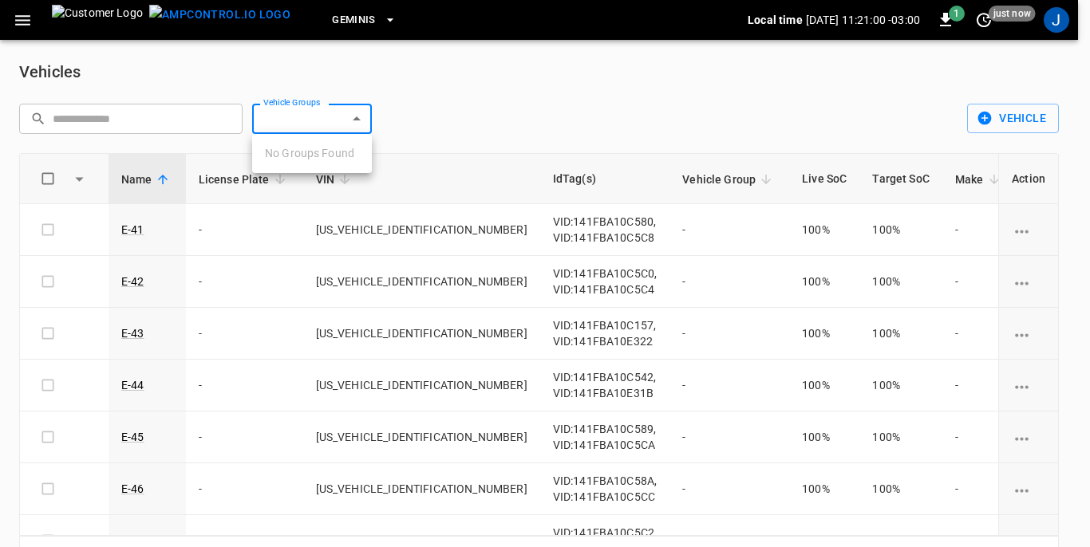
click at [1077, 318] on div at bounding box center [545, 273] width 1090 height 547
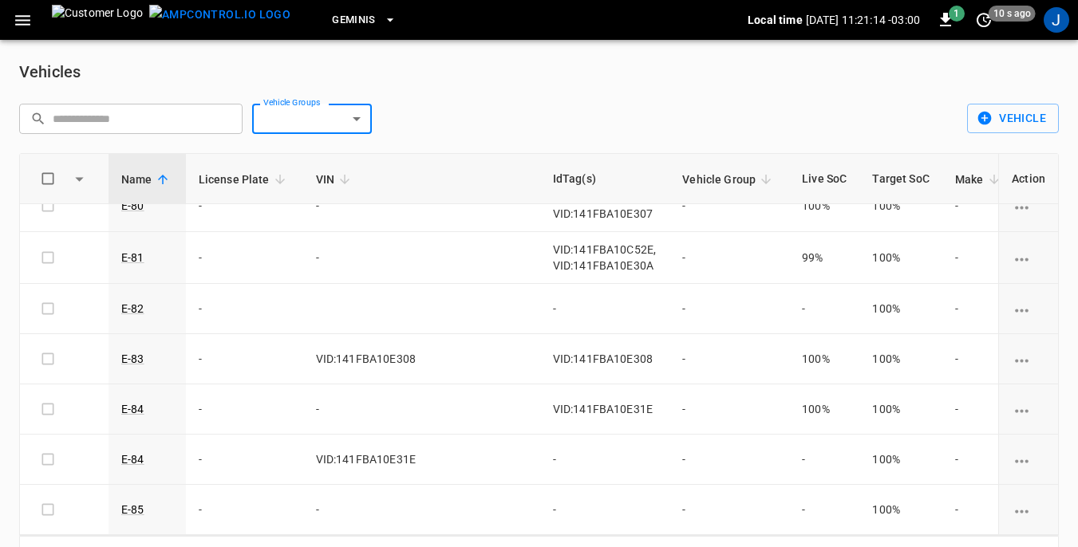
scroll to position [51, 0]
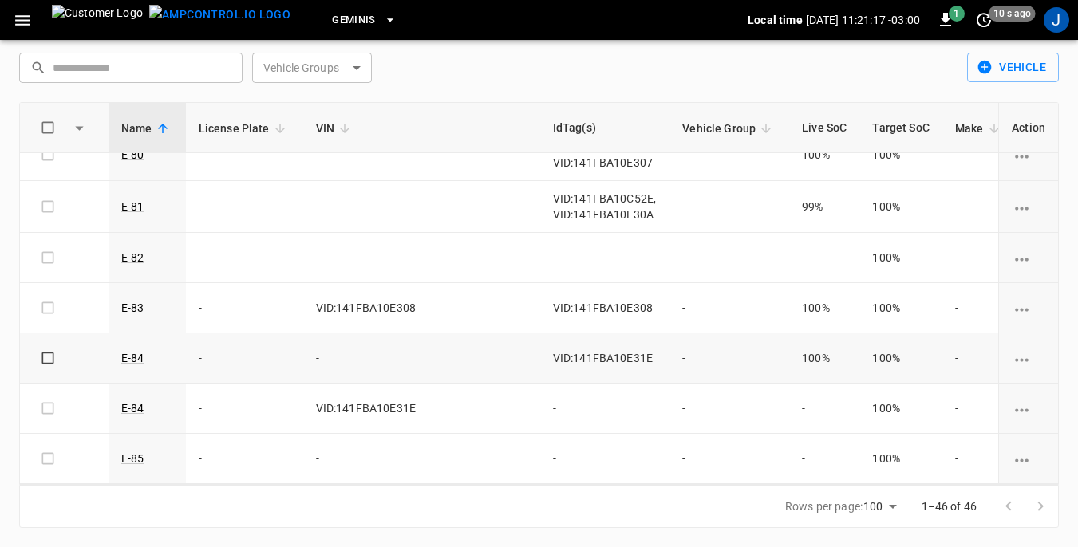
click at [553, 352] on span "VID:141FBA10E31E" at bounding box center [603, 358] width 100 height 13
click at [420, 344] on td "-" at bounding box center [421, 359] width 237 height 50
drag, startPoint x: 340, startPoint y: 335, endPoint x: 350, endPoint y: 352, distance: 19.7
click at [350, 352] on td "-" at bounding box center [421, 359] width 237 height 50
click at [381, 396] on td "VID:141FBA10E31E" at bounding box center [421, 409] width 237 height 50
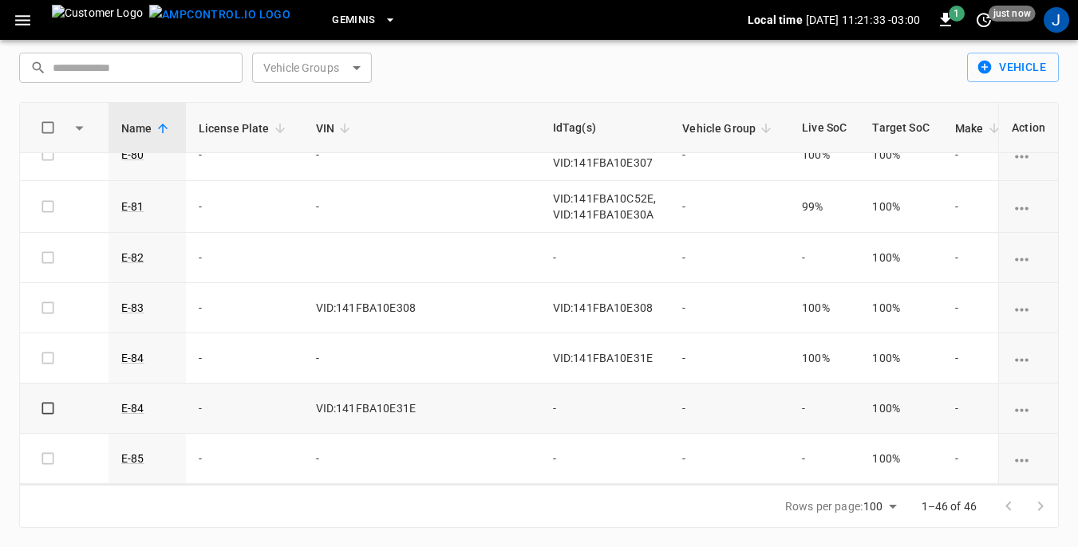
click at [1017, 401] on icon "vehicle options" at bounding box center [1022, 411] width 20 height 20
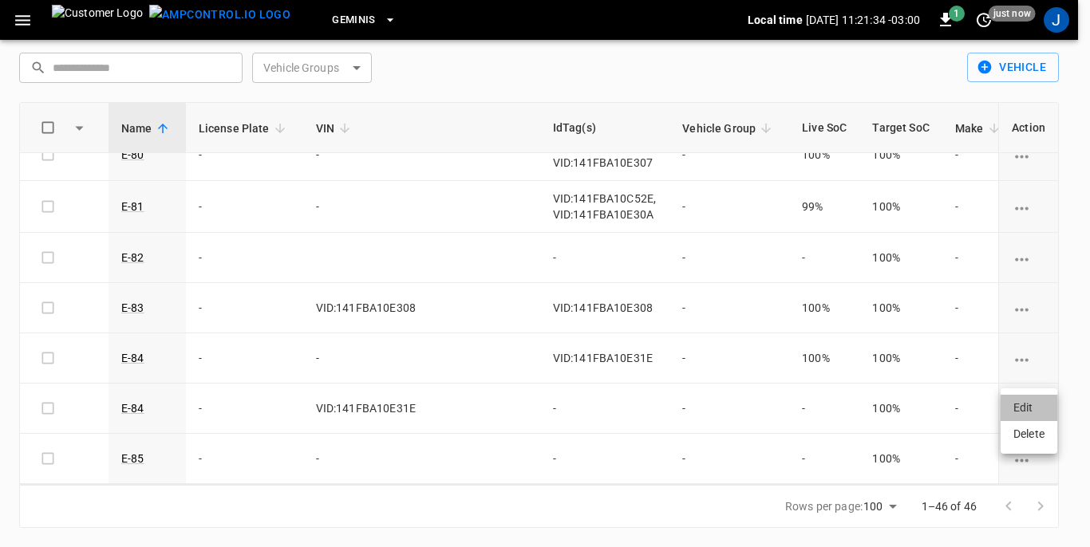
click at [1032, 409] on li "Edit" at bounding box center [1029, 408] width 57 height 26
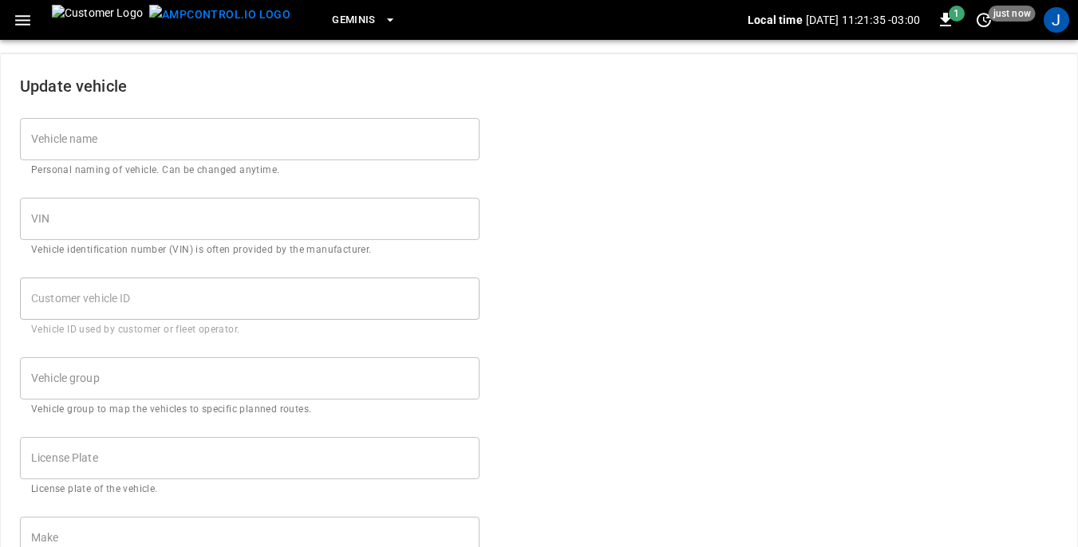
type input "****"
type input "**********"
type input "***"
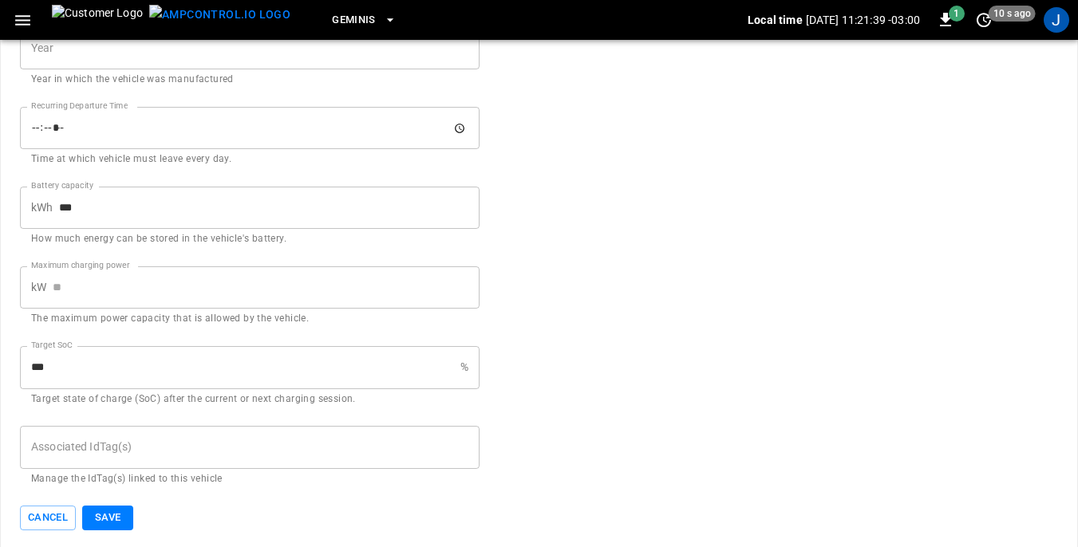
scroll to position [784, 0]
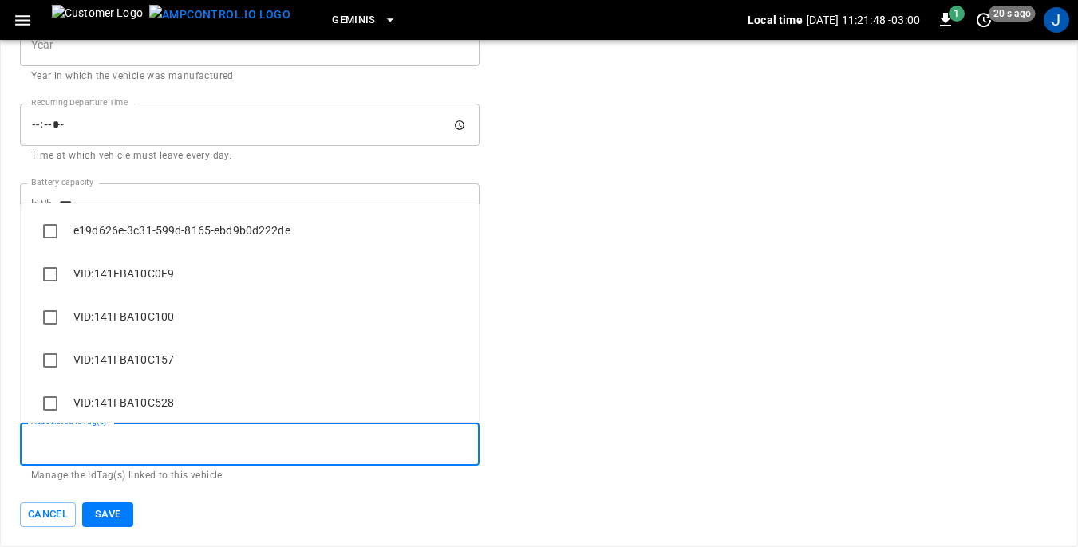
click at [133, 434] on input "Associated IdTag(s)" at bounding box center [249, 444] width 445 height 28
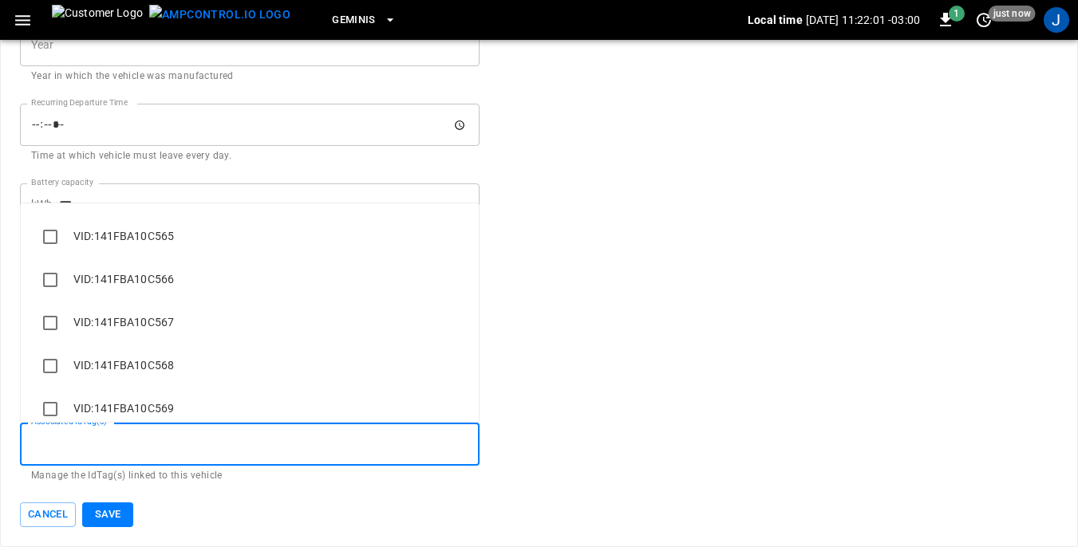
scroll to position [798, 0]
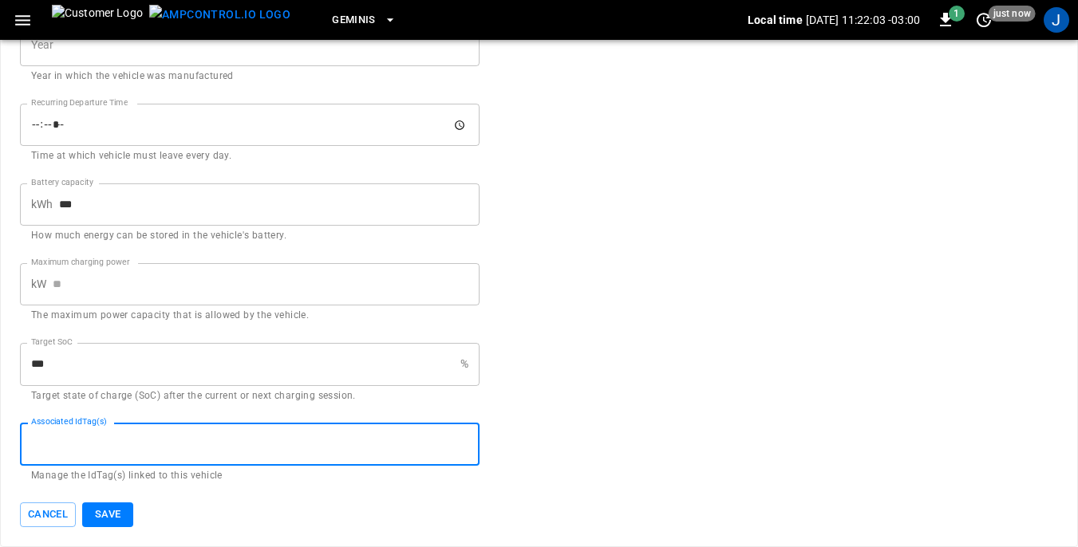
click at [95, 452] on input "Associated IdTag(s)" at bounding box center [249, 444] width 445 height 28
type input "**********"
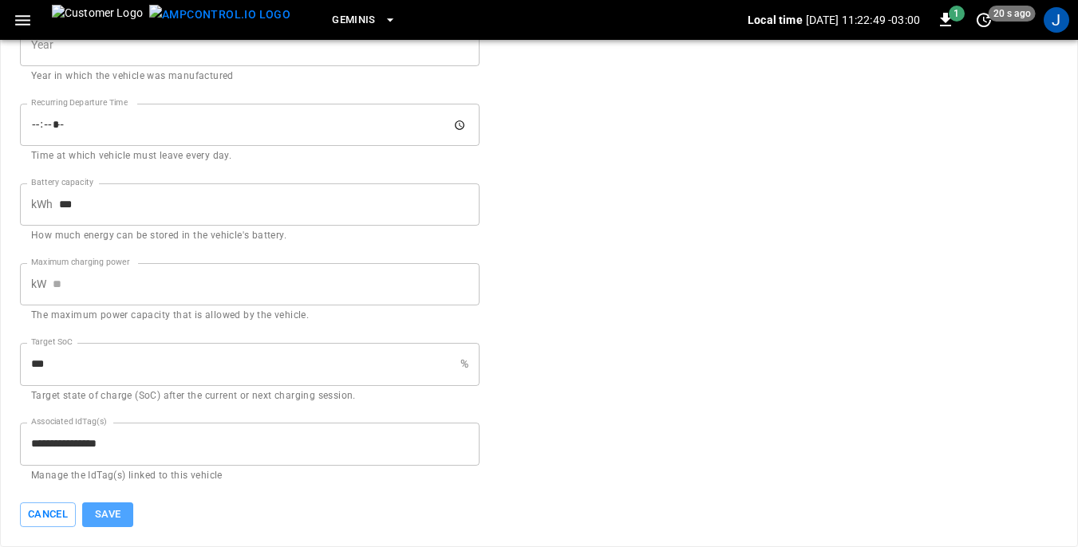
click at [115, 514] on button "Save" at bounding box center [107, 515] width 51 height 25
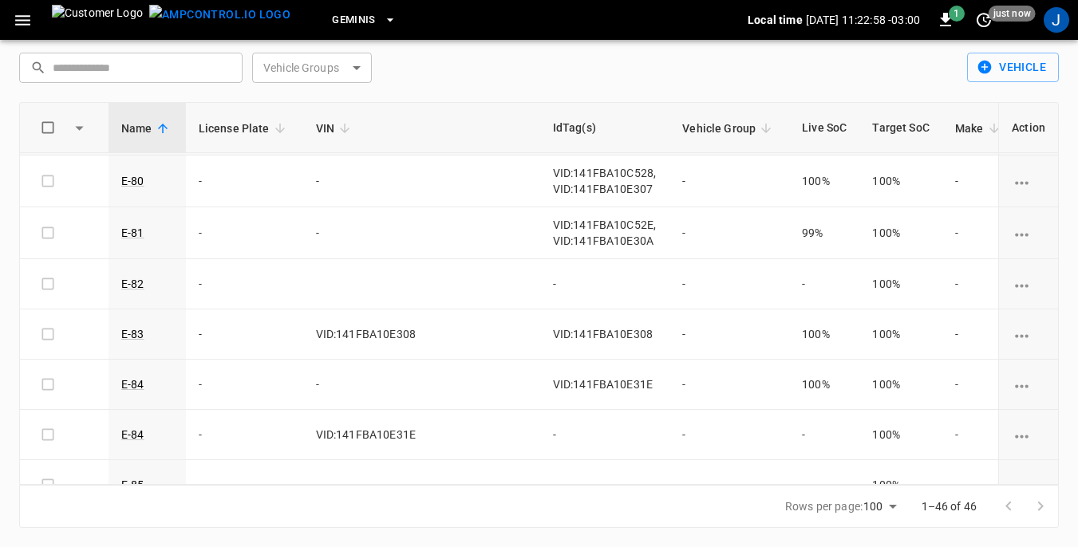
scroll to position [2057, 0]
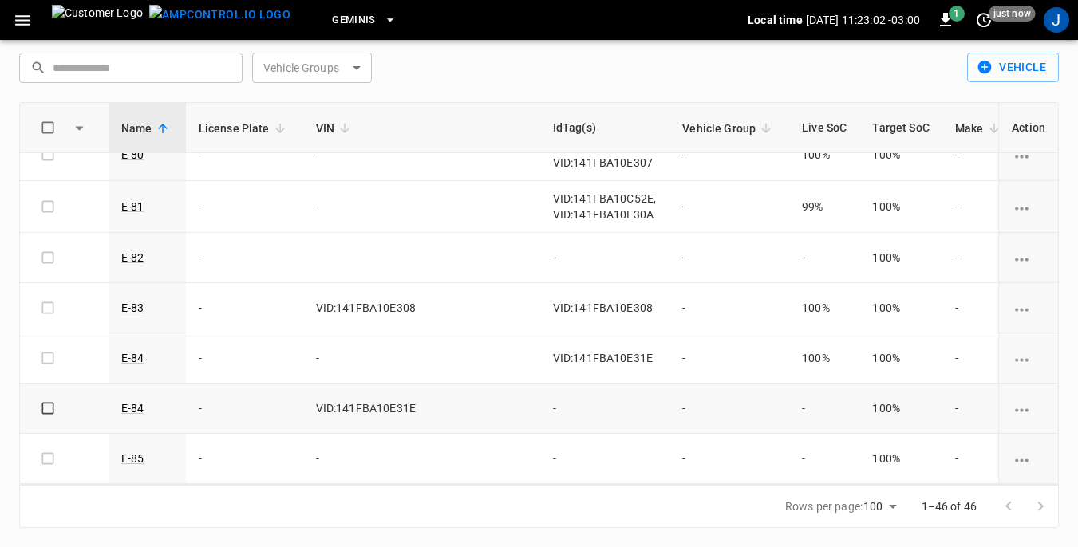
click at [540, 388] on td "-" at bounding box center [605, 409] width 130 height 50
click at [540, 126] on th "IdTag(s)" at bounding box center [605, 128] width 130 height 50
click at [1030, 125] on span "Model" at bounding box center [1056, 128] width 53 height 19
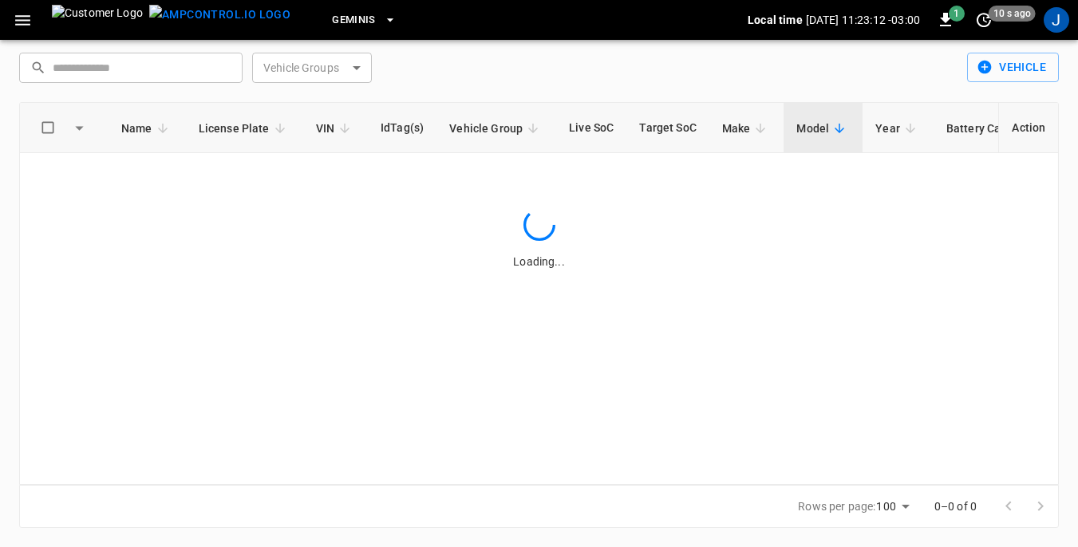
scroll to position [0, 0]
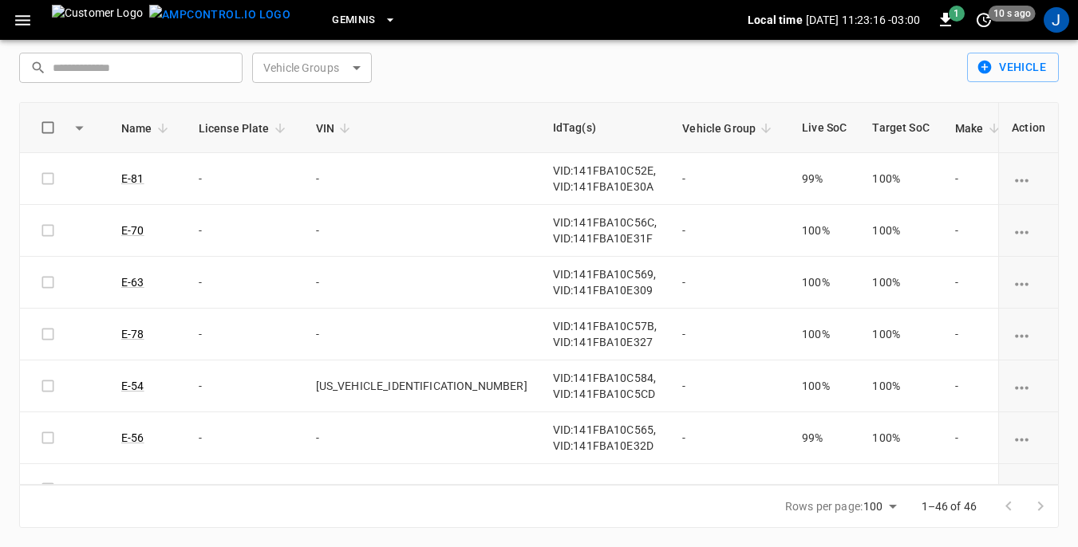
click at [540, 129] on th "IdTag(s)" at bounding box center [605, 128] width 130 height 50
click at [330, 126] on span "VIN" at bounding box center [335, 128] width 39 height 19
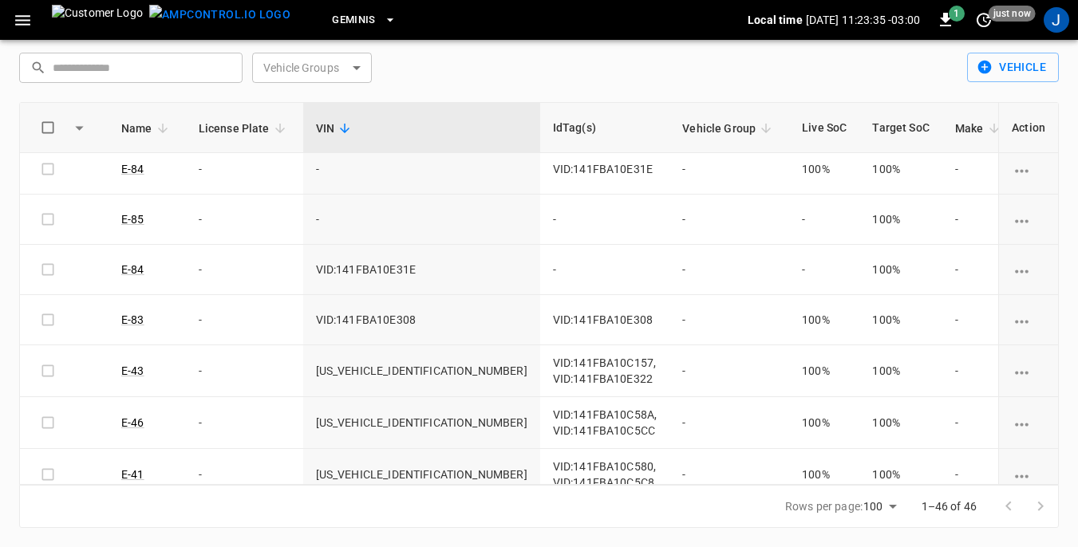
scroll to position [1277, 0]
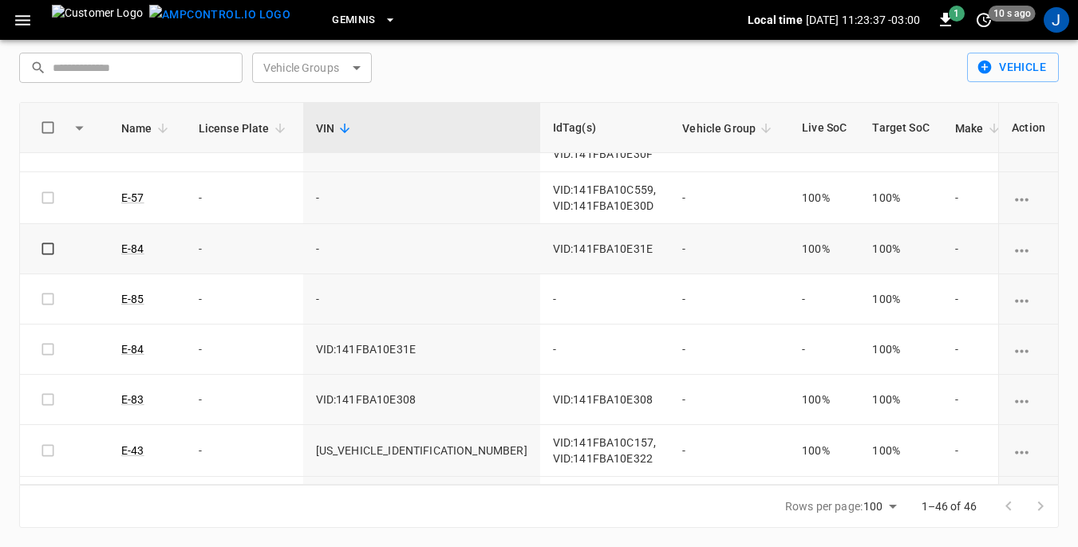
click at [357, 246] on td "-" at bounding box center [421, 249] width 237 height 50
click at [1012, 247] on icon "vehicle options" at bounding box center [1022, 251] width 20 height 20
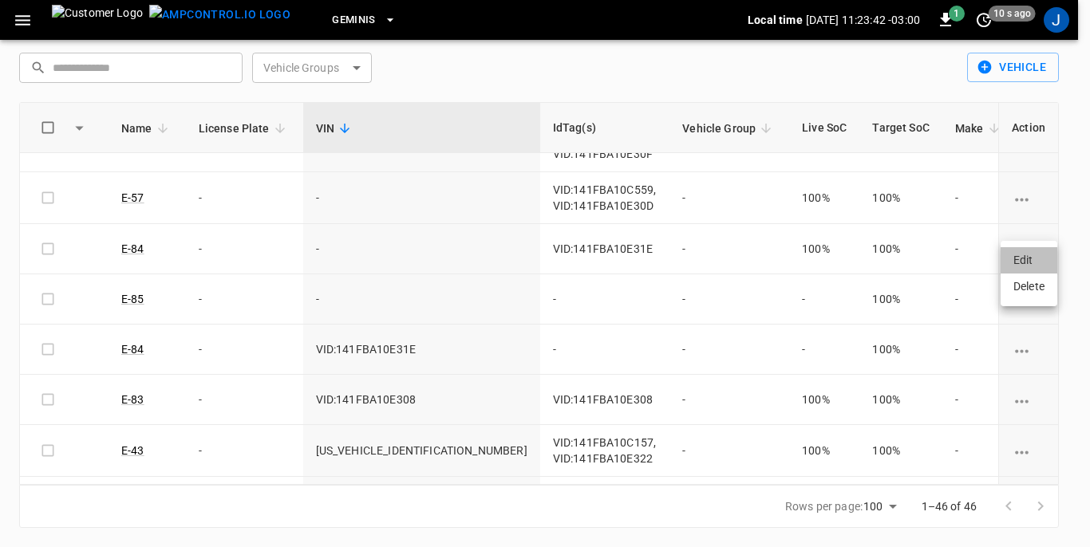
click at [1024, 259] on li "Edit" at bounding box center [1029, 260] width 57 height 26
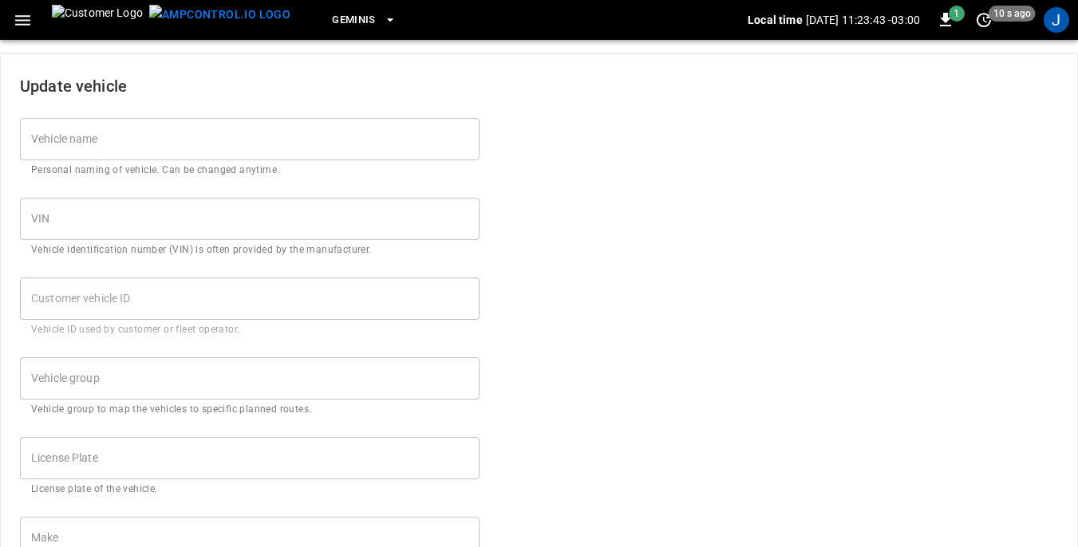
type input "****"
type input "***"
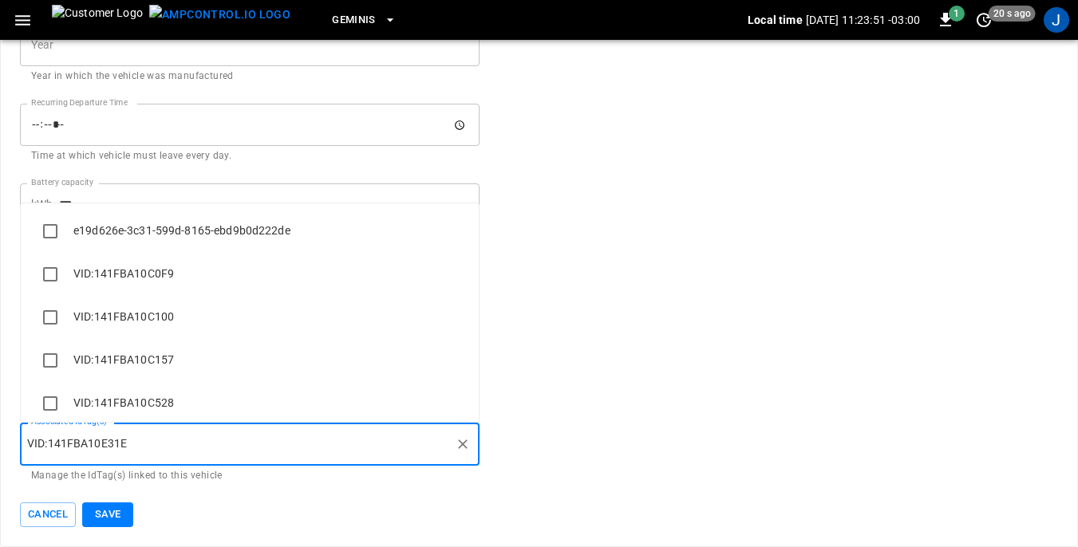
scroll to position [2804, 0]
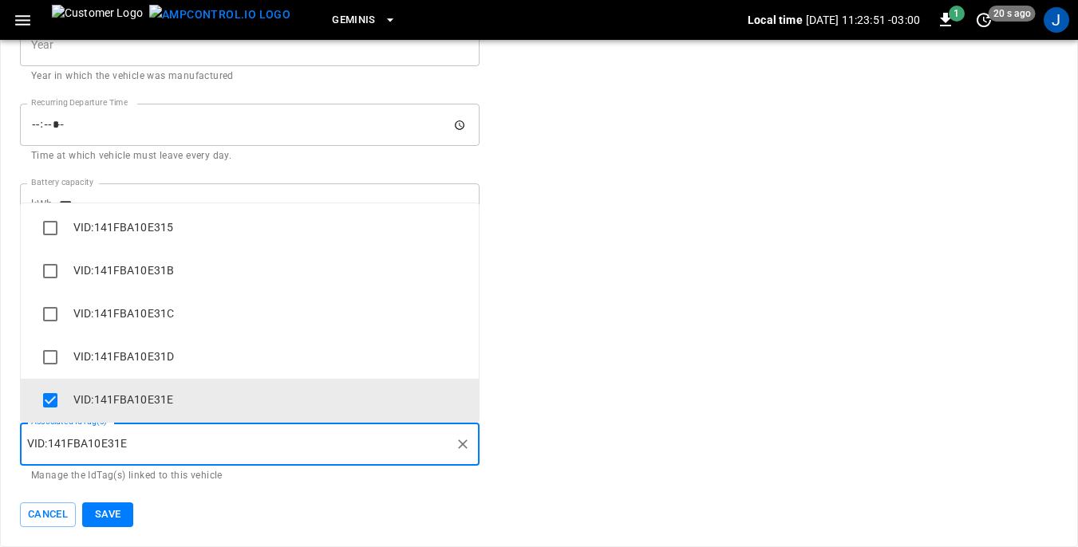
click at [149, 443] on input "Associated IdTag(s)" at bounding box center [288, 444] width 322 height 28
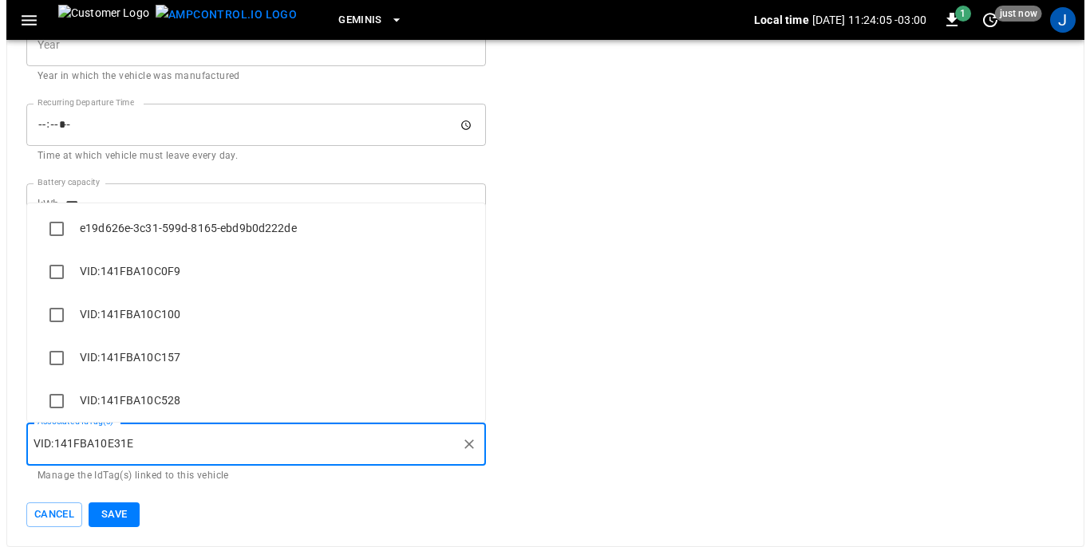
scroll to position [0, 0]
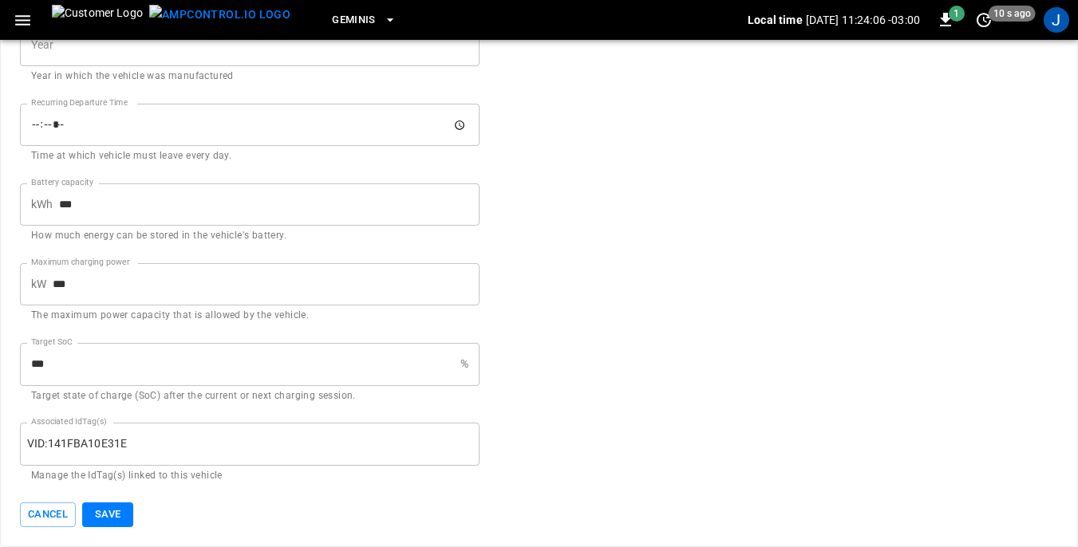
click at [21, 23] on icon "button" at bounding box center [23, 20] width 20 height 20
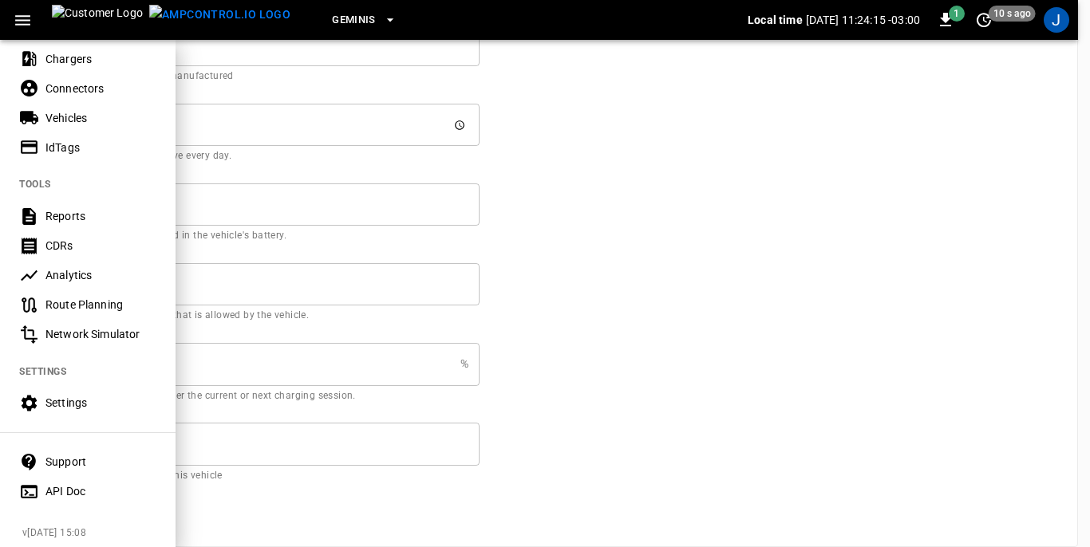
scroll to position [399, 0]
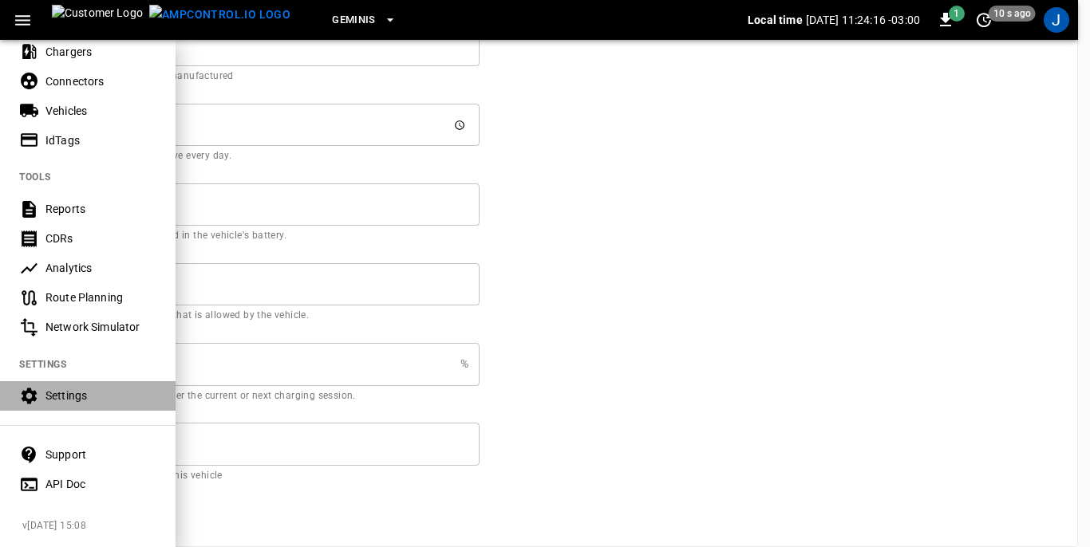
click at [69, 393] on div "Settings" at bounding box center [100, 396] width 111 height 16
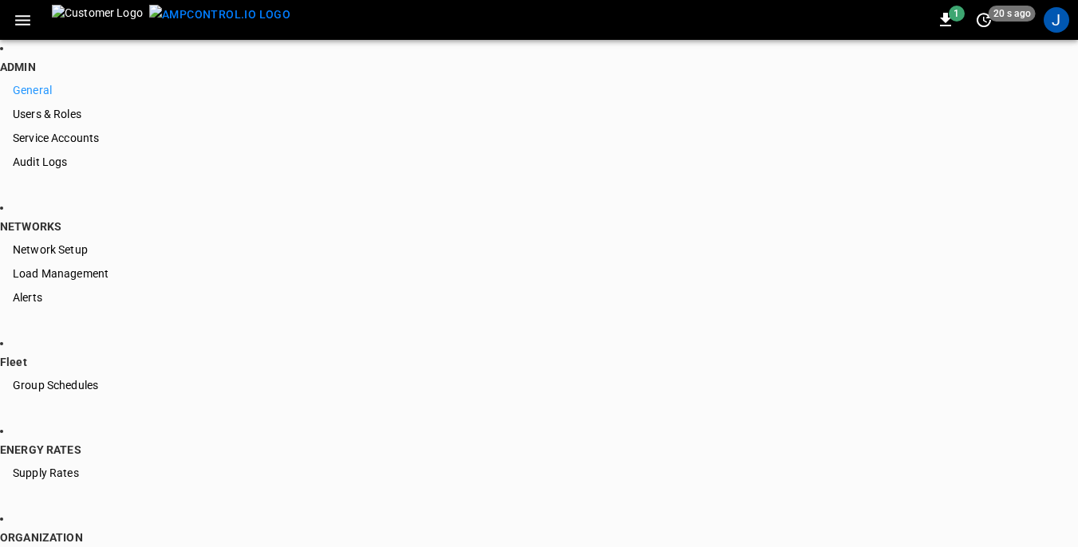
click at [26, 17] on icon "button" at bounding box center [23, 20] width 20 height 20
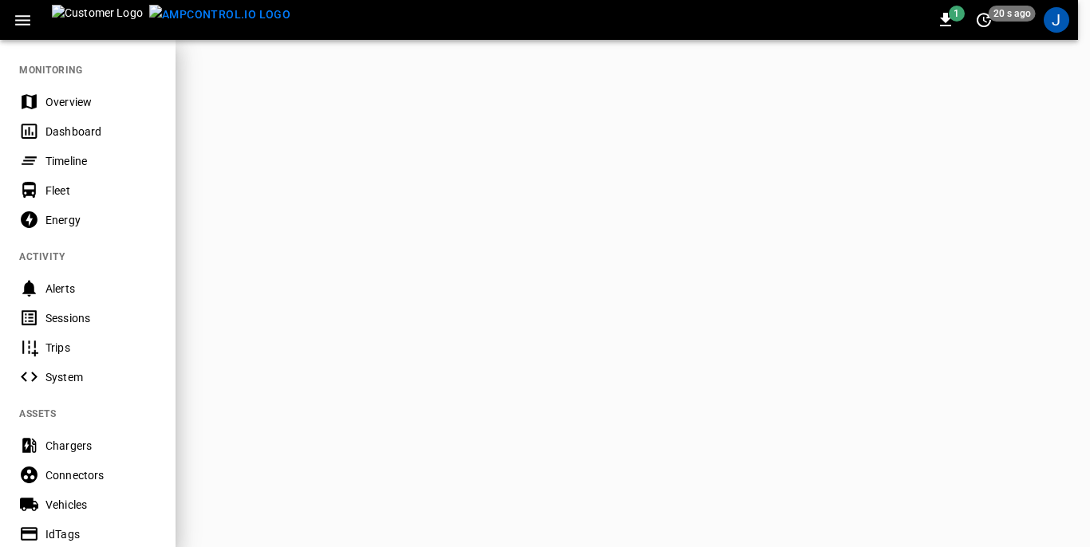
click at [69, 377] on div "System" at bounding box center [100, 377] width 111 height 16
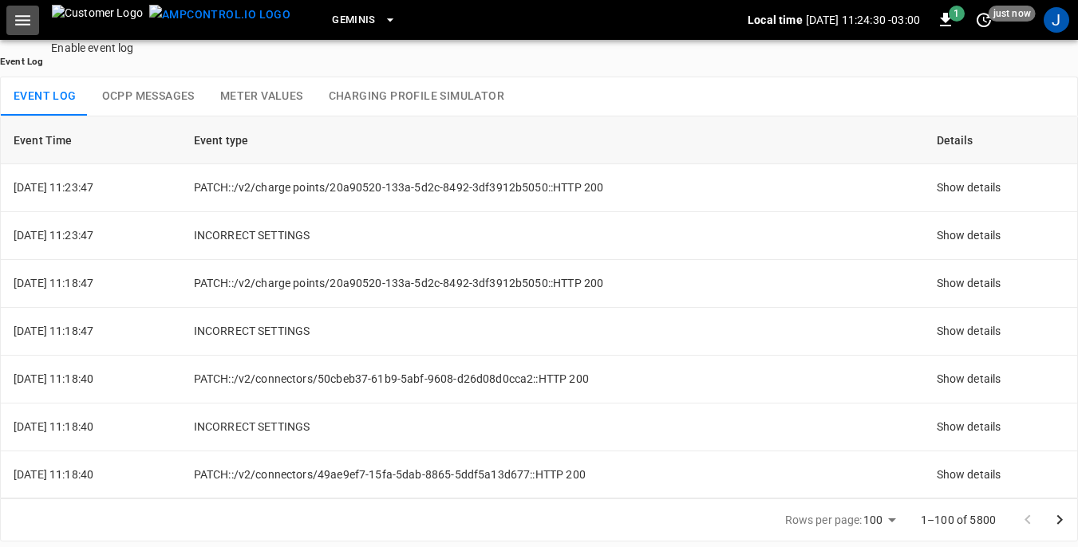
click at [23, 19] on icon "button" at bounding box center [22, 20] width 15 height 10
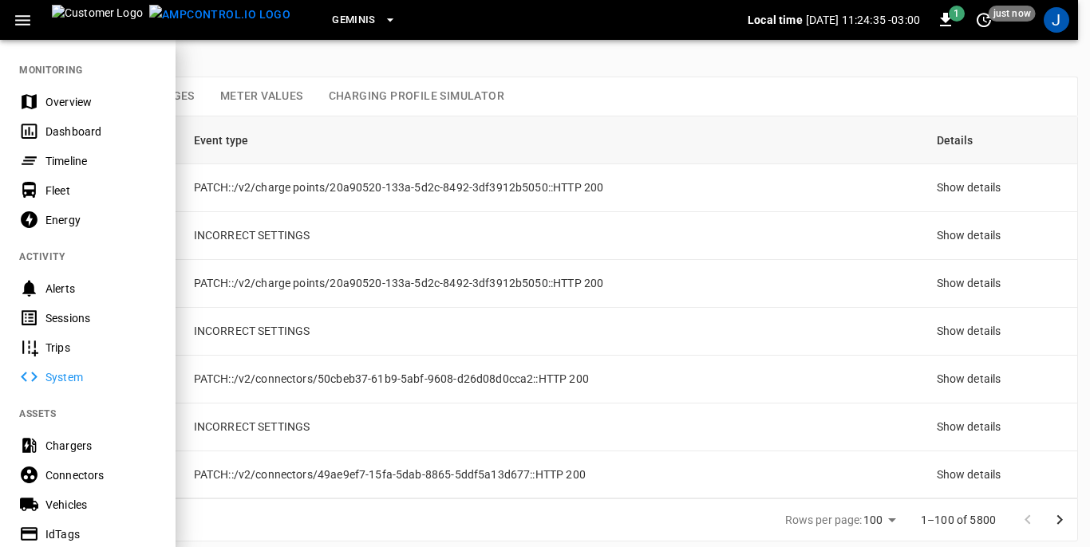
click at [61, 318] on div "Sessions" at bounding box center [100, 318] width 111 height 16
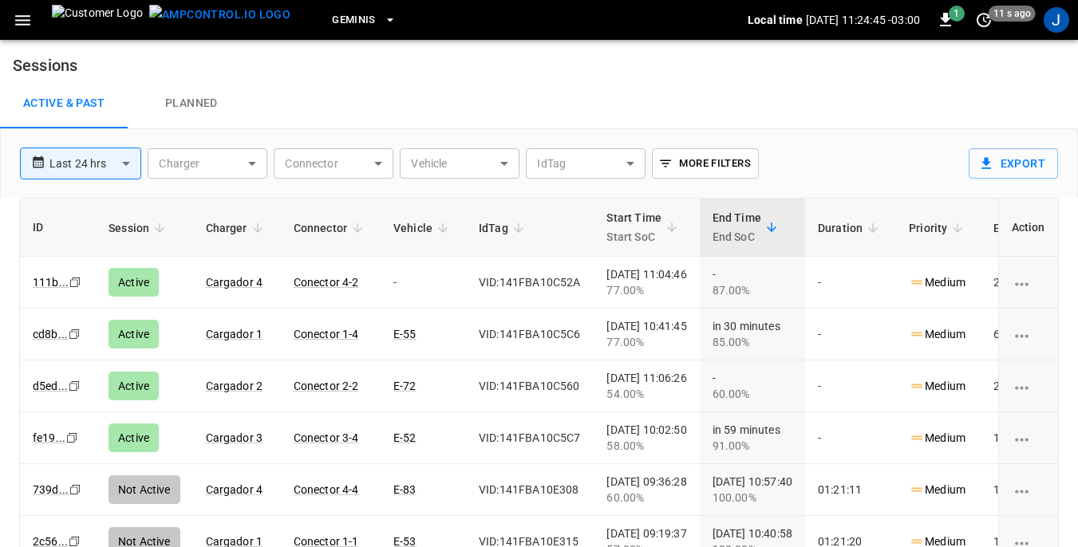
click at [440, 226] on icon "sessions table" at bounding box center [443, 228] width 14 height 14
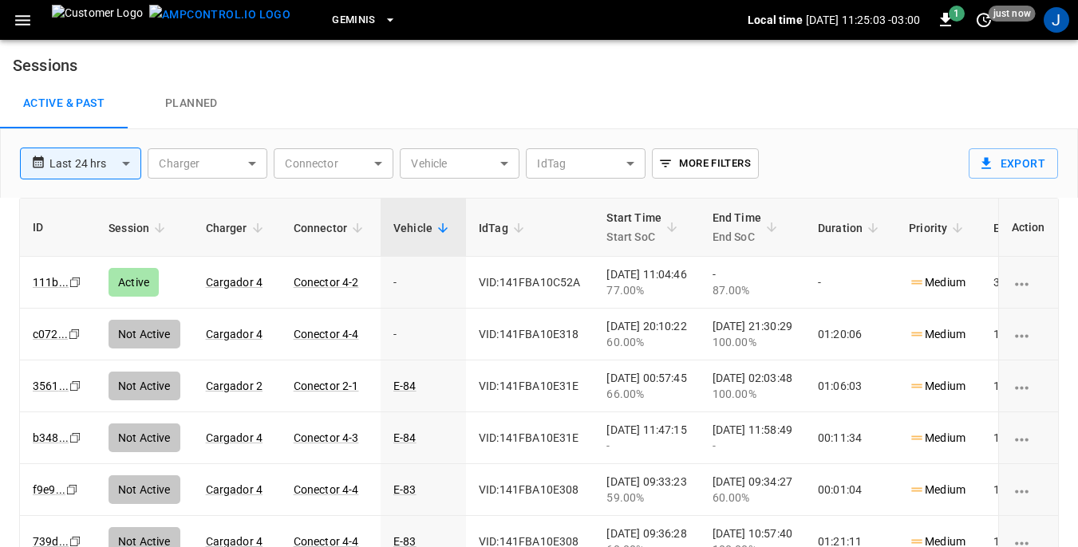
click at [625, 161] on body "**********" at bounding box center [539, 312] width 1078 height 624
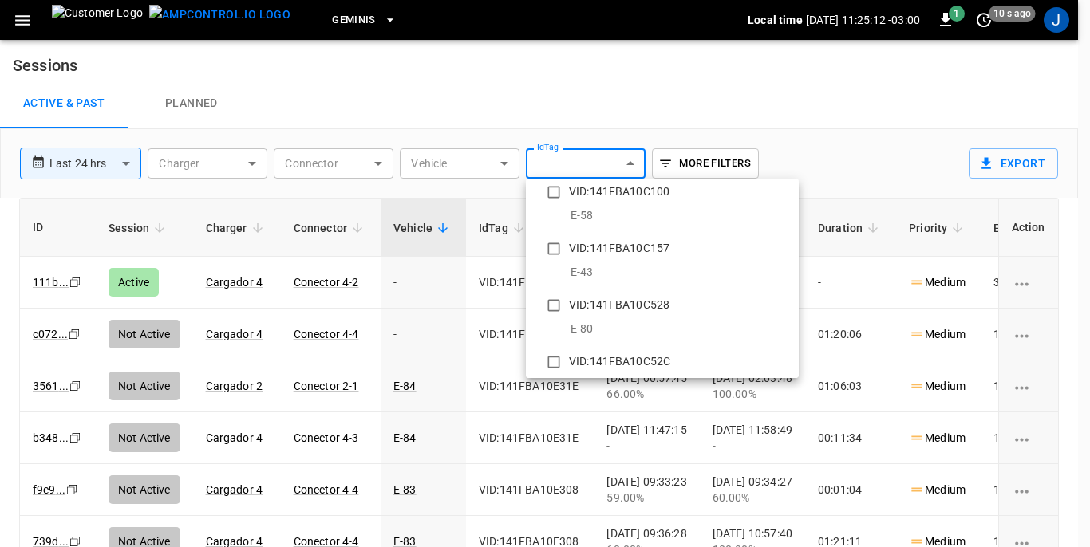
scroll to position [160, 0]
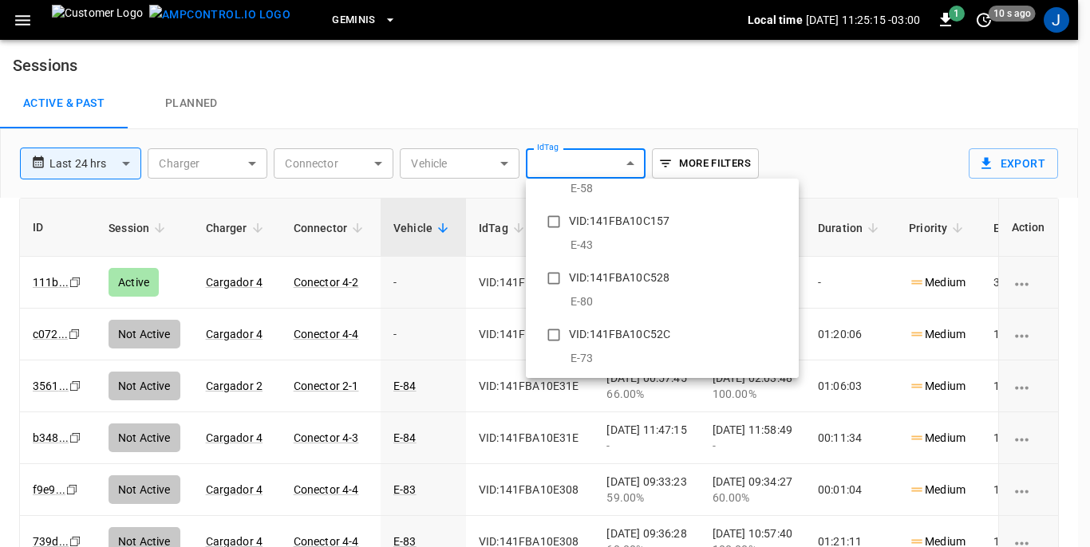
click at [502, 281] on div at bounding box center [545, 273] width 1090 height 547
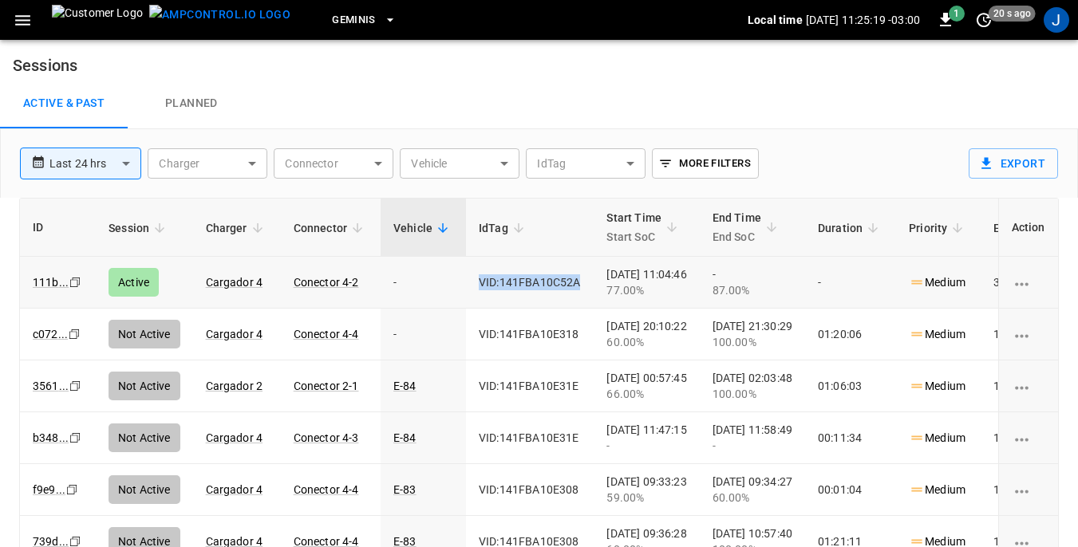
drag, startPoint x: 475, startPoint y: 279, endPoint x: 576, endPoint y: 283, distance: 101.4
click at [576, 283] on td "VID:141FBA10C52A" at bounding box center [530, 283] width 128 height 52
copy td "VID:141FBA10C52A"
click at [621, 165] on body "**********" at bounding box center [539, 312] width 1078 height 624
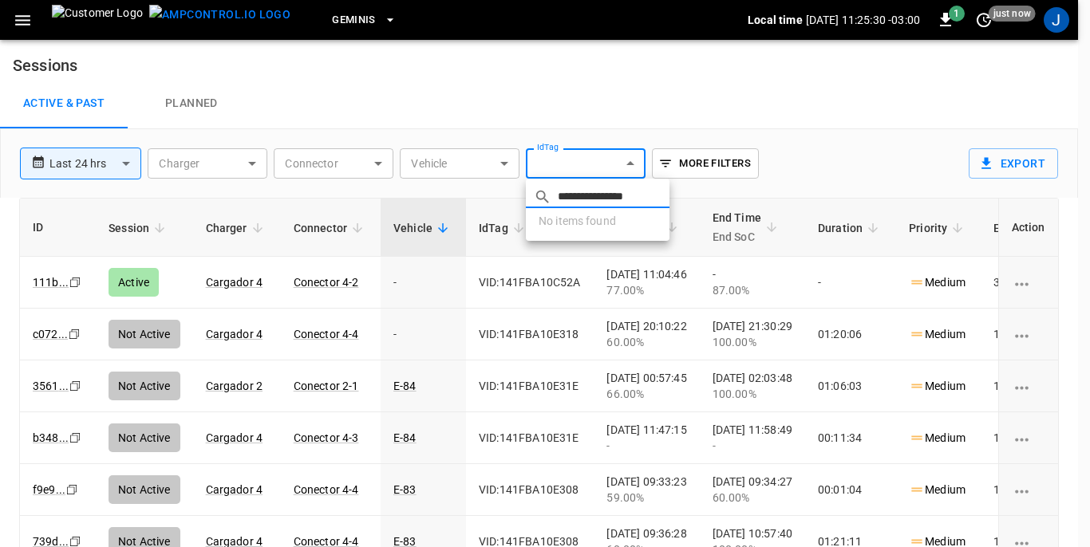
type input "**********"
click at [538, 196] on icon at bounding box center [539, 197] width 26 height 26
click at [1006, 162] on div at bounding box center [545, 273] width 1090 height 547
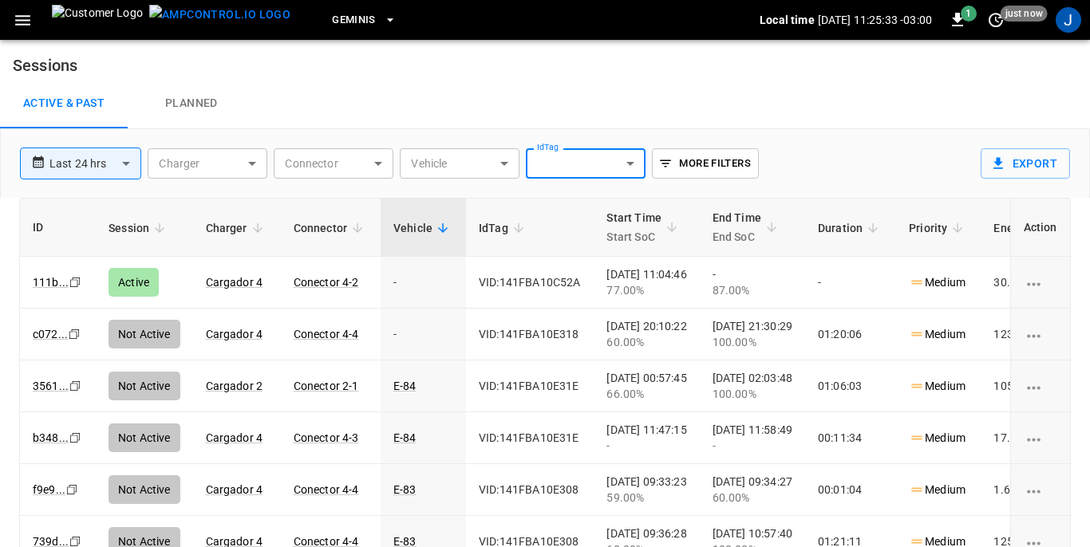
click at [1006, 162] on button "Export" at bounding box center [1025, 163] width 89 height 30
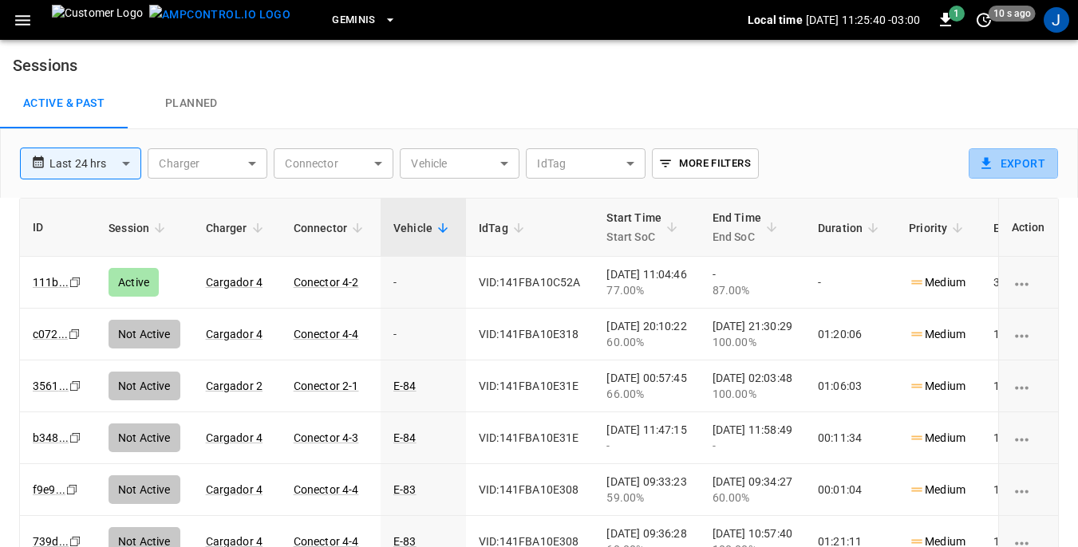
click at [1006, 162] on button "Export" at bounding box center [1013, 163] width 89 height 30
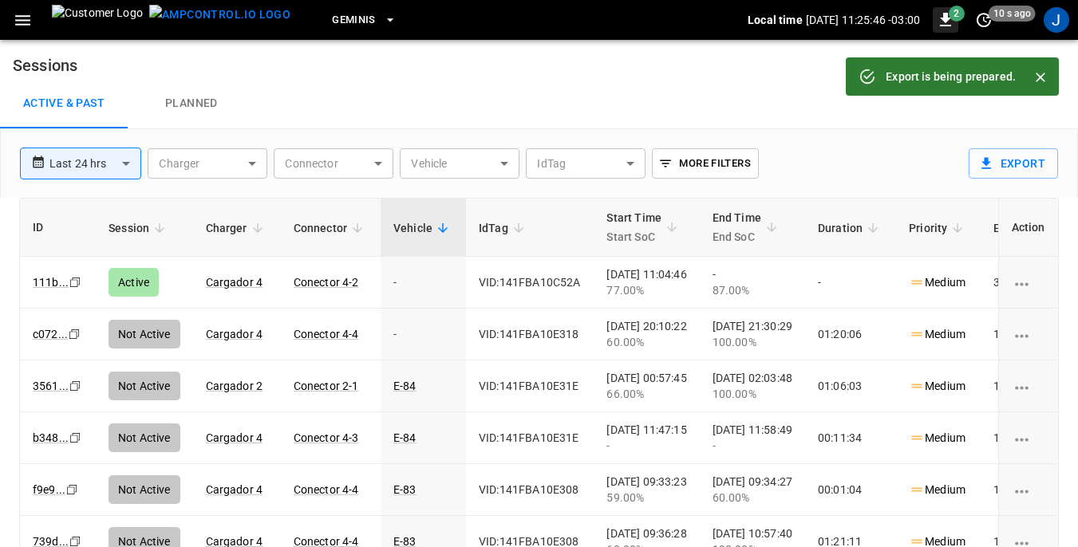
click at [949, 14] on span "2" at bounding box center [957, 14] width 16 height 16
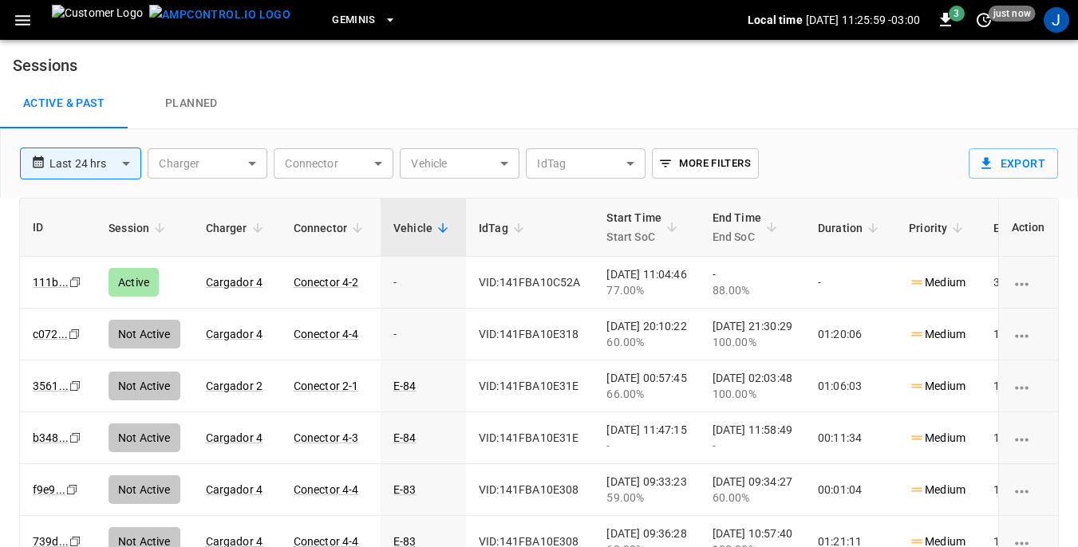
click at [697, 160] on button "More Filters" at bounding box center [705, 163] width 106 height 30
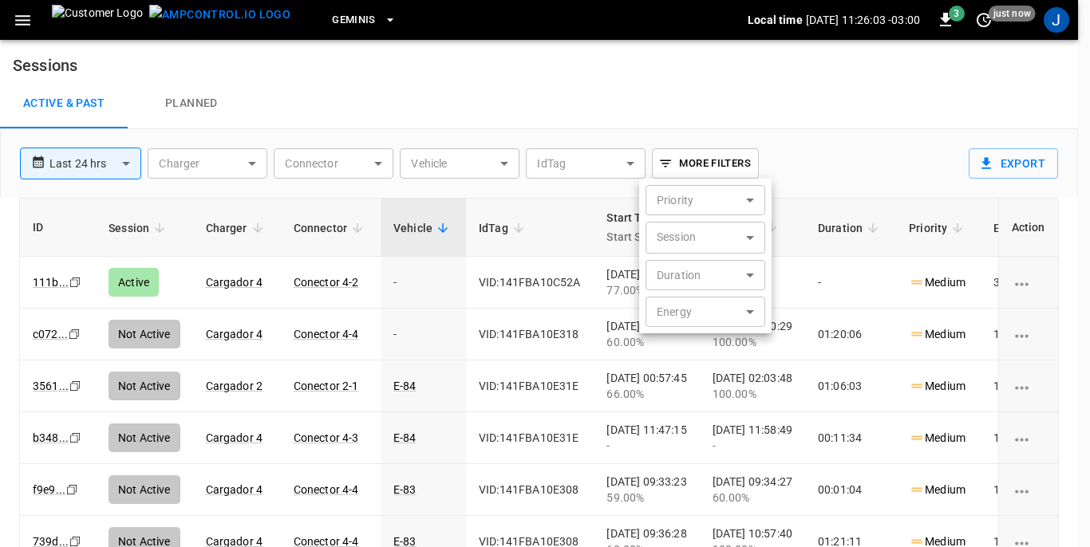
click at [181, 98] on div at bounding box center [545, 273] width 1090 height 547
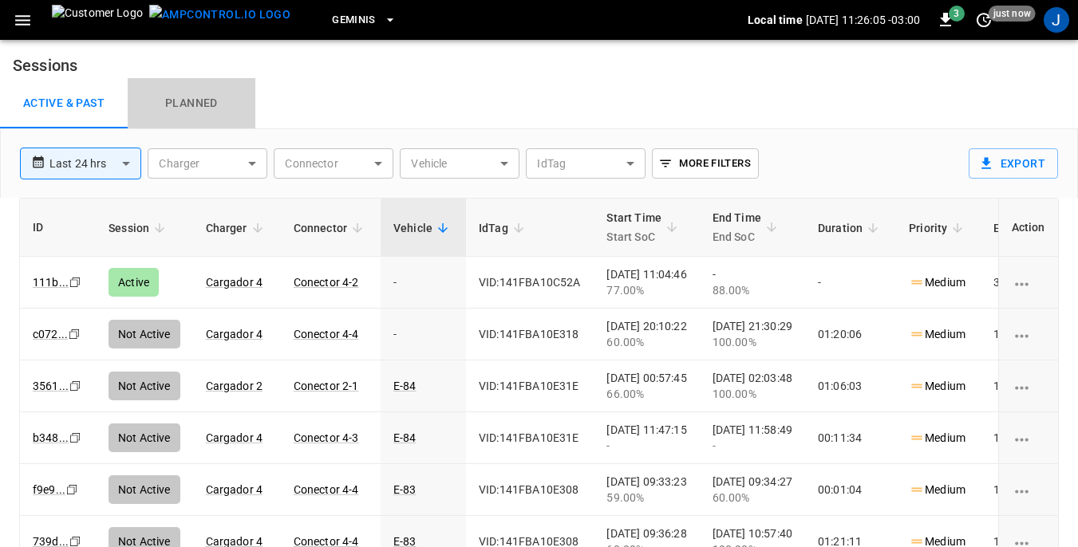
click at [182, 100] on link "Planned" at bounding box center [192, 103] width 128 height 51
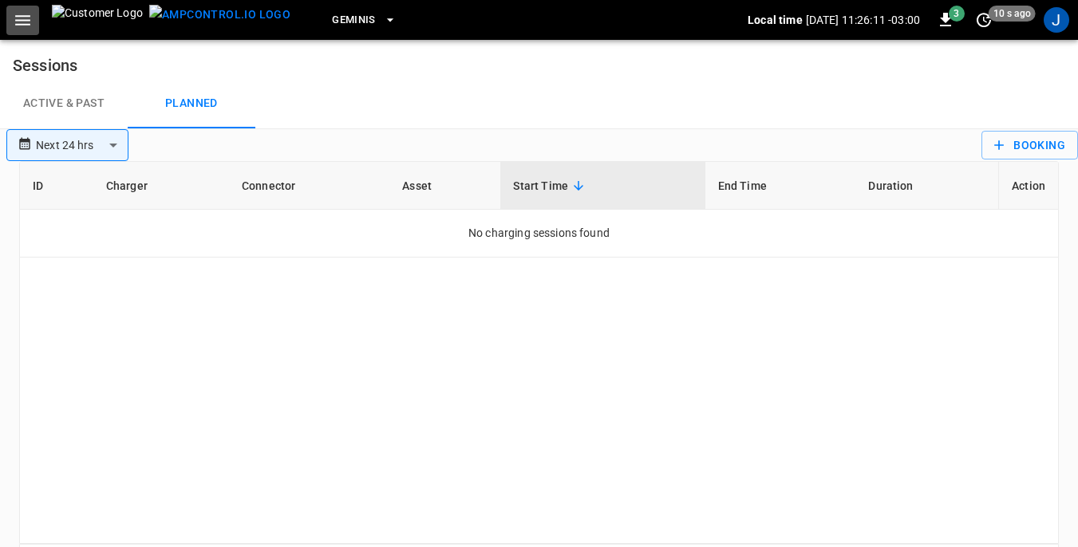
click at [24, 21] on icon "button" at bounding box center [22, 20] width 15 height 10
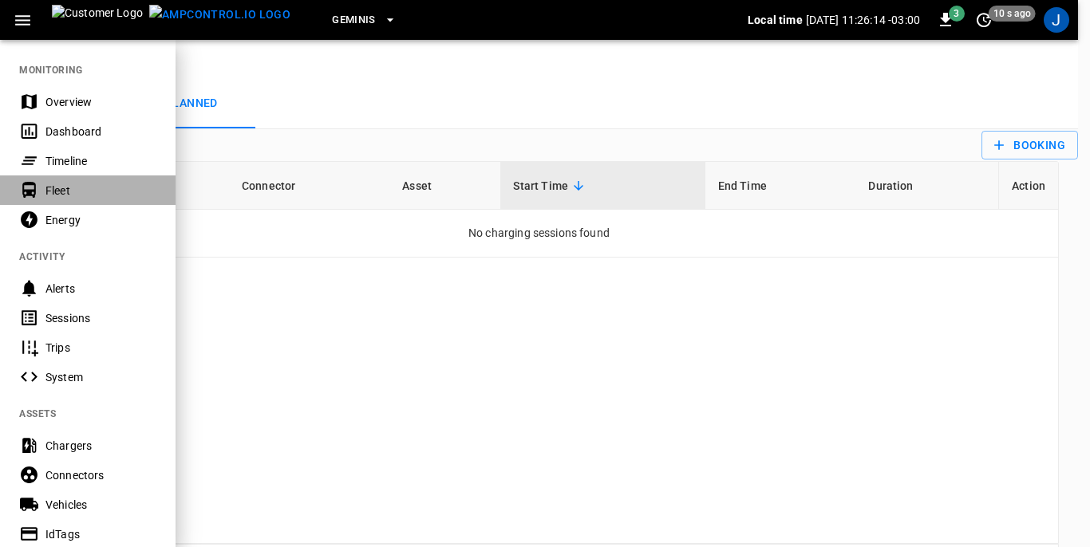
click at [56, 192] on div "Fleet" at bounding box center [100, 191] width 111 height 16
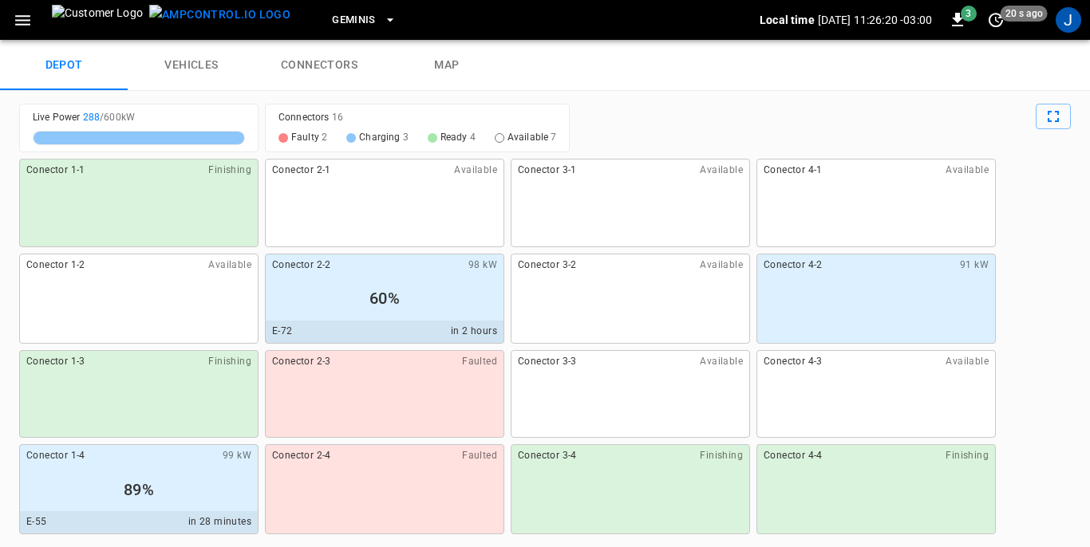
click at [192, 65] on link "vehicles" at bounding box center [192, 65] width 128 height 51
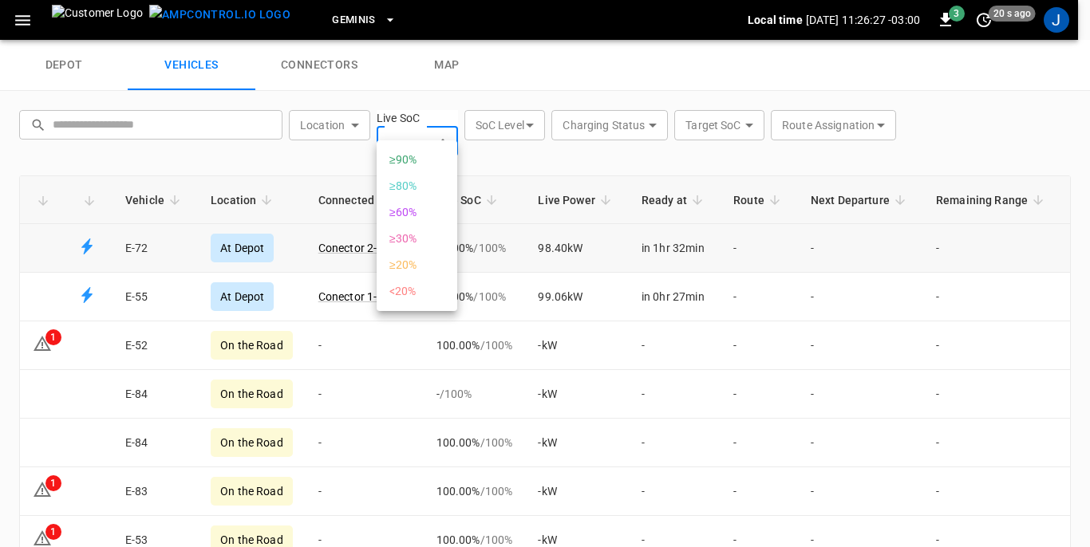
click at [445, 40] on body "Geminis Local time 2025-10-14 11:26:27 -03:00 3 20 s ago J depot vehicles conne…" at bounding box center [545, 20] width 1090 height 40
click at [441, 123] on div at bounding box center [545, 273] width 1090 height 547
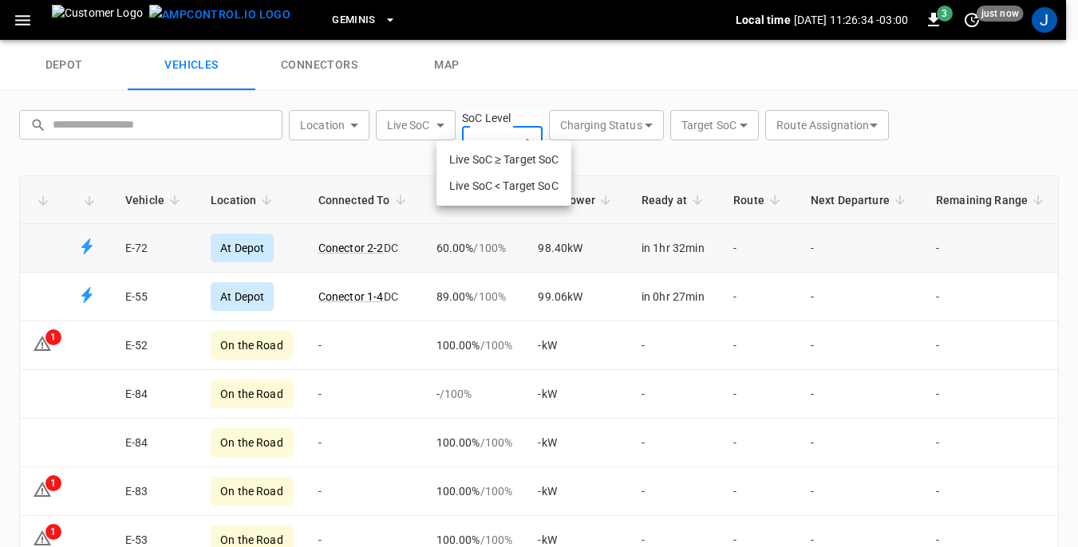
click at [526, 40] on body "Geminis Local time 2025-10-14 11:26:34 -03:00 3 just now J depot vehicles conne…" at bounding box center [539, 20] width 1078 height 40
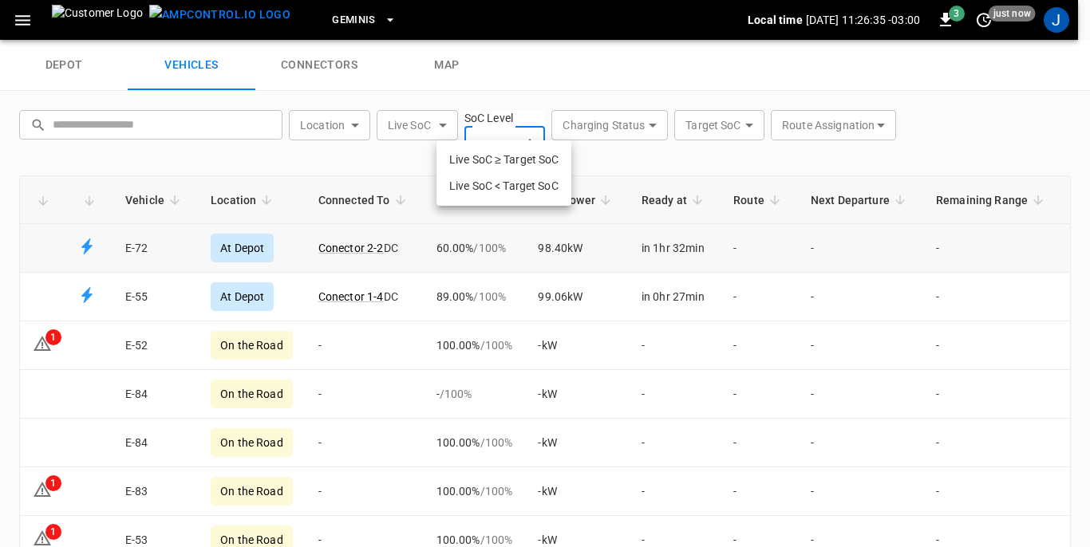
click at [526, 122] on div at bounding box center [545, 273] width 1090 height 547
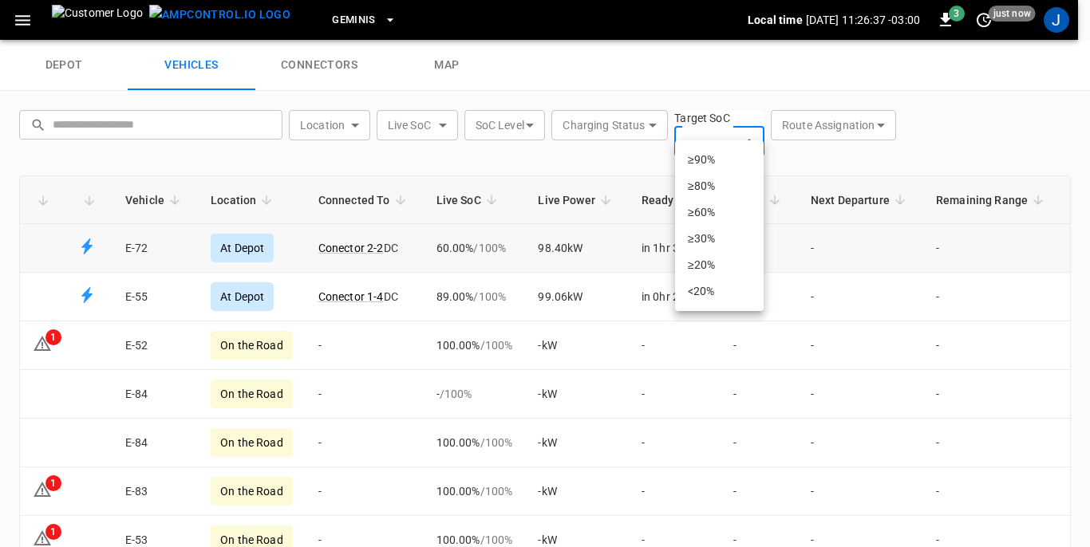
click at [746, 40] on body "Geminis Local time 2025-10-14 11:26:37 -03:00 3 just now J depot vehicles conne…" at bounding box center [545, 20] width 1090 height 40
click at [746, 124] on div at bounding box center [545, 273] width 1090 height 547
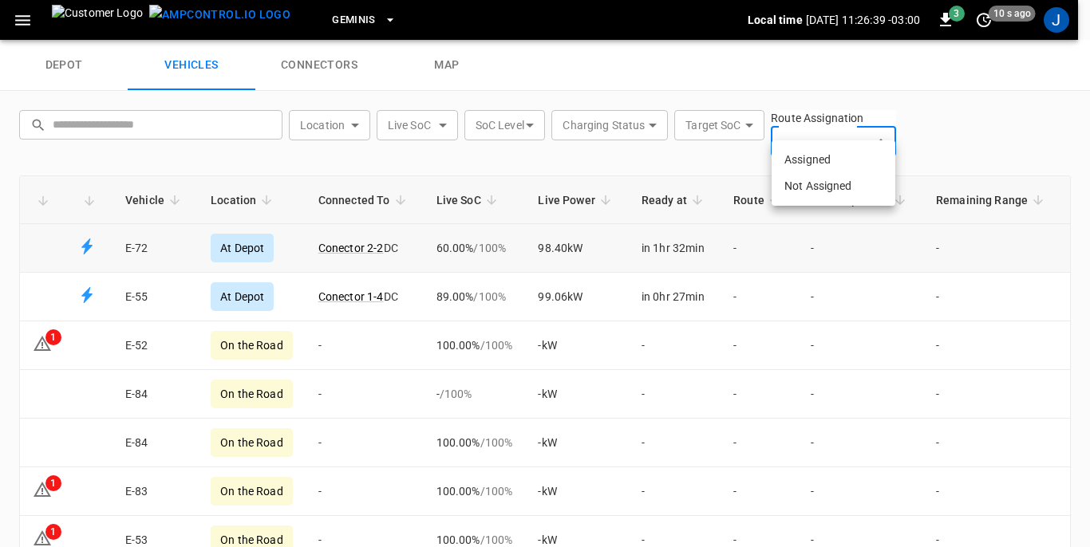
click at [876, 40] on body "Geminis Local time 2025-10-14 11:26:39 -03:00 3 10 s ago J depot vehicles conne…" at bounding box center [545, 20] width 1090 height 40
click at [876, 122] on div at bounding box center [545, 273] width 1090 height 547
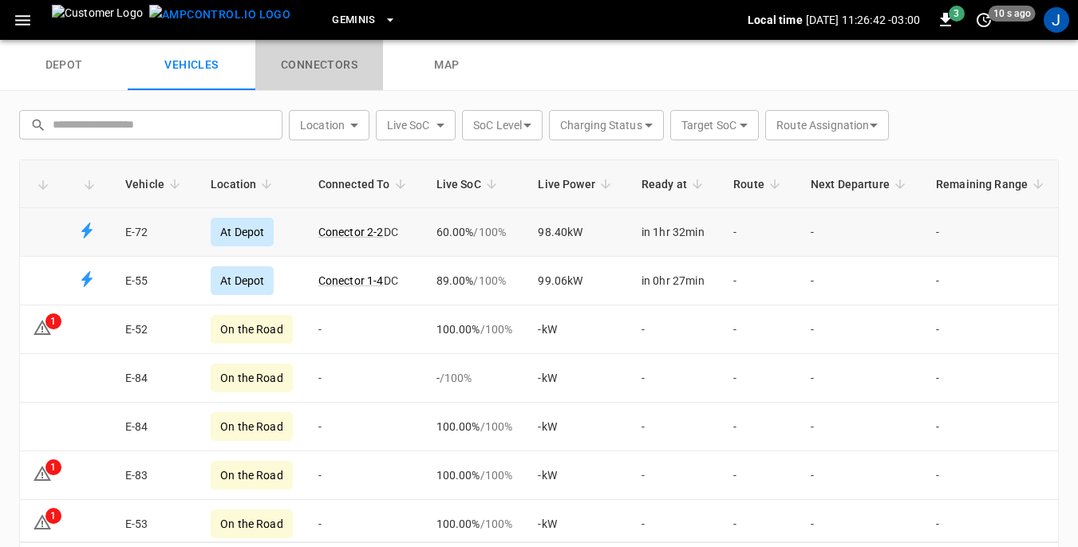
click at [311, 65] on link "connectors" at bounding box center [319, 65] width 128 height 51
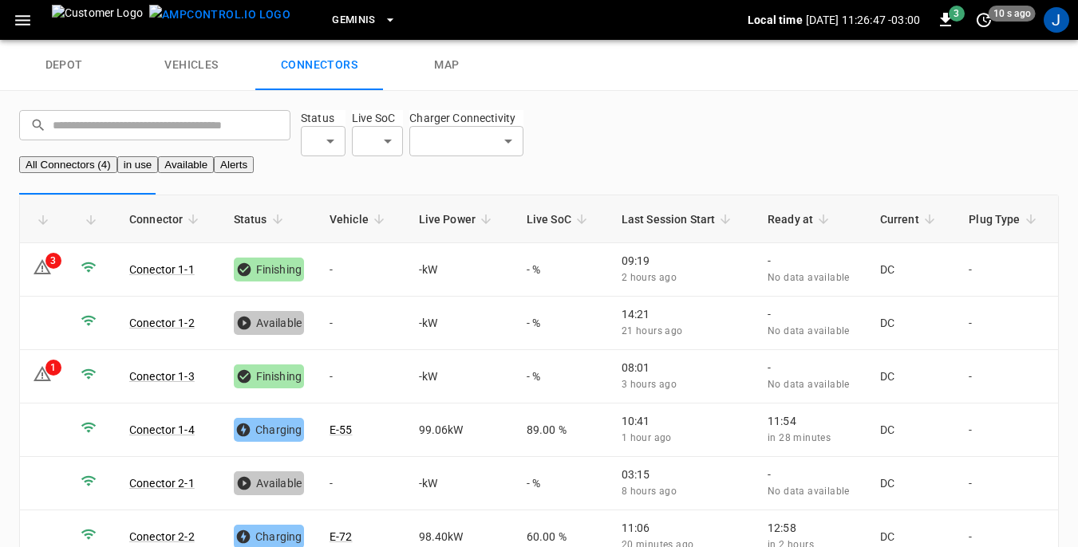
click at [445, 46] on link "map" at bounding box center [447, 65] width 128 height 51
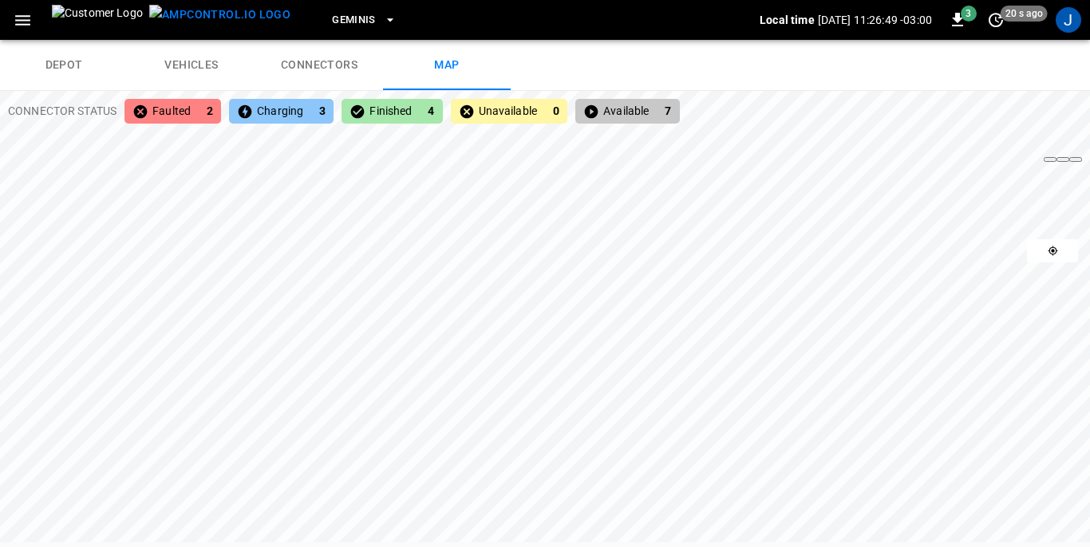
click at [73, 61] on link "depot" at bounding box center [64, 65] width 128 height 51
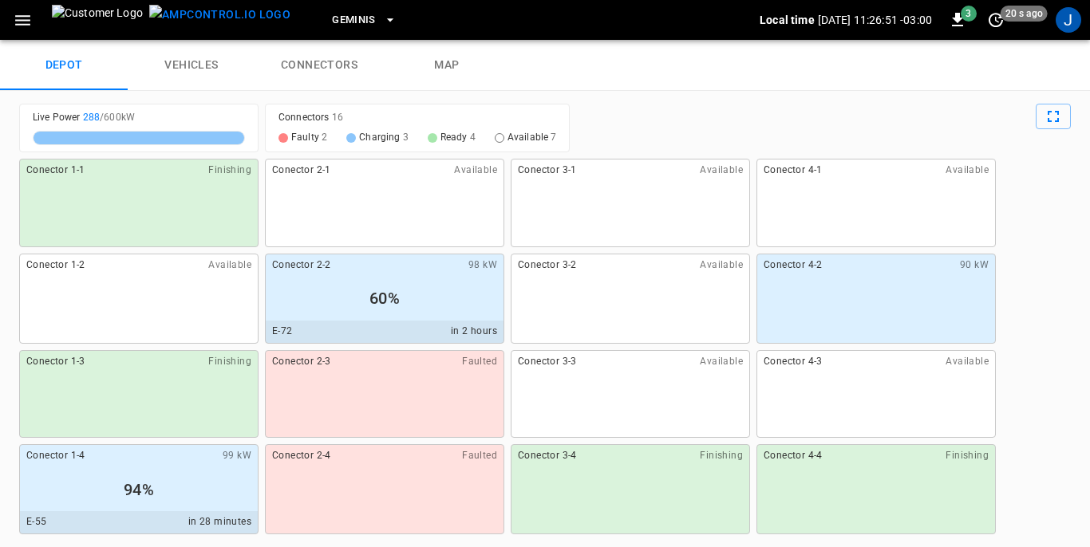
click at [21, 21] on icon "button" at bounding box center [22, 20] width 15 height 10
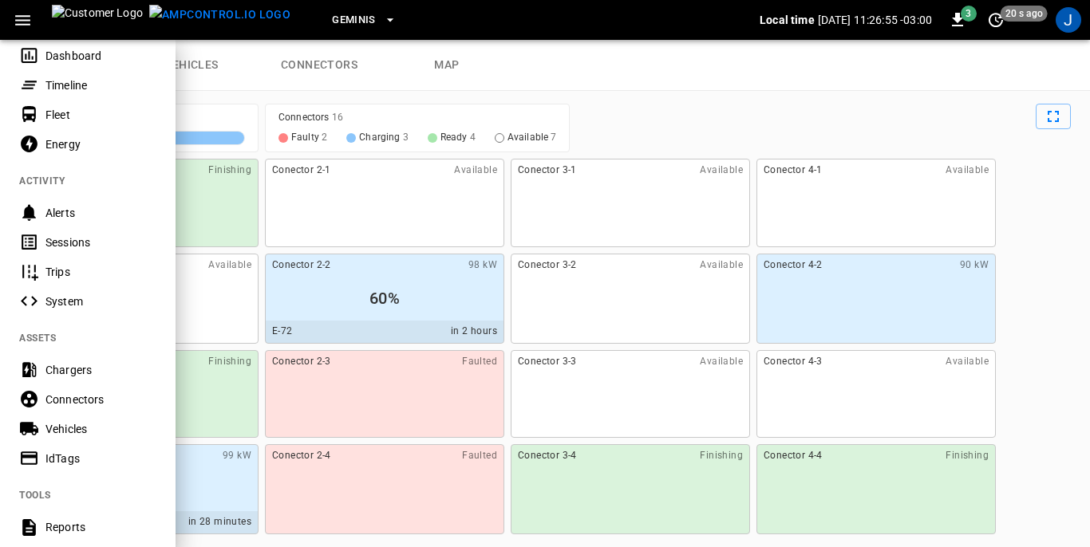
scroll to position [80, 0]
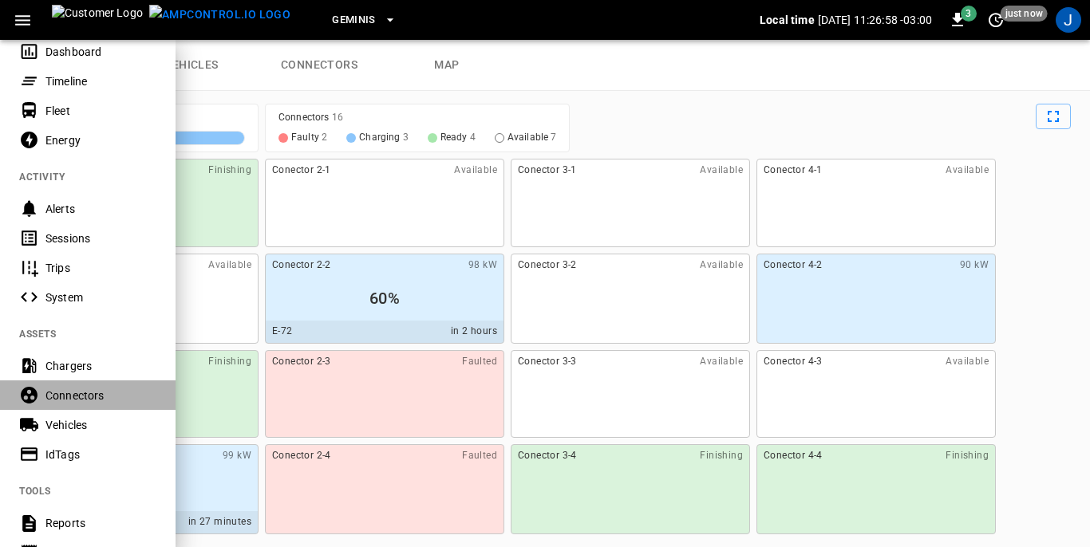
click at [62, 398] on div "Connectors" at bounding box center [100, 396] width 111 height 16
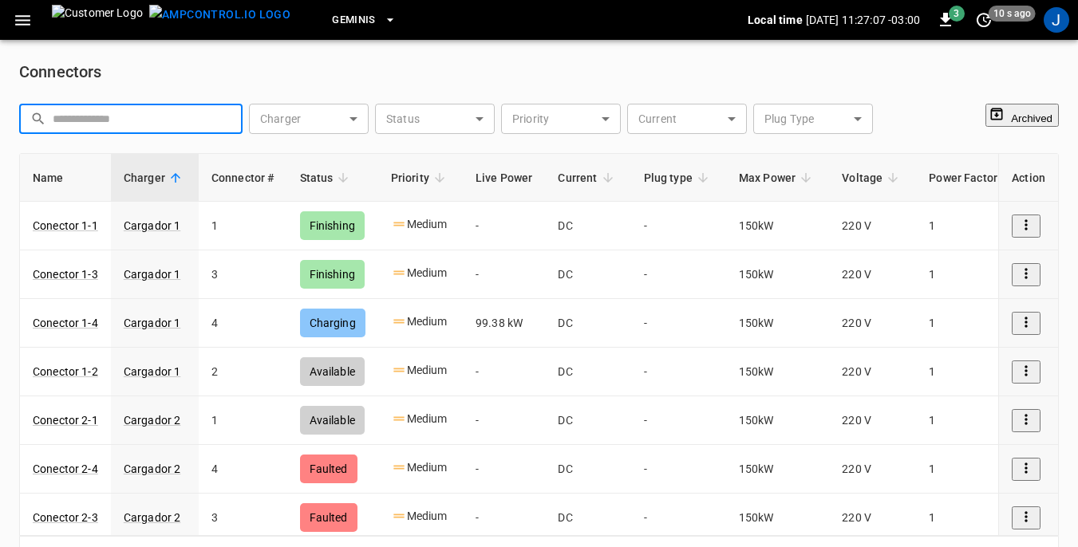
click at [117, 121] on input "connector table" at bounding box center [142, 119] width 179 height 30
paste input "**********"
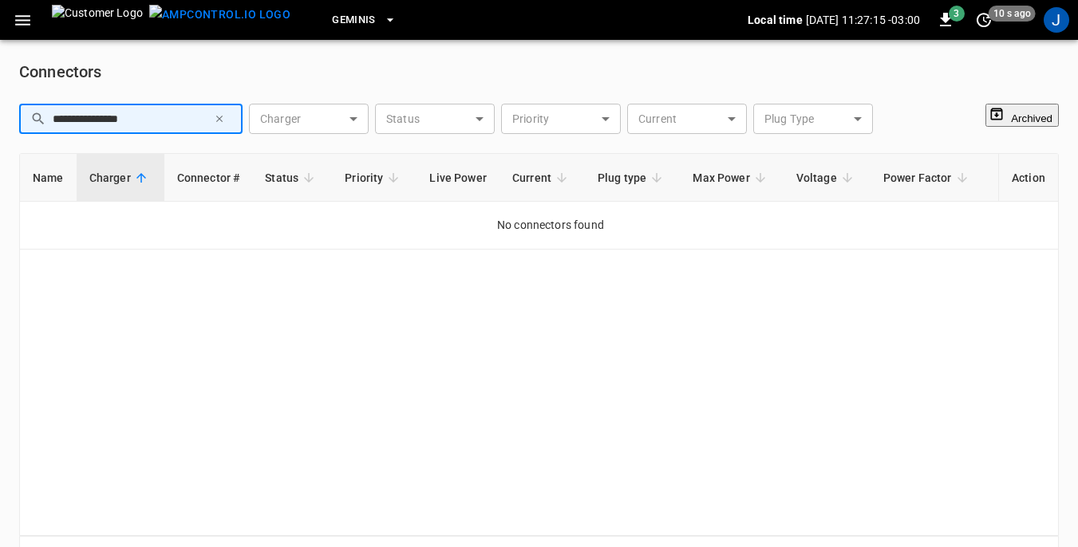
type input "**********"
click at [19, 21] on icon "button" at bounding box center [22, 20] width 15 height 10
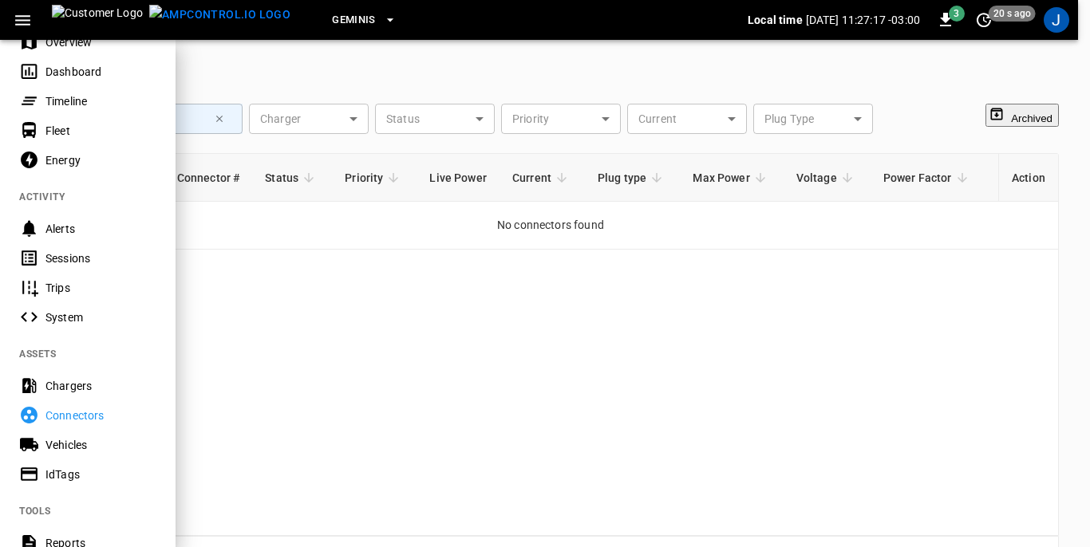
scroll to position [80, 0]
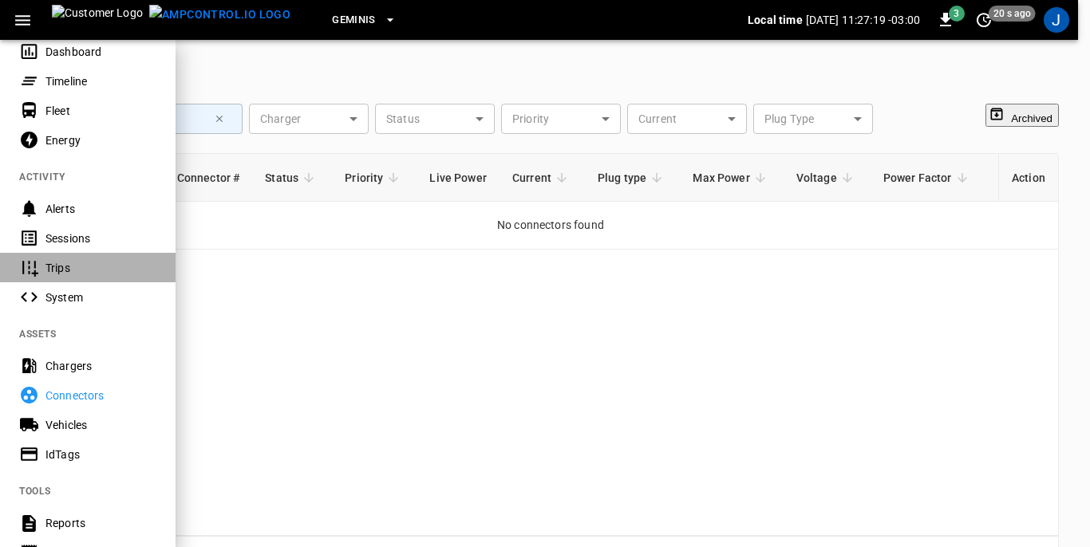
click at [57, 266] on div "Trips" at bounding box center [100, 268] width 111 height 16
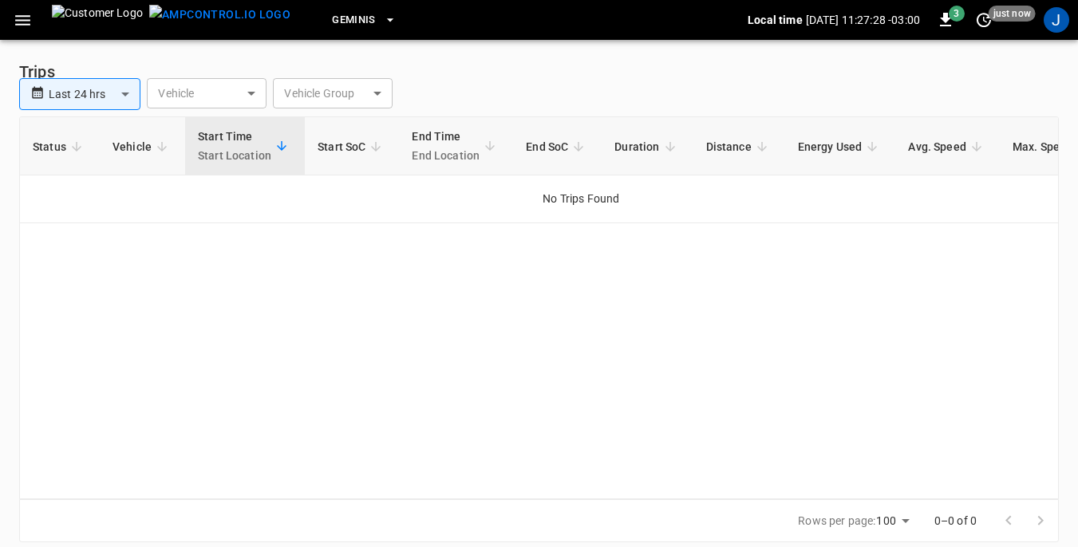
click at [149, 172] on th "Vehicle" at bounding box center [142, 146] width 85 height 58
click at [128, 156] on span "Vehicle" at bounding box center [143, 146] width 60 height 19
click at [253, 113] on body "**********" at bounding box center [539, 281] width 1078 height 562
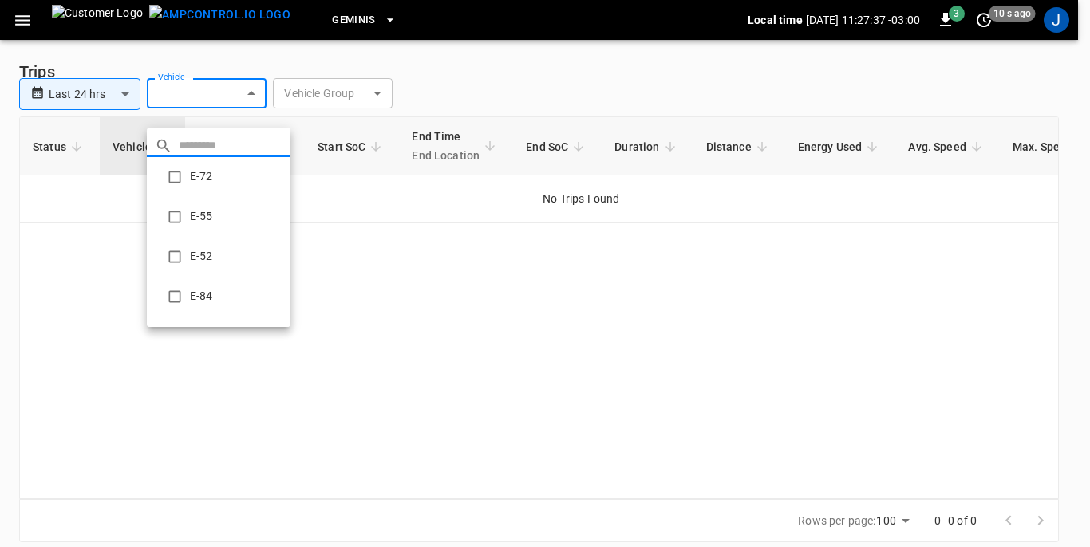
click at [197, 301] on li "E-84" at bounding box center [219, 297] width 144 height 40
type input "**********"
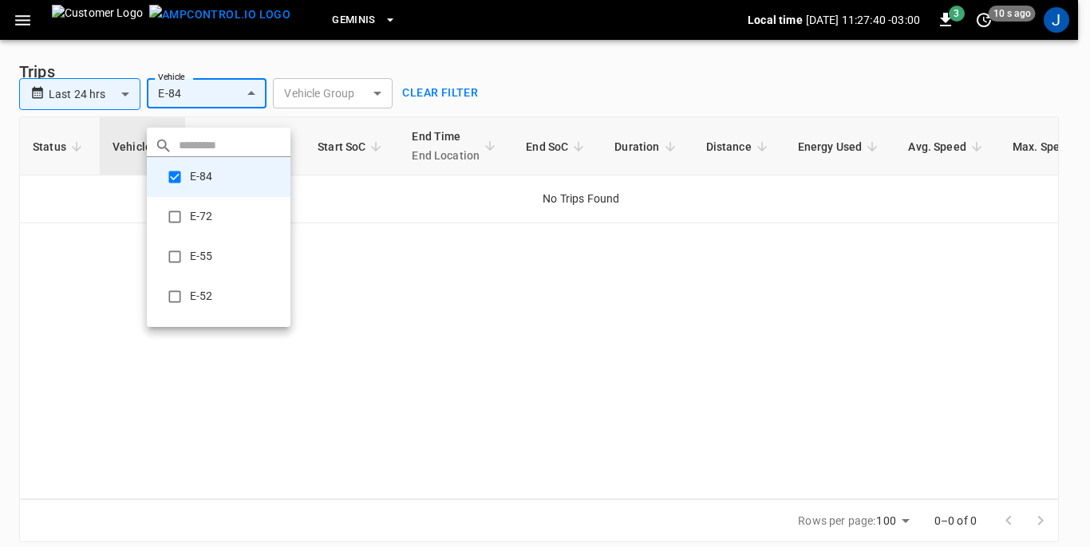
click at [477, 286] on div at bounding box center [545, 273] width 1090 height 547
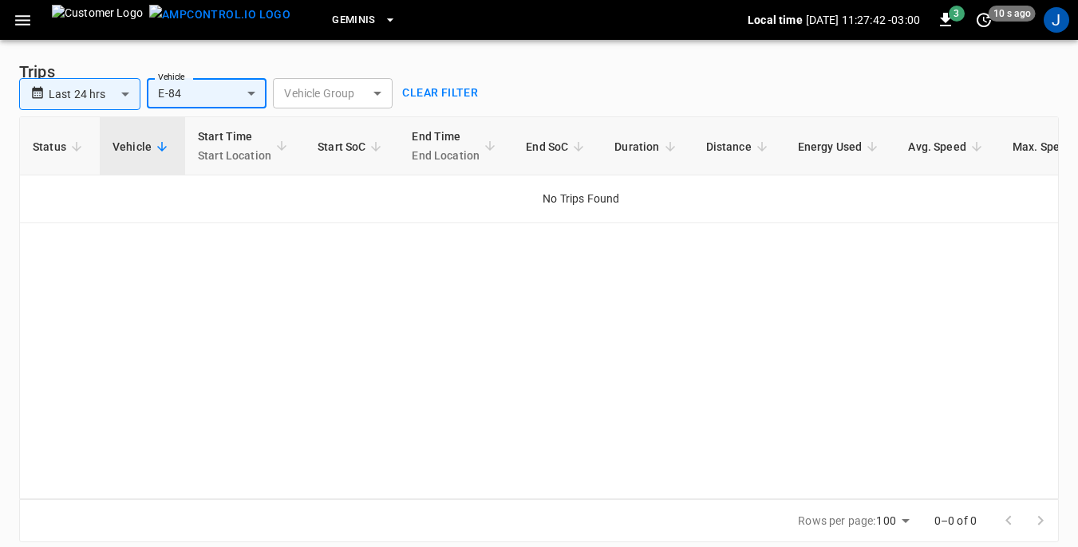
click at [28, 18] on icon "button" at bounding box center [23, 20] width 20 height 20
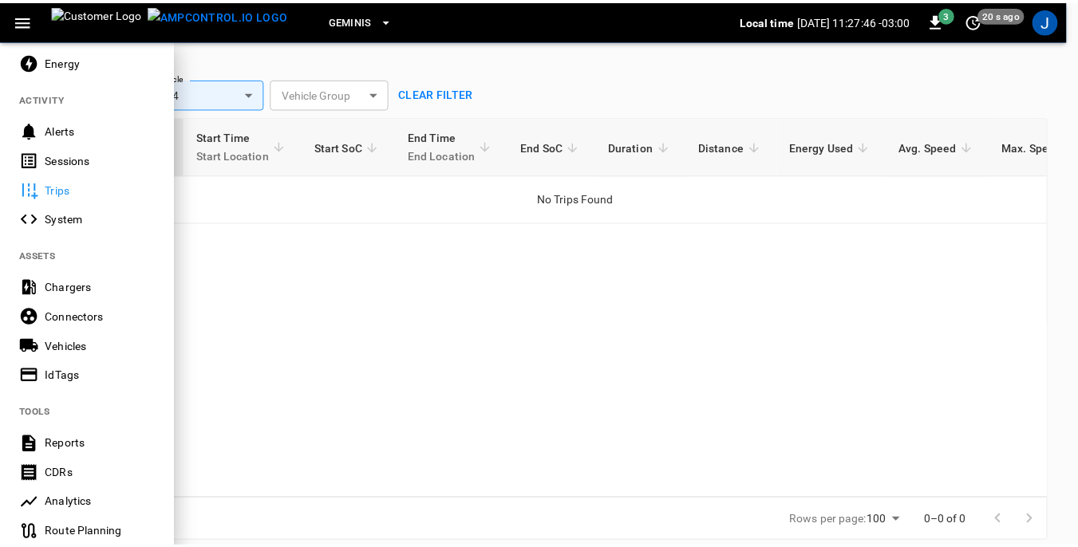
scroll to position [160, 0]
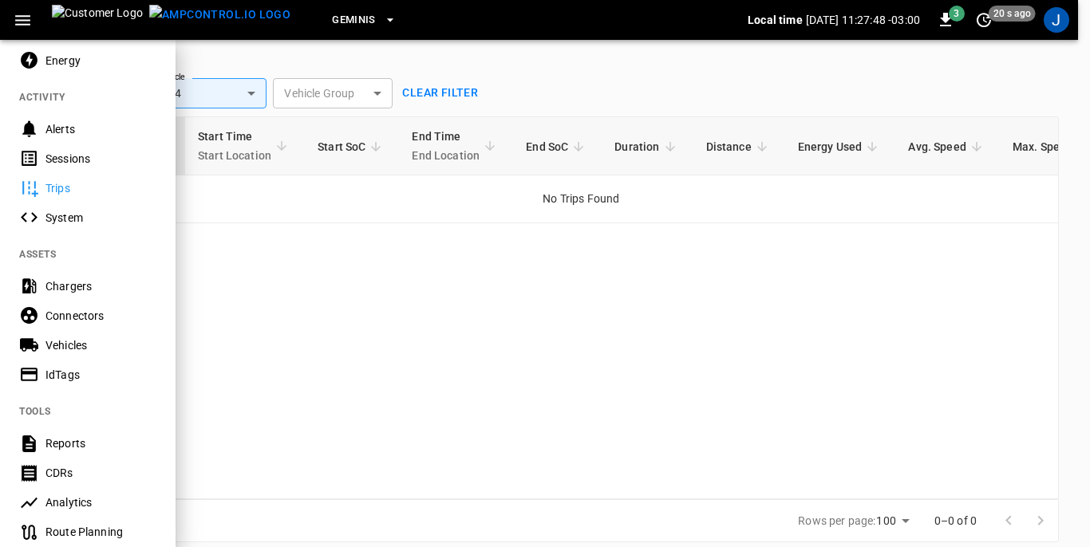
click at [61, 376] on div "IdTags" at bounding box center [100, 375] width 111 height 16
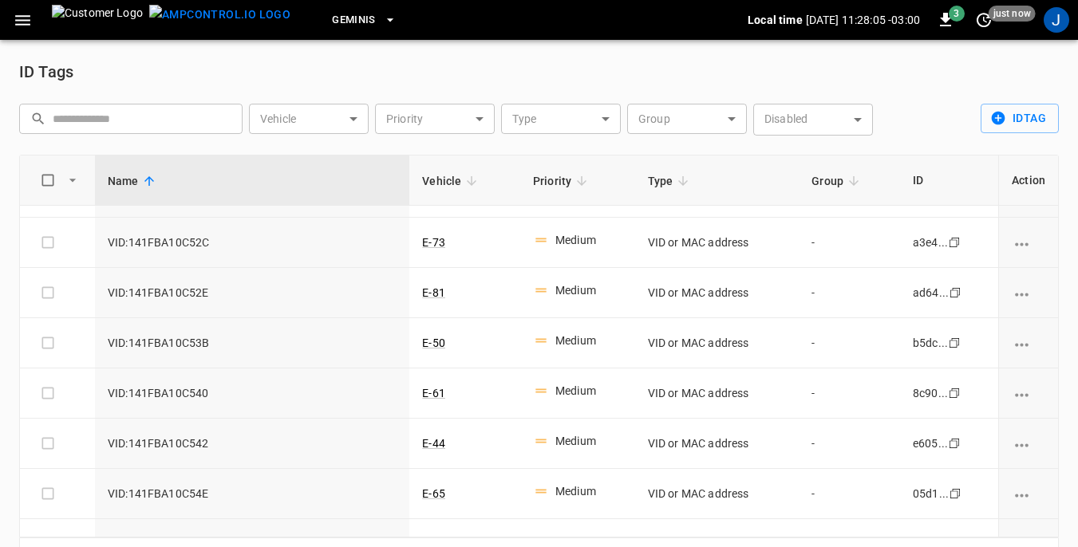
scroll to position [319, 0]
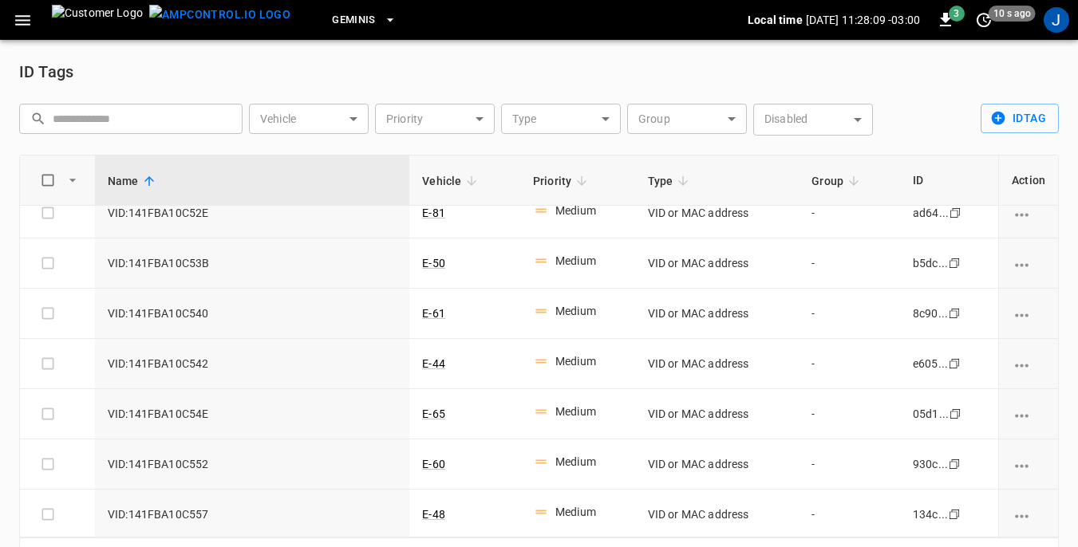
click at [105, 113] on input "text" at bounding box center [142, 119] width 179 height 30
type input "**********"
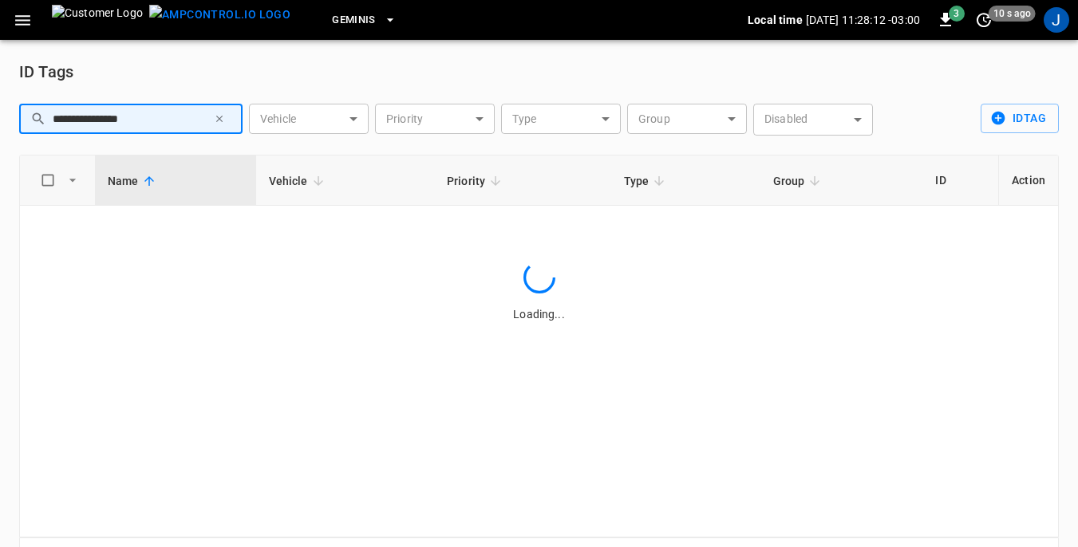
scroll to position [0, 0]
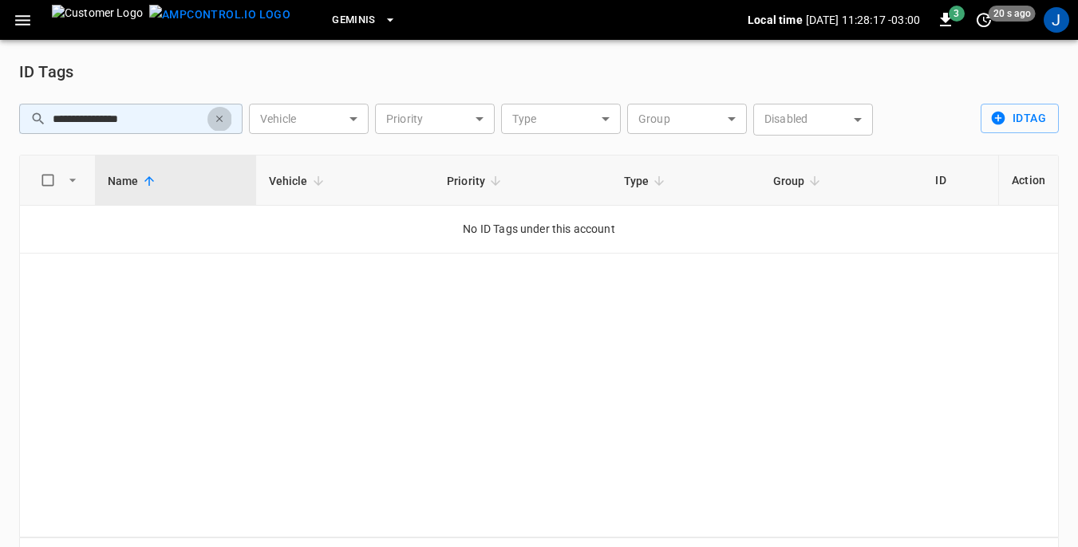
click at [216, 117] on icon "button" at bounding box center [219, 118] width 11 height 11
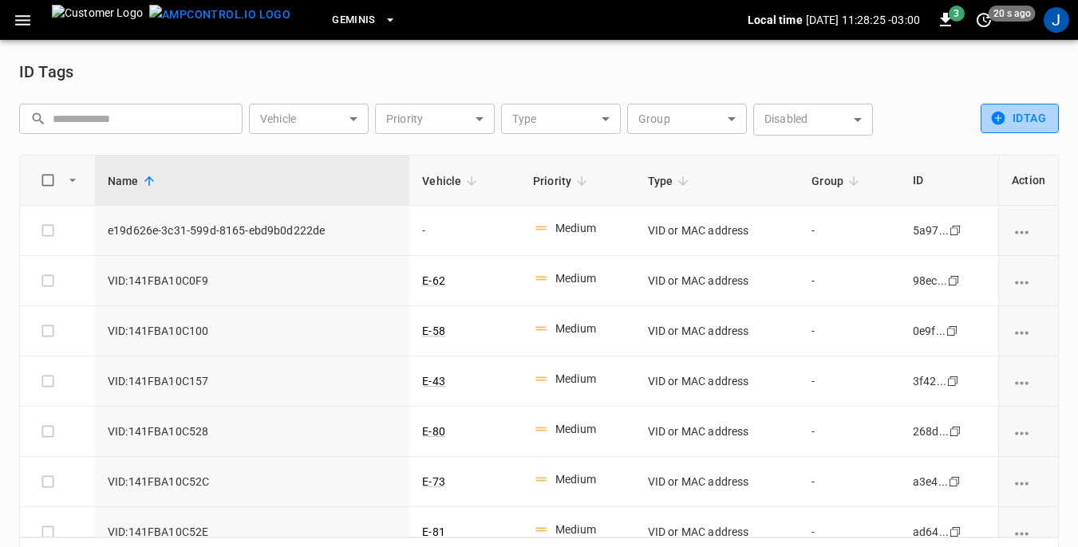
click at [1013, 113] on button "idTag" at bounding box center [1020, 119] width 78 height 30
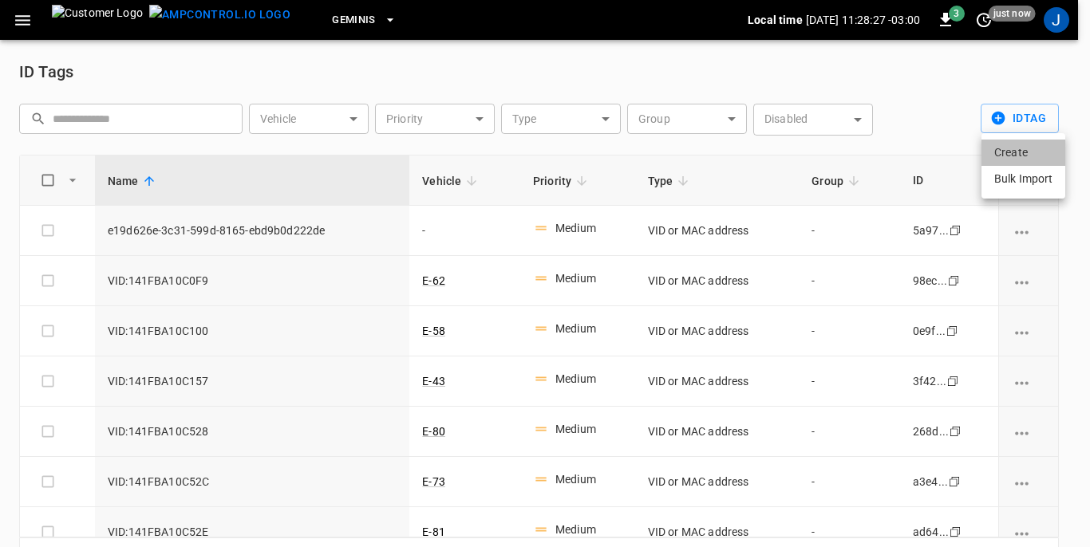
click at [1014, 156] on li "Create" at bounding box center [1024, 153] width 84 height 26
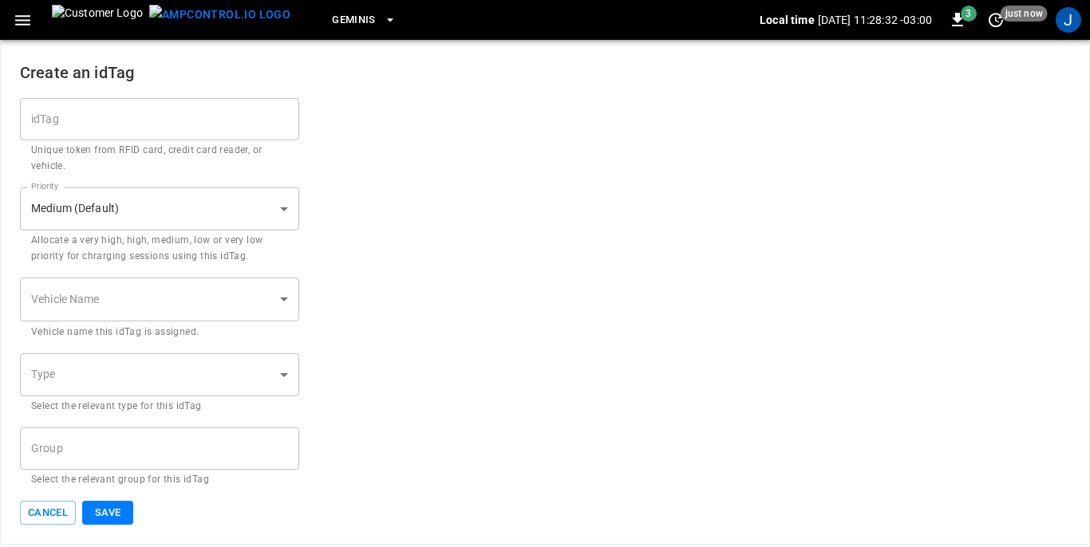
click at [126, 380] on body "Geminis Local time 2025-10-14 11:28:32 -03:00 3 just now J Create an idTag idTa…" at bounding box center [545, 272] width 1090 height 545
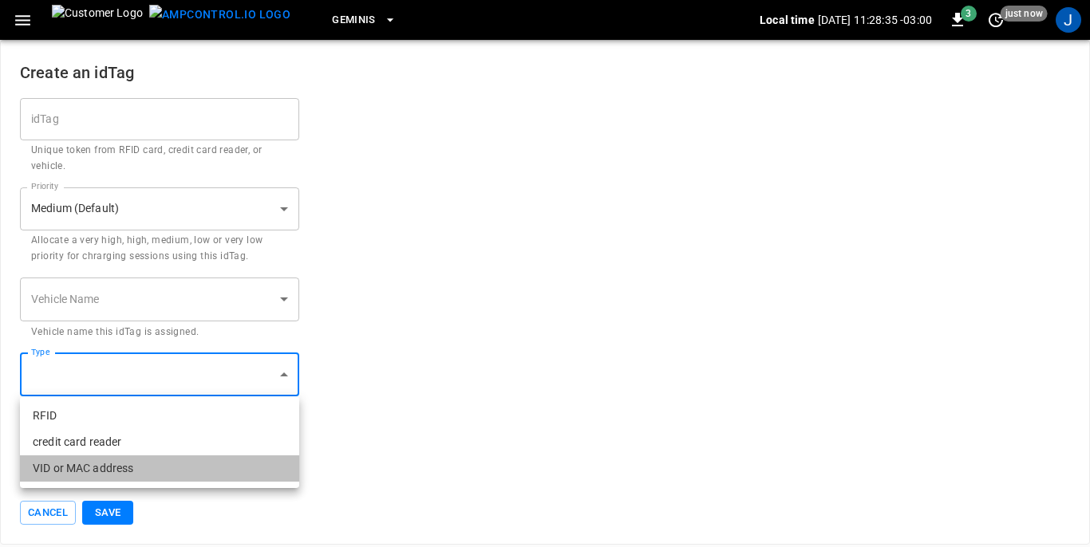
click at [91, 467] on li "VID or MAC address" at bounding box center [159, 469] width 279 height 26
type input "**********"
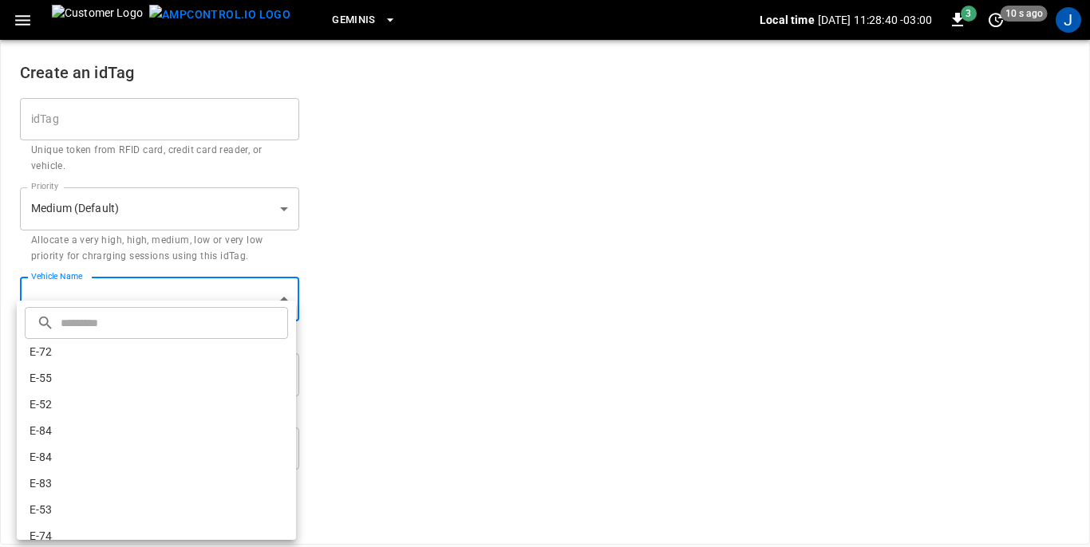
click at [176, 306] on body "**********" at bounding box center [545, 272] width 1090 height 545
click at [53, 429] on li "E-84" at bounding box center [156, 431] width 279 height 26
type input "**********"
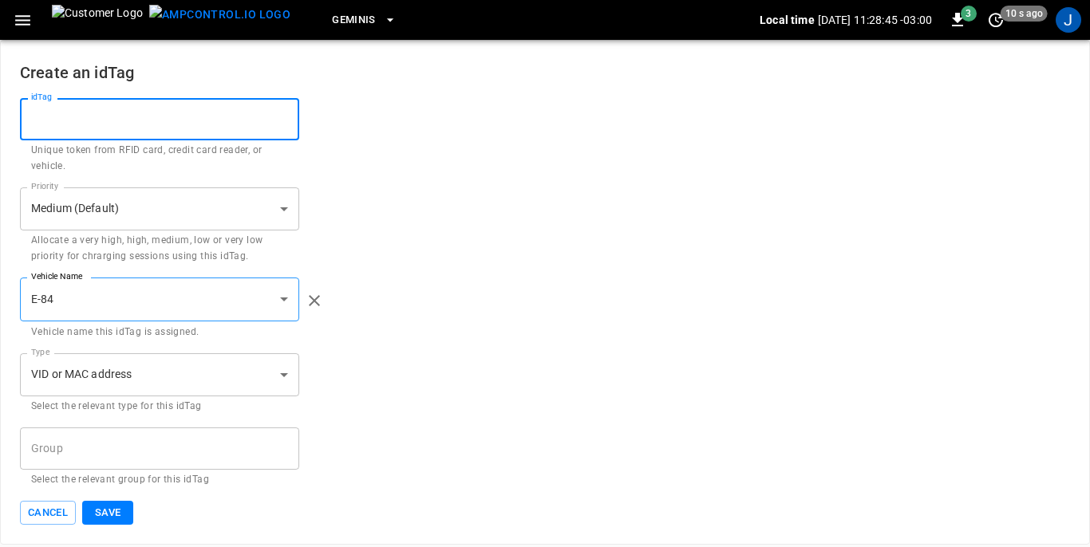
click at [109, 117] on input "idTag" at bounding box center [159, 119] width 279 height 42
paste input "**********"
type input "**********"
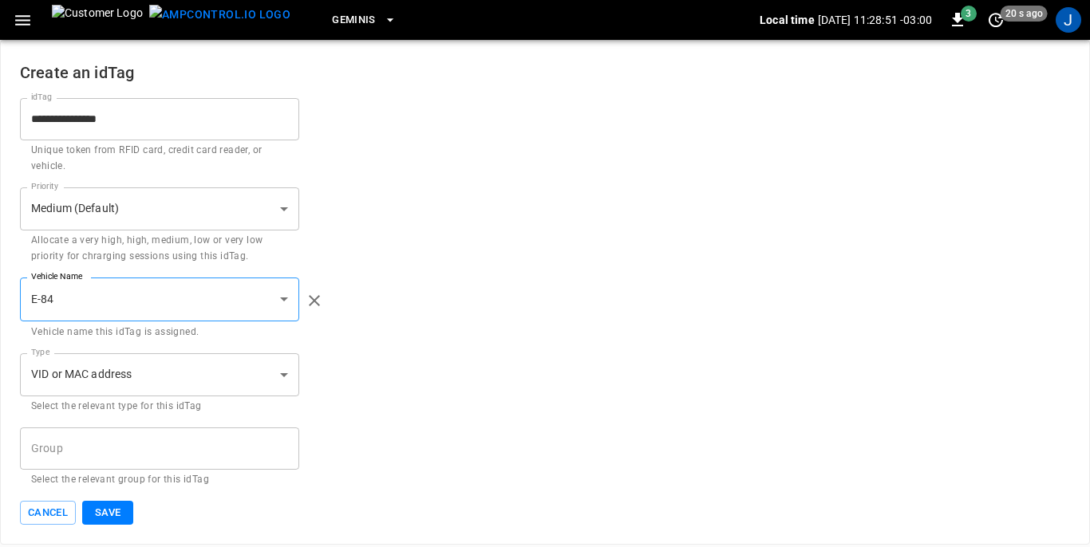
click at [448, 184] on div "**********" at bounding box center [545, 293] width 1050 height 390
click at [105, 511] on button "Save" at bounding box center [107, 513] width 51 height 25
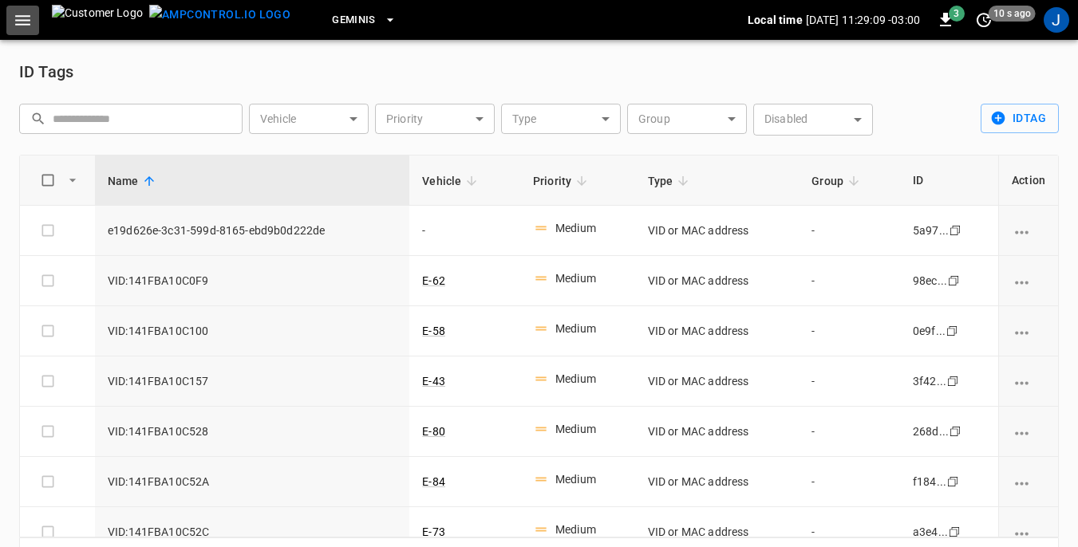
click at [28, 19] on icon "button" at bounding box center [22, 20] width 15 height 10
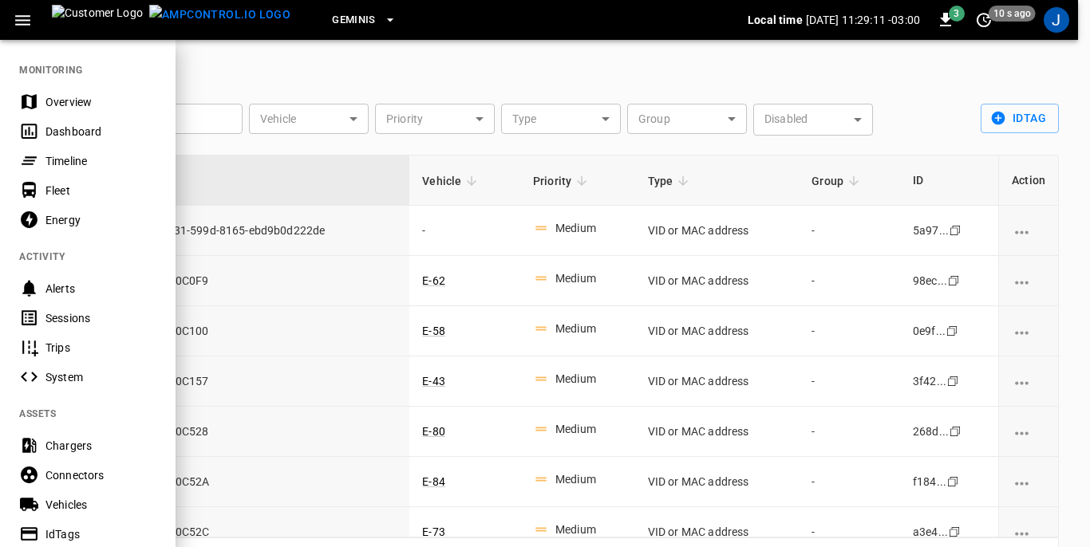
click at [62, 128] on div "Dashboard" at bounding box center [100, 132] width 111 height 16
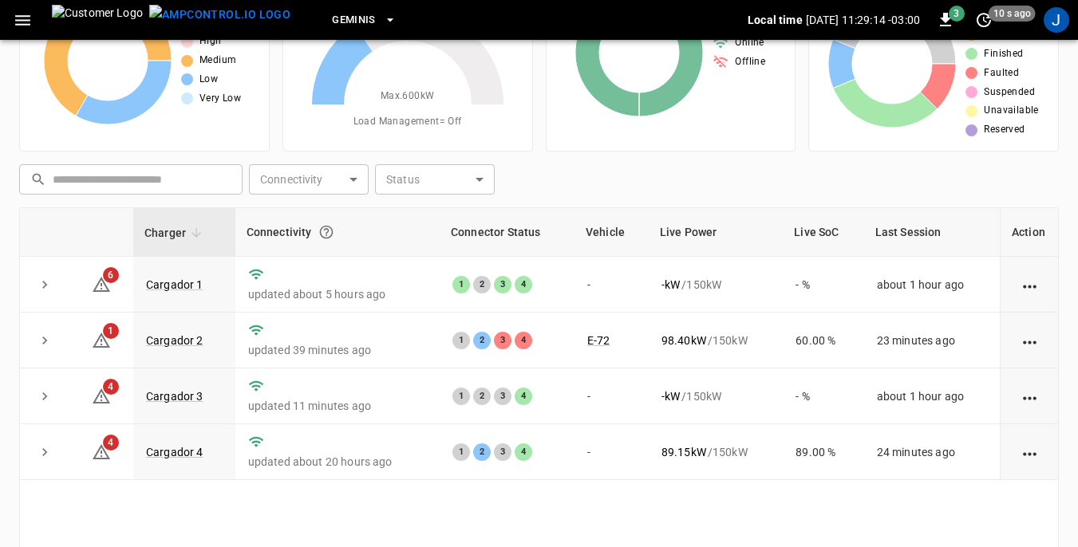
scroll to position [160, 0]
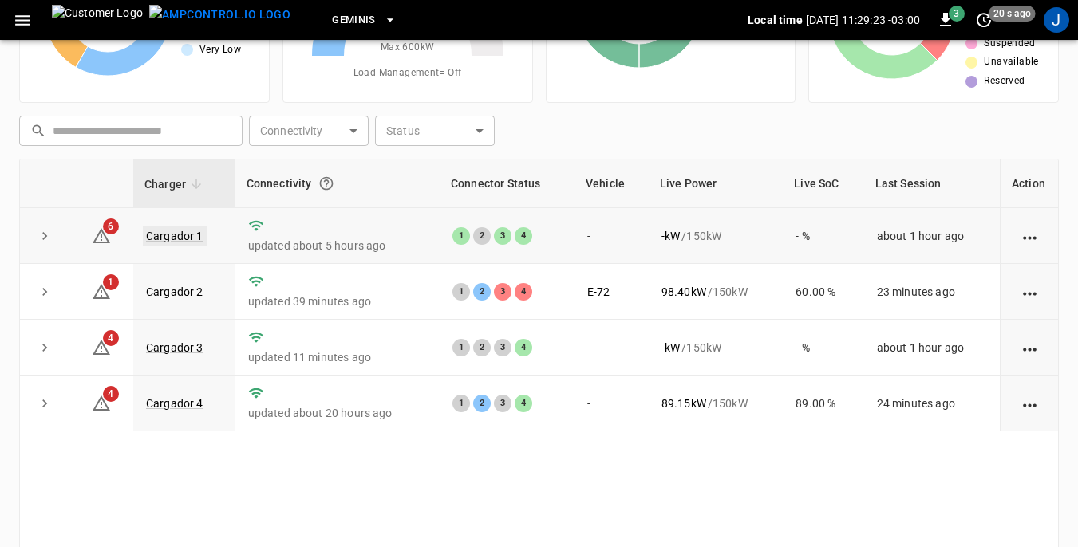
click at [182, 229] on link "Cargador 1" at bounding box center [175, 236] width 64 height 19
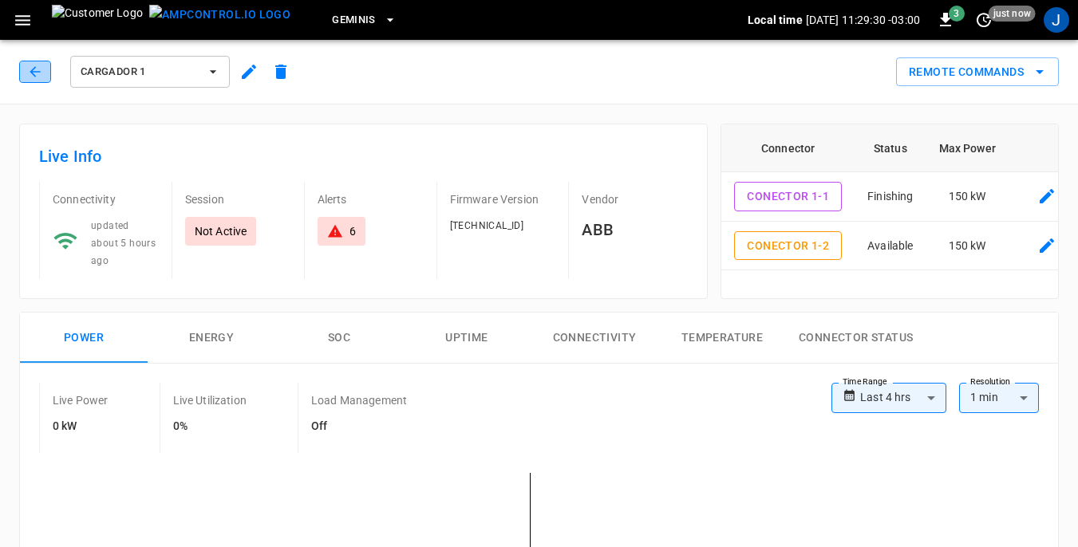
click at [38, 67] on icon "button" at bounding box center [35, 72] width 16 height 16
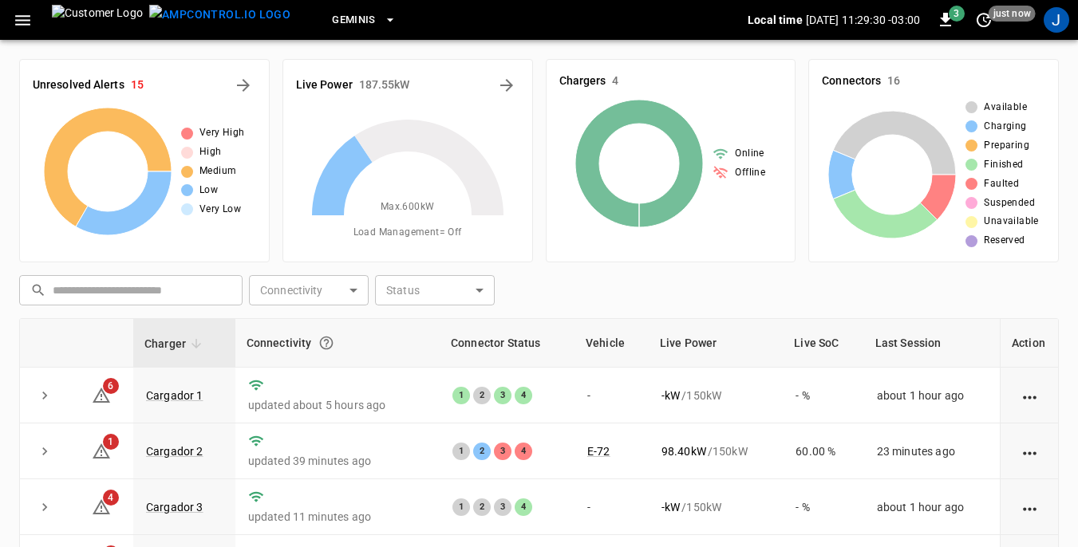
scroll to position [160, 0]
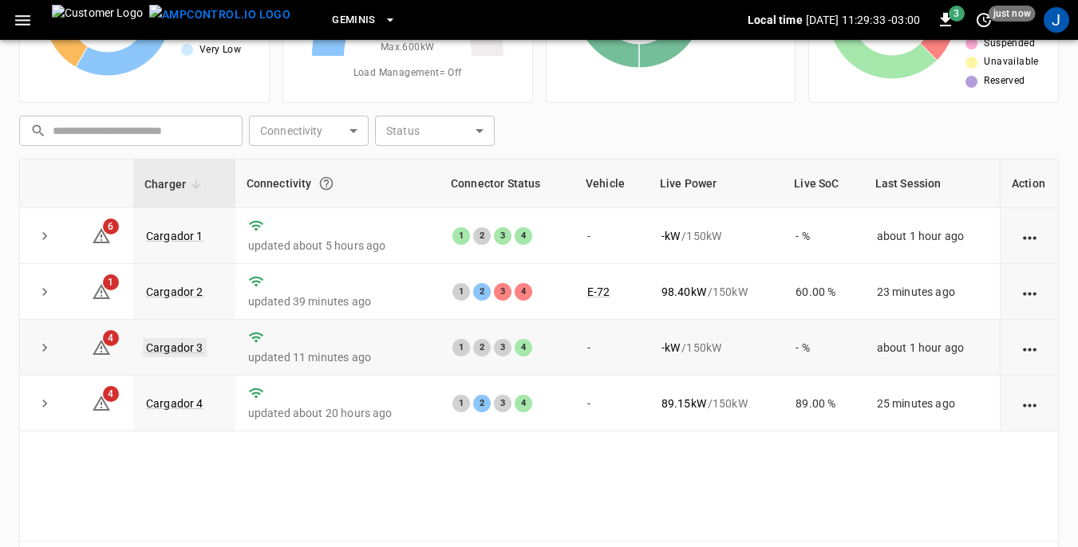
click at [186, 351] on link "Cargador 3" at bounding box center [175, 347] width 64 height 19
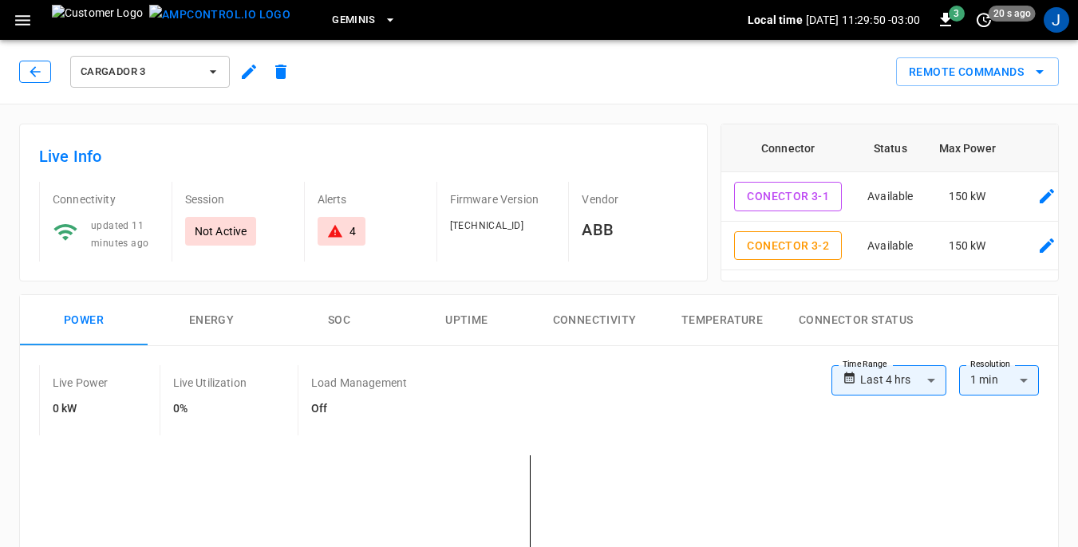
click at [34, 72] on icon "button" at bounding box center [35, 71] width 10 height 10
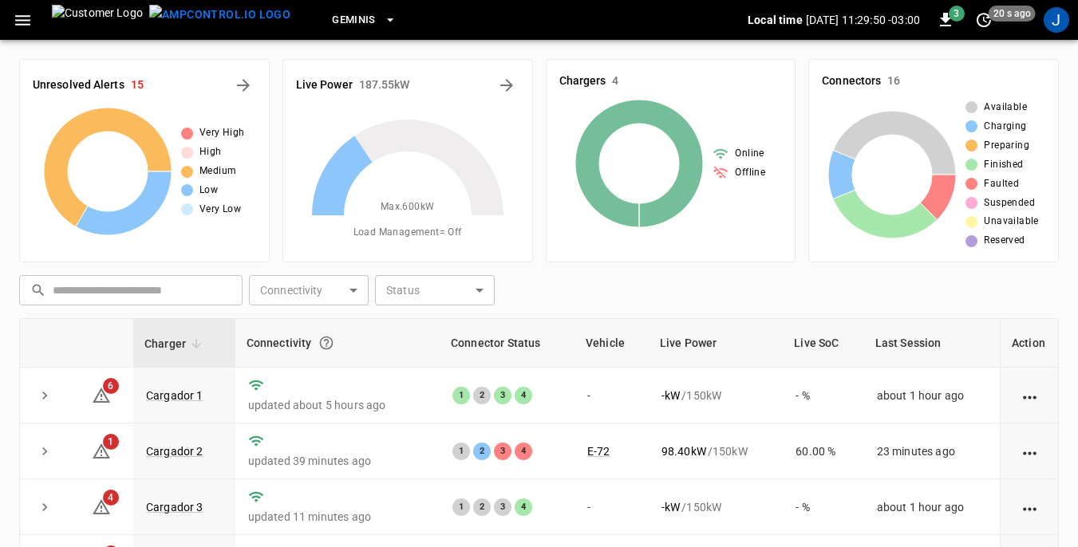
scroll to position [160, 0]
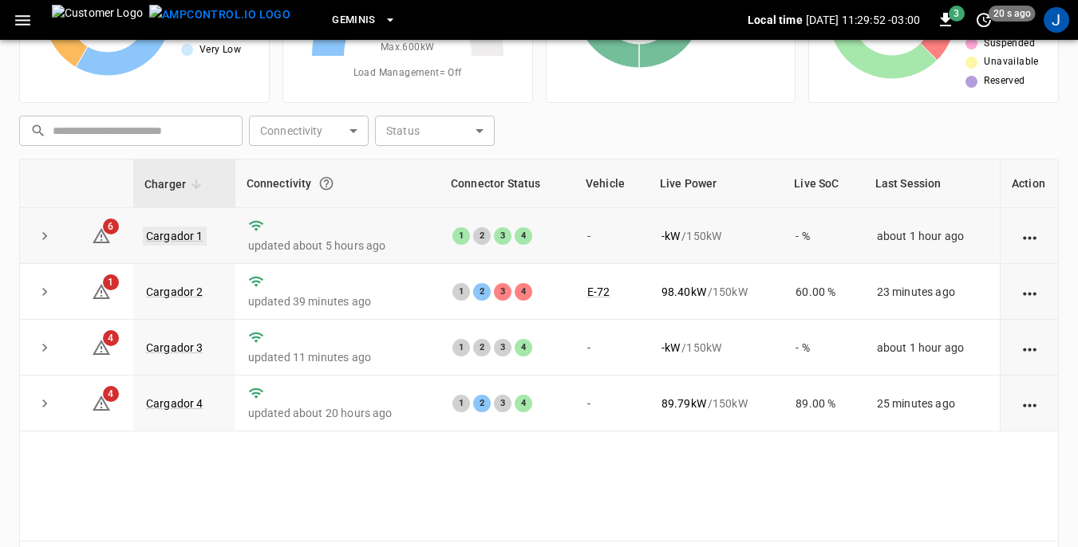
click at [173, 231] on link "Cargador 1" at bounding box center [175, 236] width 64 height 19
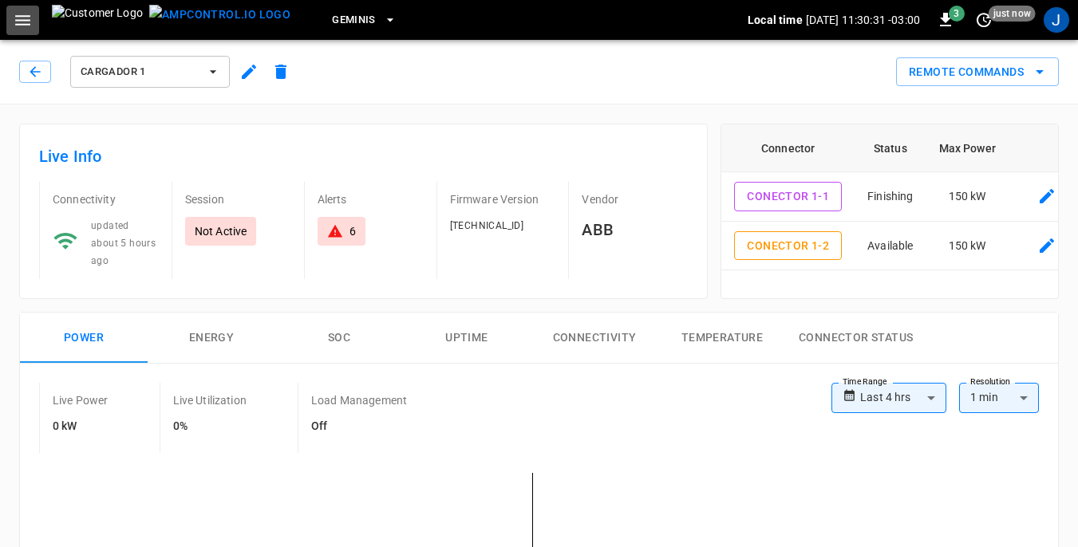
click at [25, 15] on icon "button" at bounding box center [22, 20] width 15 height 10
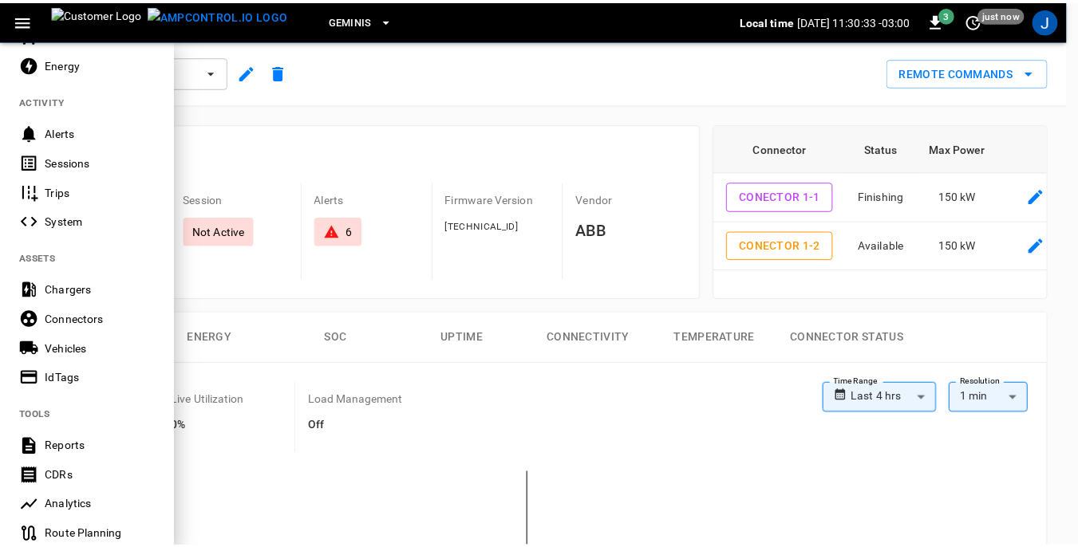
scroll to position [160, 0]
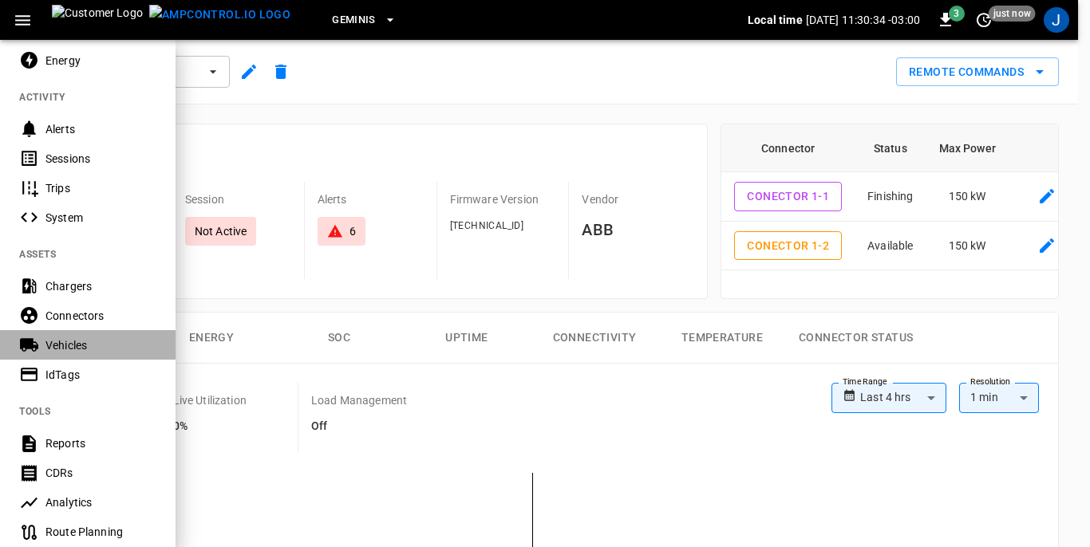
click at [66, 341] on div "Vehicles" at bounding box center [100, 346] width 111 height 16
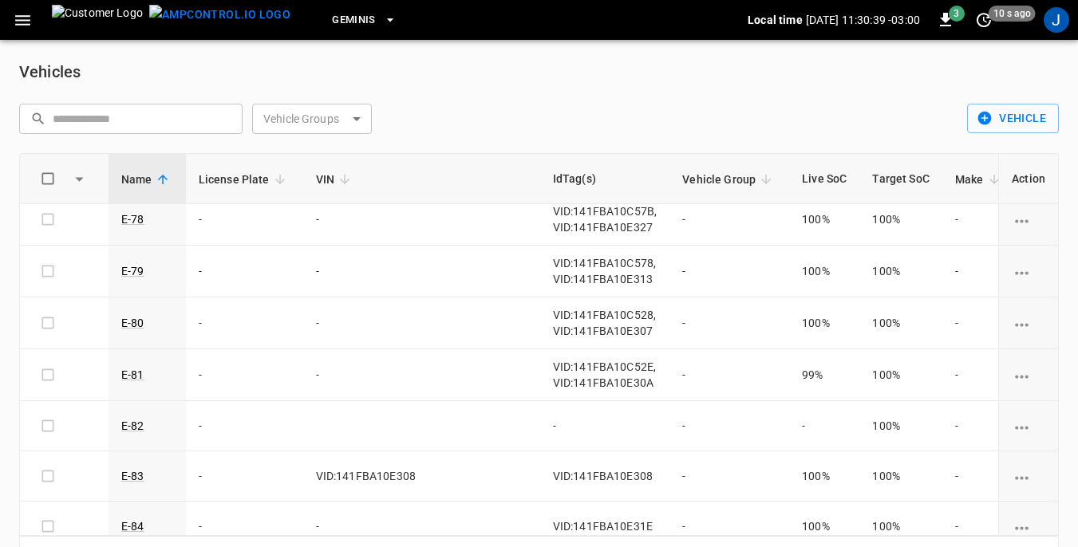
scroll to position [2057, 0]
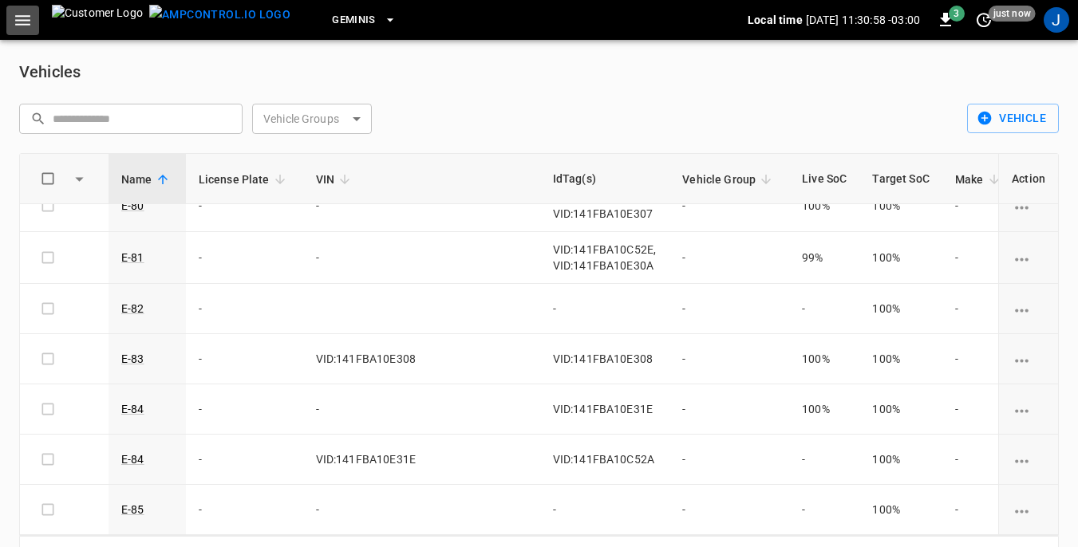
click at [26, 20] on icon "button" at bounding box center [22, 20] width 15 height 10
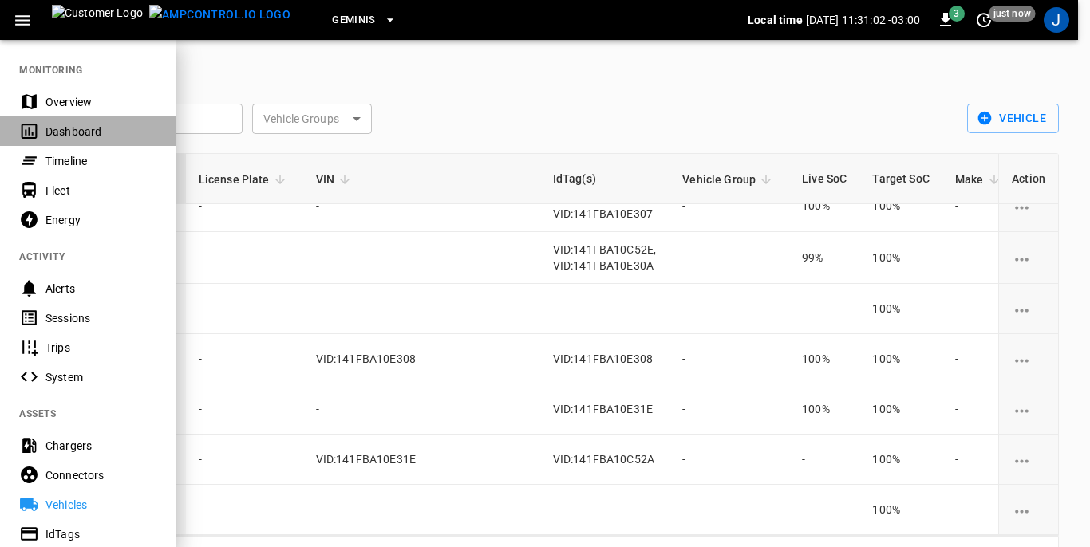
click at [78, 127] on div "Dashboard" at bounding box center [100, 132] width 111 height 16
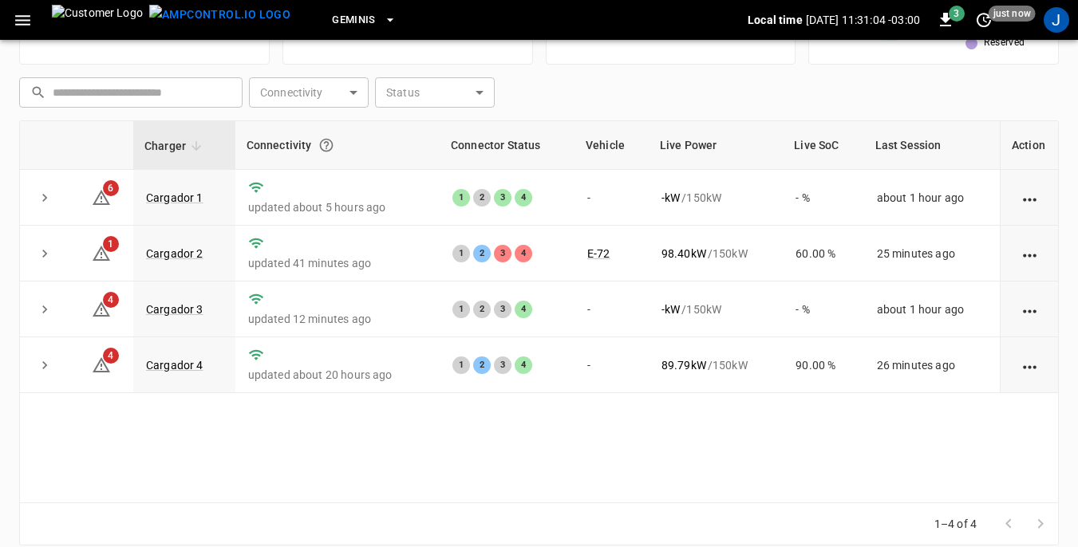
scroll to position [215, 0]
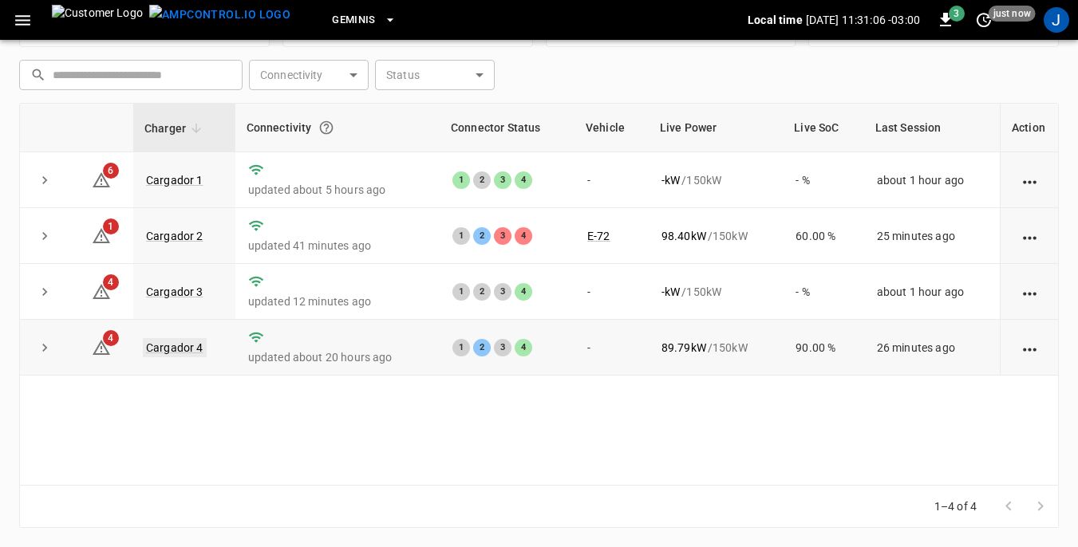
click at [189, 346] on link "Cargador 4" at bounding box center [175, 347] width 64 height 19
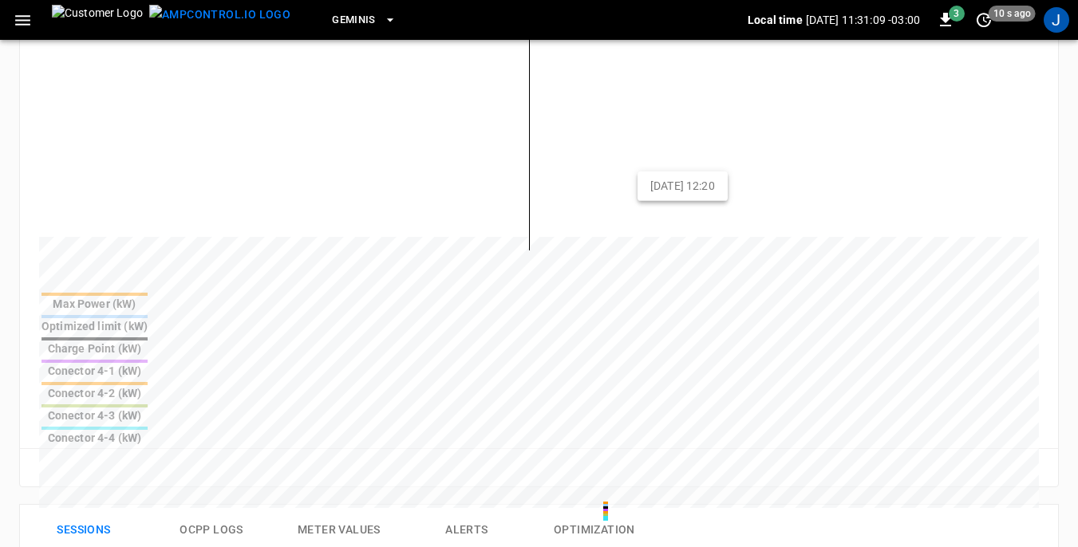
scroll to position [559, 0]
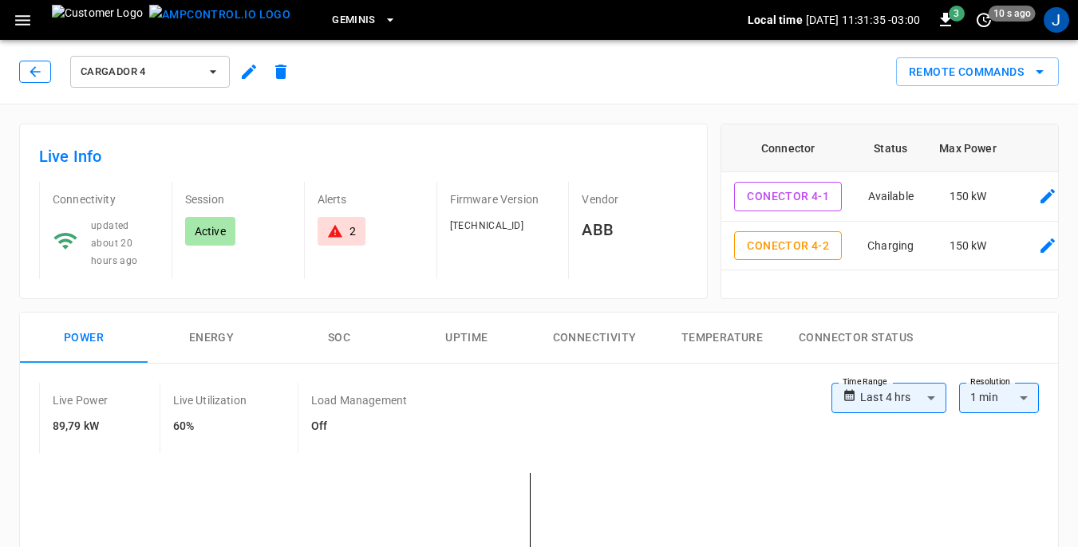
click at [35, 65] on icon "button" at bounding box center [35, 72] width 16 height 16
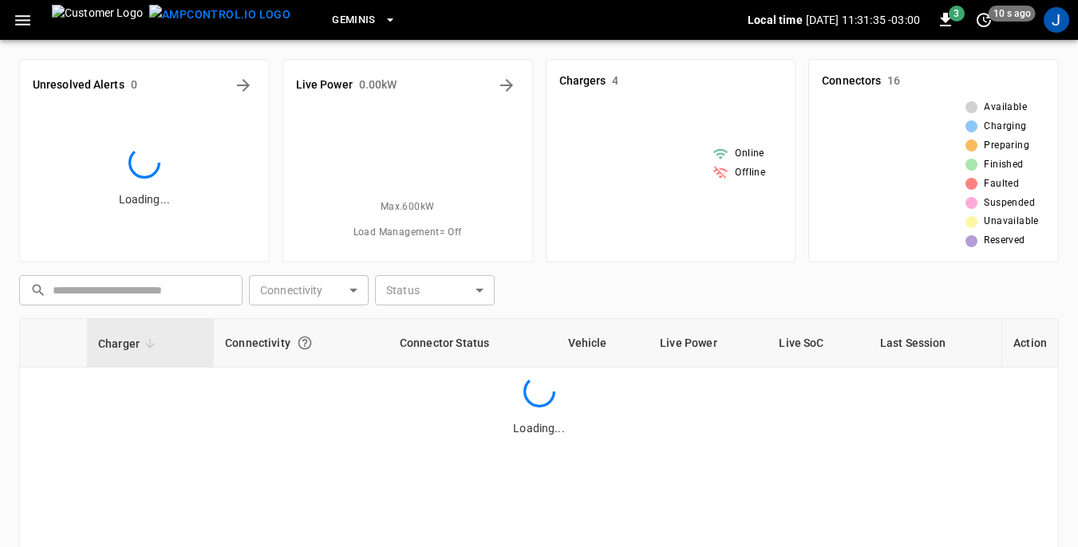
scroll to position [215, 0]
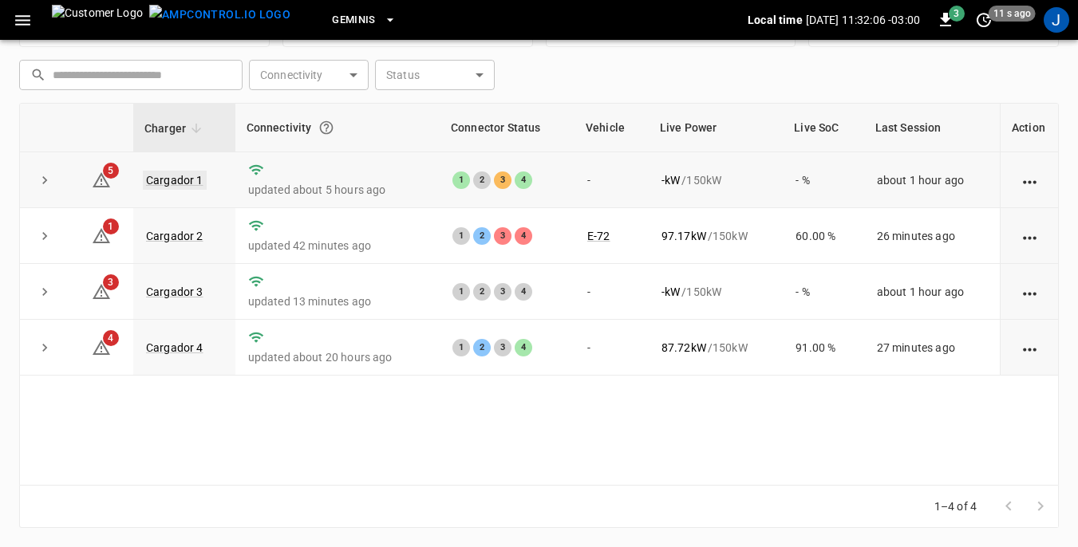
click at [183, 179] on link "Cargador 1" at bounding box center [175, 180] width 64 height 19
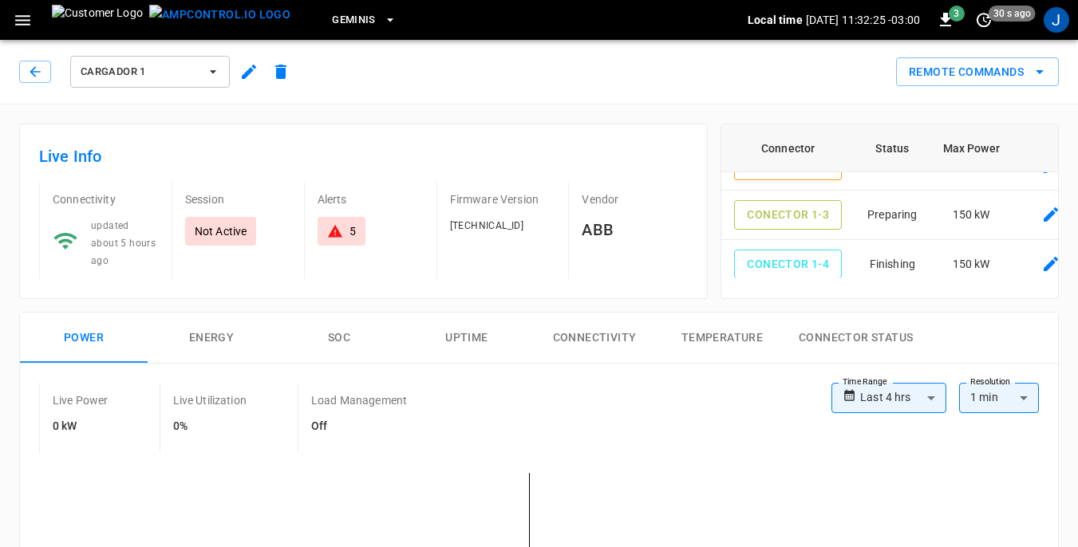
click at [212, 71] on icon "button" at bounding box center [213, 71] width 6 height 3
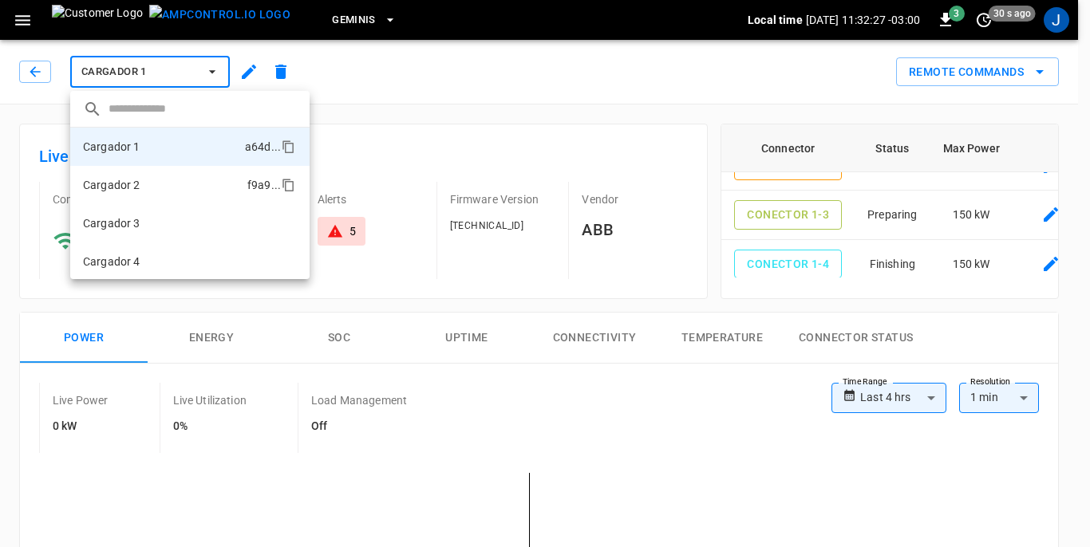
click at [128, 184] on p "Cargador 2" at bounding box center [111, 185] width 57 height 16
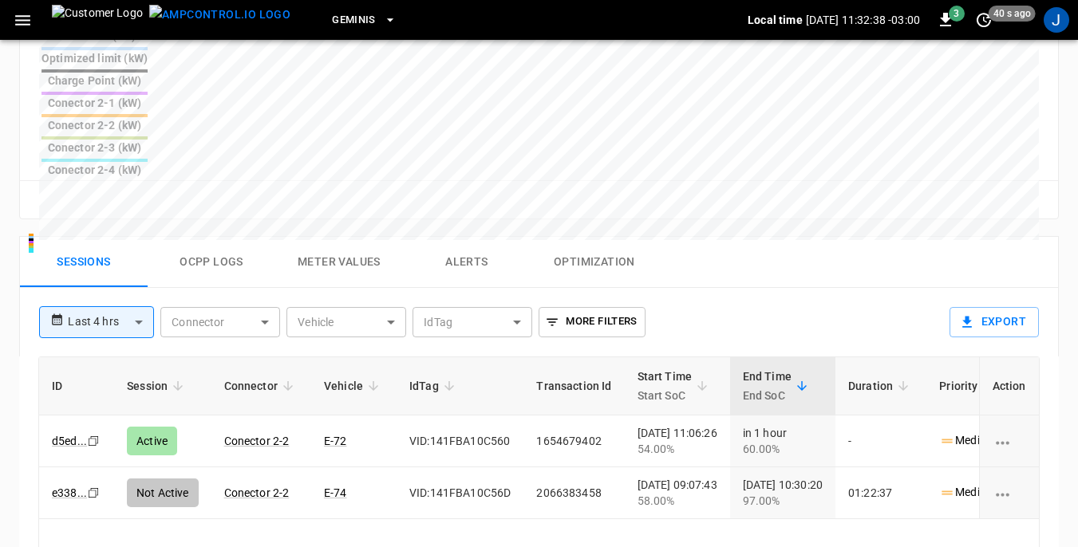
scroll to position [718, 0]
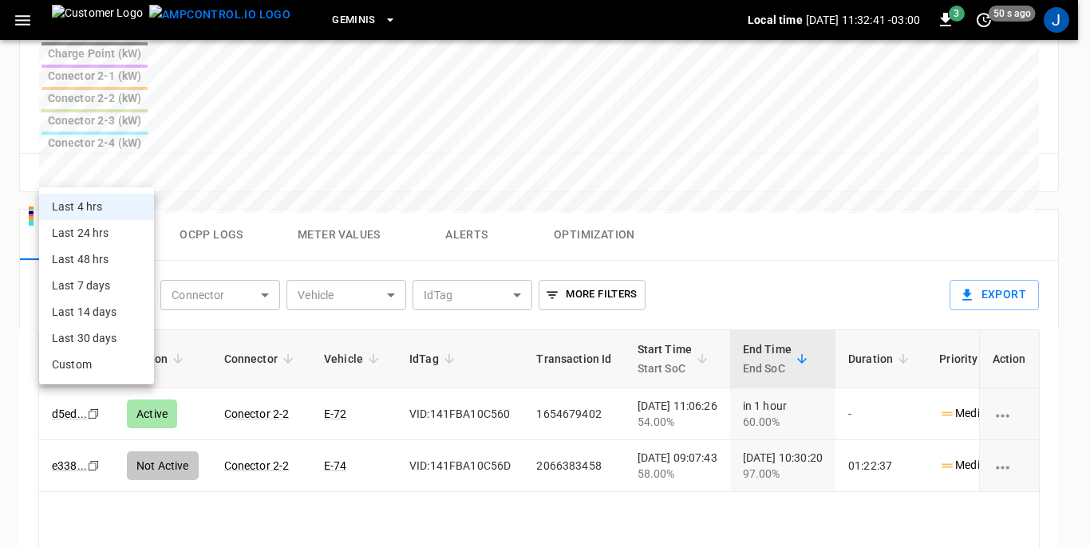
click at [140, 171] on body "**********" at bounding box center [545, 28] width 1090 height 1493
click at [88, 236] on li "Last 24 hrs" at bounding box center [96, 233] width 115 height 26
type input "**********"
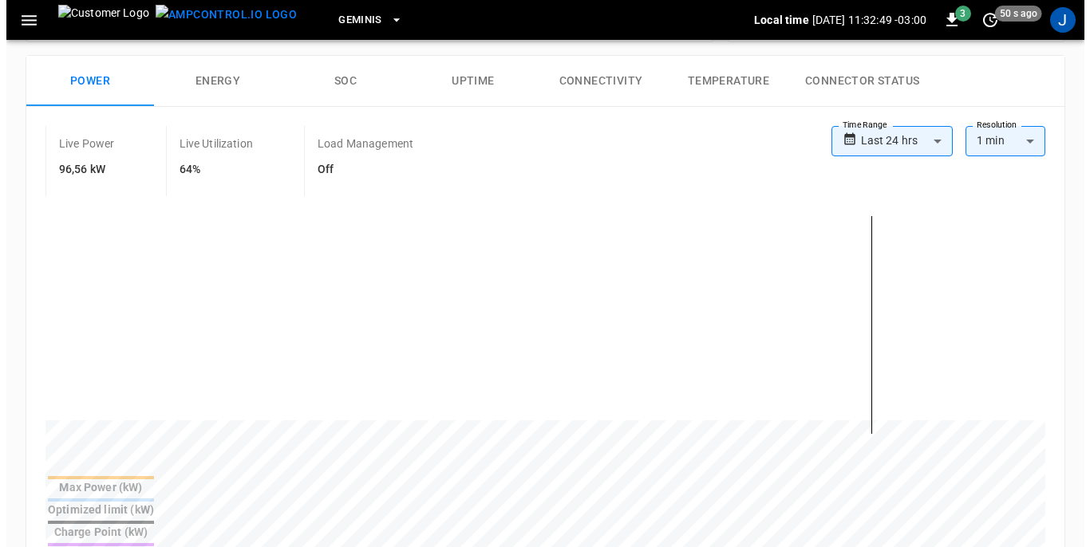
scroll to position [0, 0]
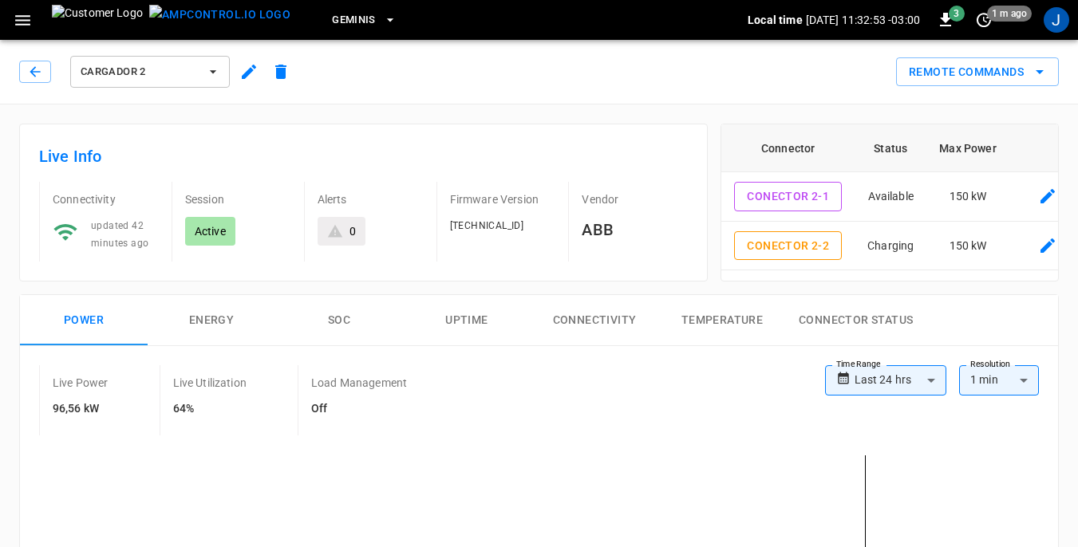
click at [219, 69] on icon "button" at bounding box center [213, 72] width 16 height 16
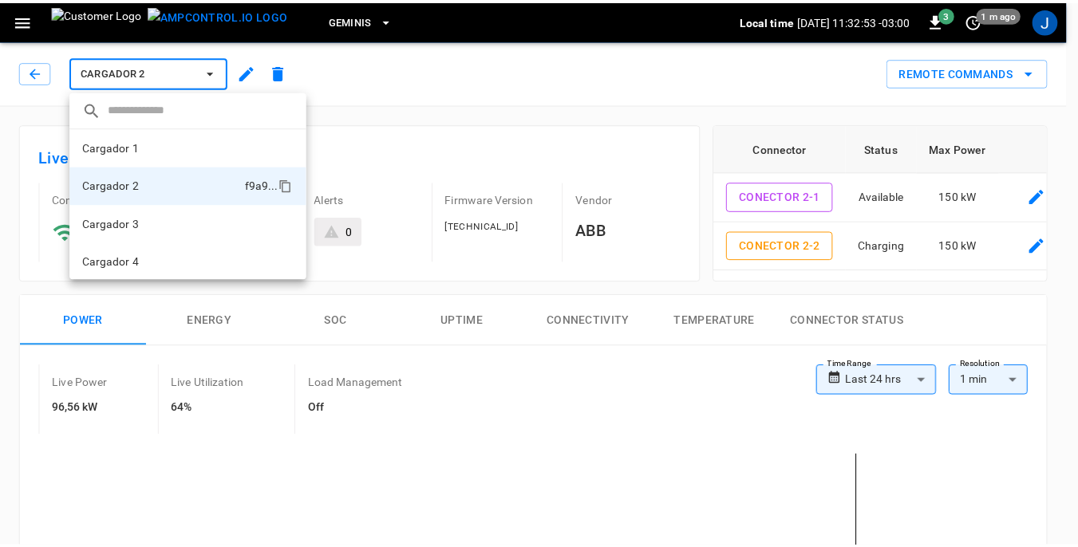
scroll to position [2, 0]
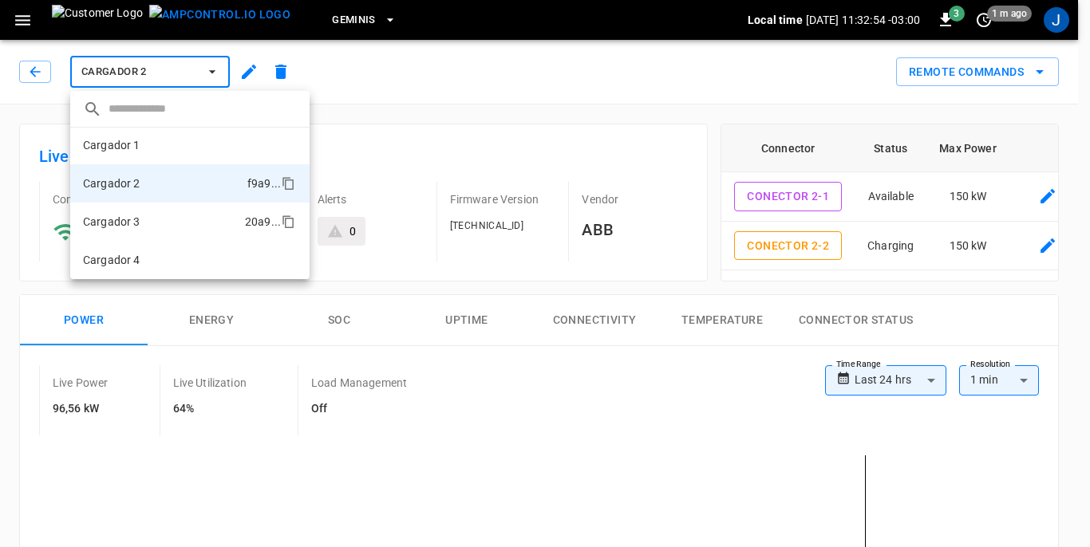
click at [132, 223] on p "Cargador 3" at bounding box center [111, 222] width 57 height 16
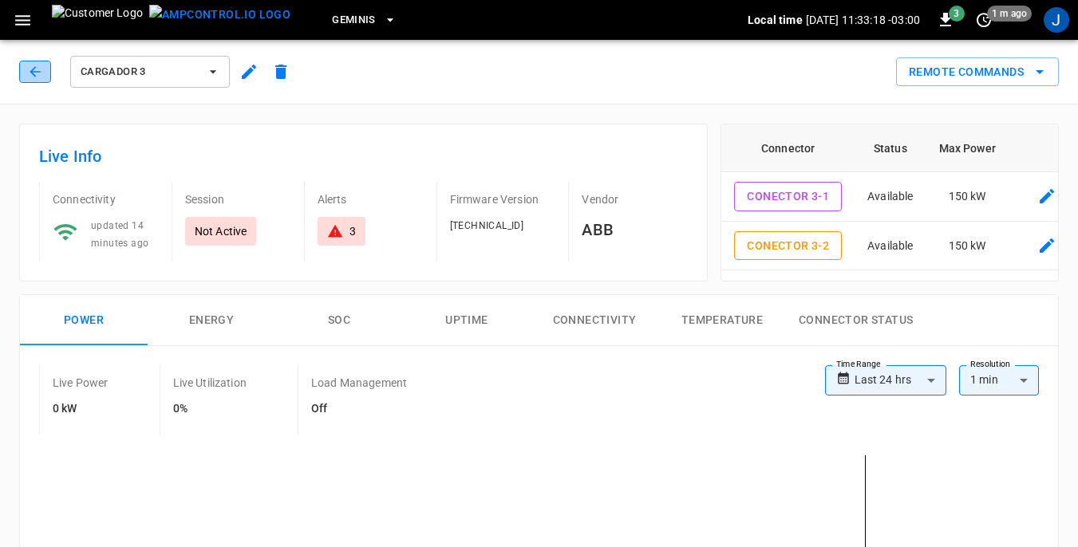
click at [30, 69] on icon "button" at bounding box center [35, 72] width 16 height 16
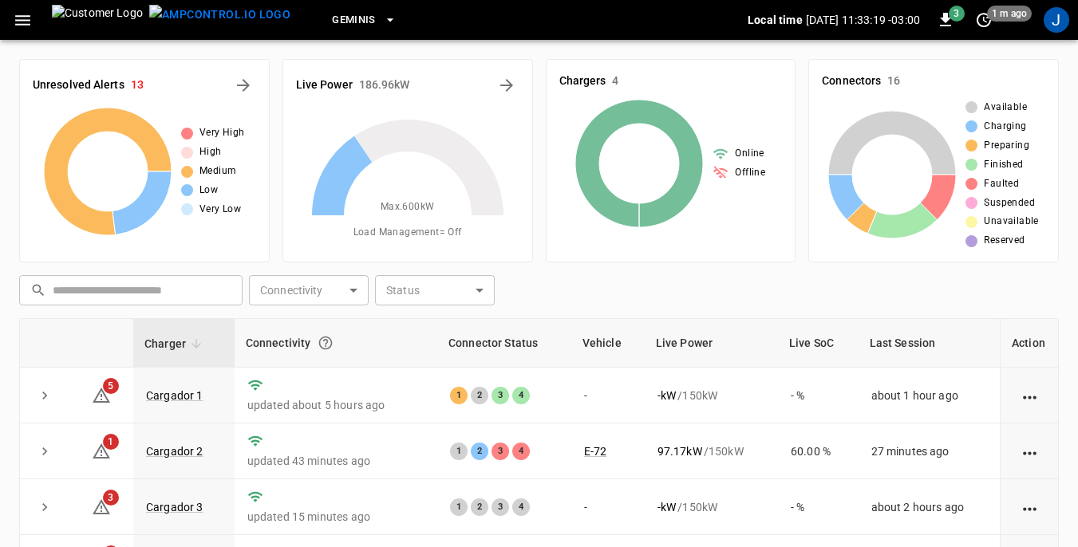
scroll to position [215, 0]
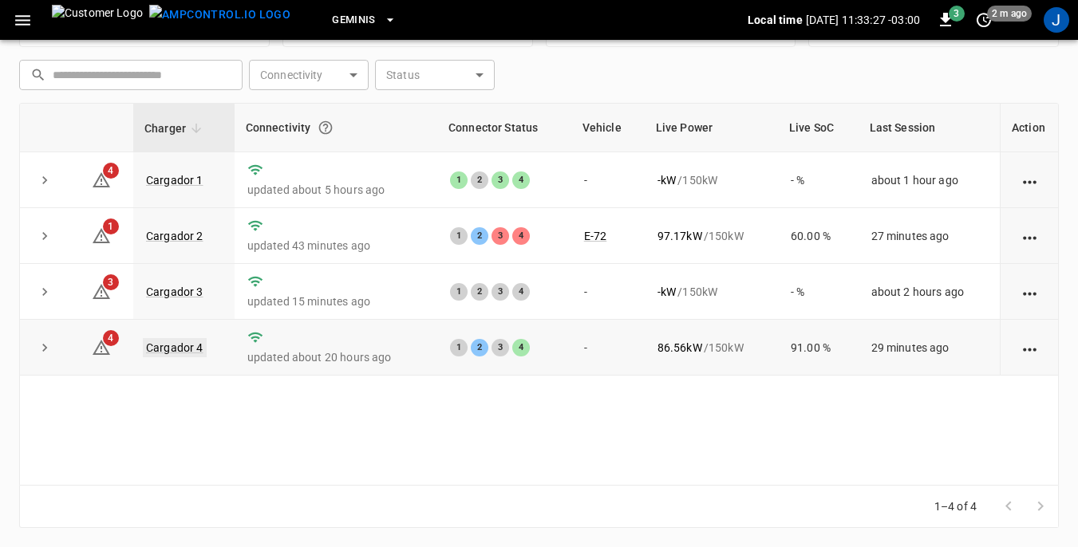
click at [174, 349] on link "Cargador 4" at bounding box center [175, 347] width 64 height 19
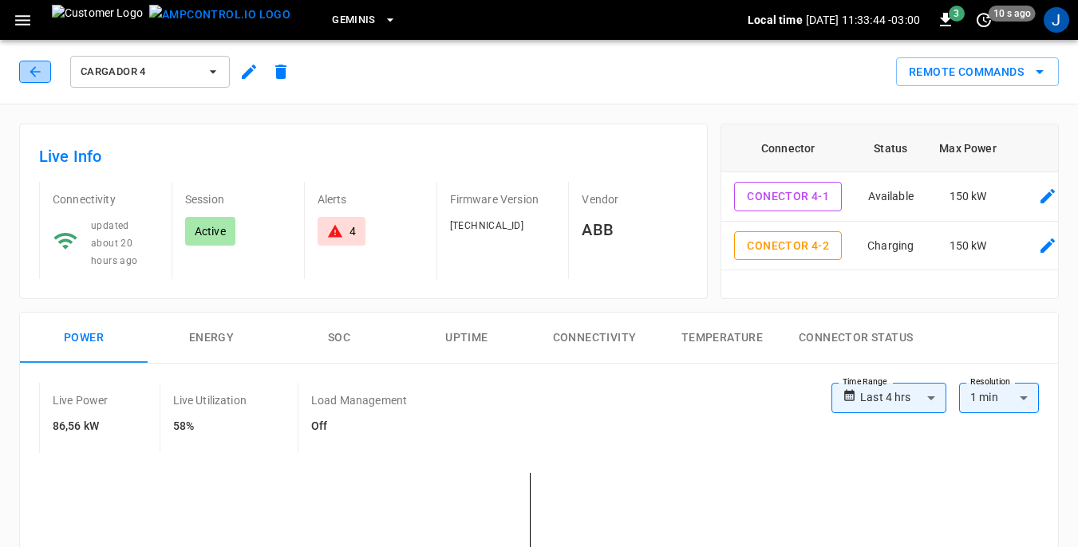
click at [34, 69] on icon "button" at bounding box center [35, 71] width 10 height 10
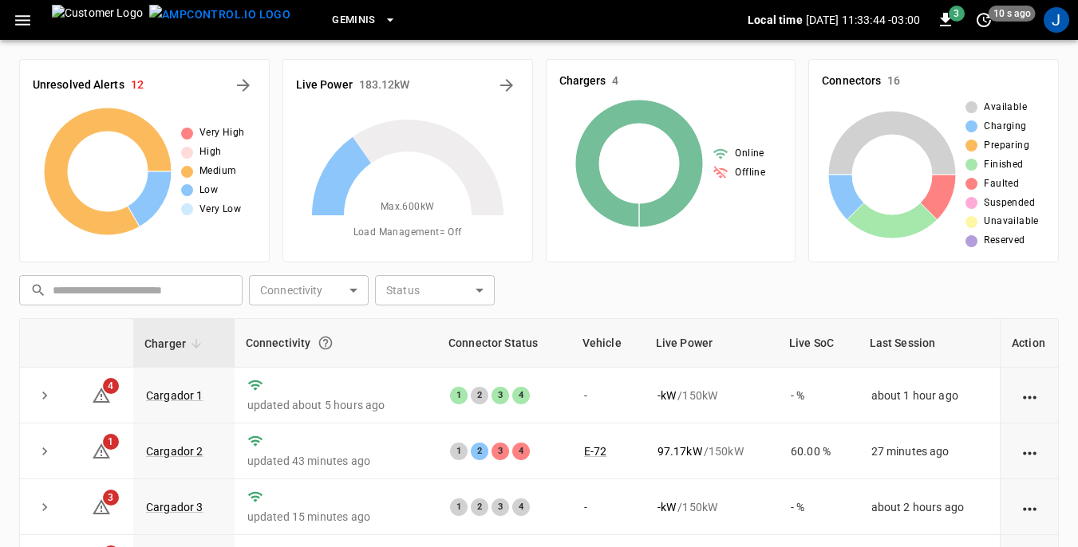
scroll to position [215, 0]
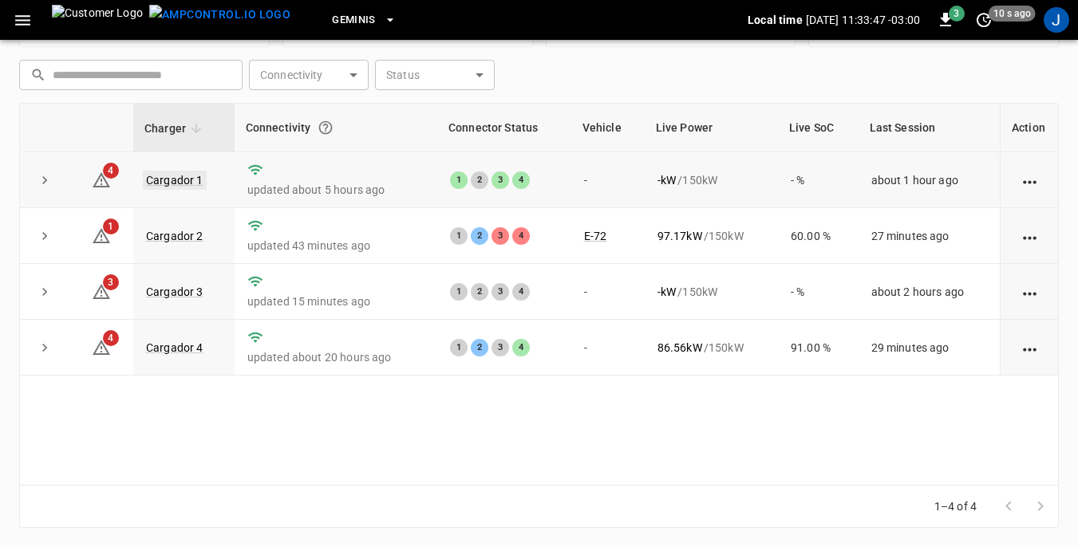
click at [180, 180] on link "Cargador 1" at bounding box center [175, 180] width 64 height 19
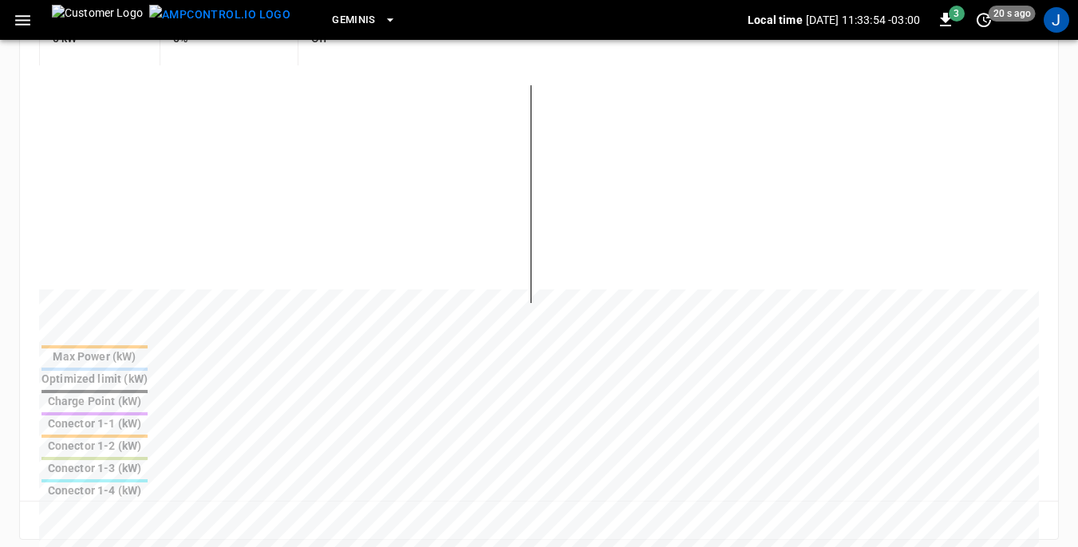
scroll to position [399, 0]
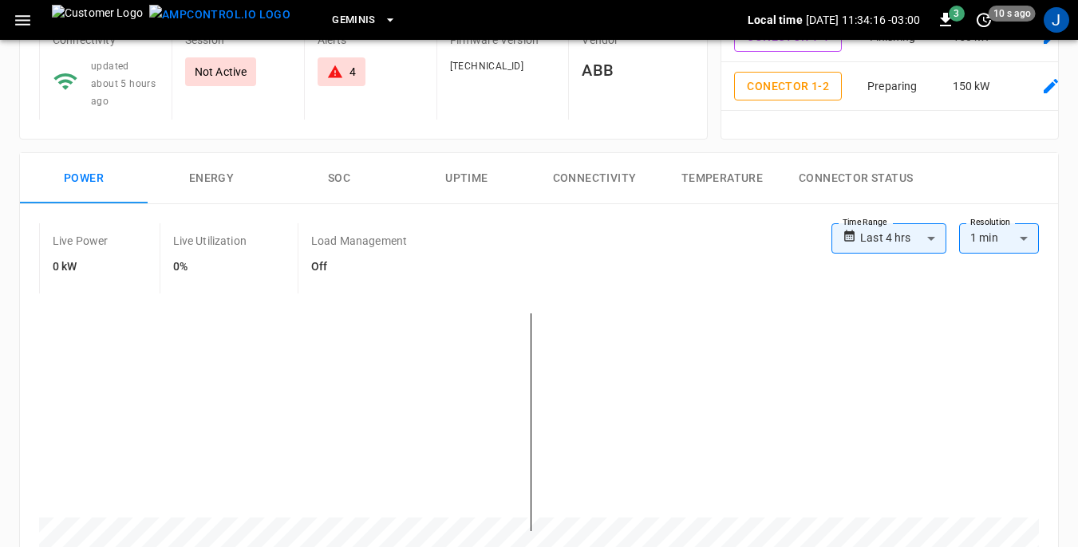
scroll to position [0, 0]
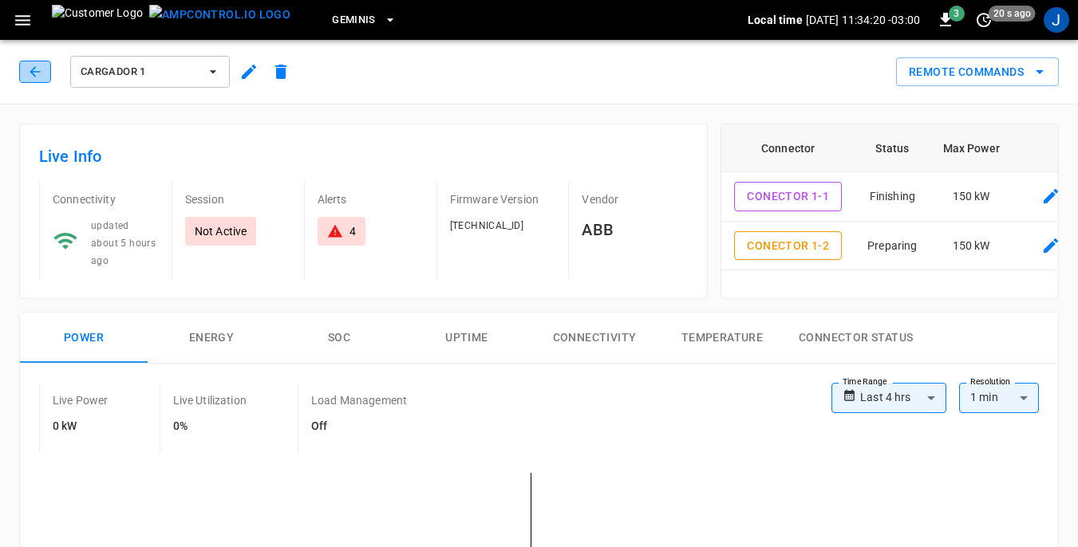
click at [38, 68] on icon "button" at bounding box center [35, 72] width 16 height 16
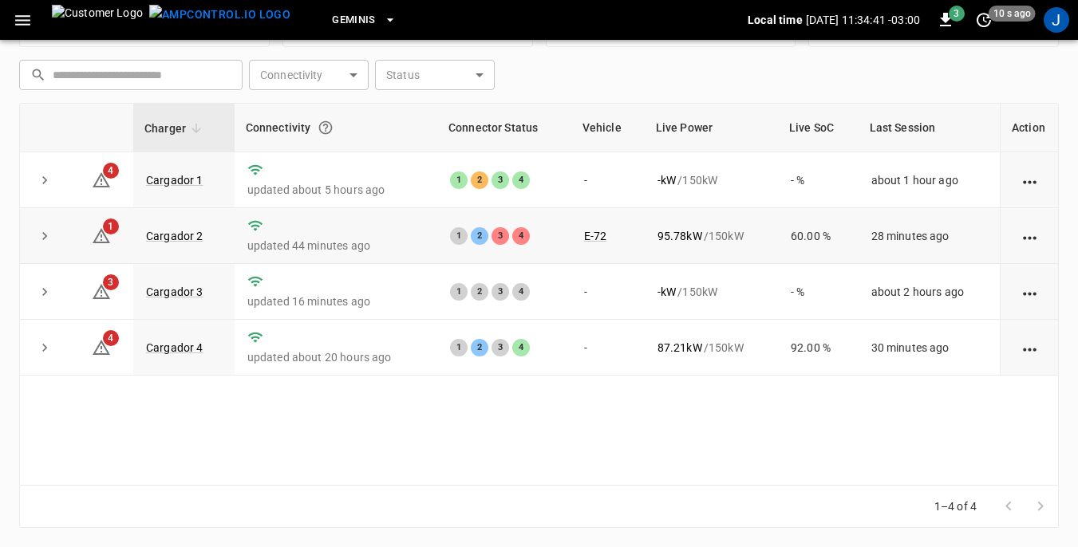
scroll to position [136, 0]
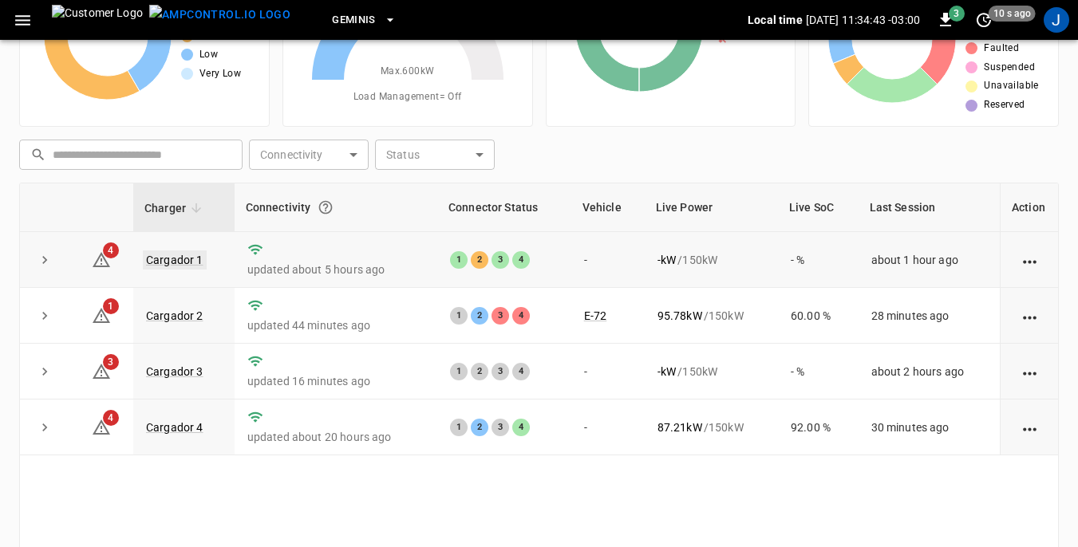
click at [178, 257] on link "Cargador 1" at bounding box center [175, 260] width 64 height 19
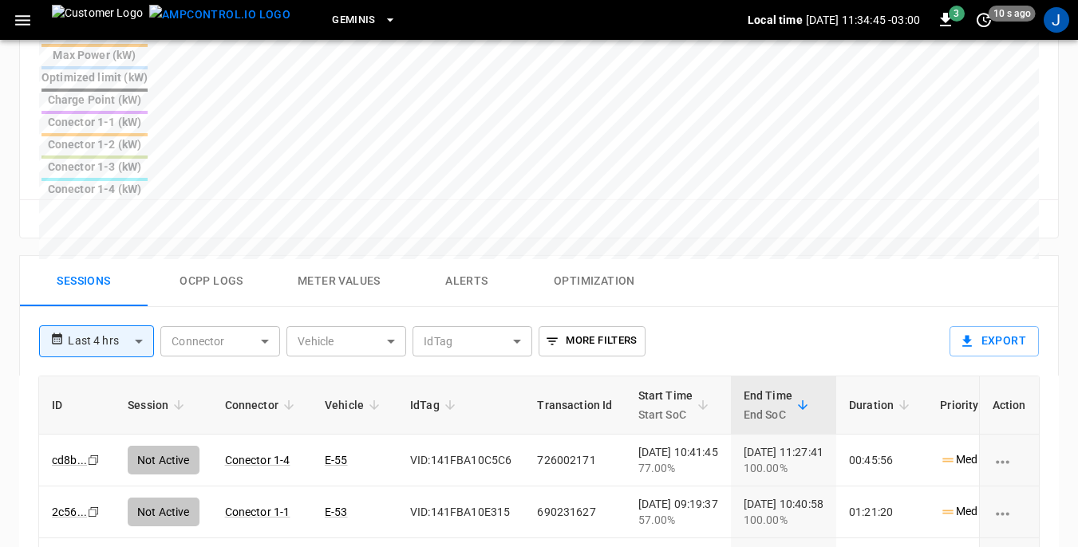
scroll to position [718, 0]
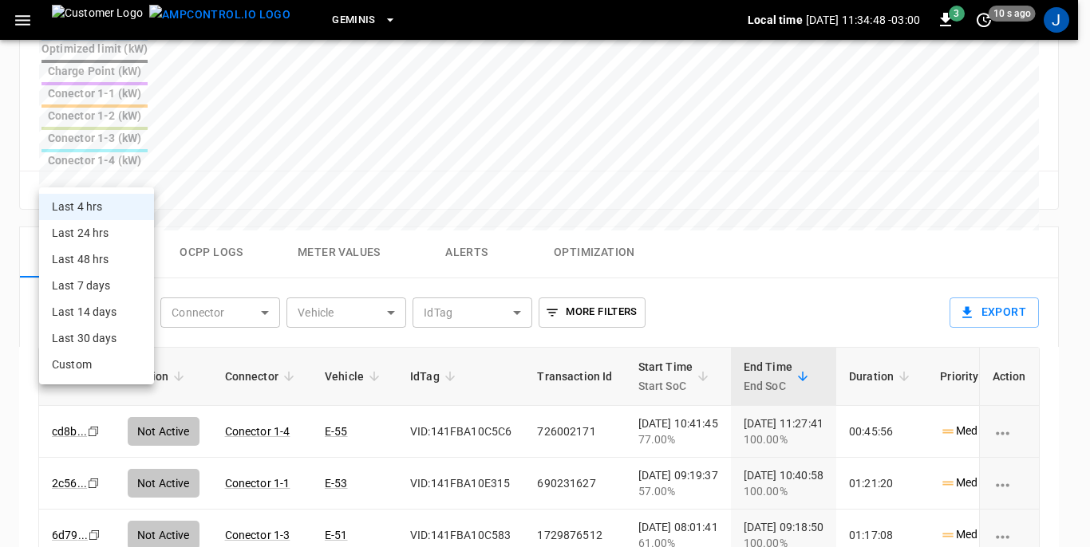
click at [136, 172] on body "**********" at bounding box center [545, 37] width 1090 height 1511
click at [92, 236] on li "Last 24 hrs" at bounding box center [96, 233] width 115 height 26
type input "**********"
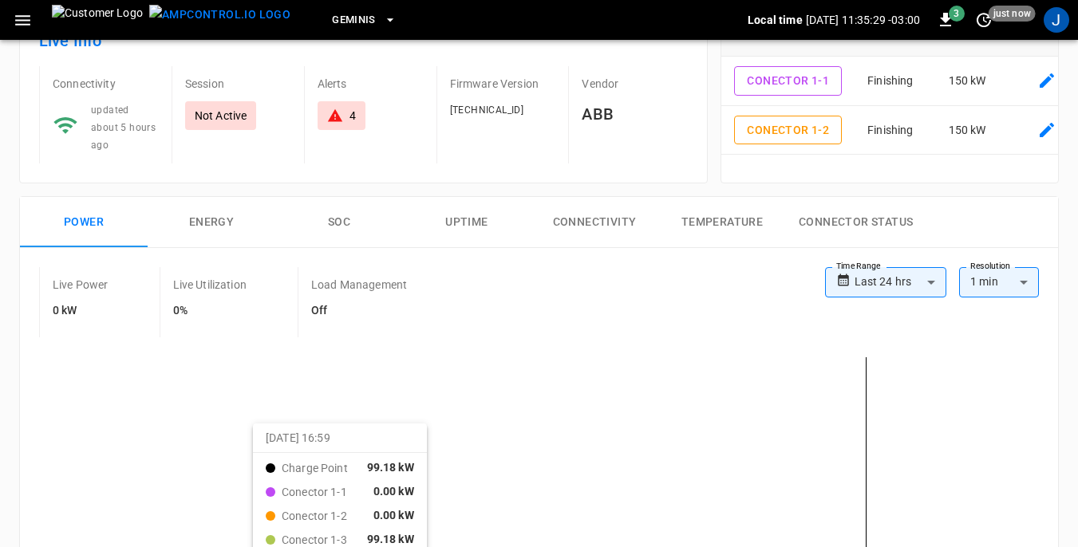
scroll to position [0, 0]
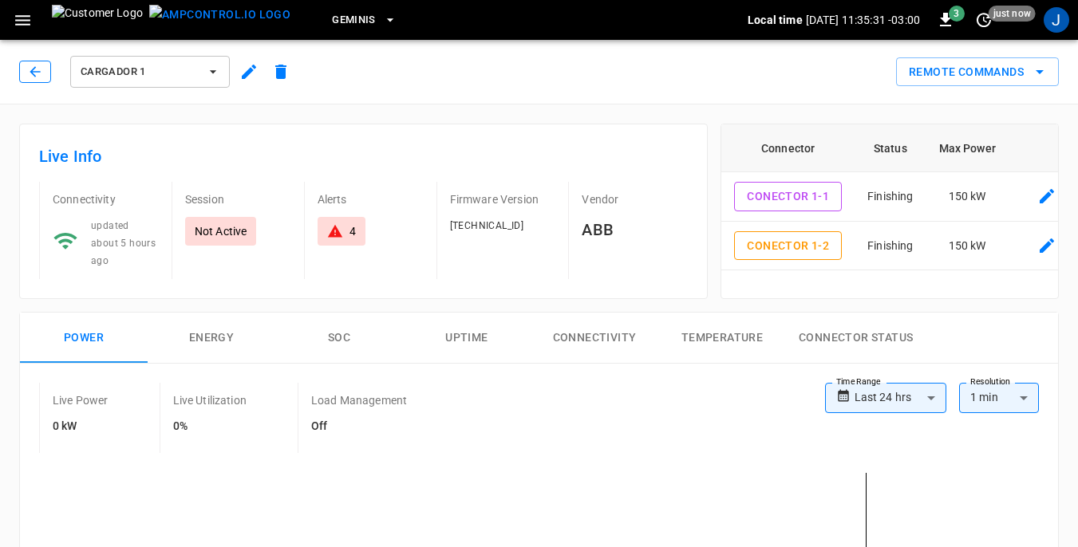
click at [40, 71] on icon "button" at bounding box center [35, 72] width 16 height 16
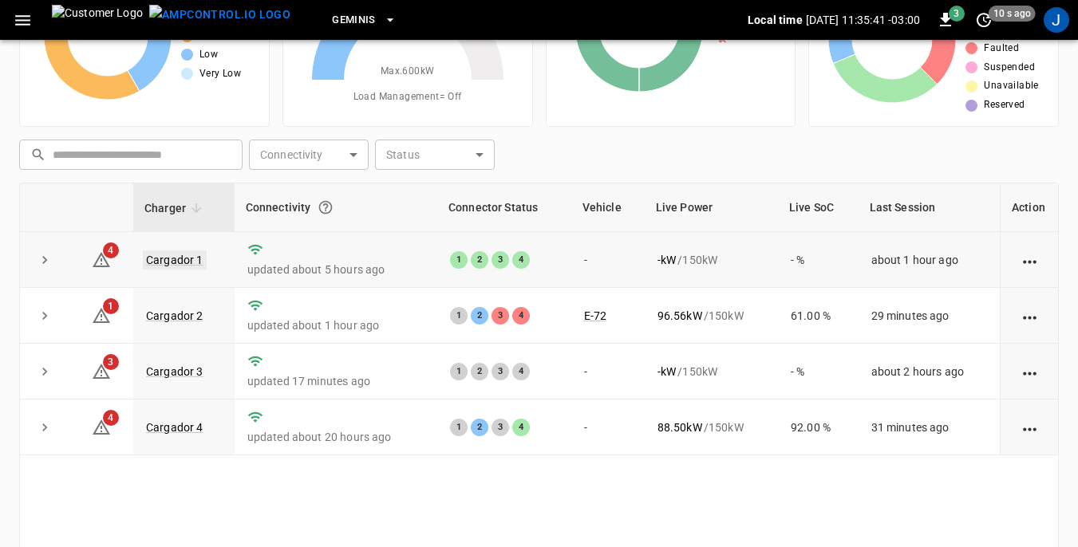
click at [184, 260] on link "Cargador 1" at bounding box center [175, 260] width 64 height 19
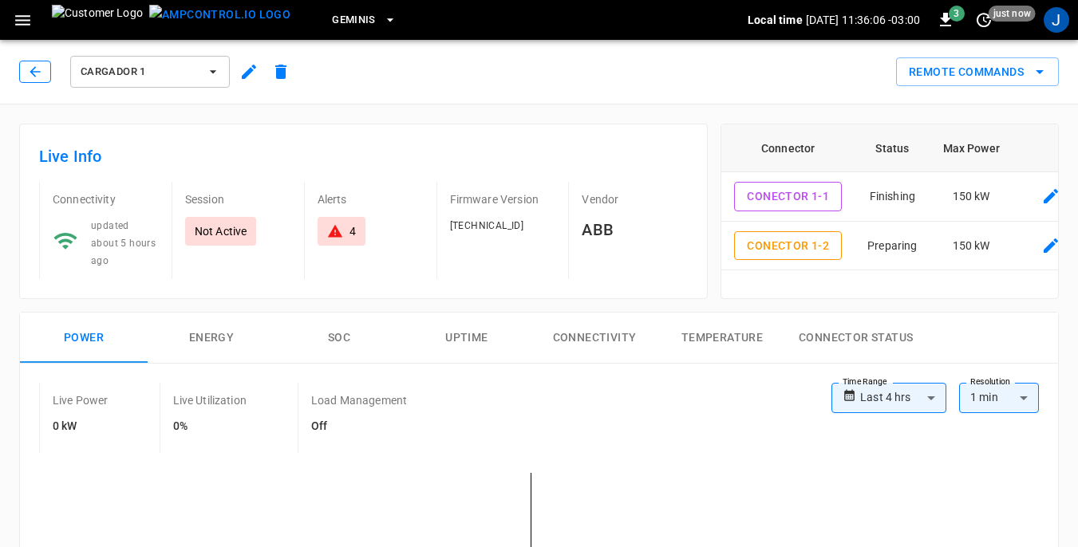
click at [30, 68] on icon "button" at bounding box center [35, 72] width 16 height 16
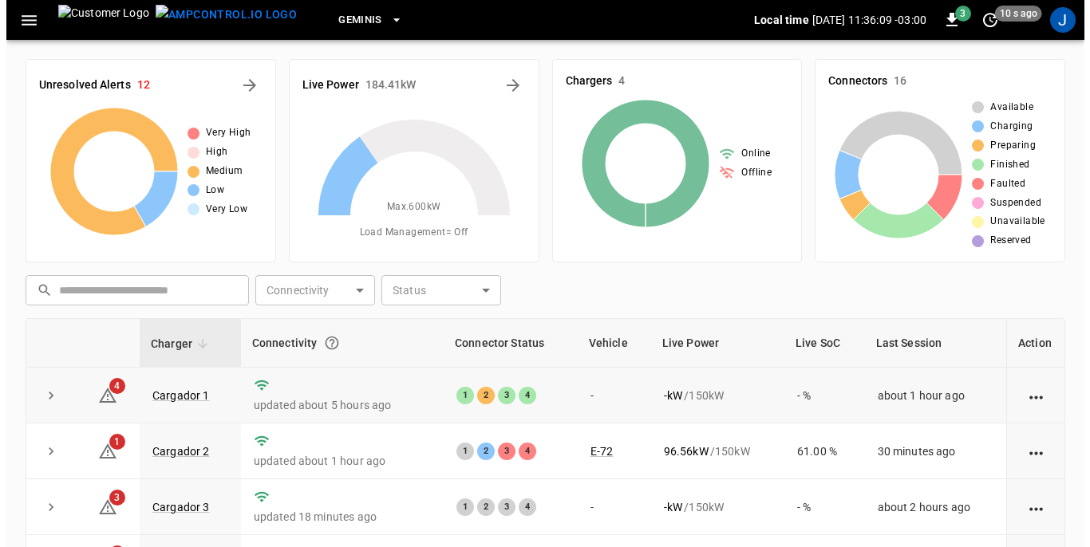
scroll to position [160, 0]
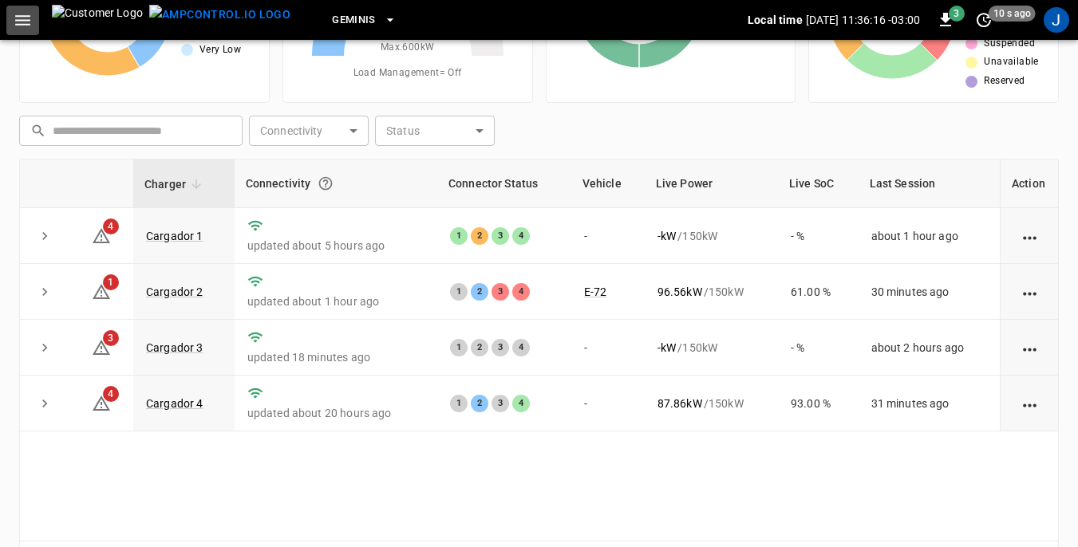
click at [24, 15] on icon "button" at bounding box center [22, 20] width 15 height 10
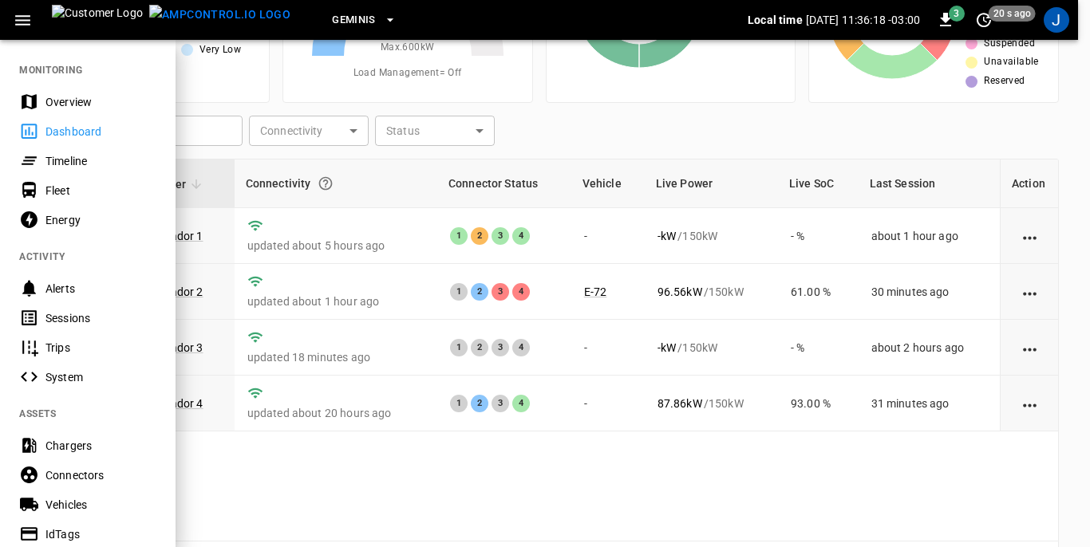
click at [64, 319] on div "Sessions" at bounding box center [100, 318] width 111 height 16
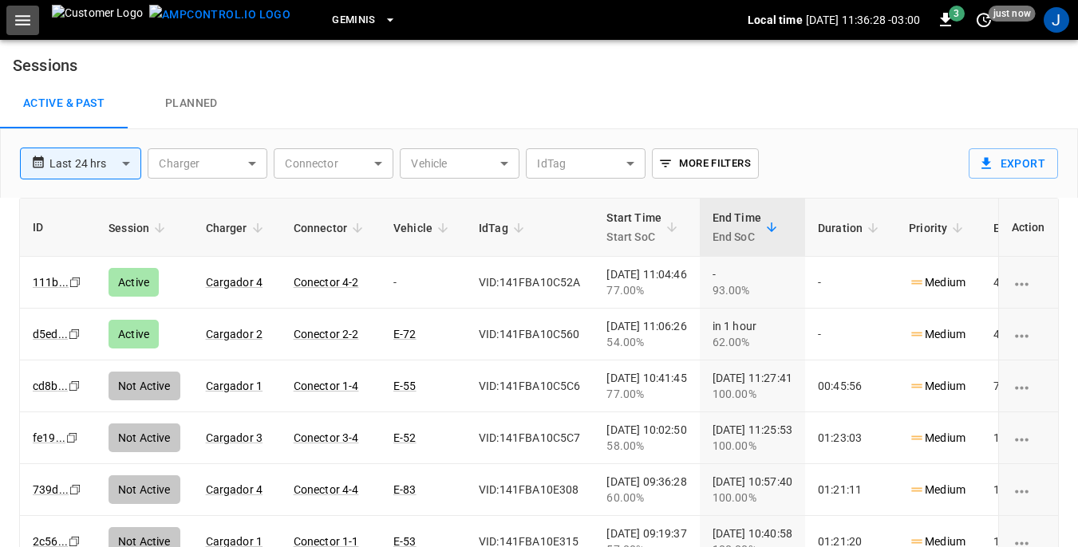
click at [24, 20] on icon "button" at bounding box center [22, 20] width 15 height 10
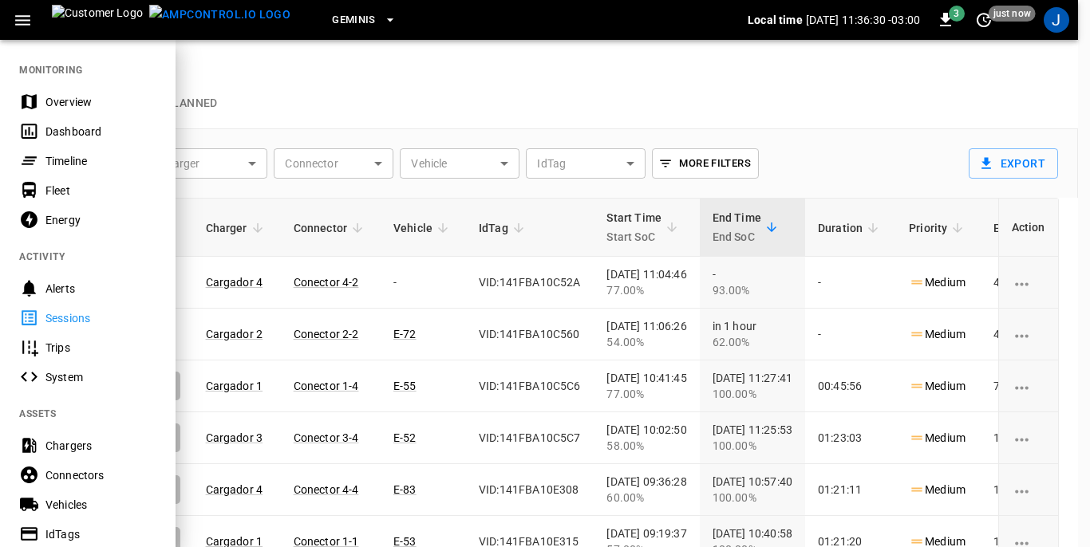
click at [66, 121] on div "Dashboard" at bounding box center [88, 132] width 176 height 30
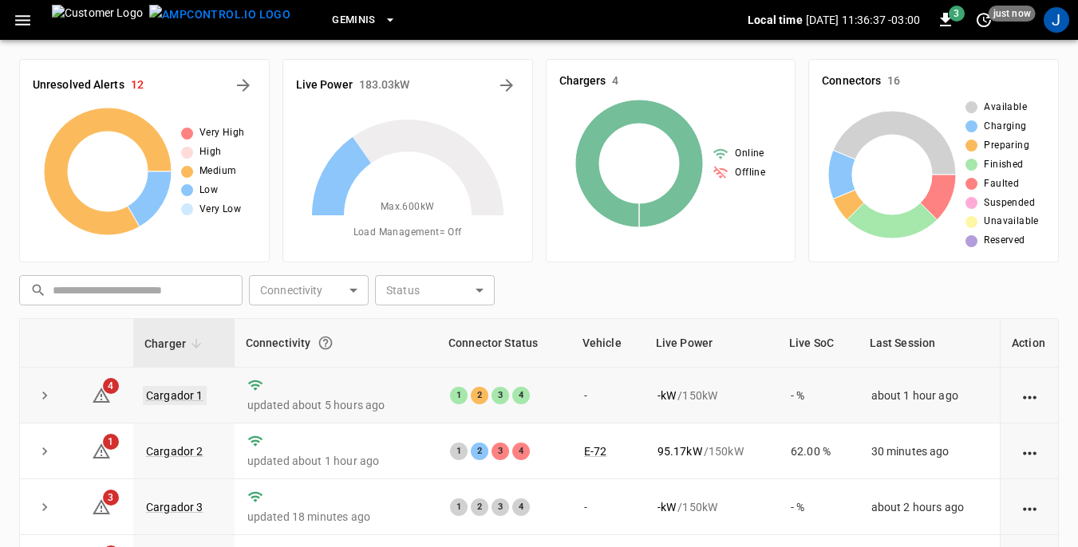
click at [181, 392] on link "Cargador 1" at bounding box center [175, 395] width 64 height 19
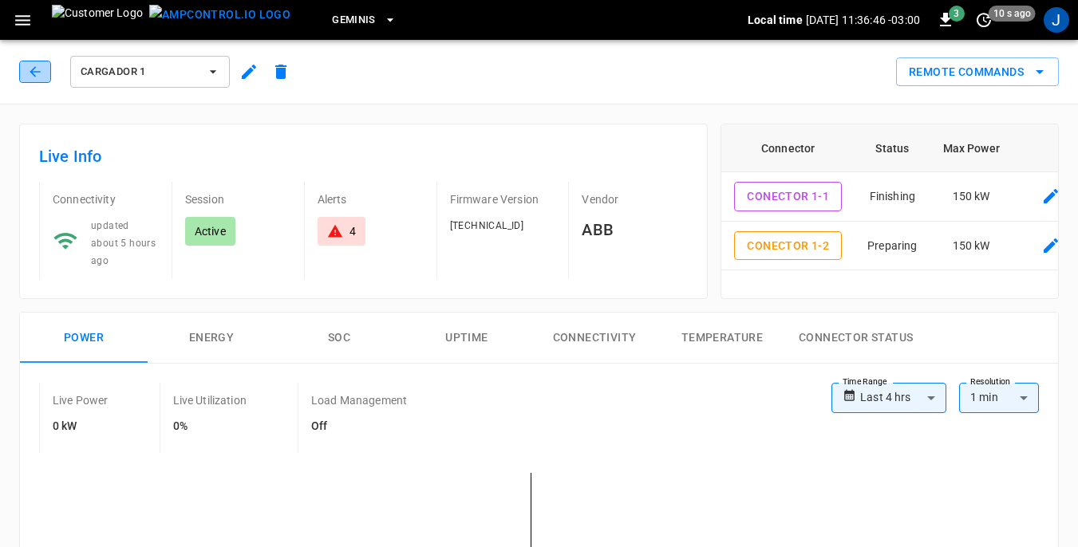
click at [30, 70] on icon "button" at bounding box center [35, 72] width 16 height 16
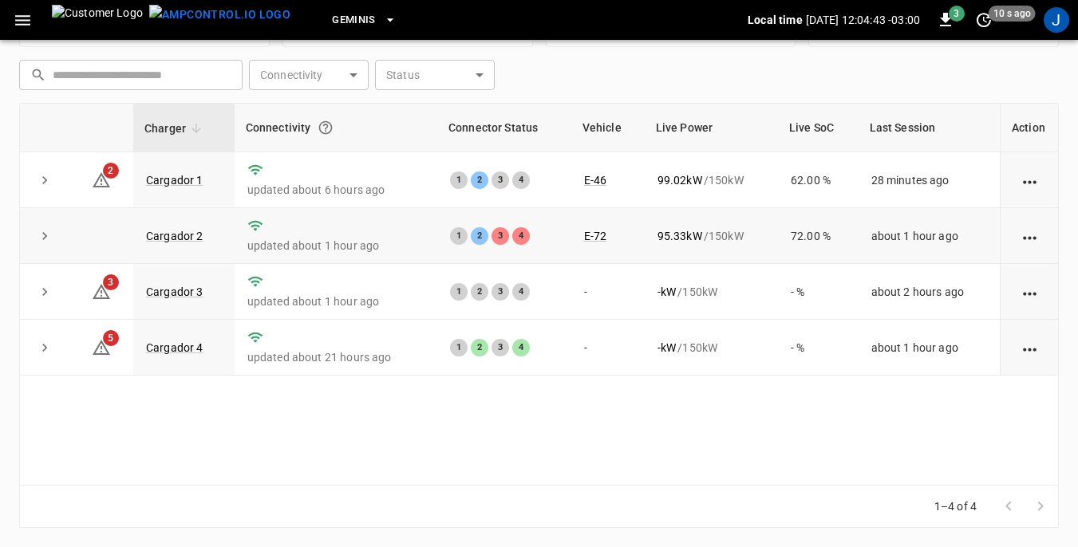
scroll to position [136, 0]
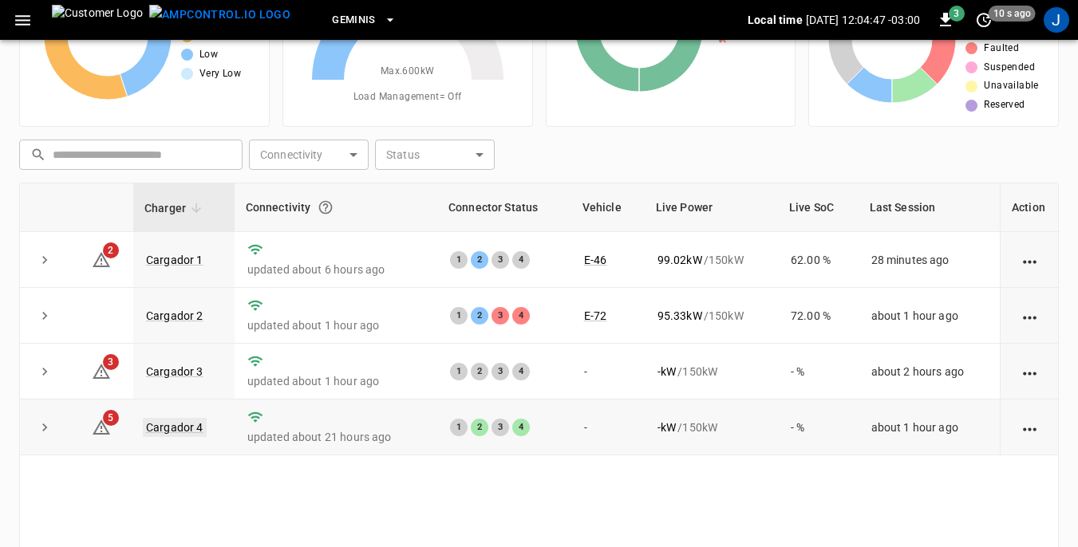
click at [176, 426] on link "Cargador 4" at bounding box center [175, 427] width 64 height 19
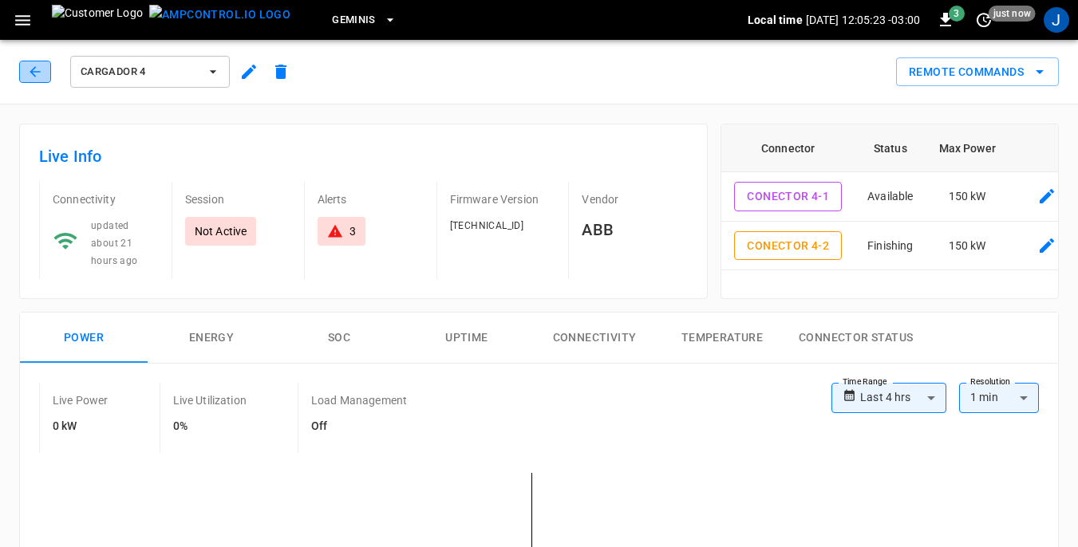
click at [33, 72] on icon "button" at bounding box center [35, 71] width 10 height 10
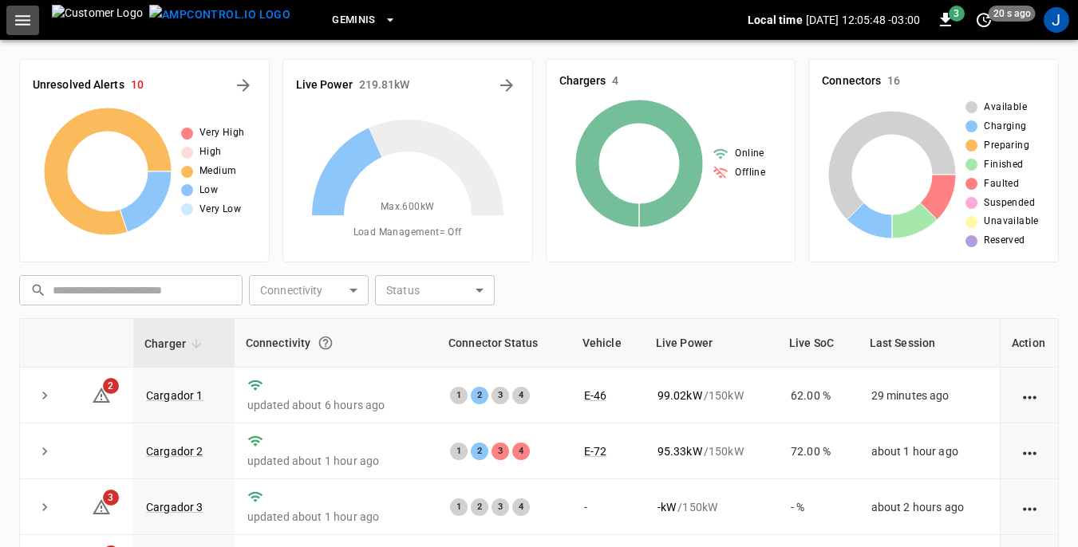
click at [16, 21] on icon "button" at bounding box center [22, 20] width 15 height 10
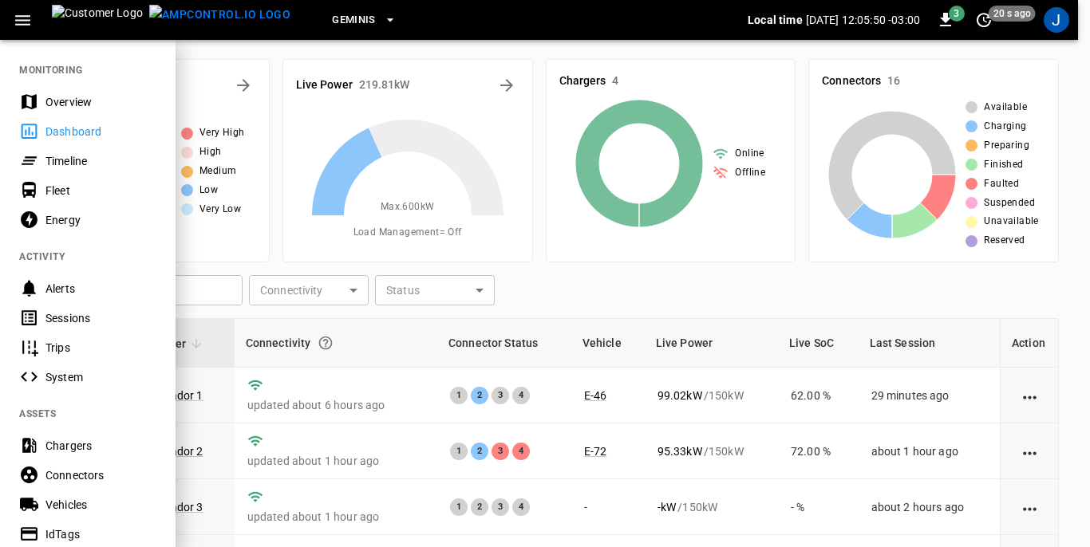
click at [73, 314] on div "Sessions" at bounding box center [100, 318] width 111 height 16
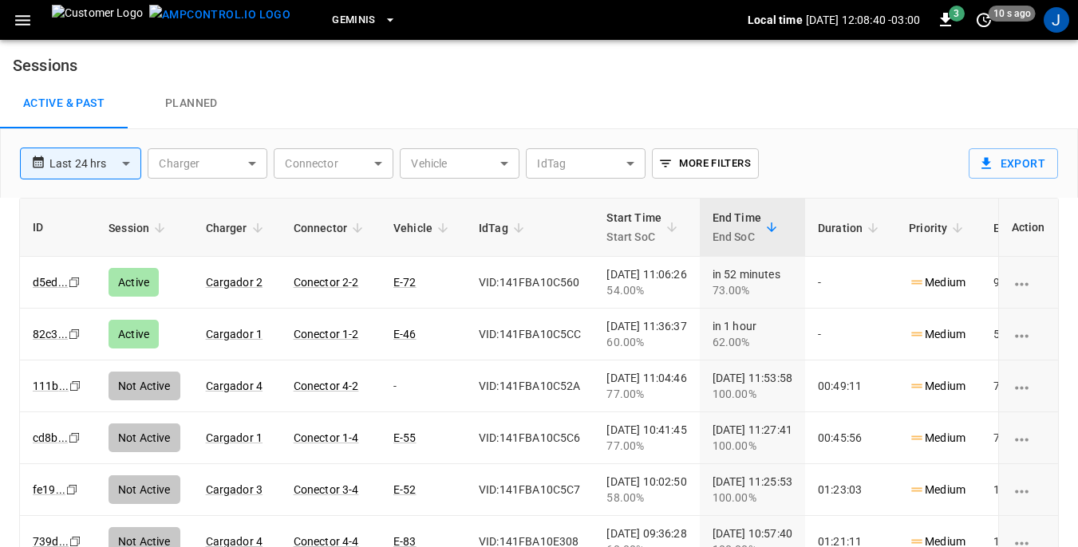
click at [26, 17] on icon "button" at bounding box center [23, 20] width 20 height 20
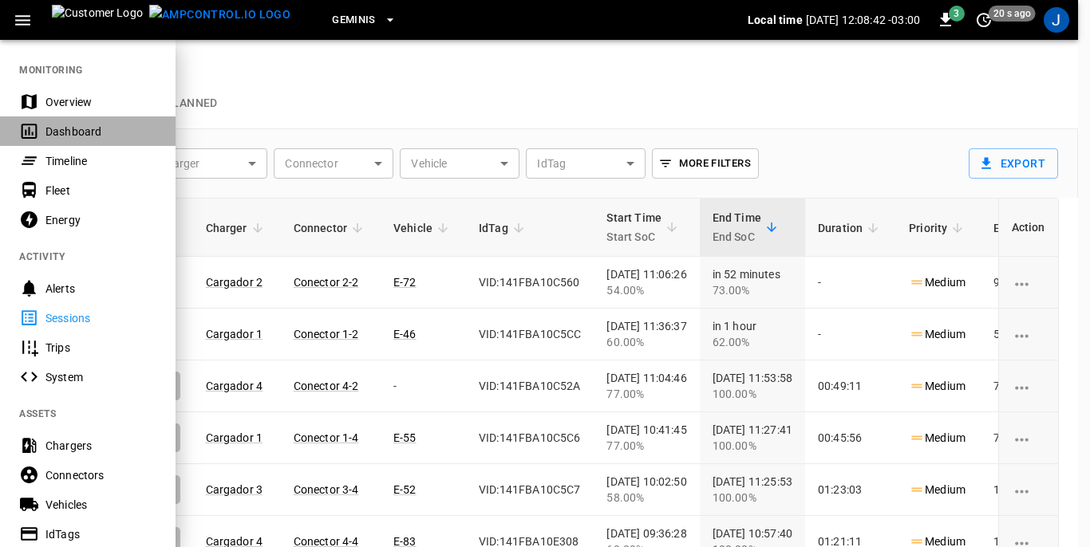
click at [70, 120] on div "Dashboard" at bounding box center [88, 132] width 176 height 30
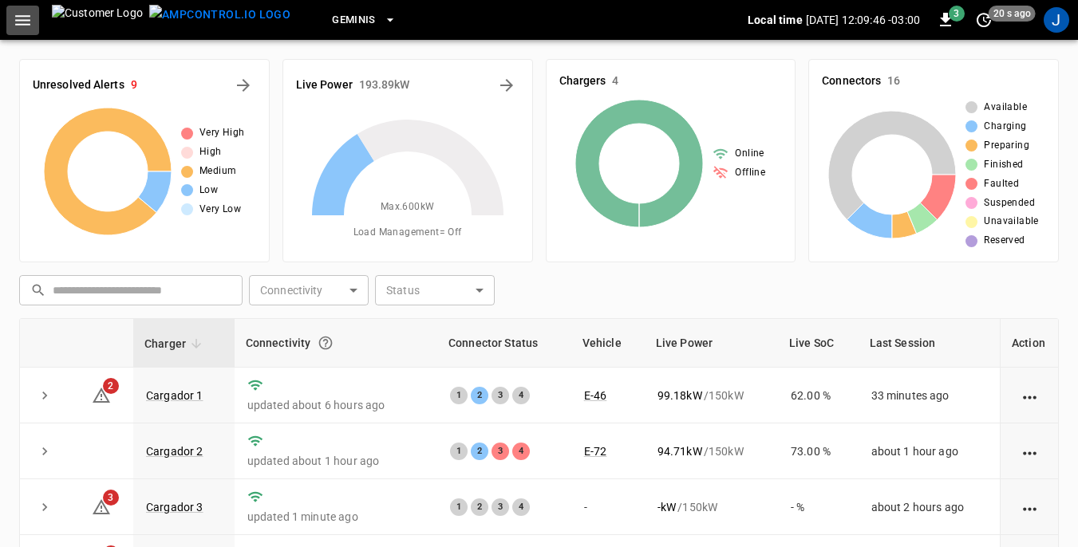
click at [19, 24] on icon "button" at bounding box center [22, 20] width 15 height 10
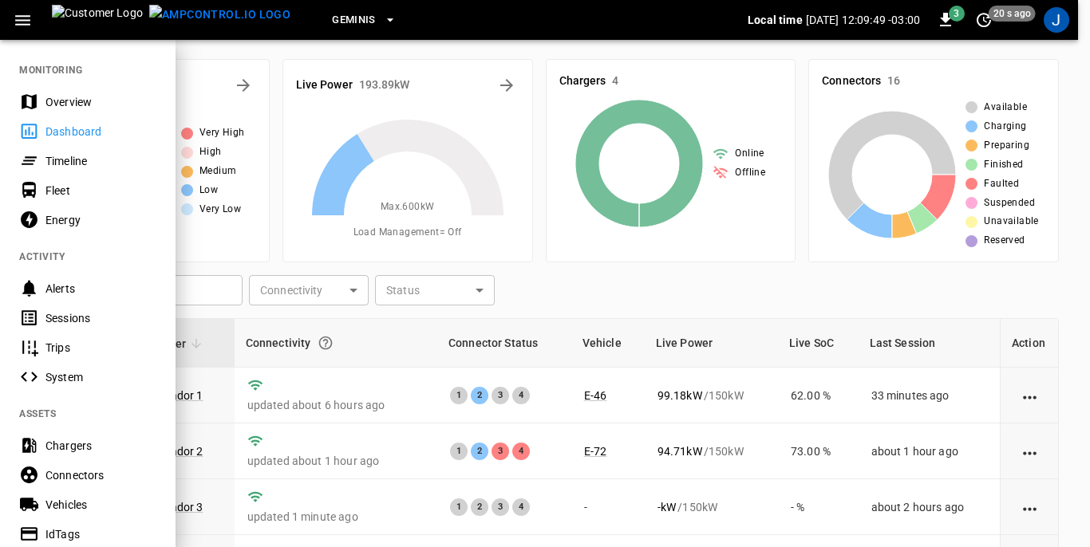
click at [68, 317] on div "Sessions" at bounding box center [100, 318] width 111 height 16
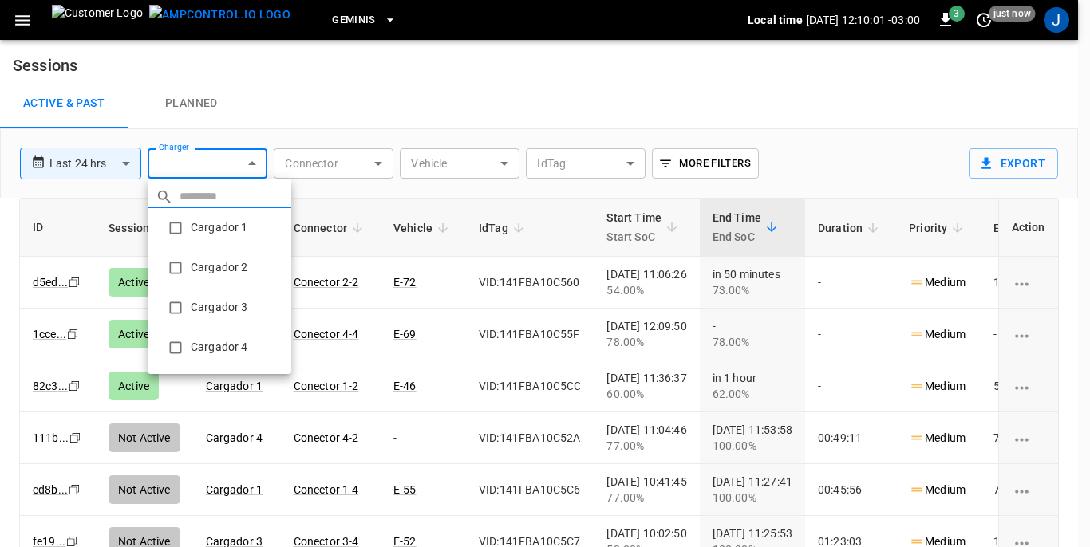
click at [256, 161] on body "**********" at bounding box center [545, 312] width 1090 height 624
click at [221, 225] on li "Cargador 1" at bounding box center [220, 228] width 144 height 40
type input "**********"
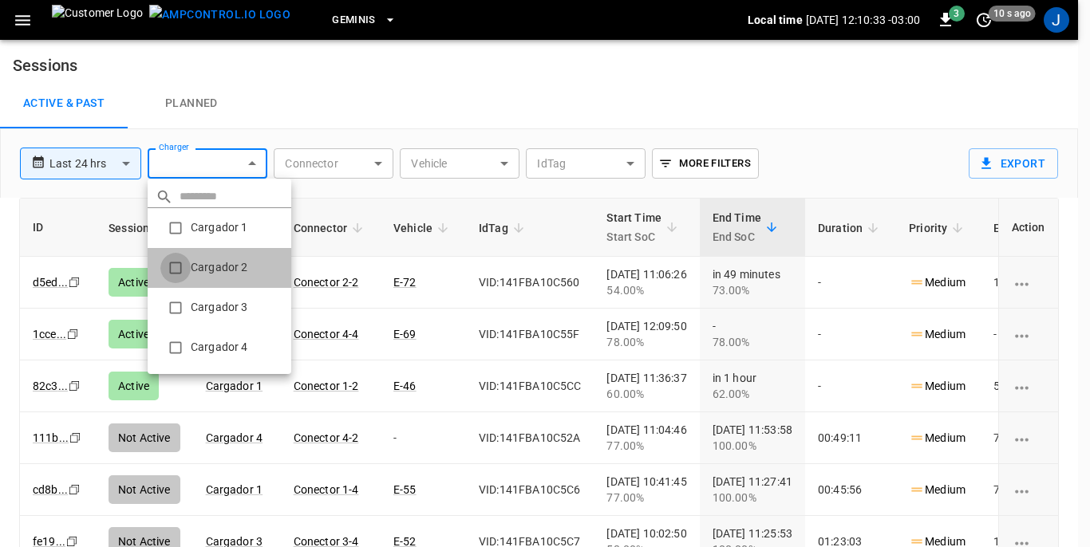
type input "**********"
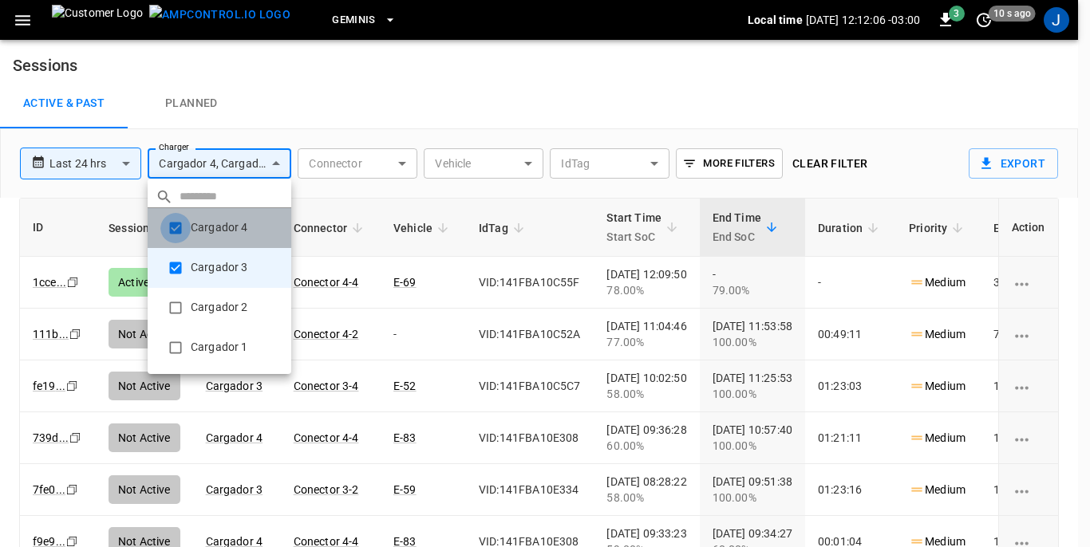
type input "**********"
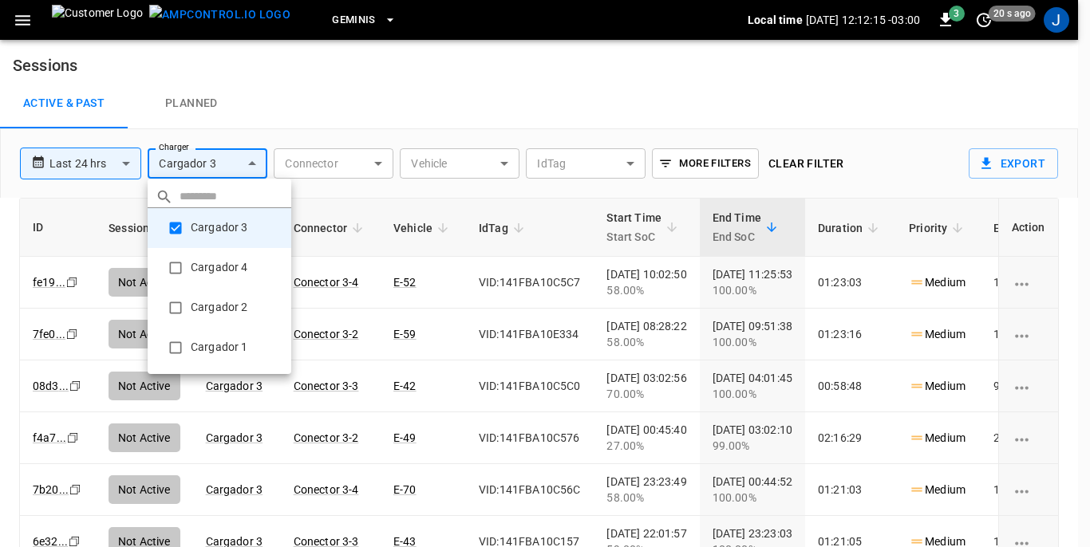
click at [47, 66] on div at bounding box center [545, 273] width 1090 height 547
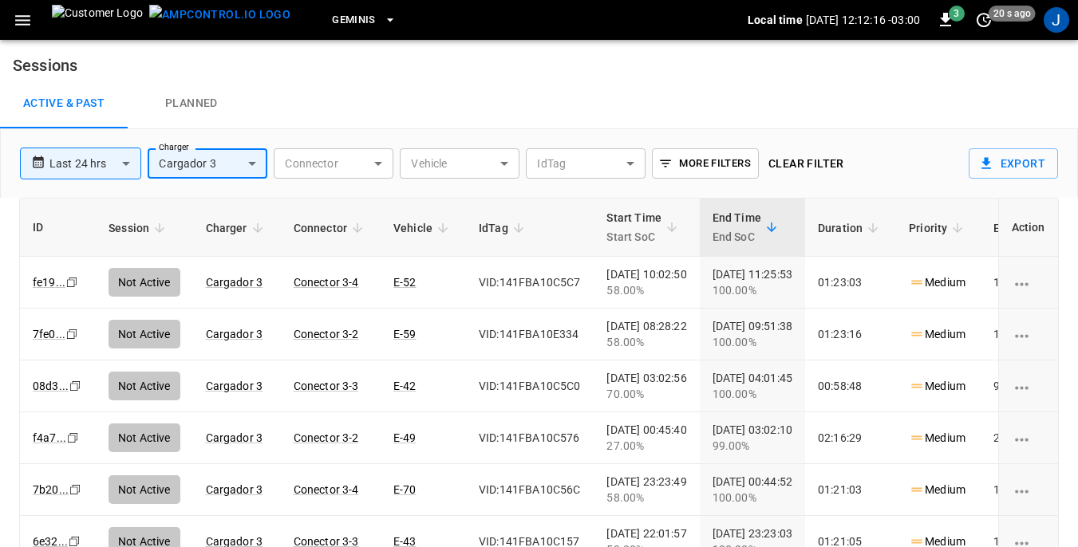
click at [18, 22] on icon "button" at bounding box center [23, 20] width 20 height 20
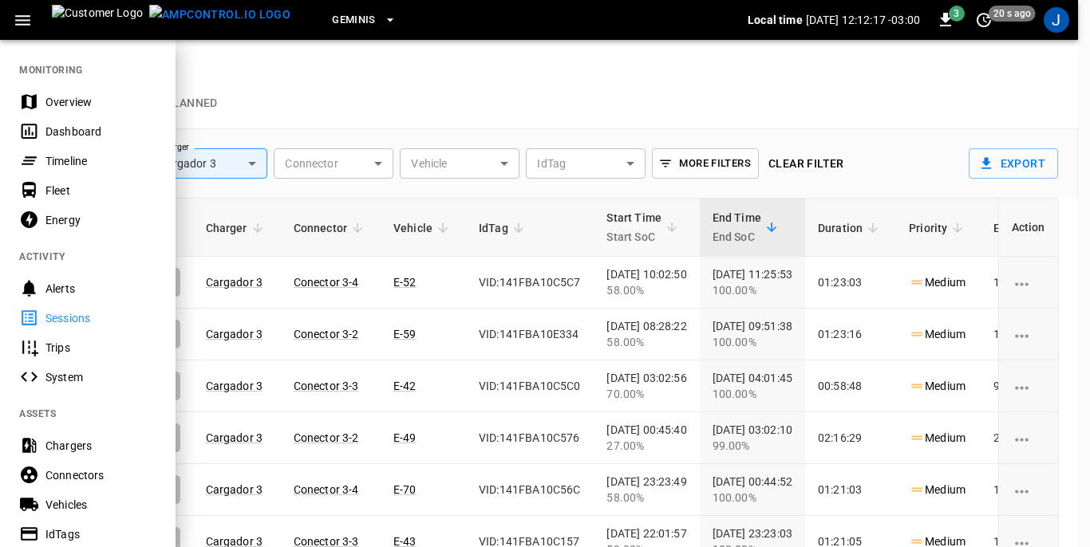
click at [57, 124] on div "Dashboard" at bounding box center [100, 132] width 111 height 16
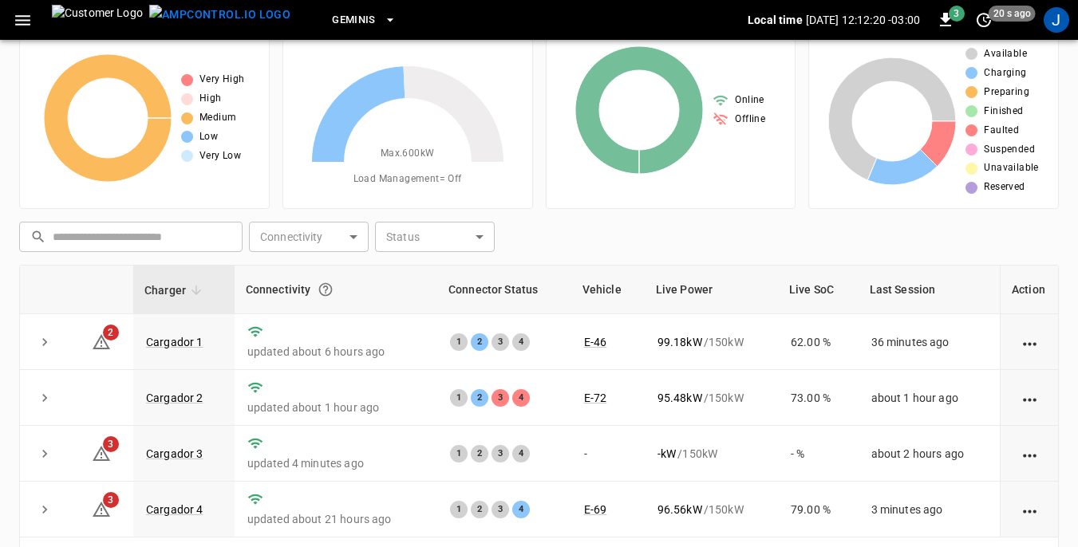
scroll to position [160, 0]
